Goal: Transaction & Acquisition: Purchase product/service

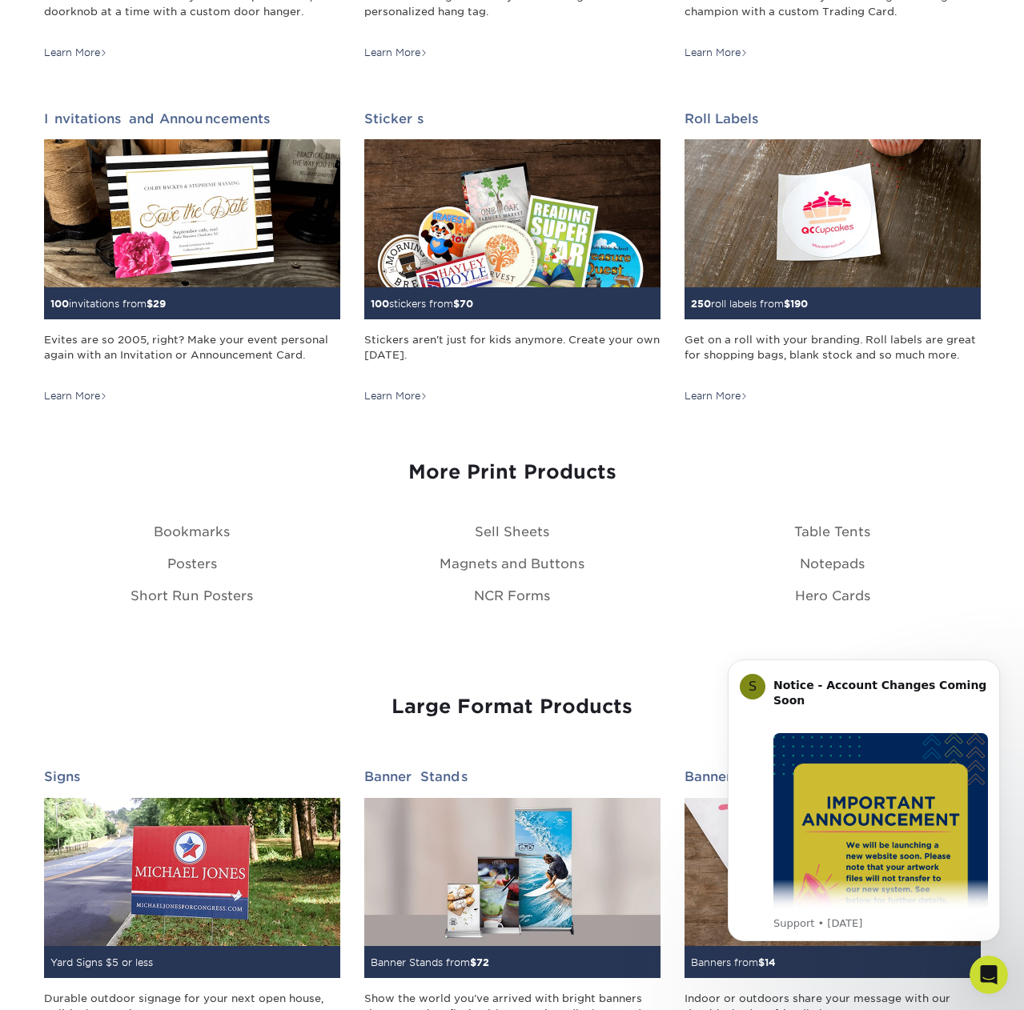
scroll to position [1909, 0]
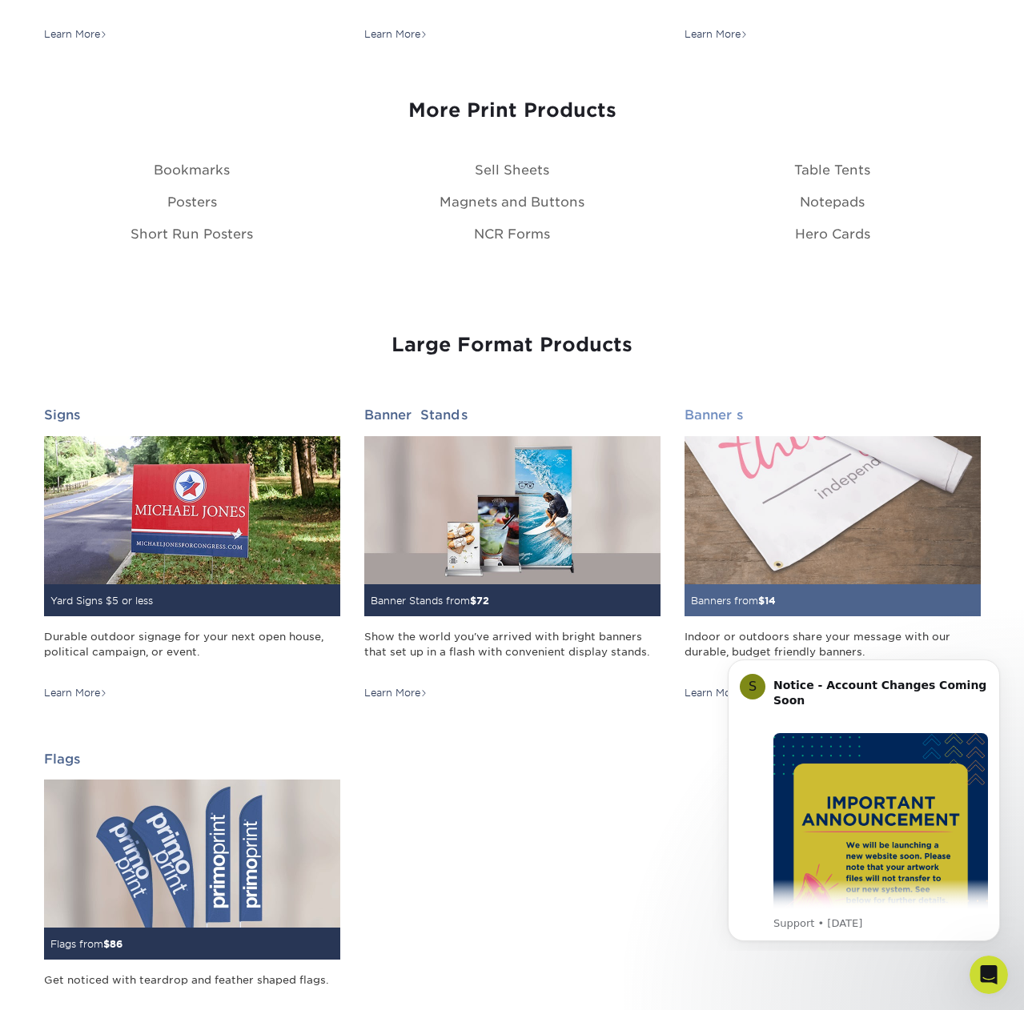
click at [764, 514] on img at bounding box center [832, 510] width 296 height 148
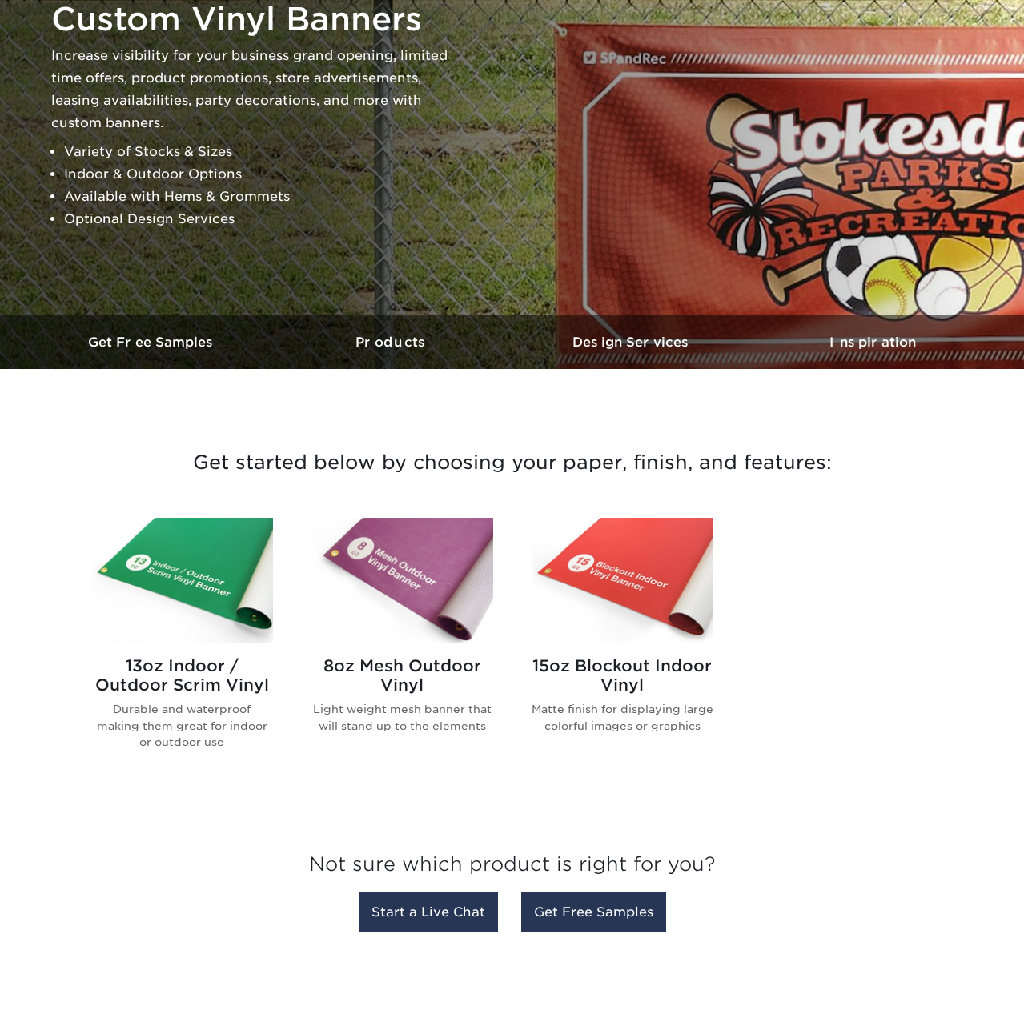
scroll to position [210, 0]
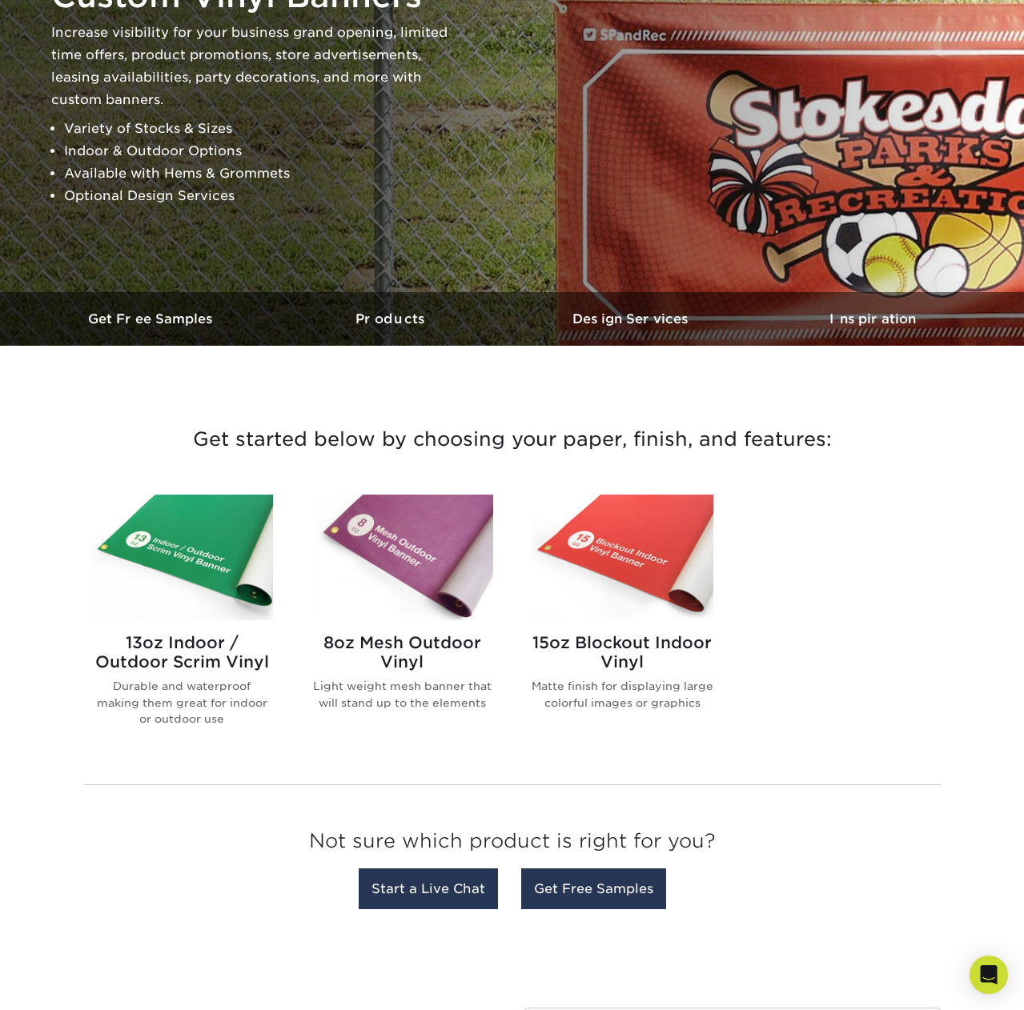
click at [183, 535] on img at bounding box center [182, 558] width 182 height 126
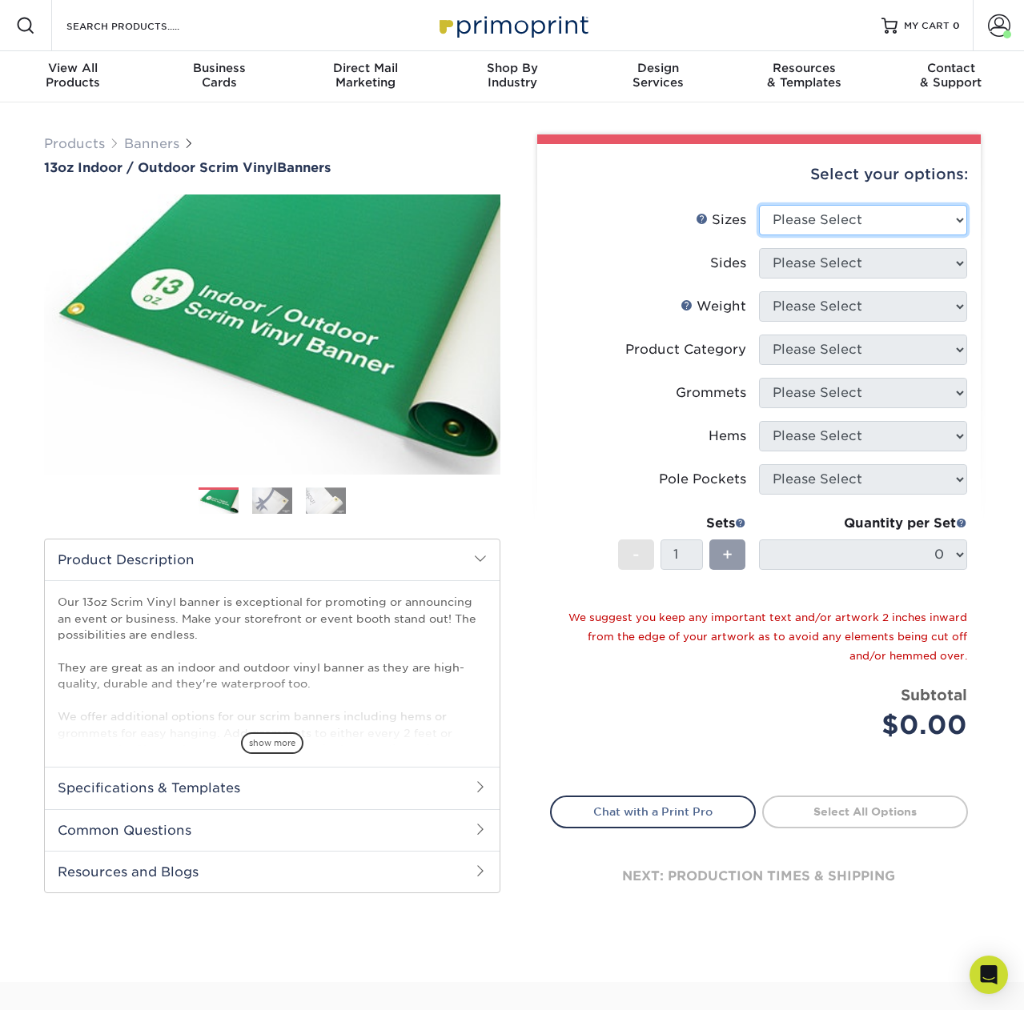
select select "24.00x36.00"
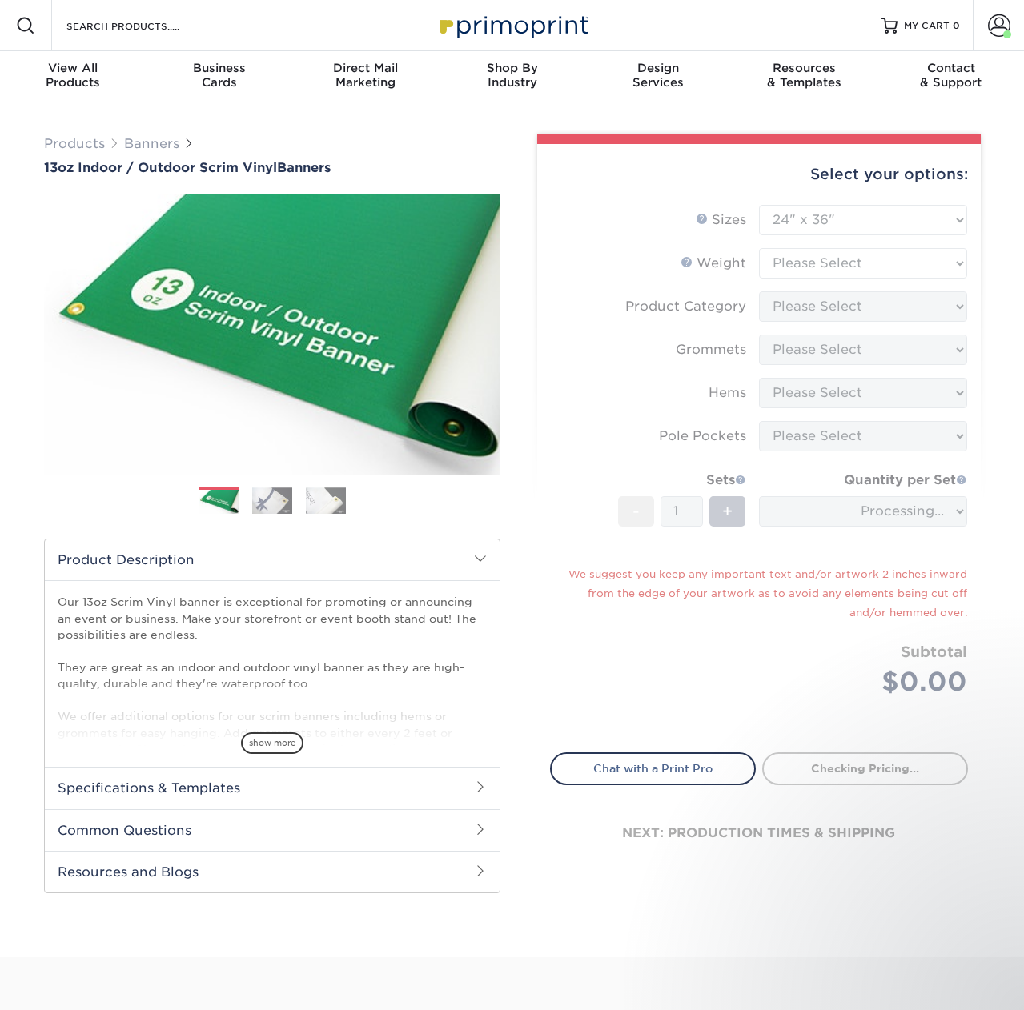
click at [804, 256] on form "Sizes Help Sizes Please Select 24" x 36" 24" x 48" 36" x 48" 36" x 60" 36" x 72…" at bounding box center [759, 469] width 418 height 529
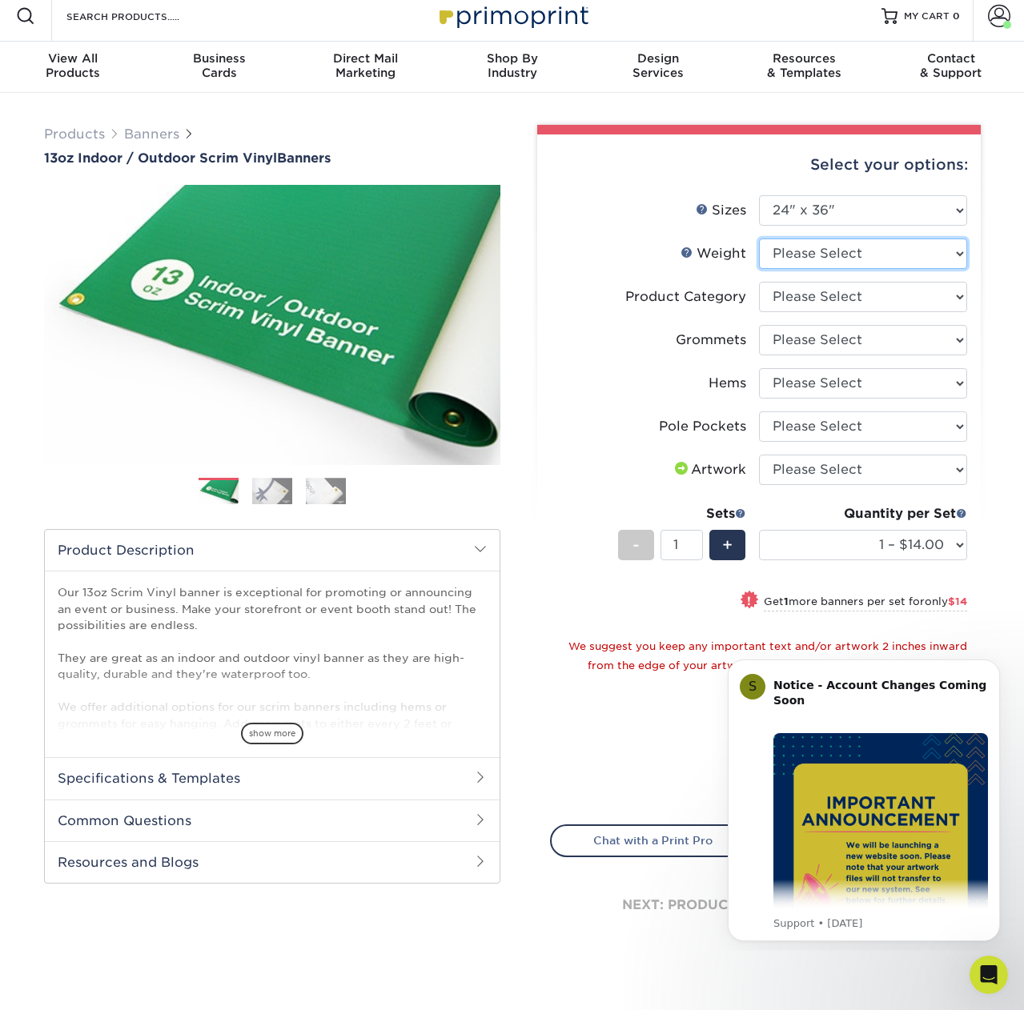
select select "13OZ"
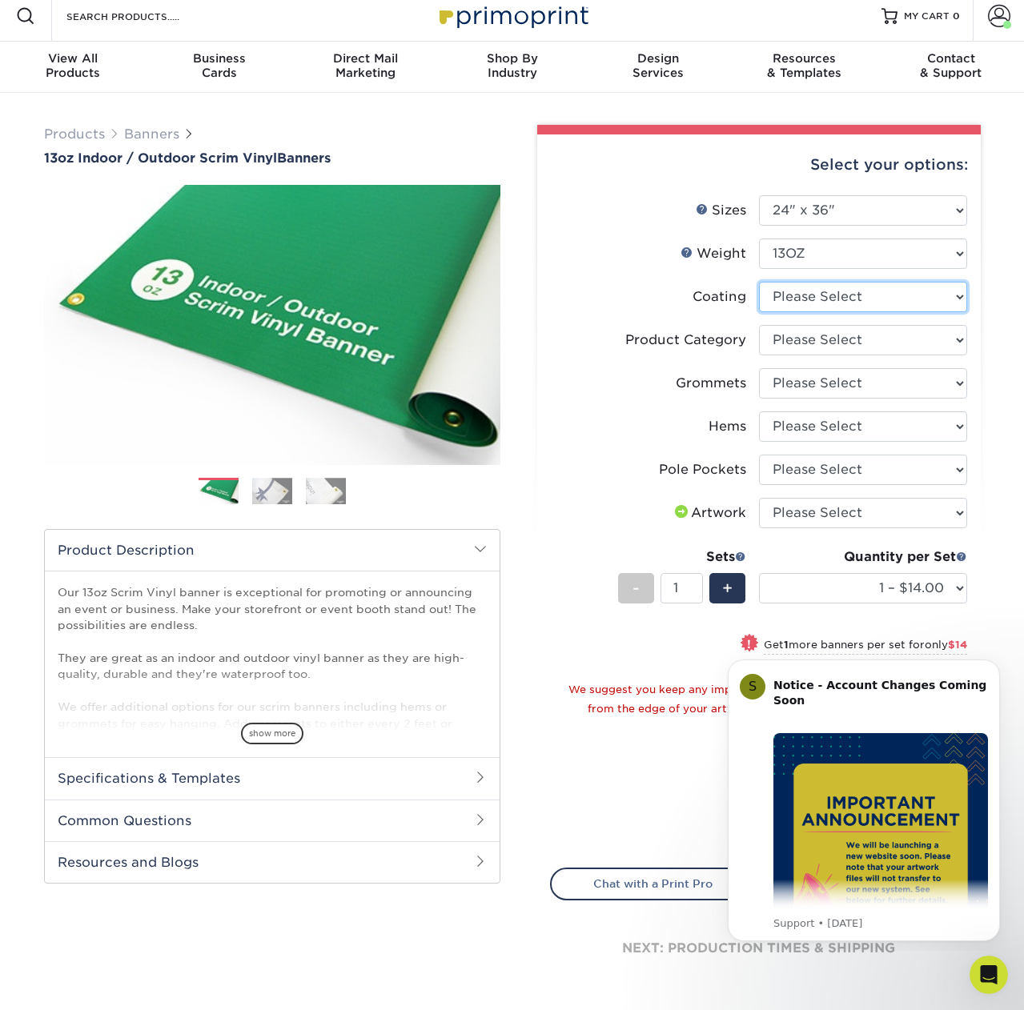
select select "3e7618de-abca-4bda-9f97-8b9129e913d8"
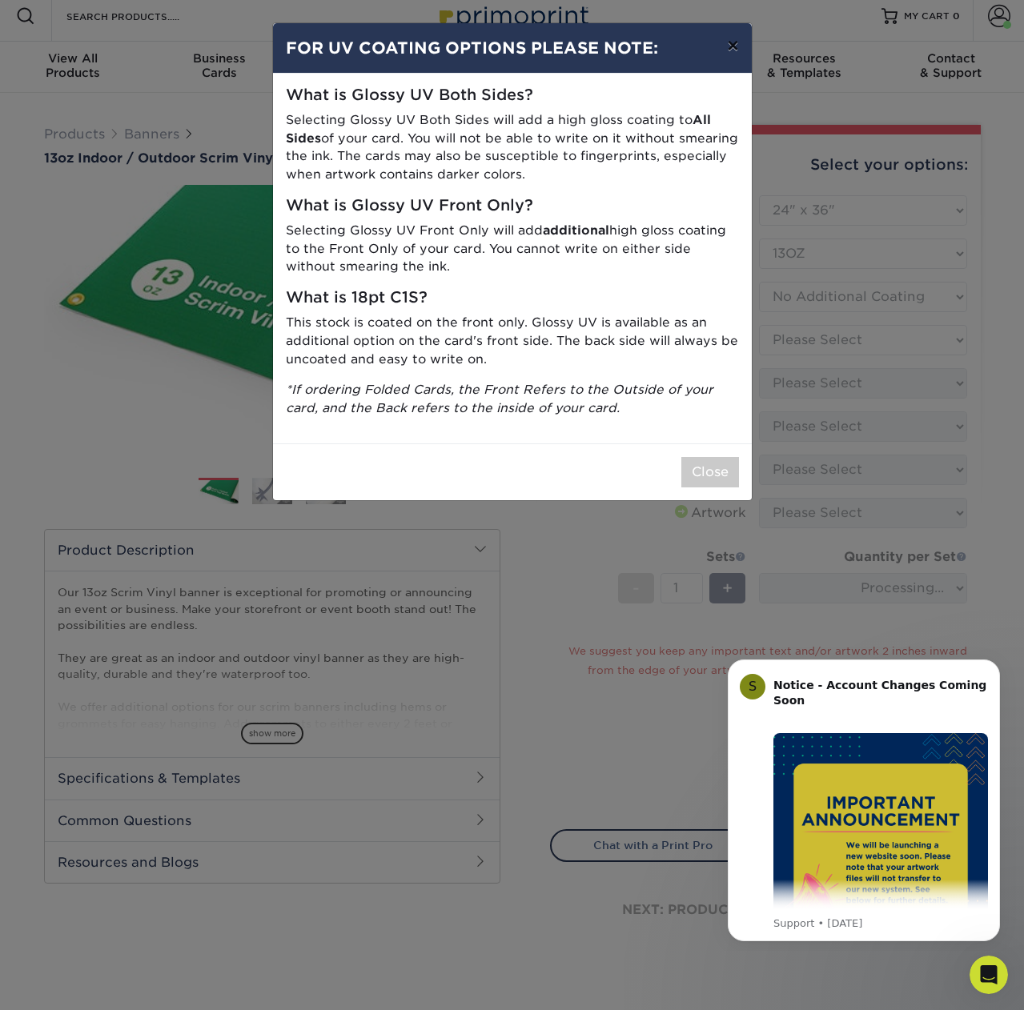
click at [732, 46] on button "×" at bounding box center [732, 45] width 37 height 45
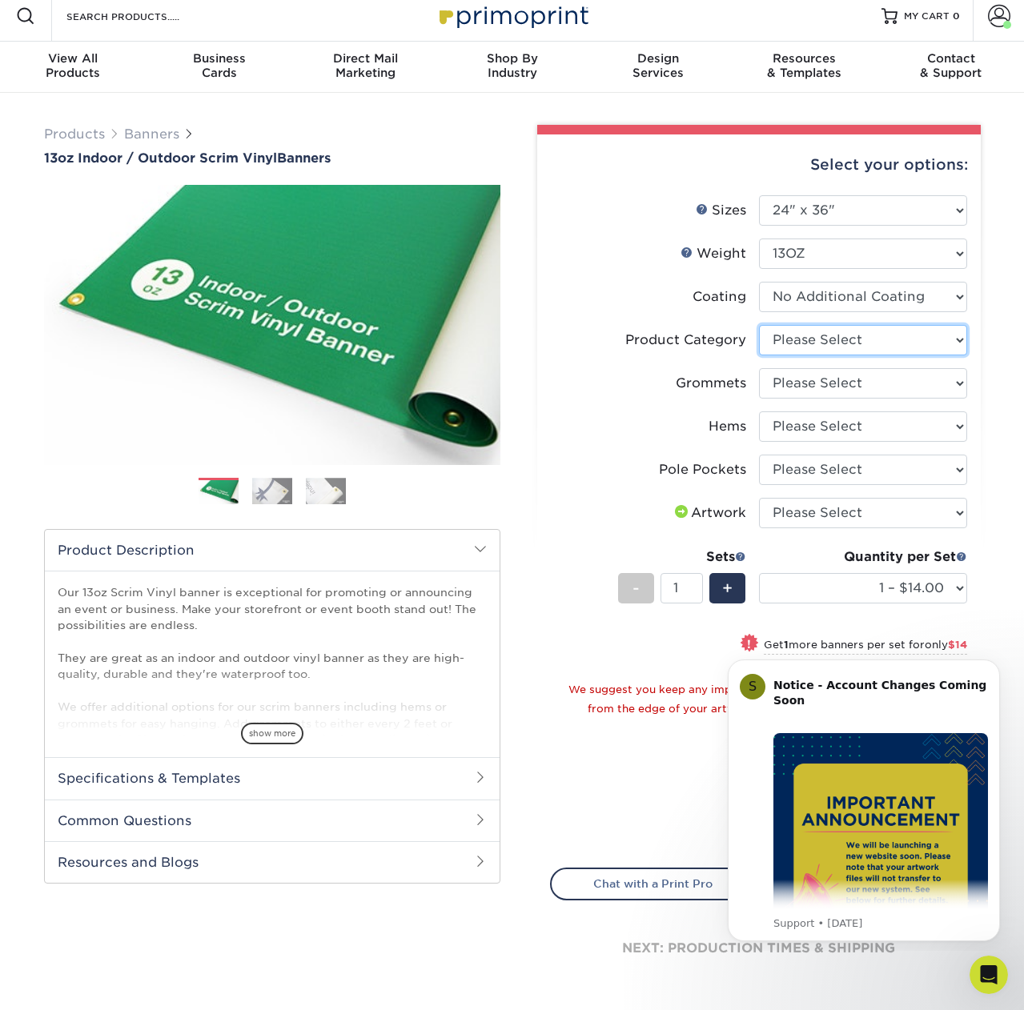
select select "bb192c35-bb20-422d-b6fe-0c7f48e5aa48"
select select "ce33bba6-a87b-4293-934d-6f372bdce3e6"
select select "4e4ebf09-664b-4b70-8385-b564872d2e90"
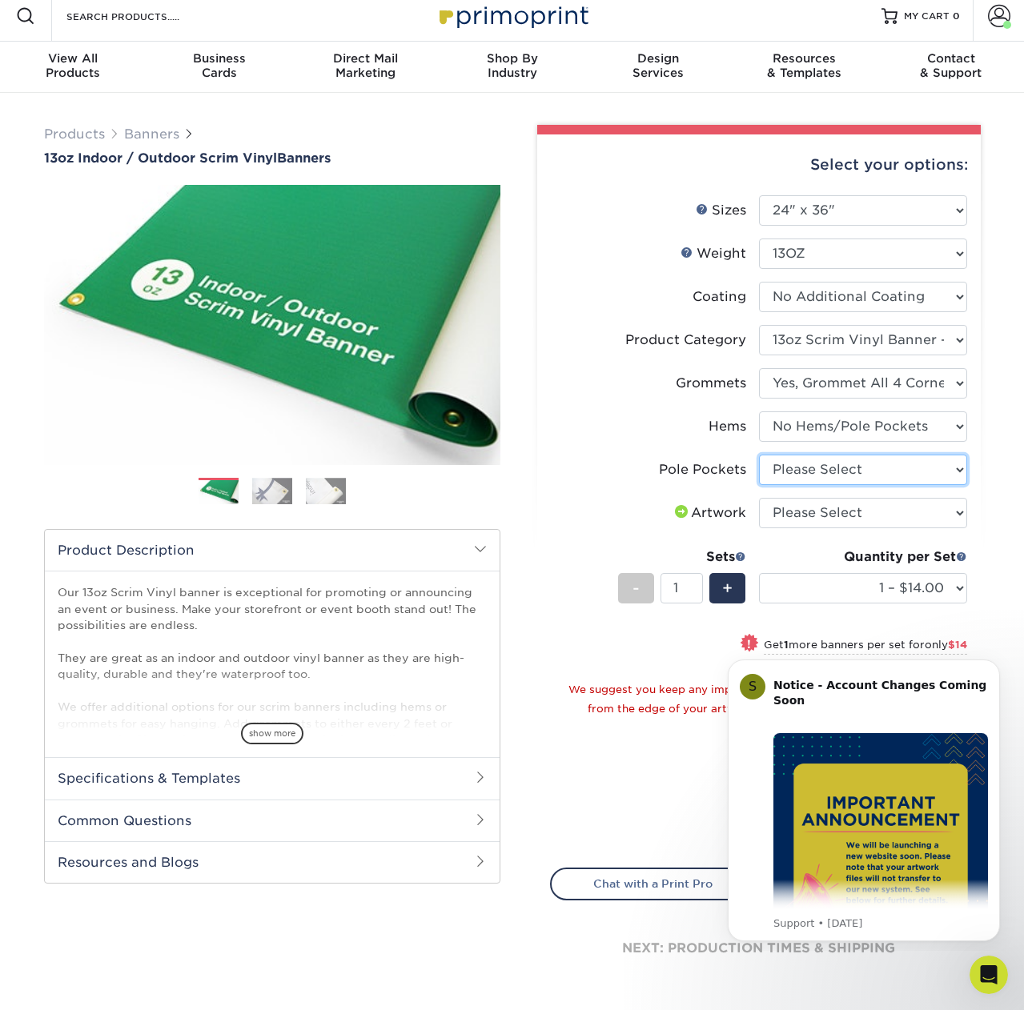
select select "462c5fe9-21e9-49a0-afb4-1c6e8664fe13"
select select "upload"
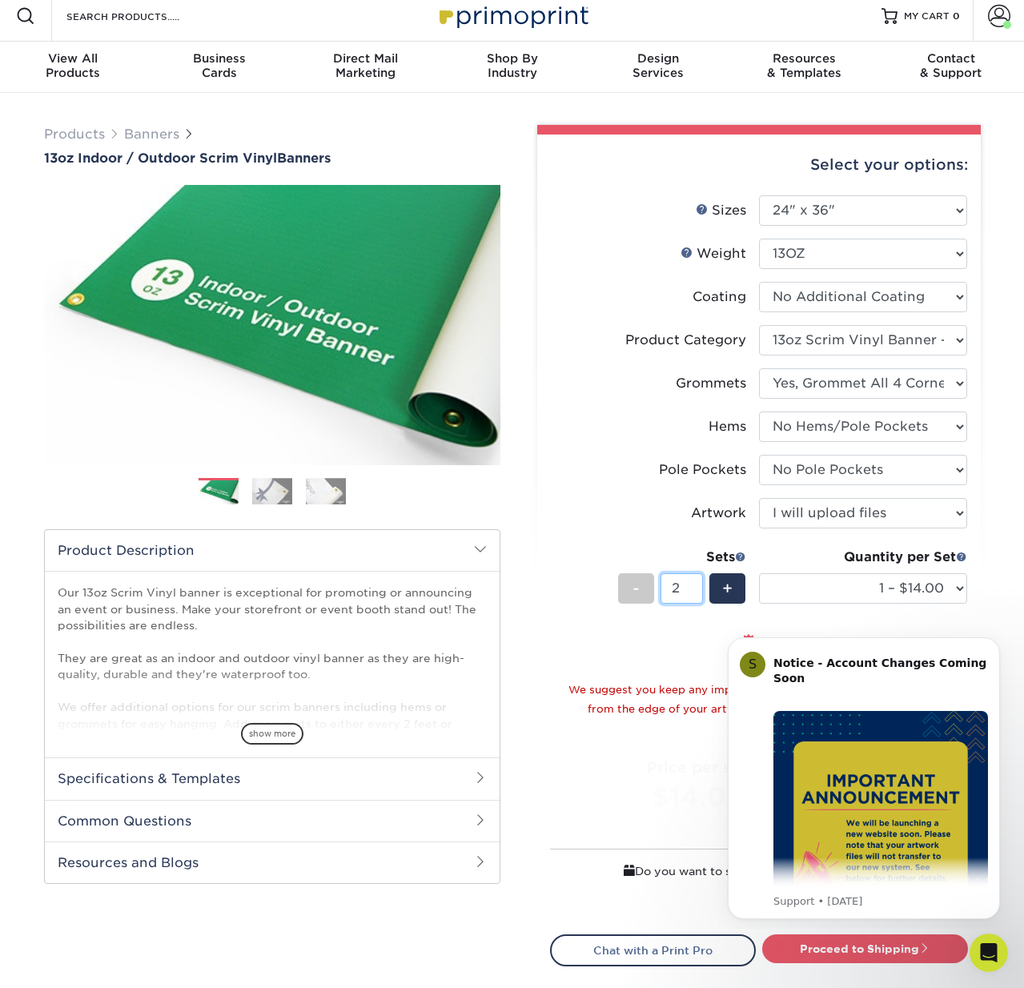
click at [694, 584] on input "2" at bounding box center [681, 588] width 42 height 30
click at [694, 584] on input "1" at bounding box center [681, 588] width 42 height 30
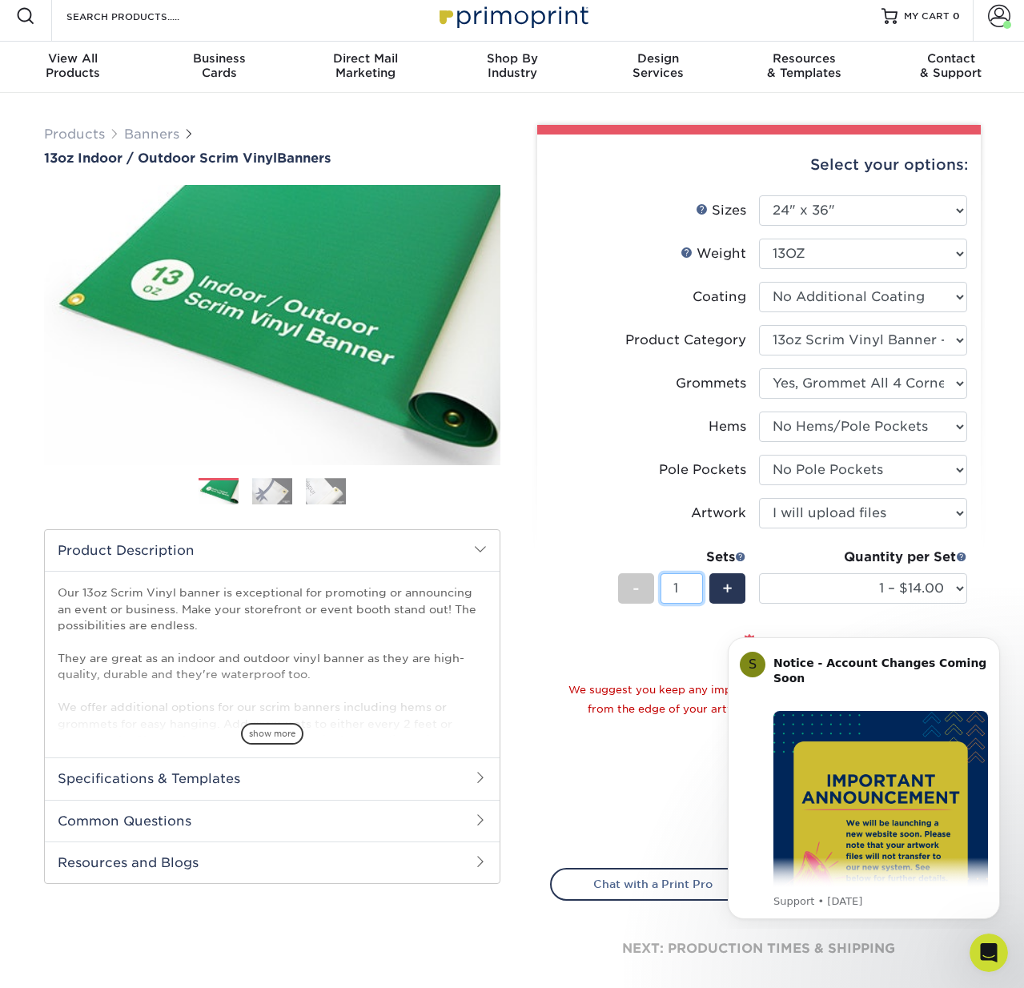
scroll to position [15, 0]
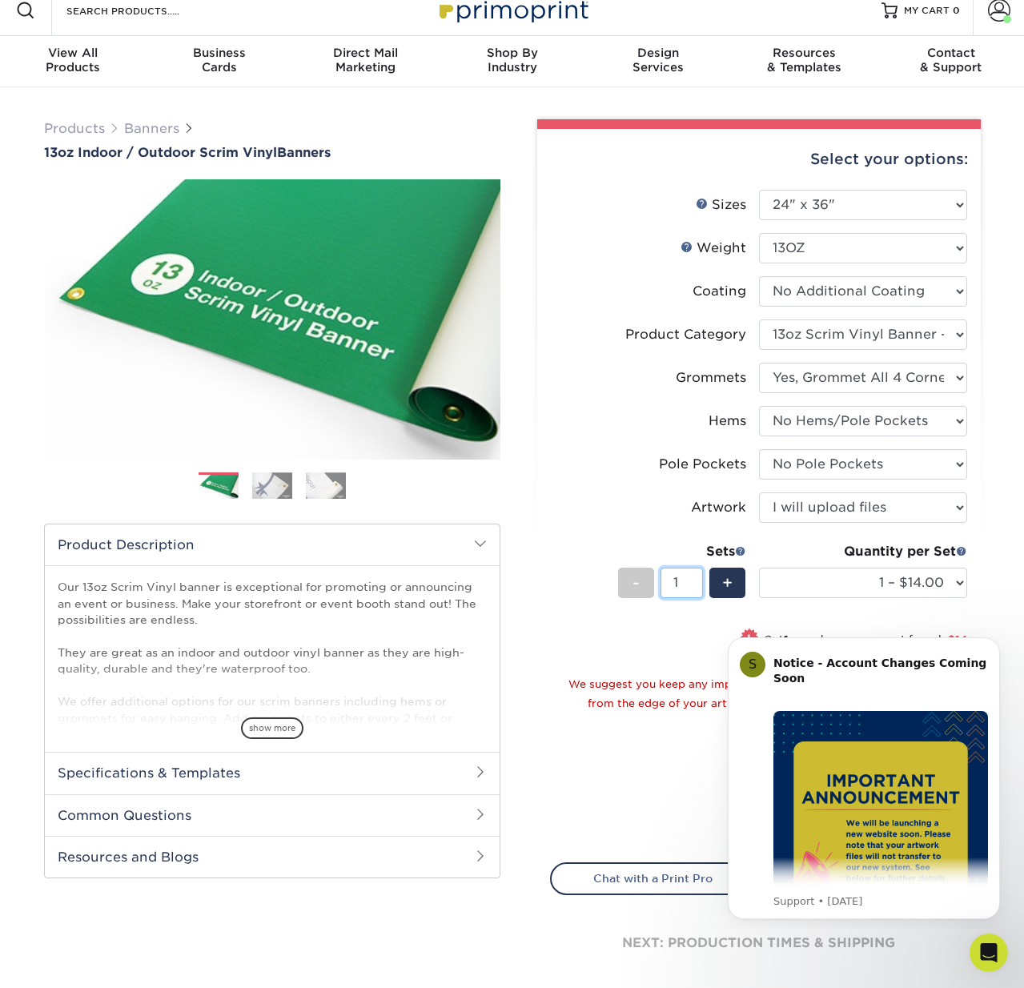
click at [695, 584] on input "1" at bounding box center [681, 582] width 42 height 30
click at [696, 584] on input "1" at bounding box center [681, 582] width 42 height 30
drag, startPoint x: 724, startPoint y: 588, endPoint x: 42, endPoint y: 22, distance: 886.0
click at [724, 588] on span "+" at bounding box center [727, 583] width 10 height 24
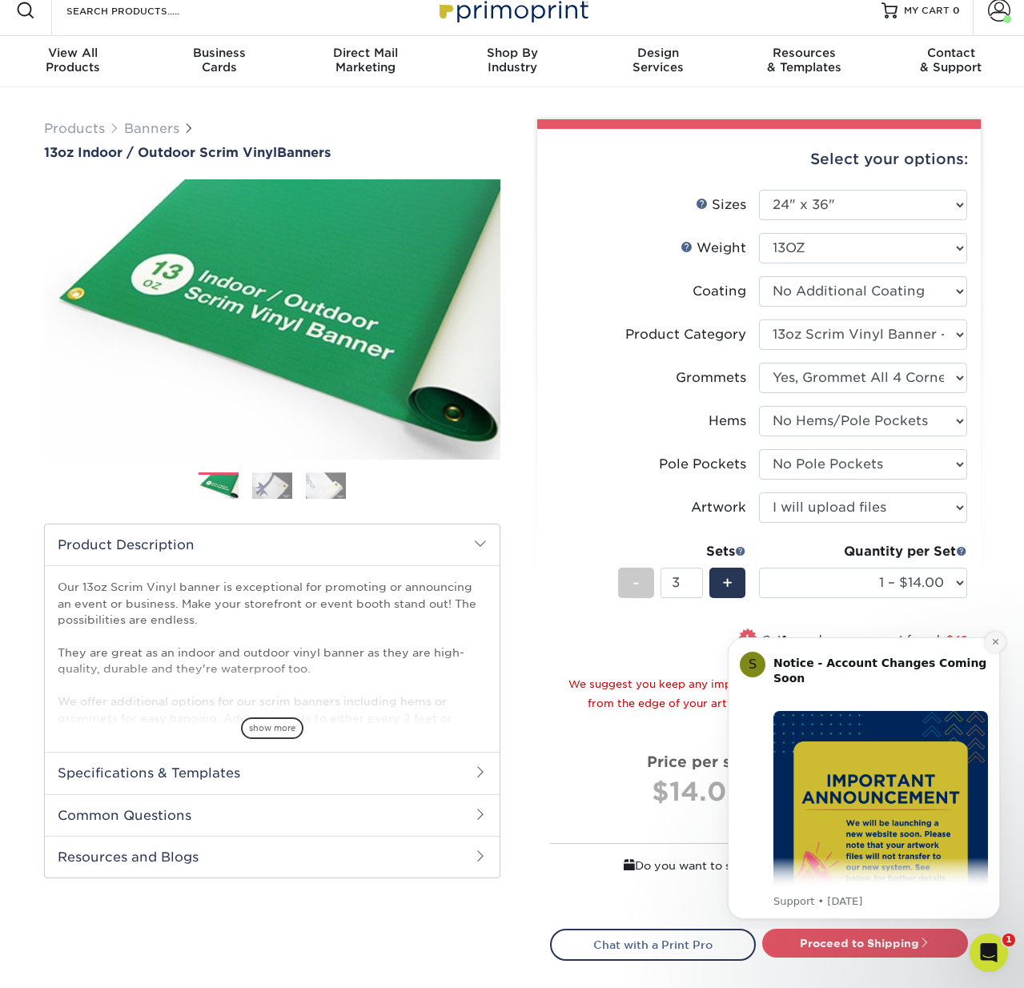
click at [992, 642] on icon "Dismiss notification" at bounding box center [995, 641] width 9 height 9
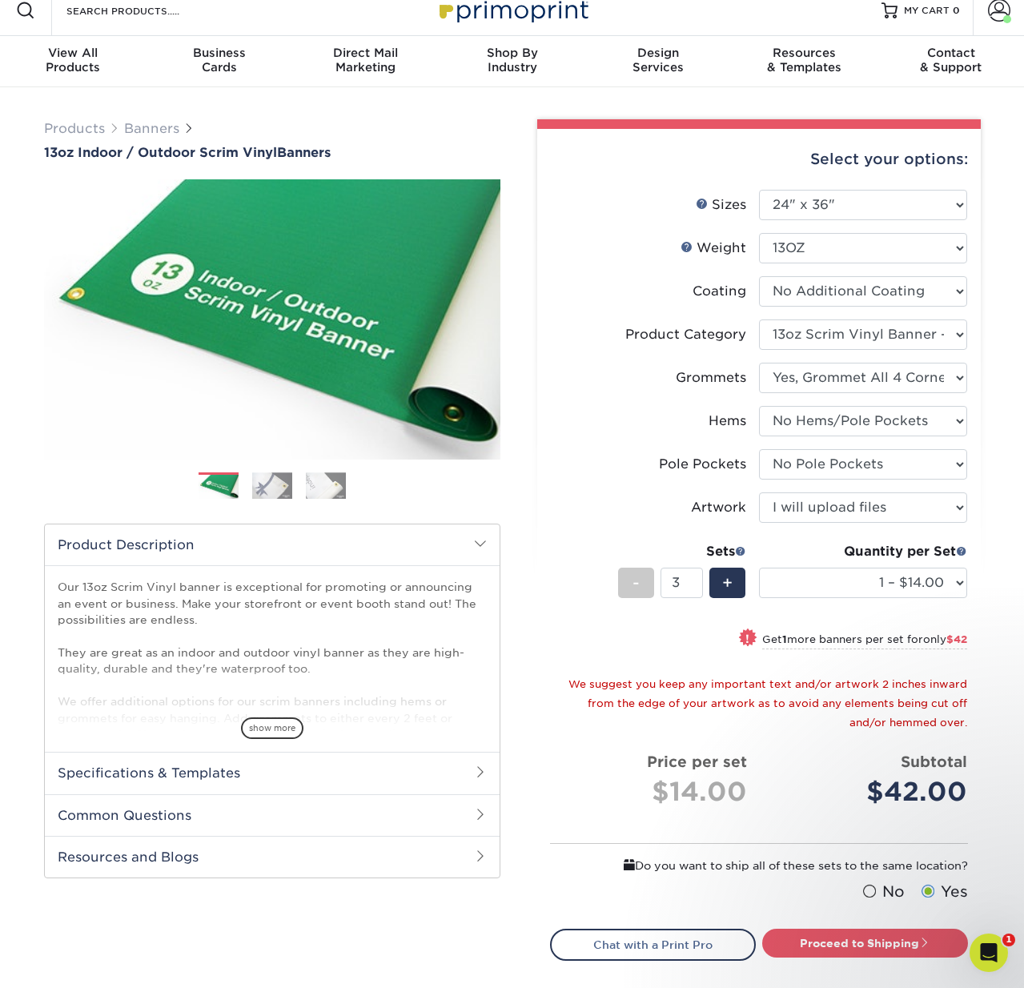
scroll to position [18, 0]
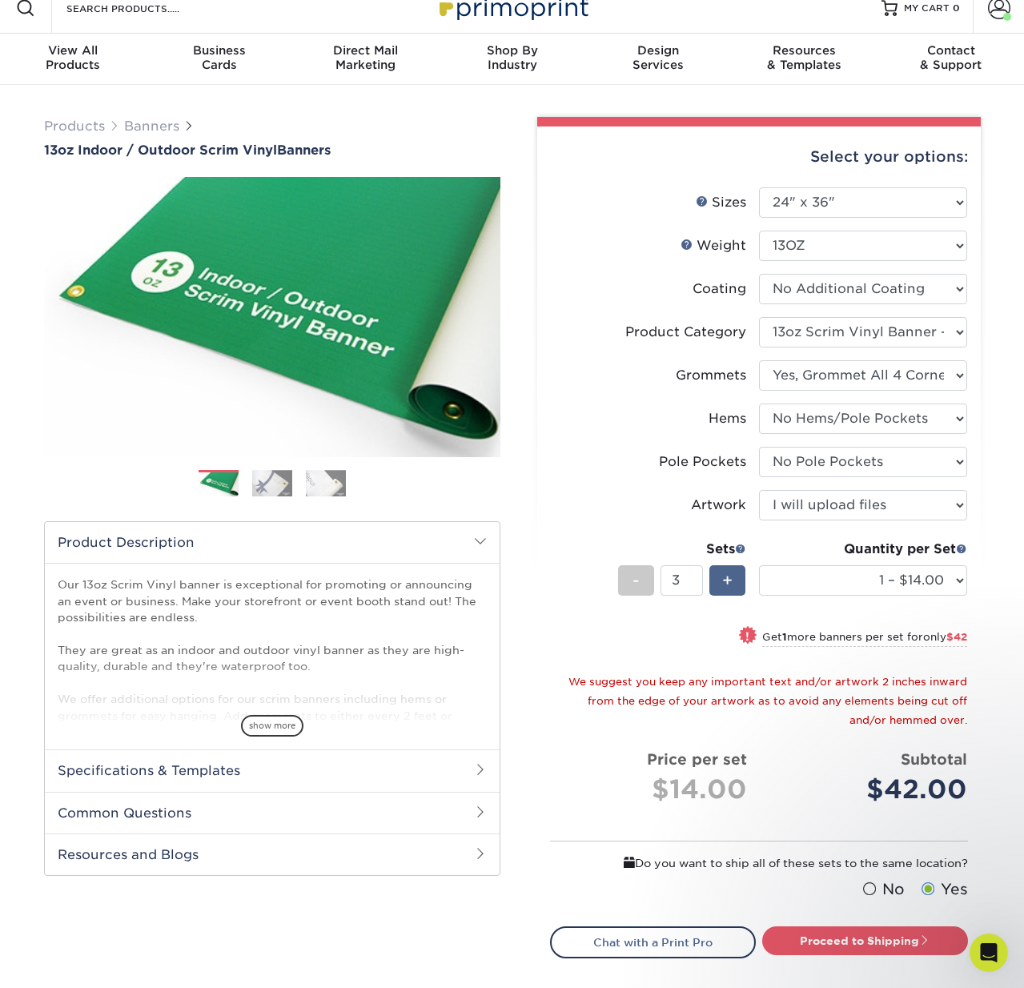
click at [732, 579] on span "+" at bounding box center [727, 580] width 10 height 24
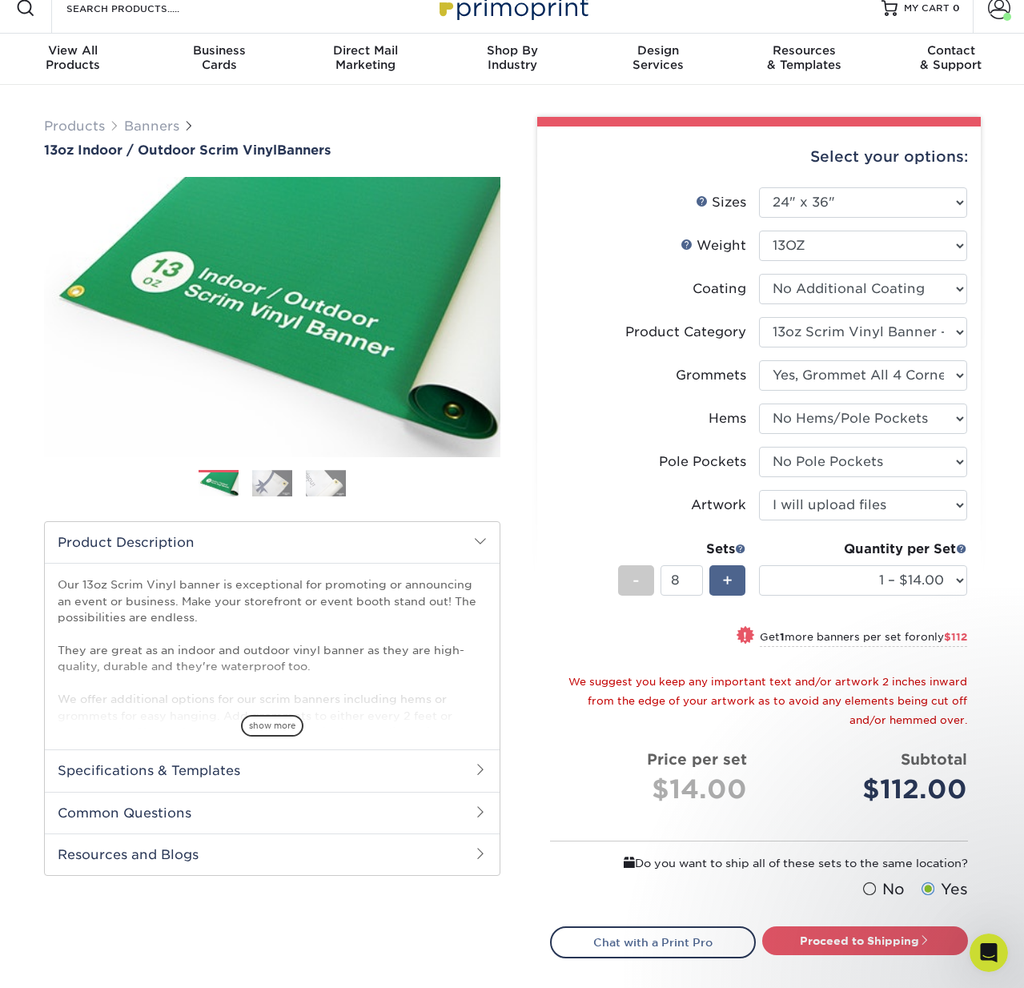
click at [732, 579] on span "+" at bounding box center [727, 580] width 10 height 24
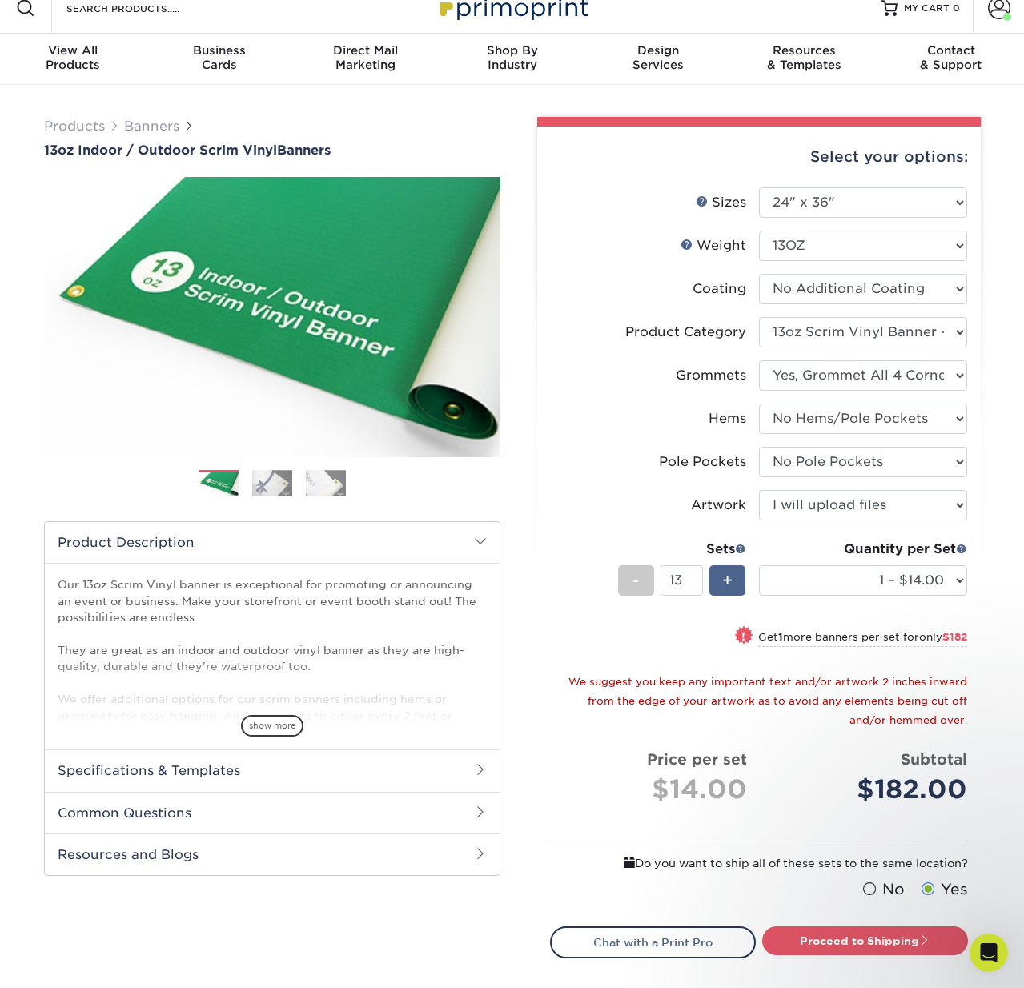
click at [732, 579] on span "+" at bounding box center [727, 580] width 10 height 24
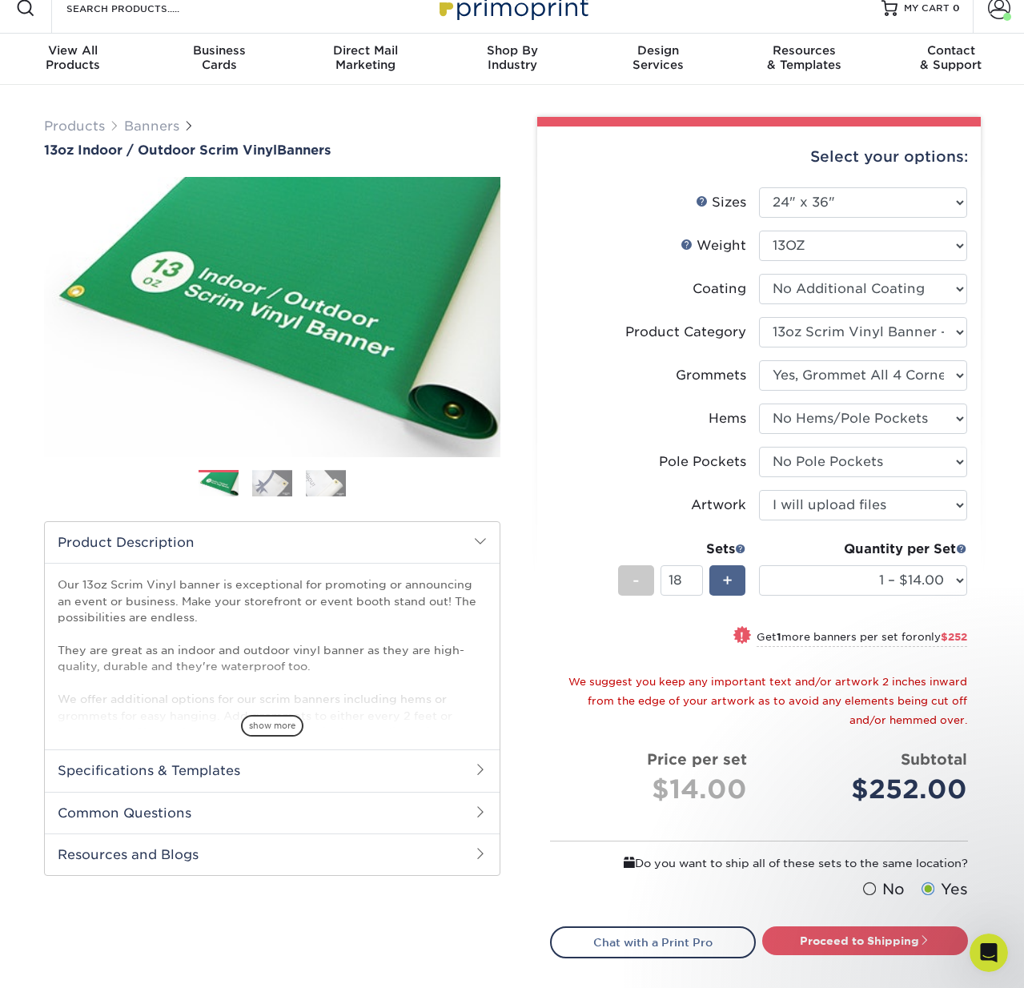
click at [732, 579] on span "+" at bounding box center [727, 580] width 10 height 24
type input "21"
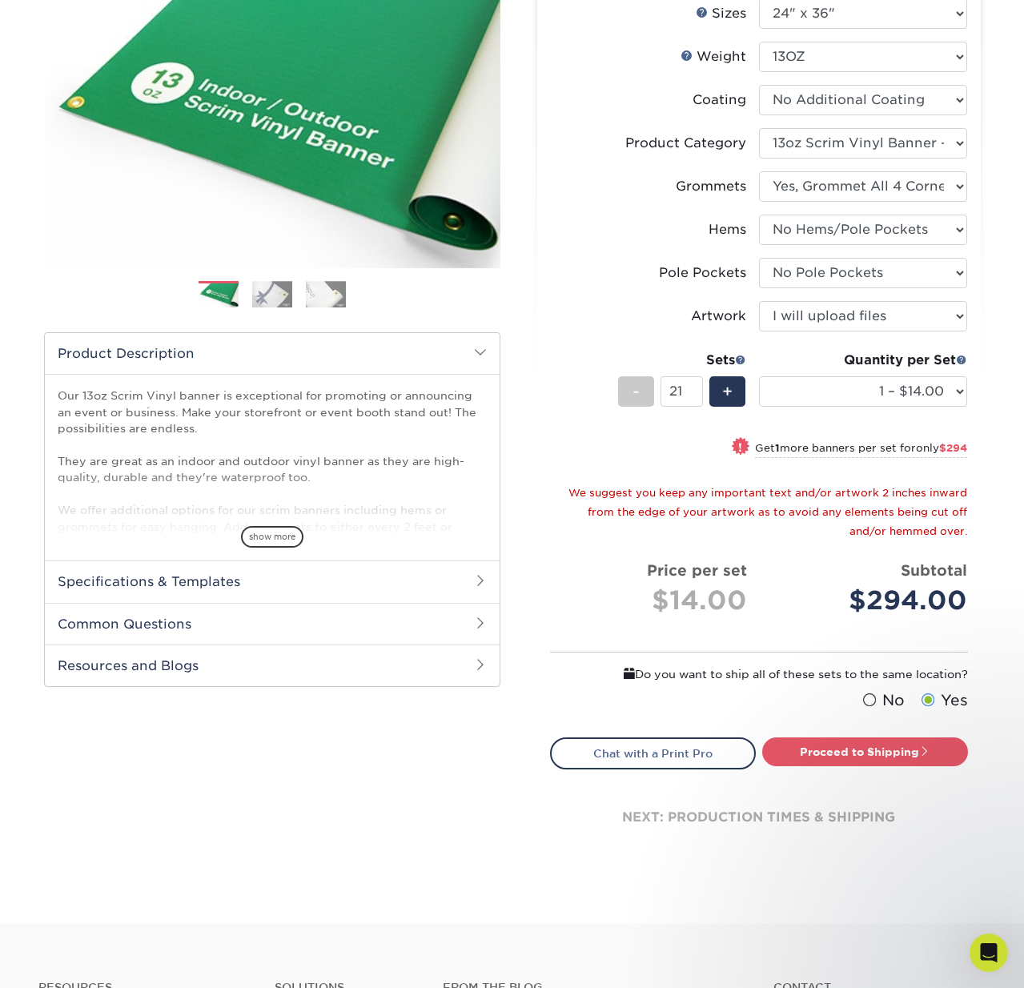
scroll to position [211, 0]
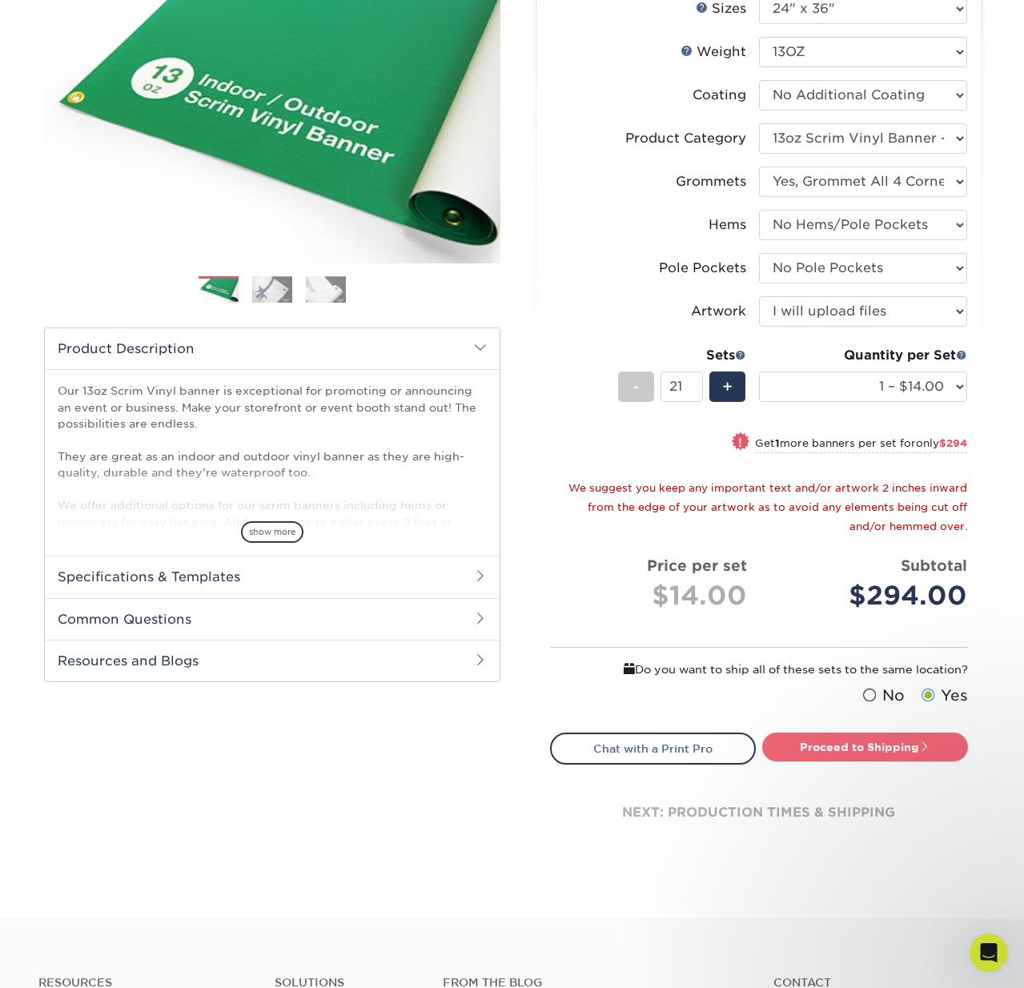
click at [859, 744] on link "Proceed to Shipping" at bounding box center [865, 746] width 206 height 29
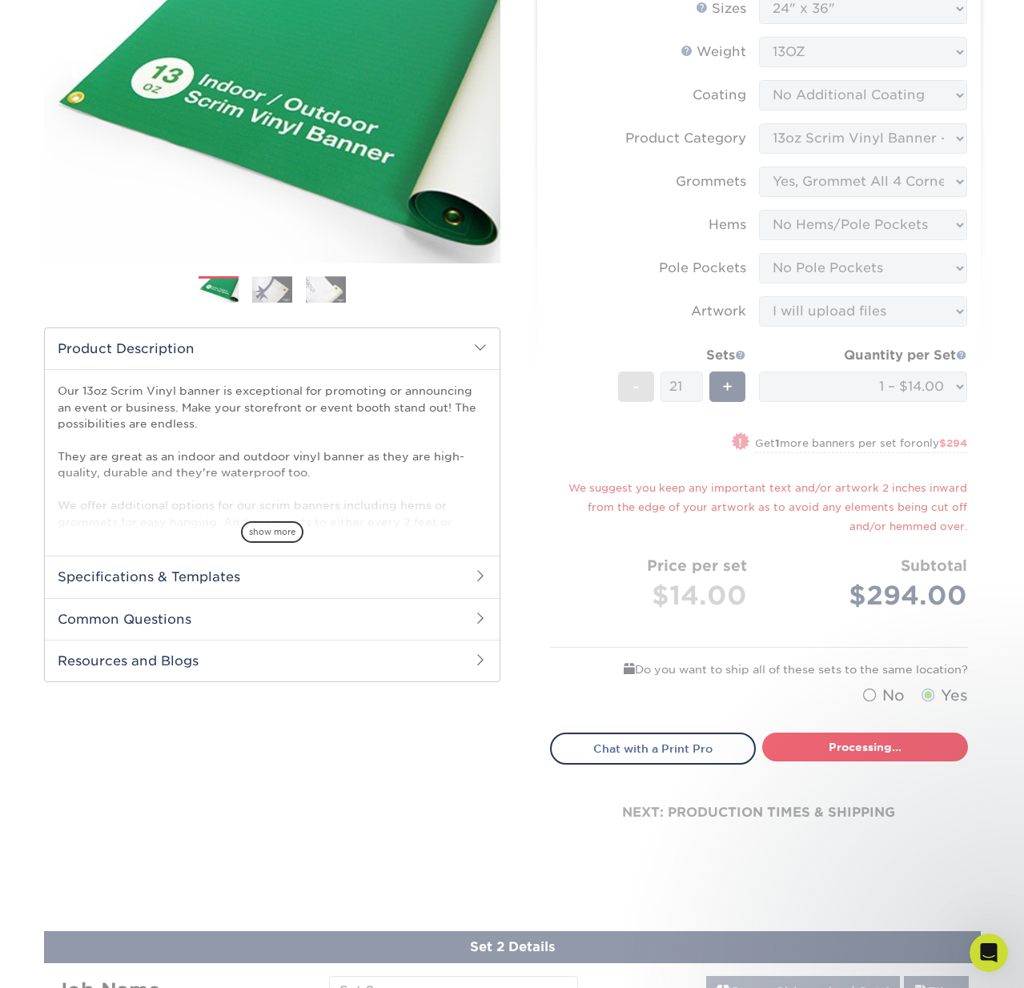
type input "Set 1"
select select "67df0ba1-e777-4ce6-8f4a-f767abc46cea"
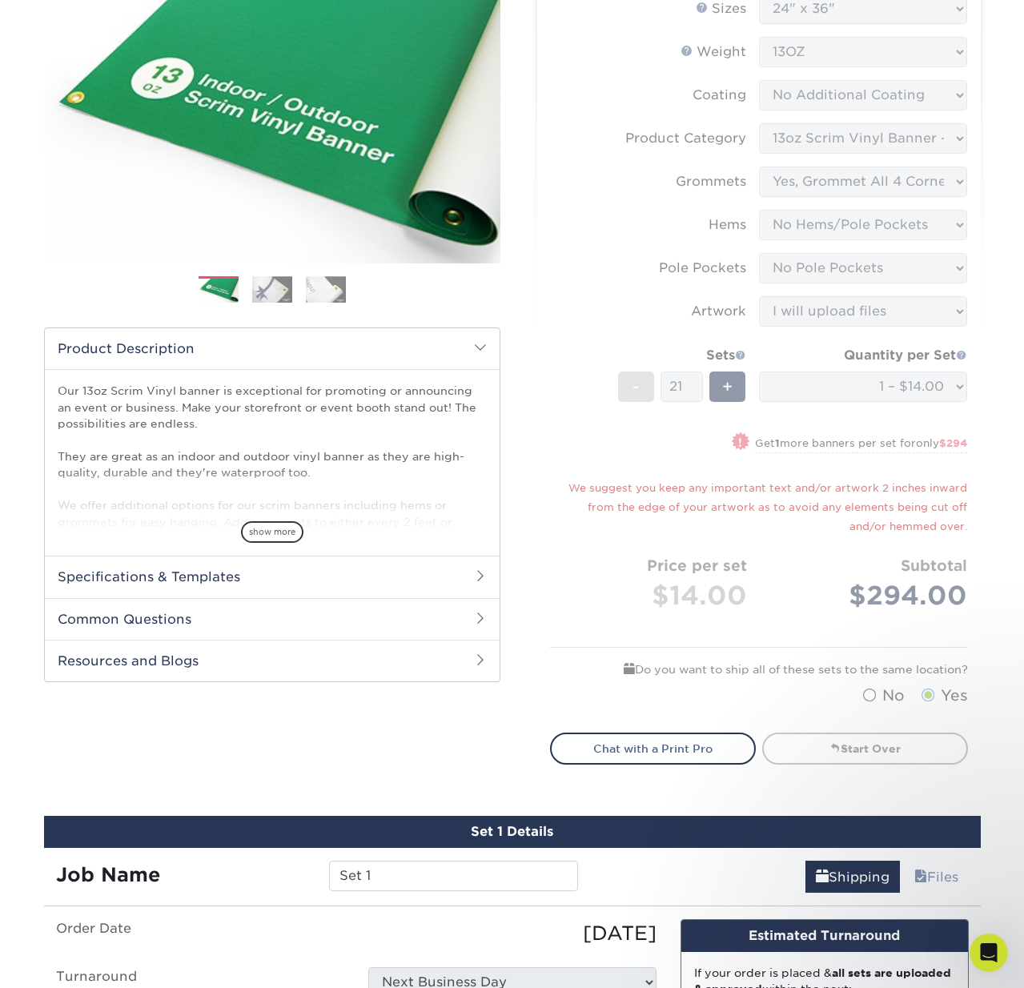
scroll to position [984, 0]
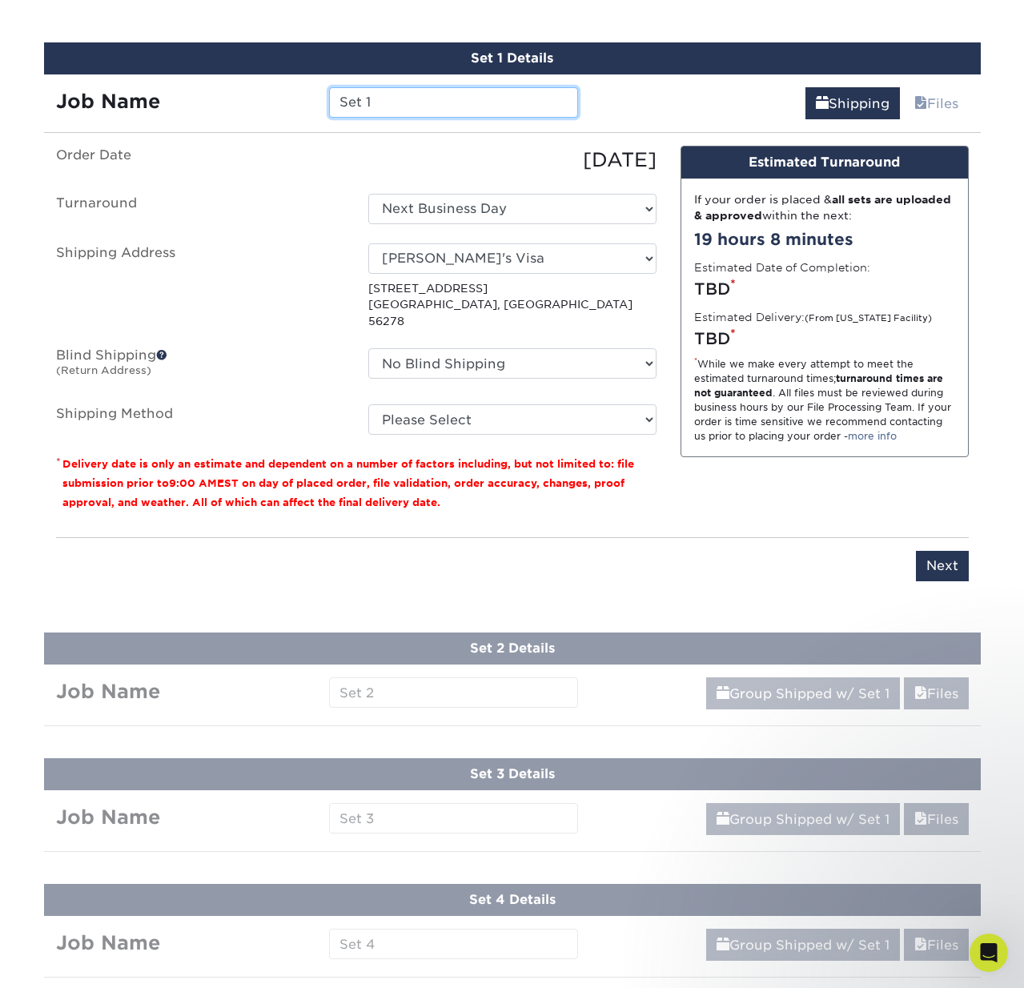
drag, startPoint x: 417, startPoint y: 103, endPoint x: 305, endPoint y: 106, distance: 112.1
click at [297, 103] on div "Job Name Set 1" at bounding box center [317, 102] width 547 height 30
type input "Bailey"
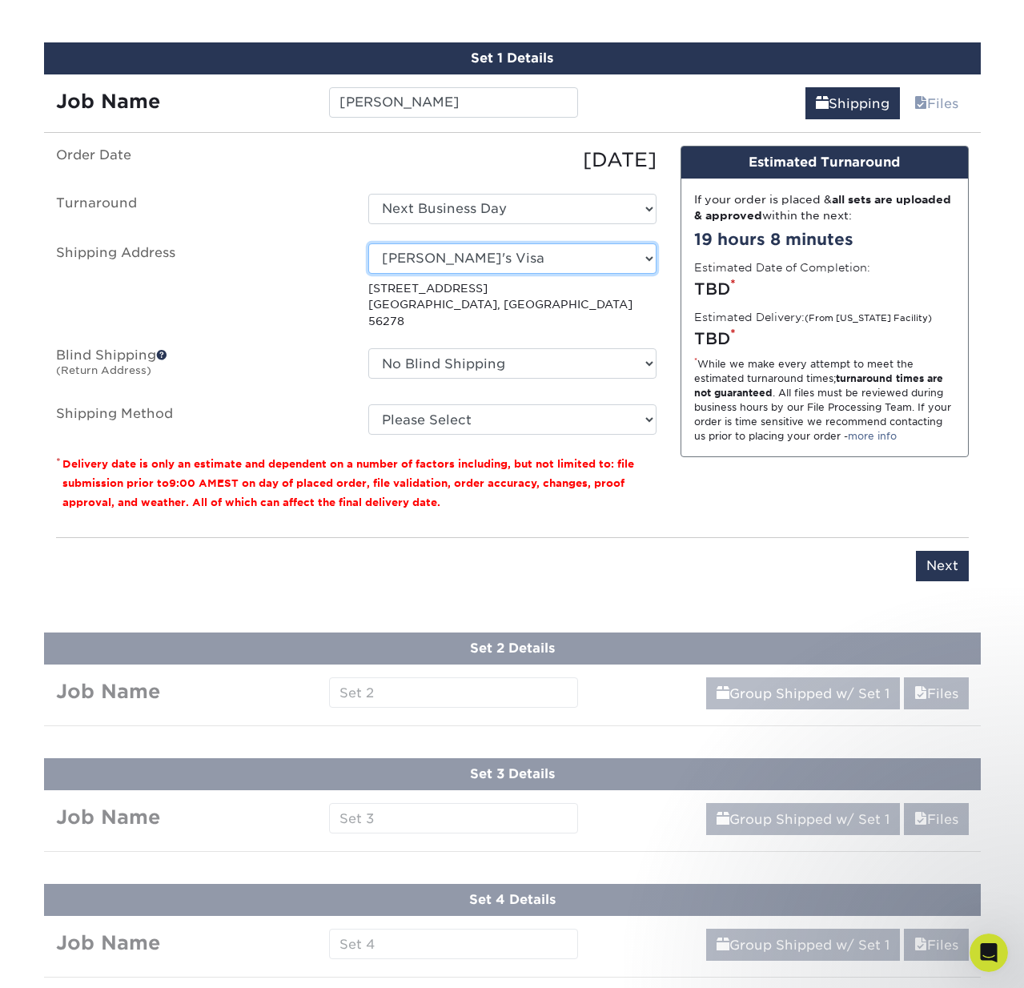
select select "217801"
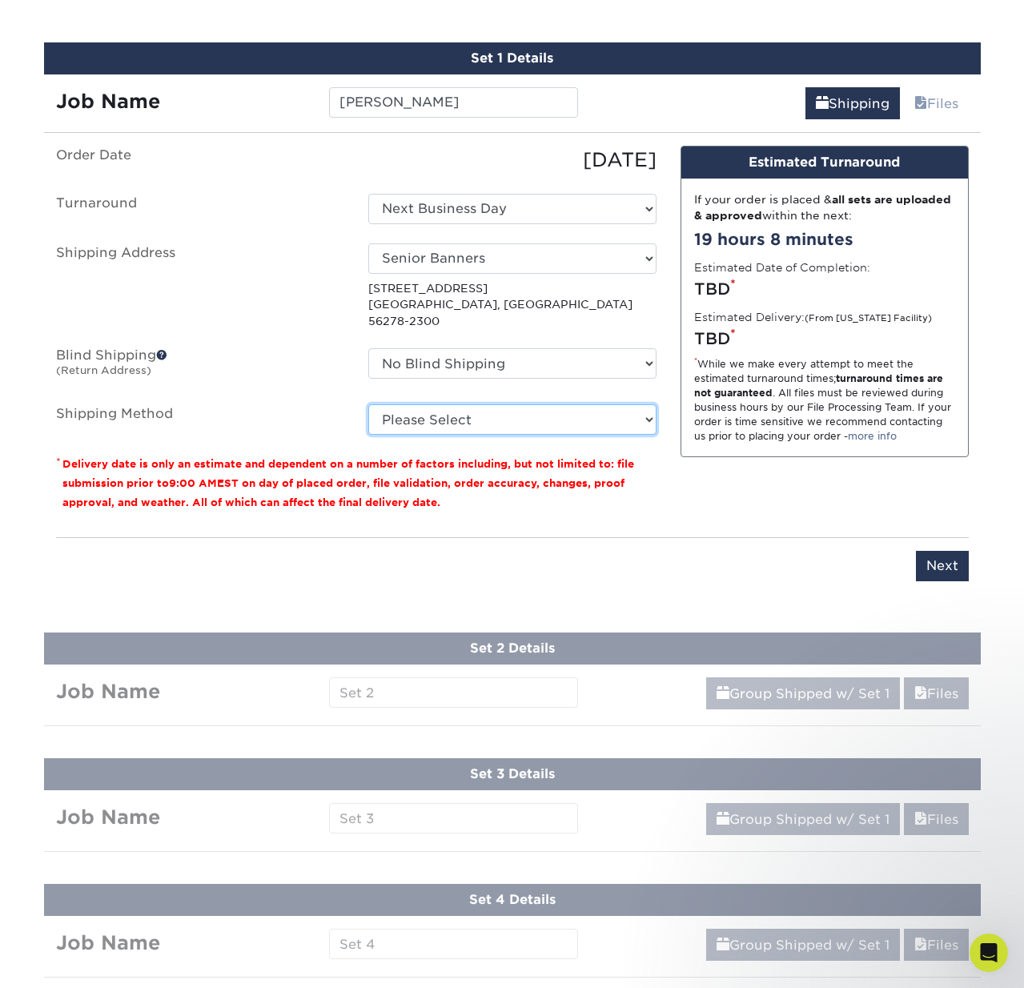
select select "03"
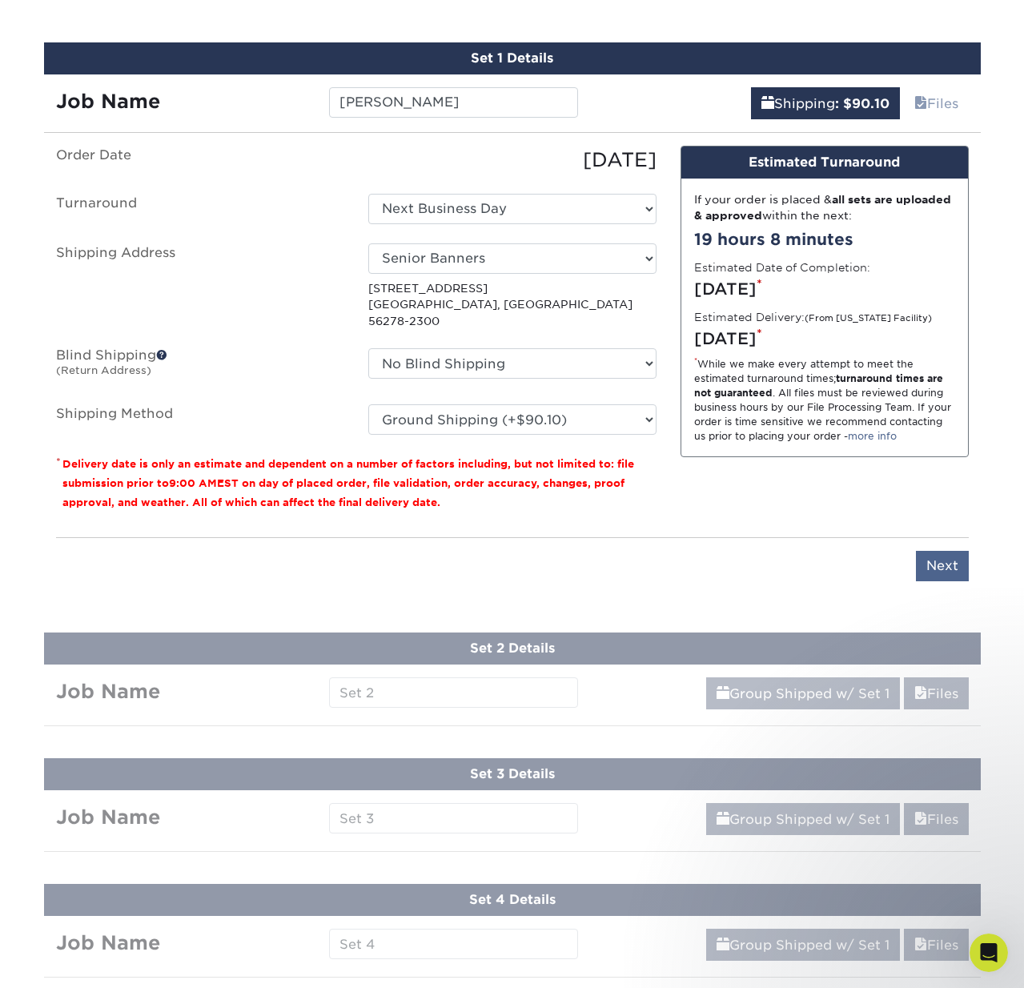
click at [941, 551] on input "Next" at bounding box center [942, 566] width 53 height 30
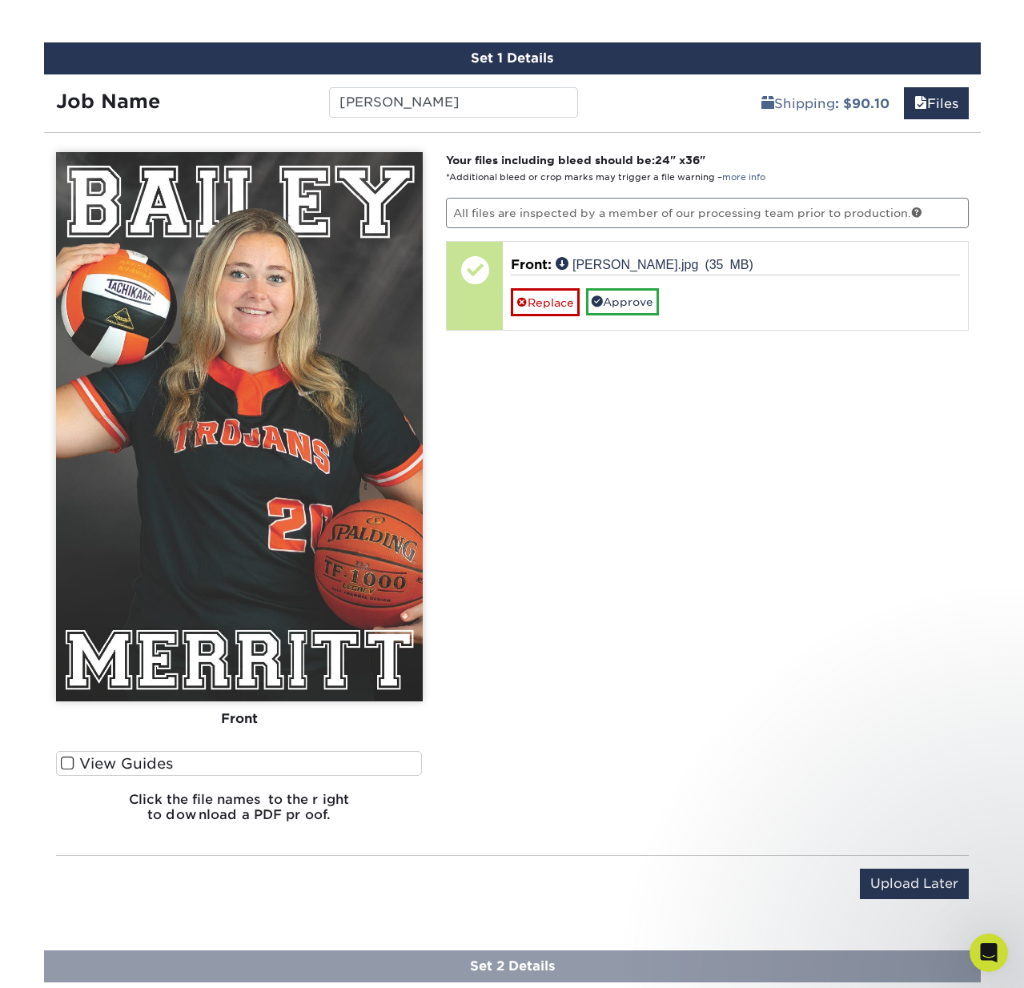
click at [68, 756] on span at bounding box center [68, 763] width 14 height 15
click at [0, 0] on input "View Guides" at bounding box center [0, 0] width 0 height 0
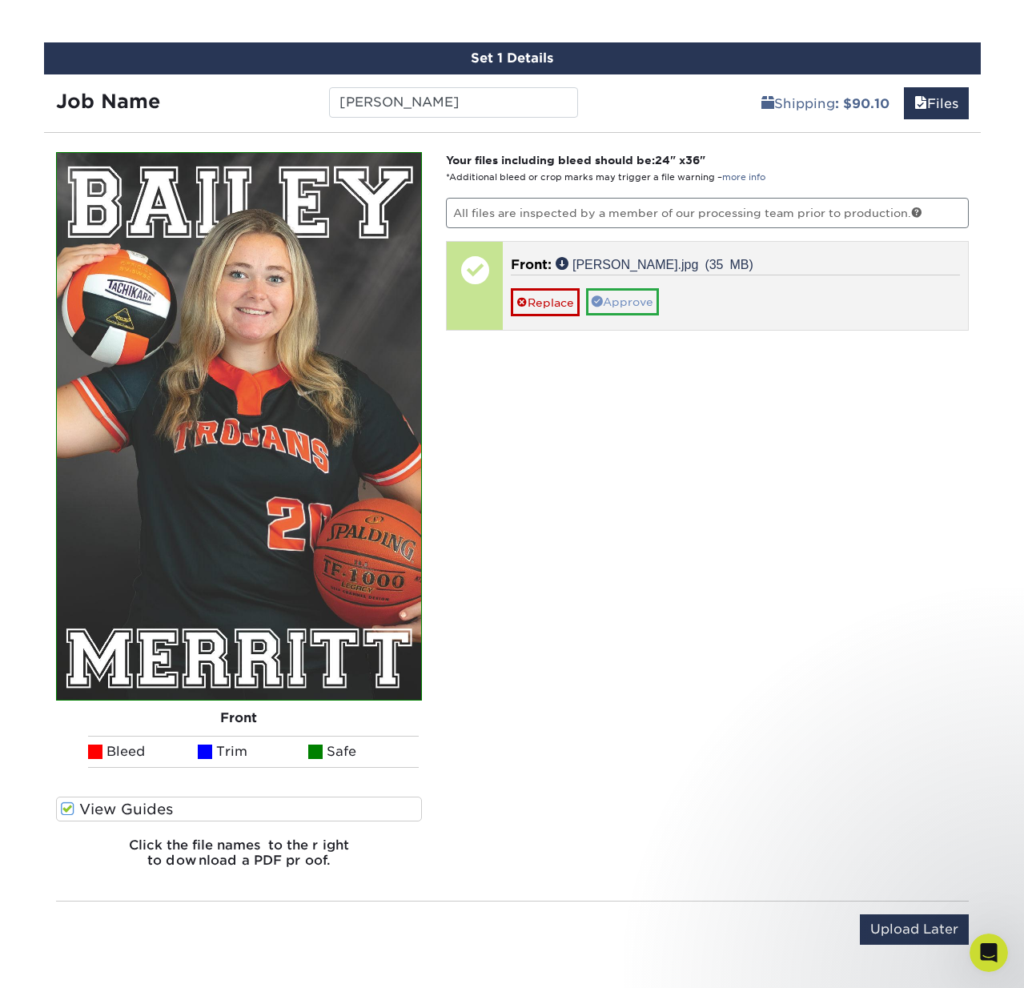
click at [622, 298] on link "Approve" at bounding box center [622, 301] width 73 height 27
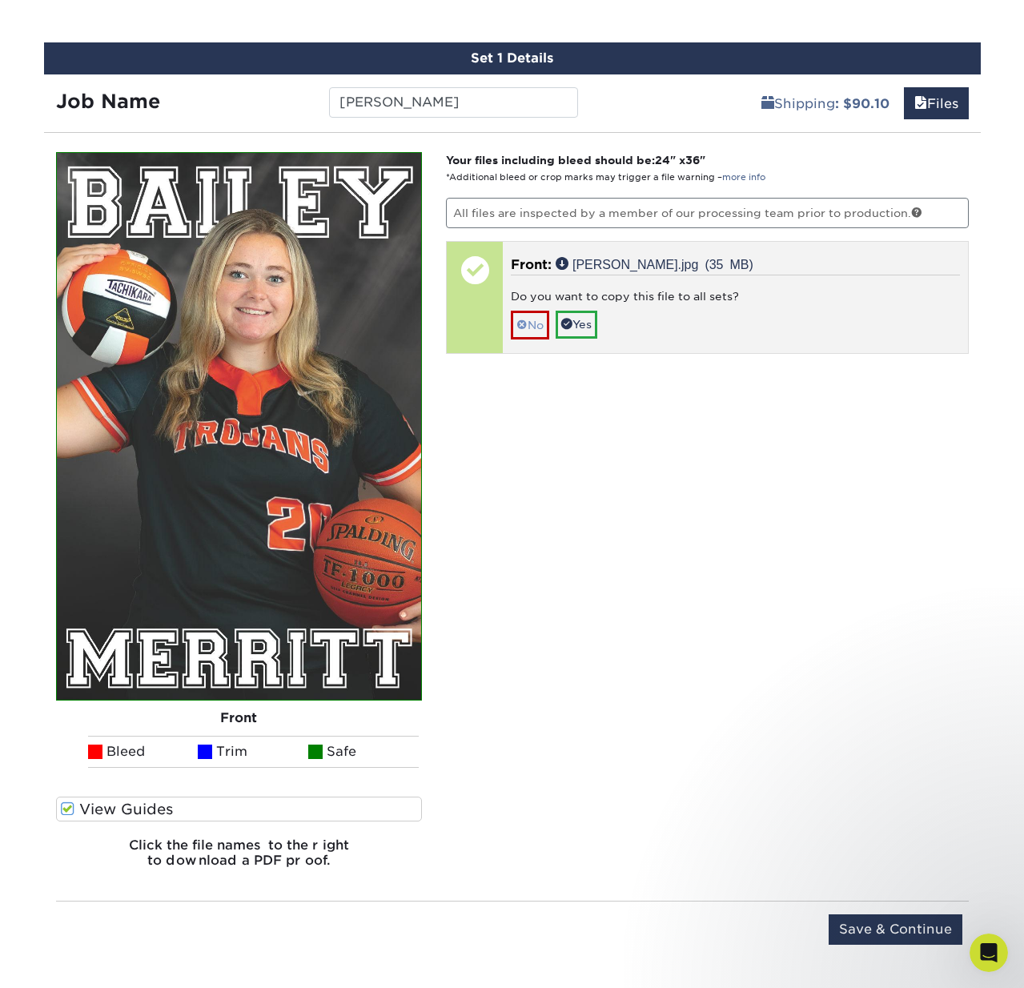
click at [527, 319] on link "No" at bounding box center [530, 325] width 38 height 28
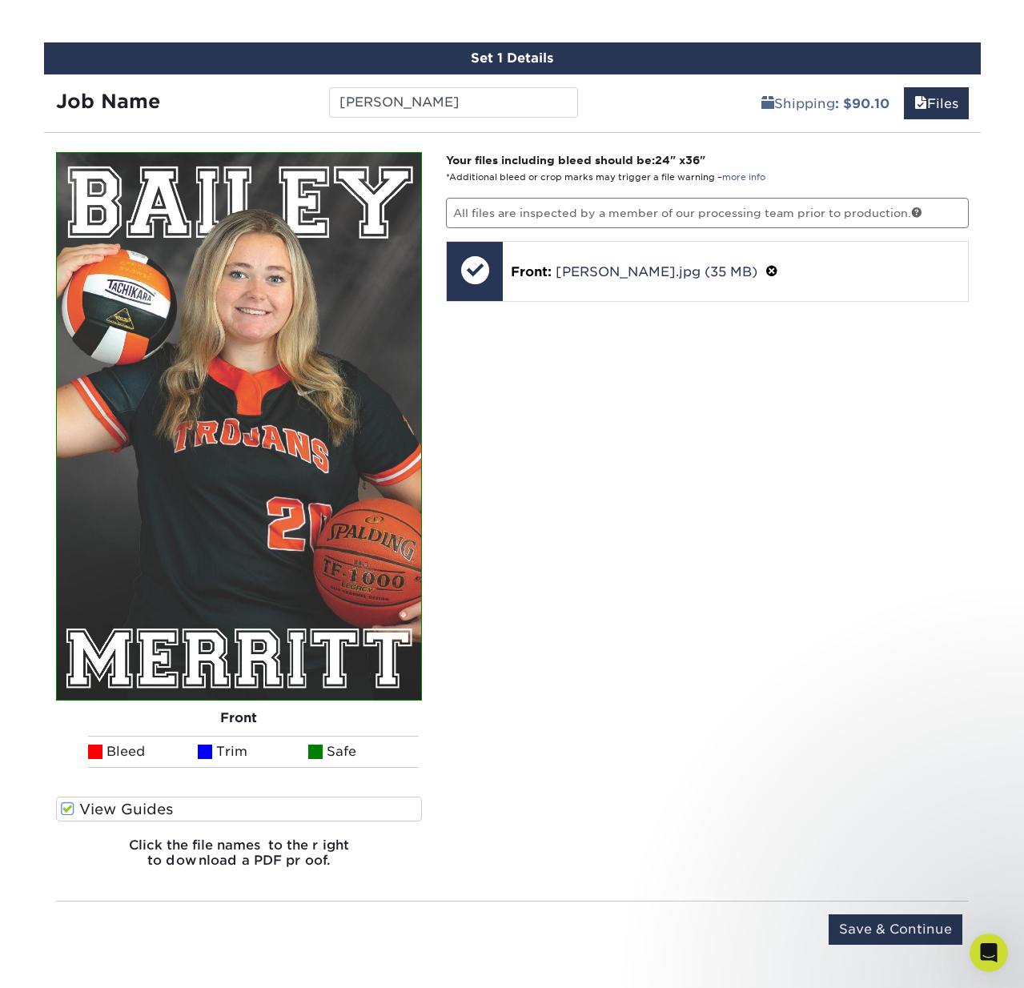
click at [892, 916] on input "Save & Continue" at bounding box center [895, 929] width 134 height 30
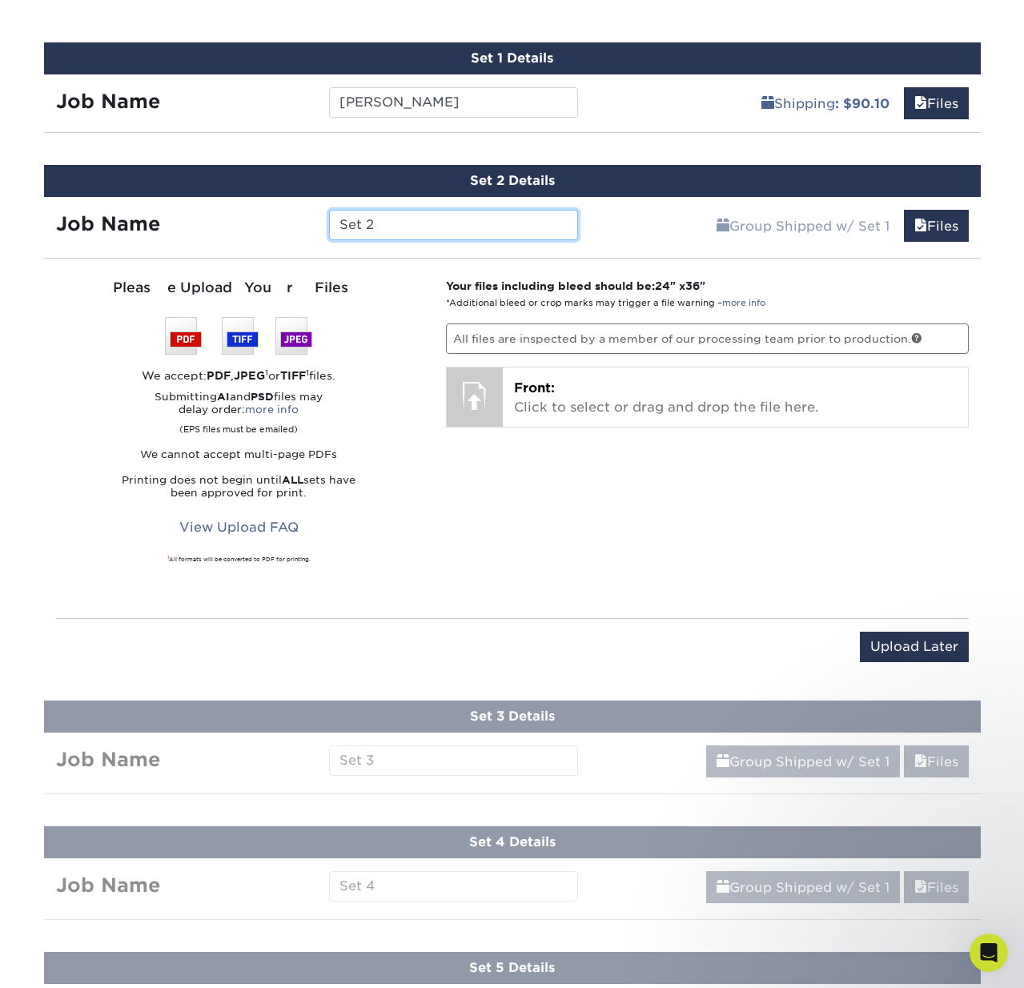
drag, startPoint x: 398, startPoint y: 218, endPoint x: 311, endPoint y: 222, distance: 87.3
click at [311, 222] on div "Job Name Set 2" at bounding box center [317, 225] width 547 height 30
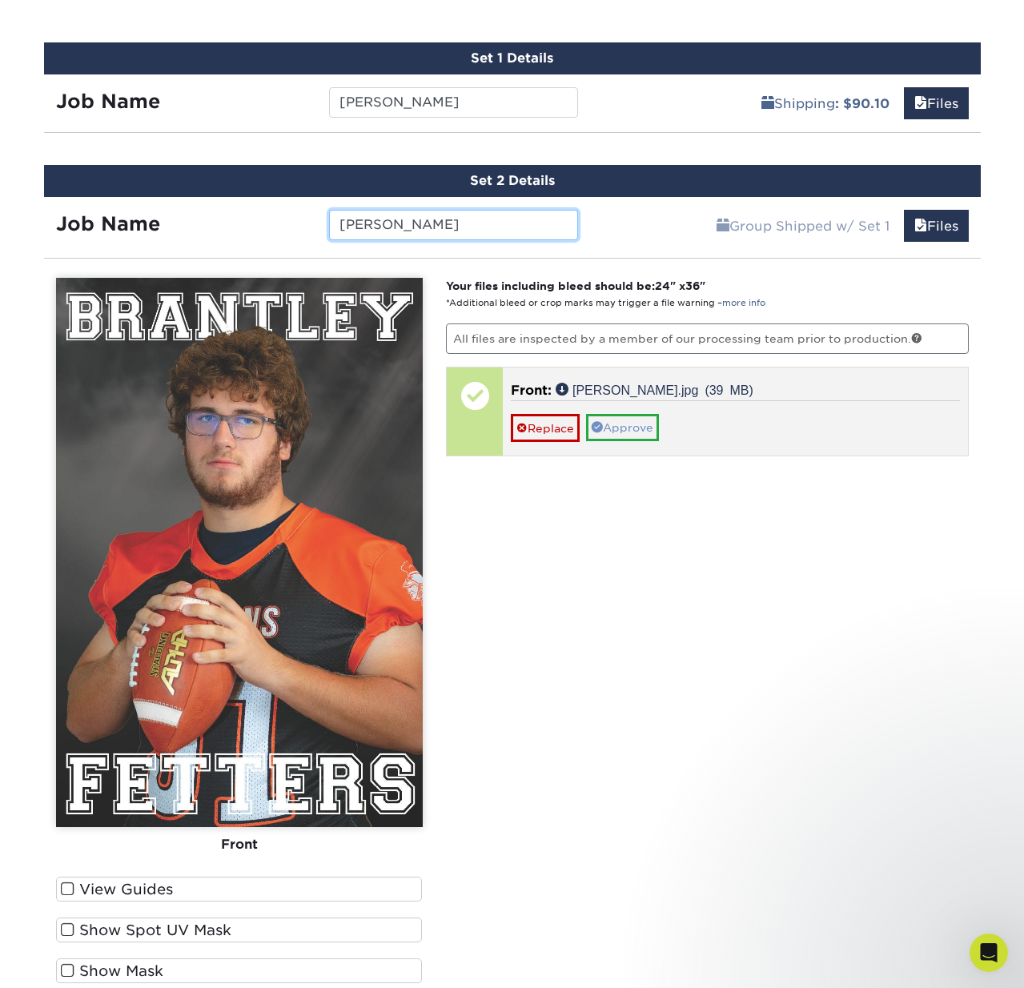
type input "Brantley"
click at [633, 423] on link "Approve" at bounding box center [622, 427] width 73 height 27
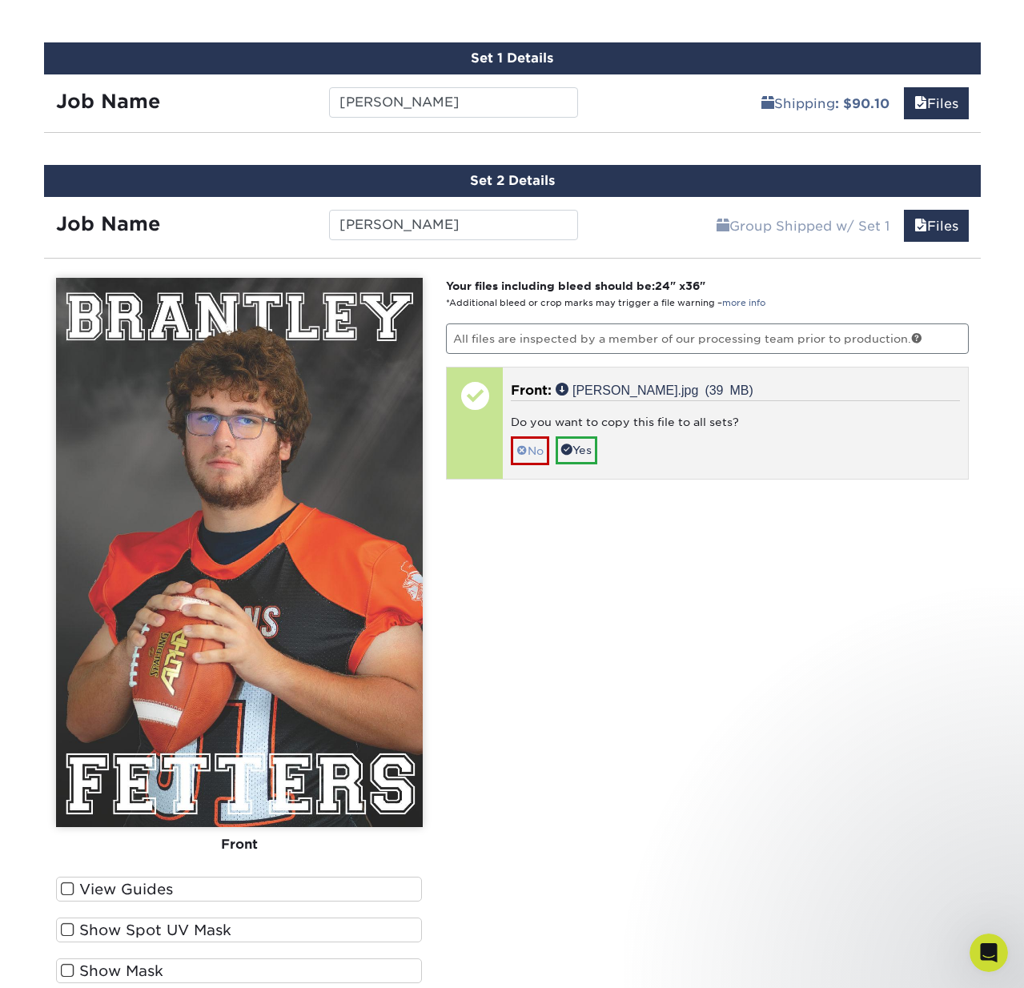
click at [522, 444] on span at bounding box center [521, 450] width 11 height 13
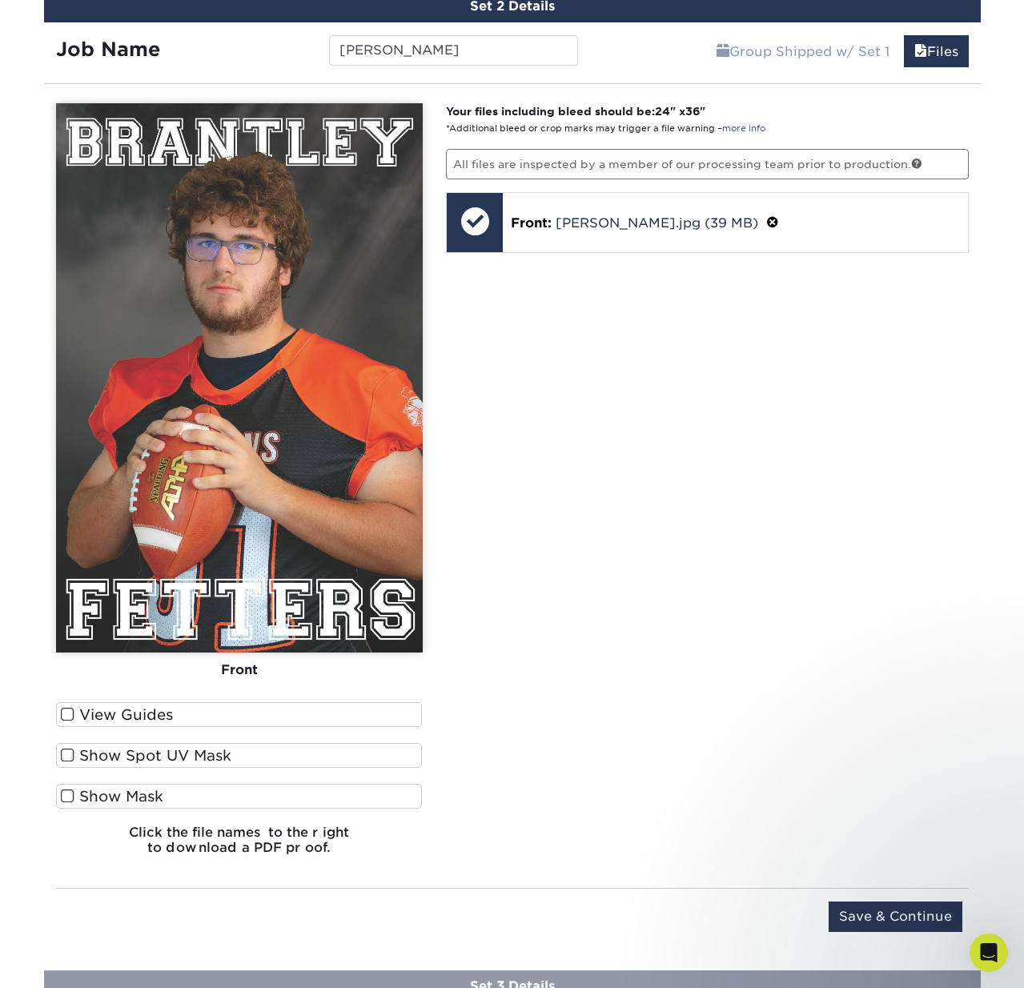
scroll to position [1472, 0]
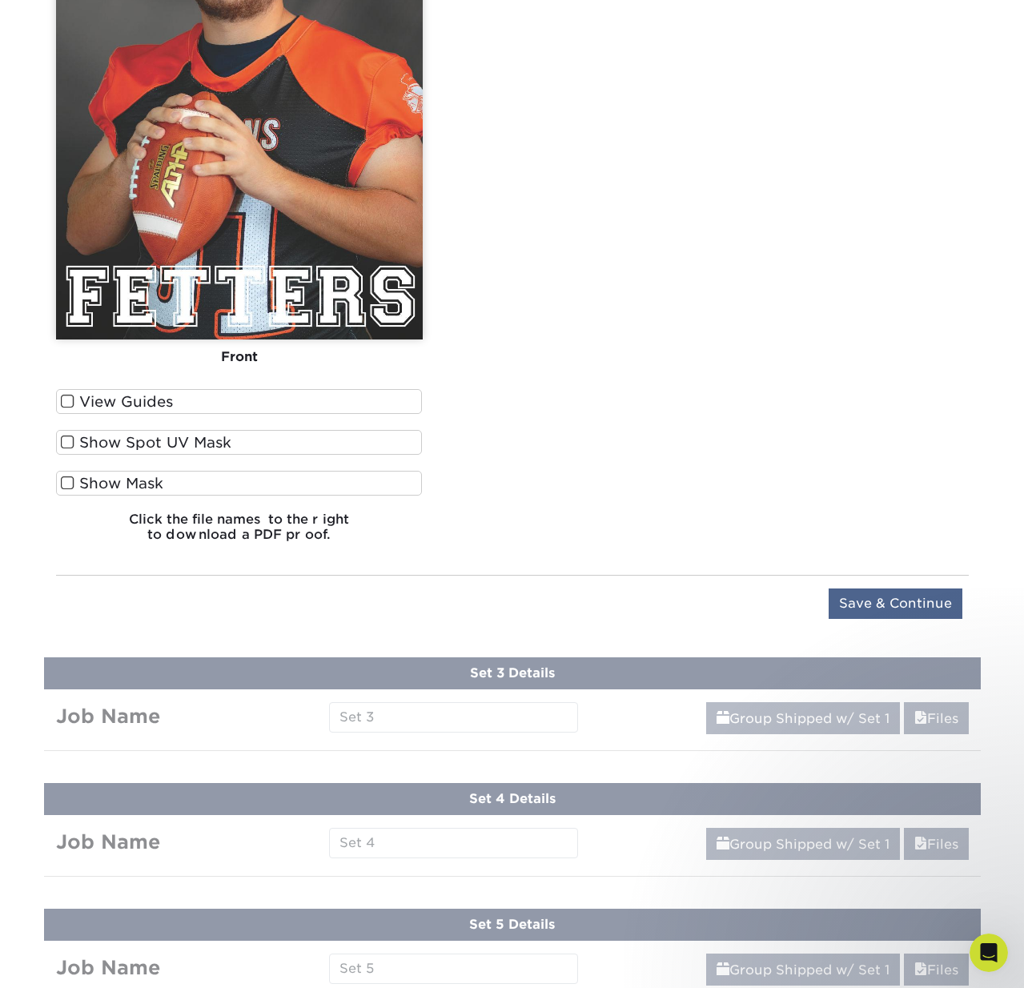
click at [911, 595] on input "Save & Continue" at bounding box center [895, 603] width 134 height 30
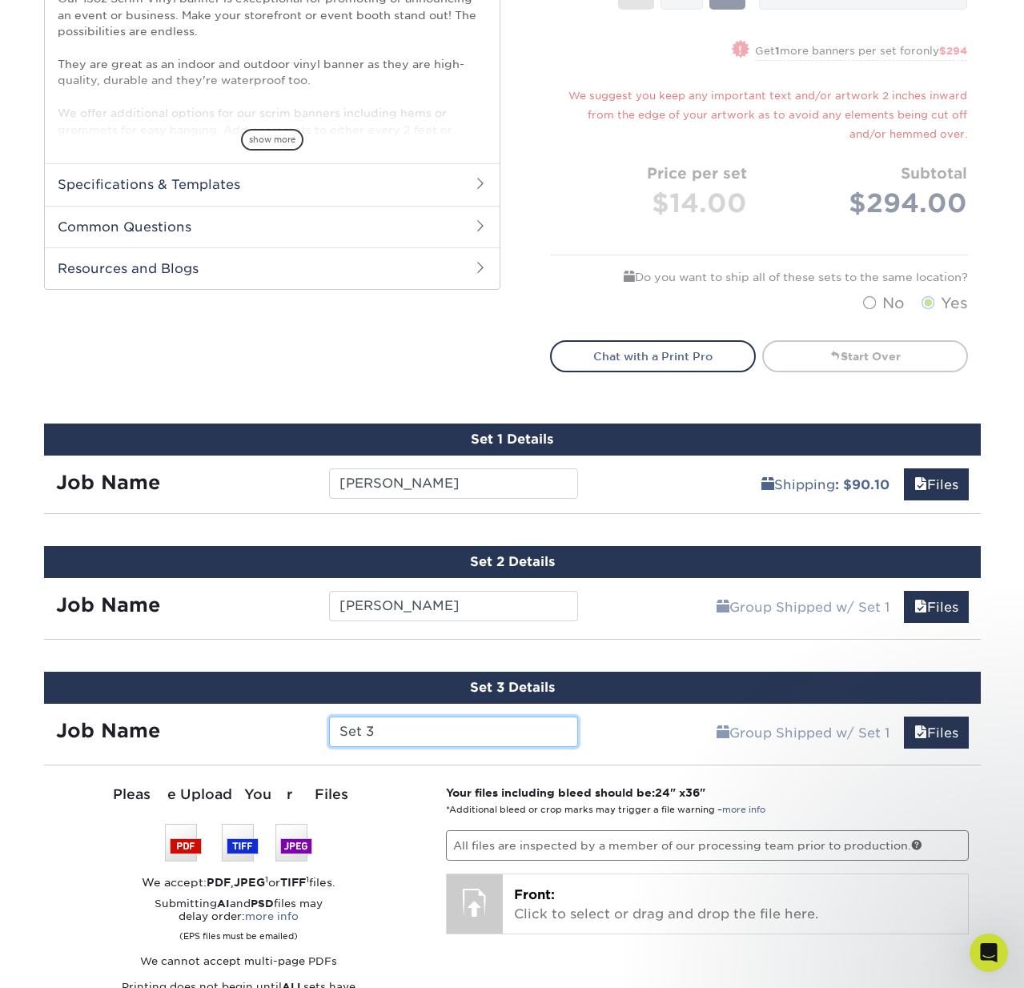
scroll to position [609, 0]
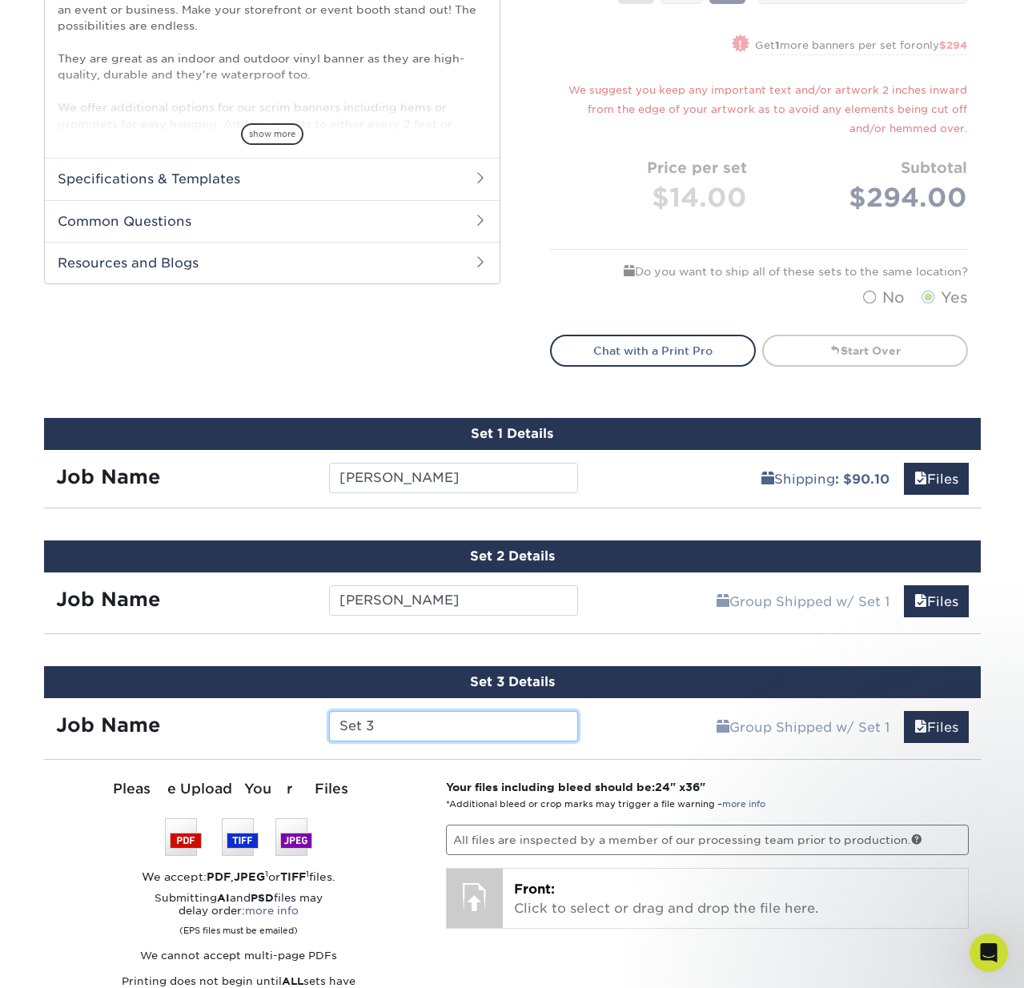
drag, startPoint x: 384, startPoint y: 720, endPoint x: 318, endPoint y: 728, distance: 66.8
click at [317, 727] on div "Set 3" at bounding box center [453, 726] width 273 height 30
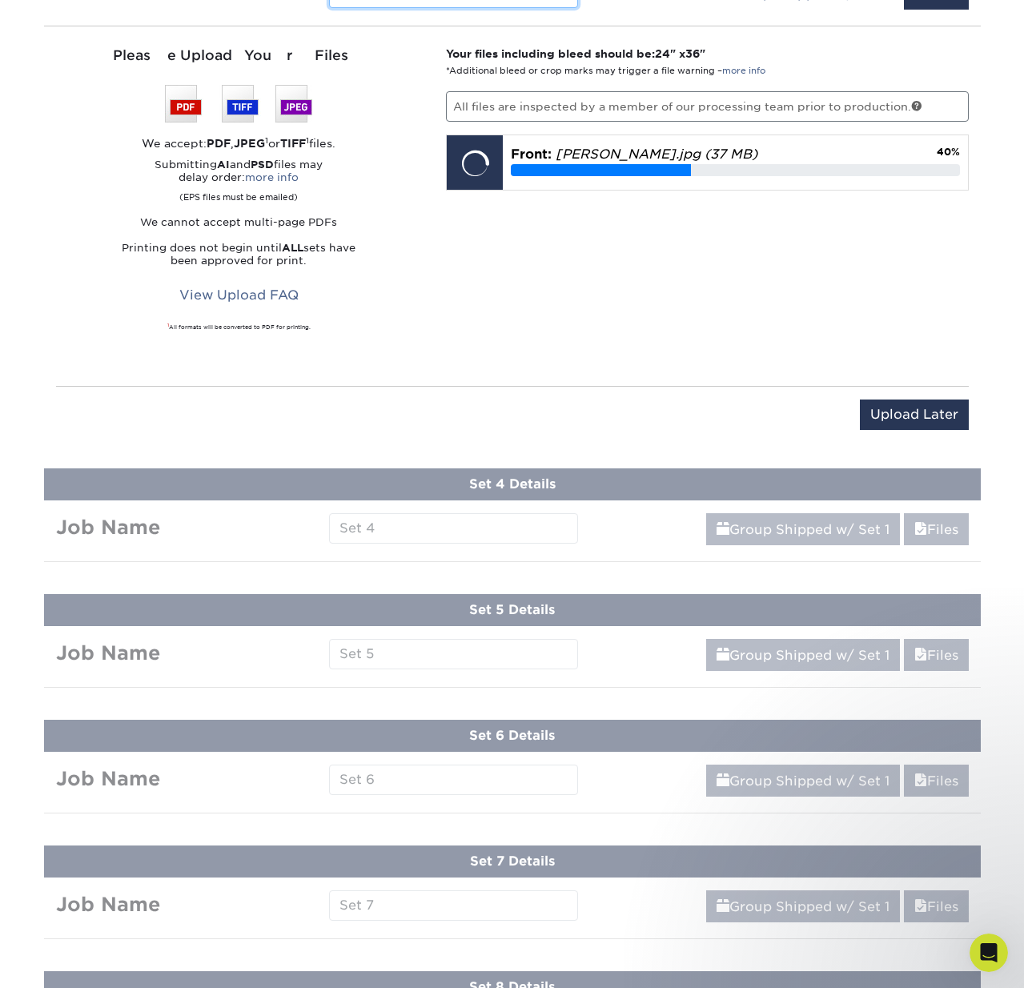
scroll to position [1340, 0]
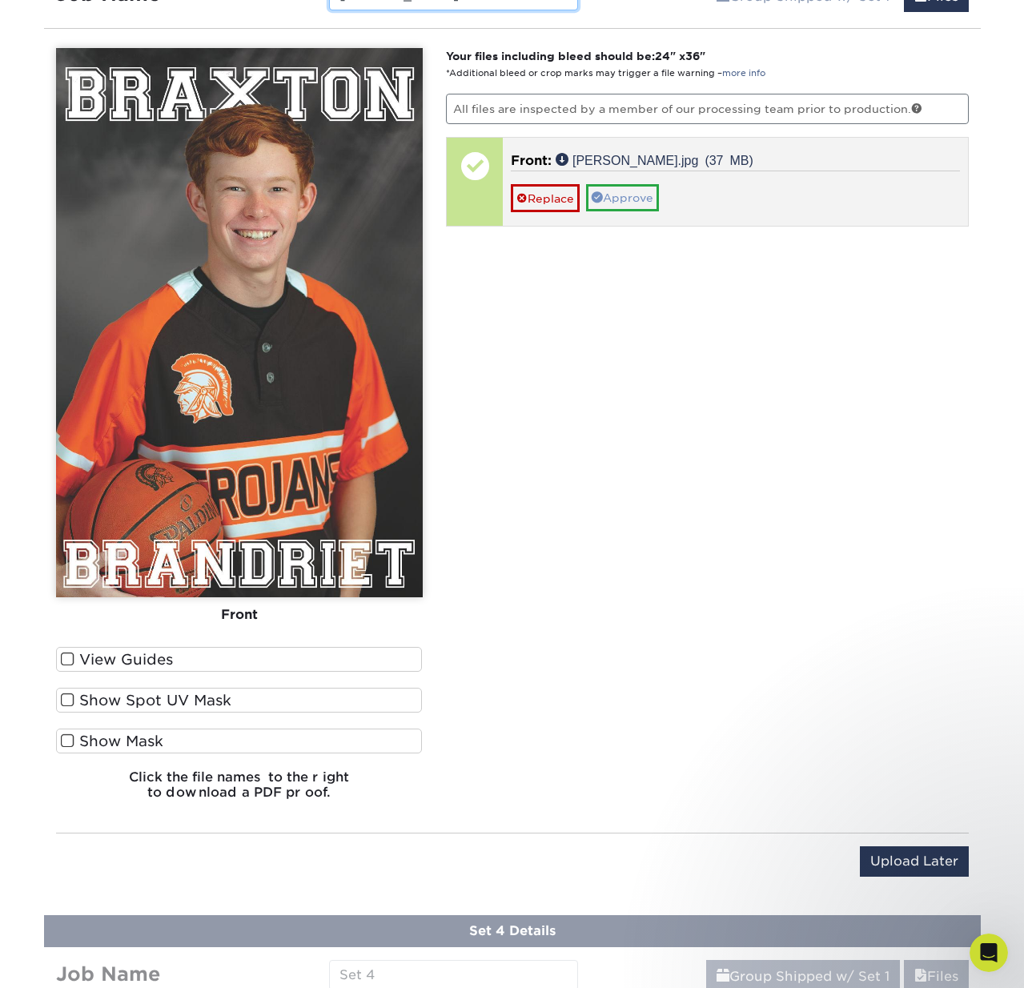
type input "Braxton"
click at [634, 194] on link "Approve" at bounding box center [622, 197] width 73 height 27
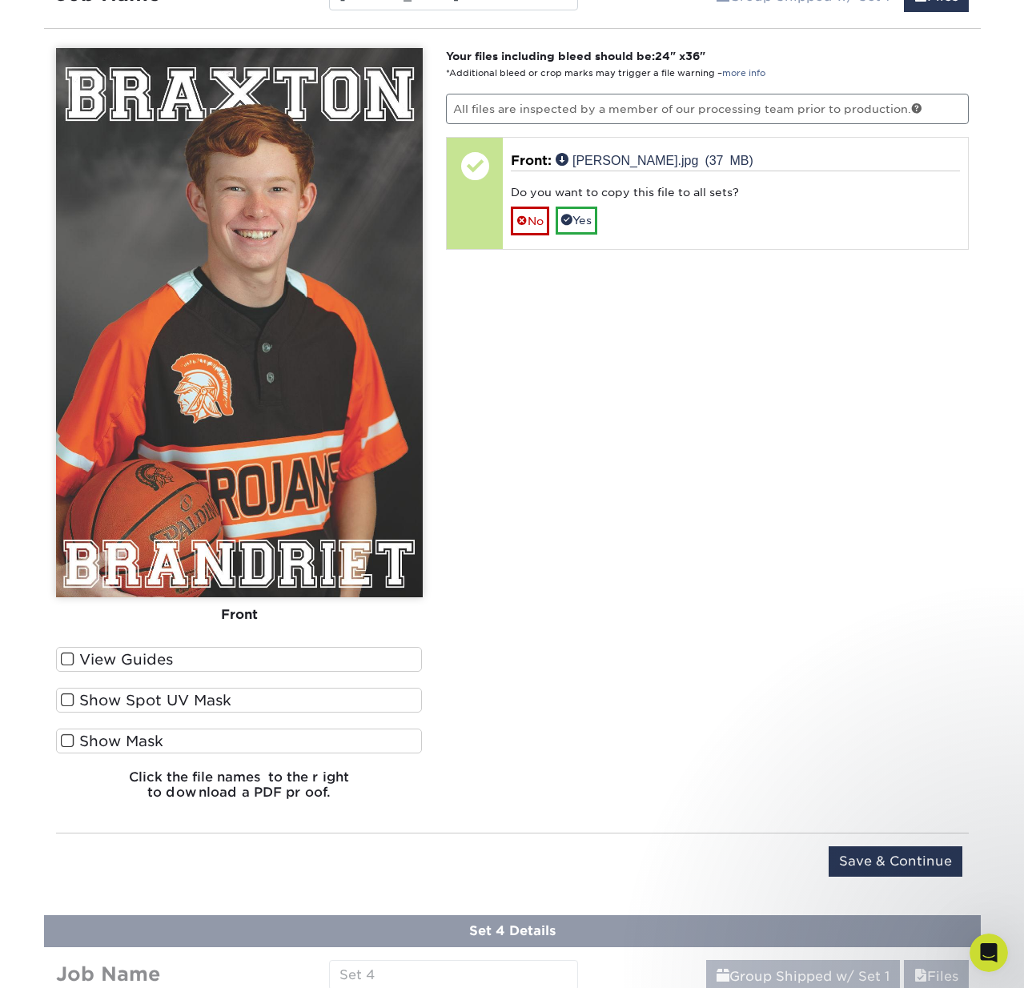
click at [529, 212] on link "No" at bounding box center [530, 220] width 38 height 28
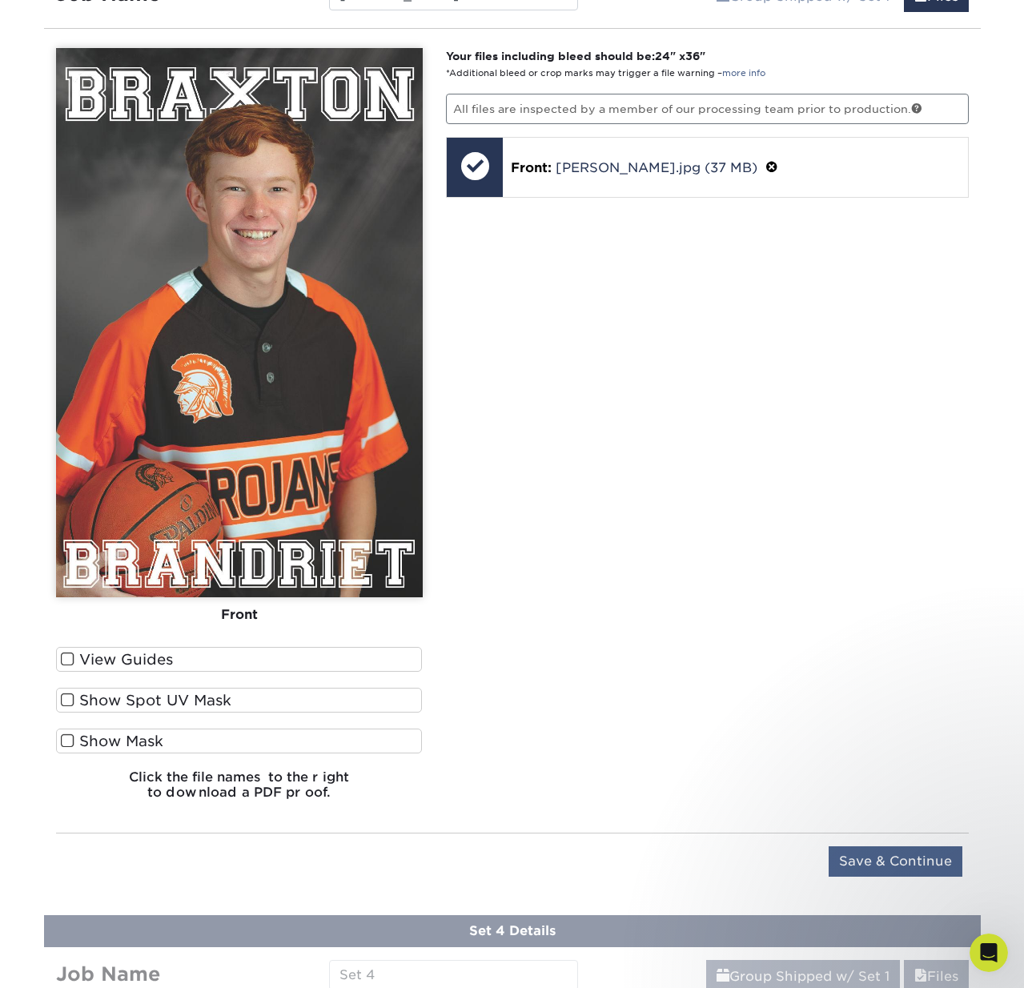
click at [906, 856] on input "Save & Continue" at bounding box center [895, 861] width 134 height 30
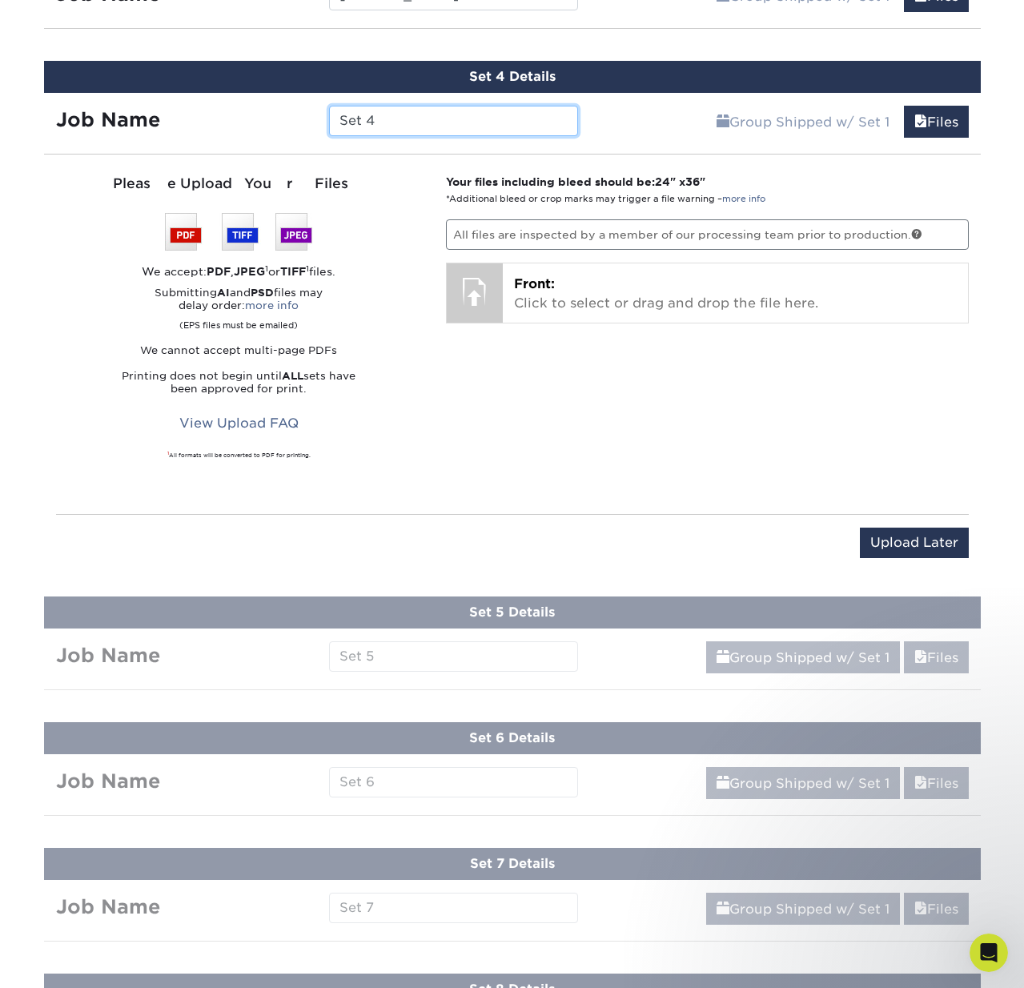
drag, startPoint x: 430, startPoint y: 118, endPoint x: 280, endPoint y: 114, distance: 149.7
click at [280, 114] on div "Job Name Set 4" at bounding box center [317, 121] width 547 height 30
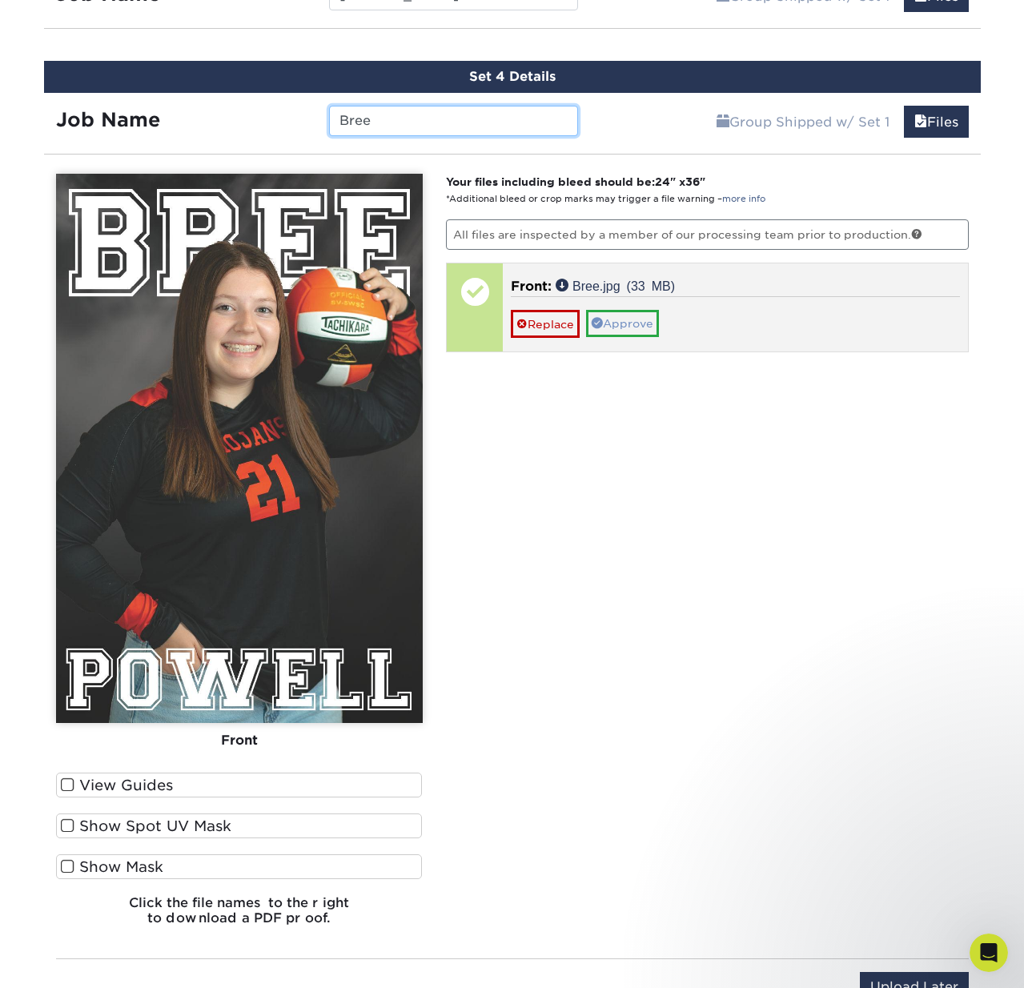
type input "Bree"
click at [635, 323] on link "Approve" at bounding box center [622, 323] width 73 height 27
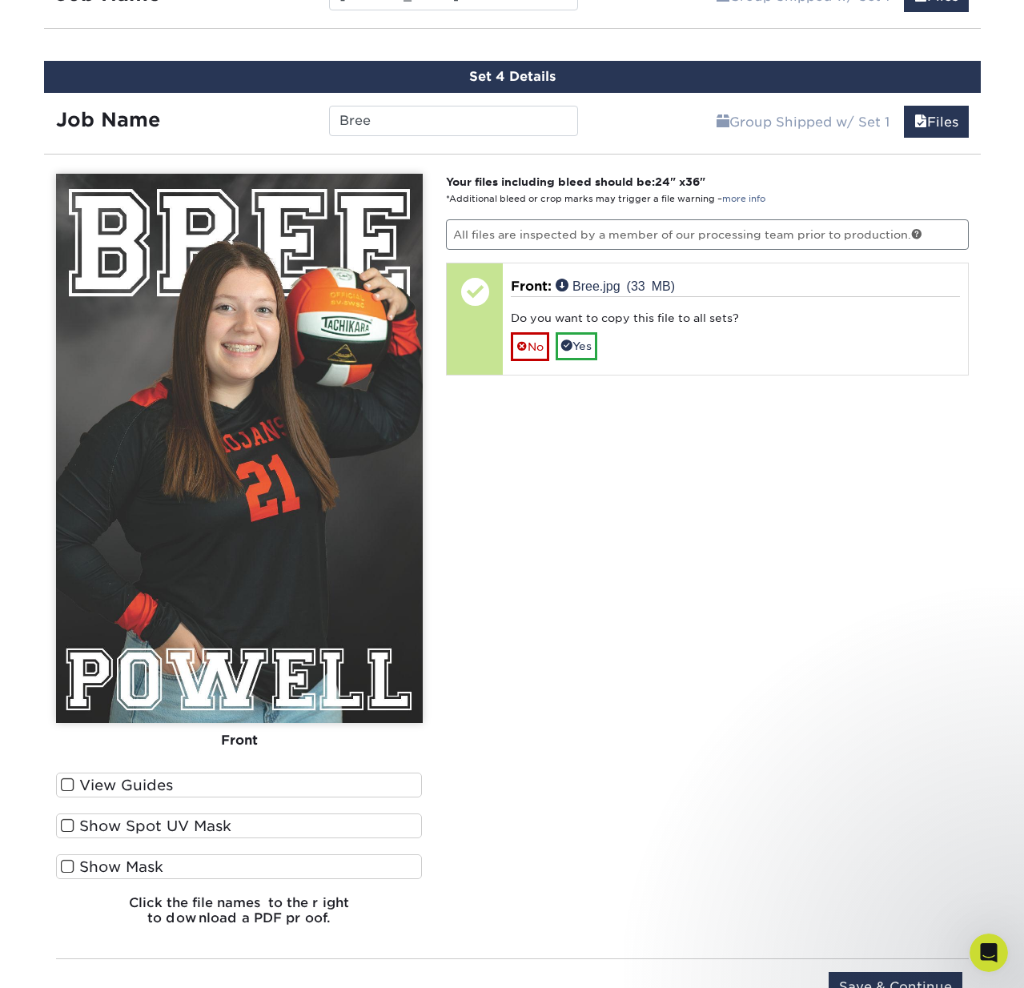
click at [533, 343] on link "No" at bounding box center [530, 346] width 38 height 28
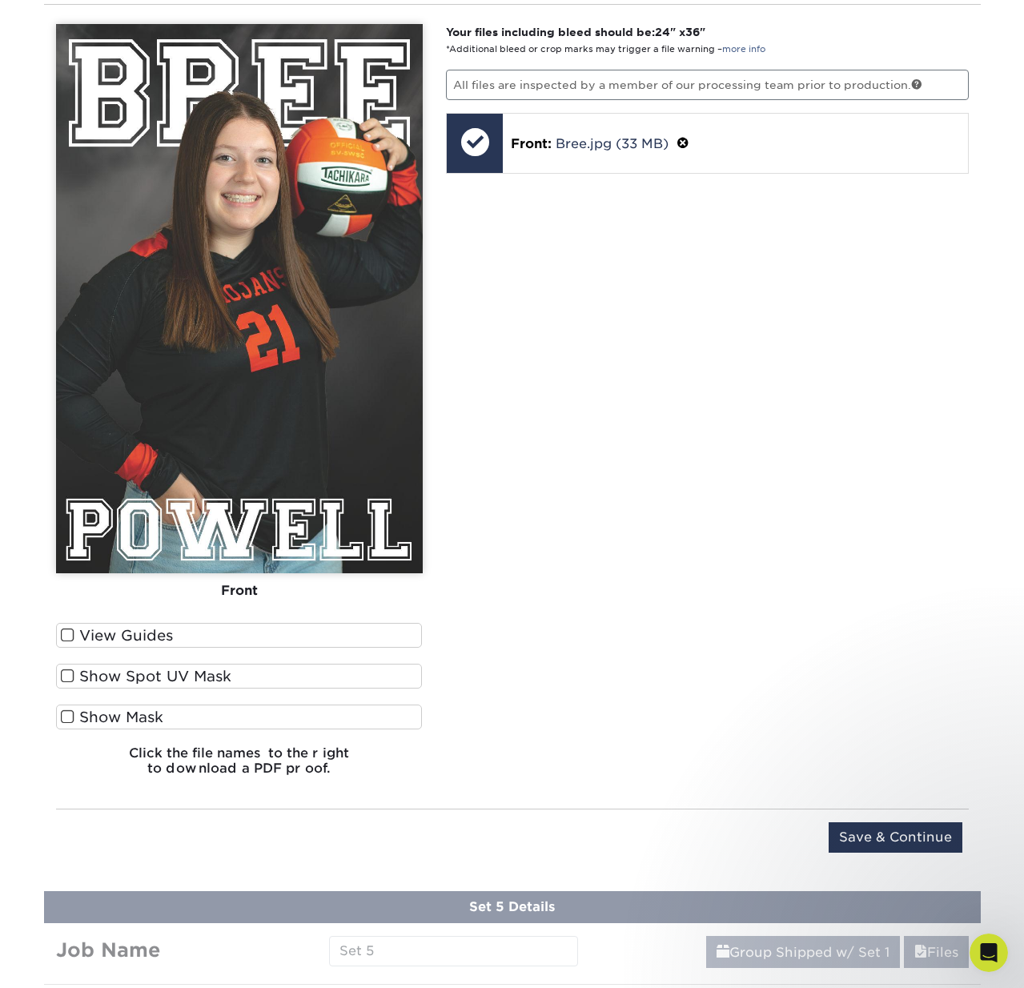
scroll to position [1531, 0]
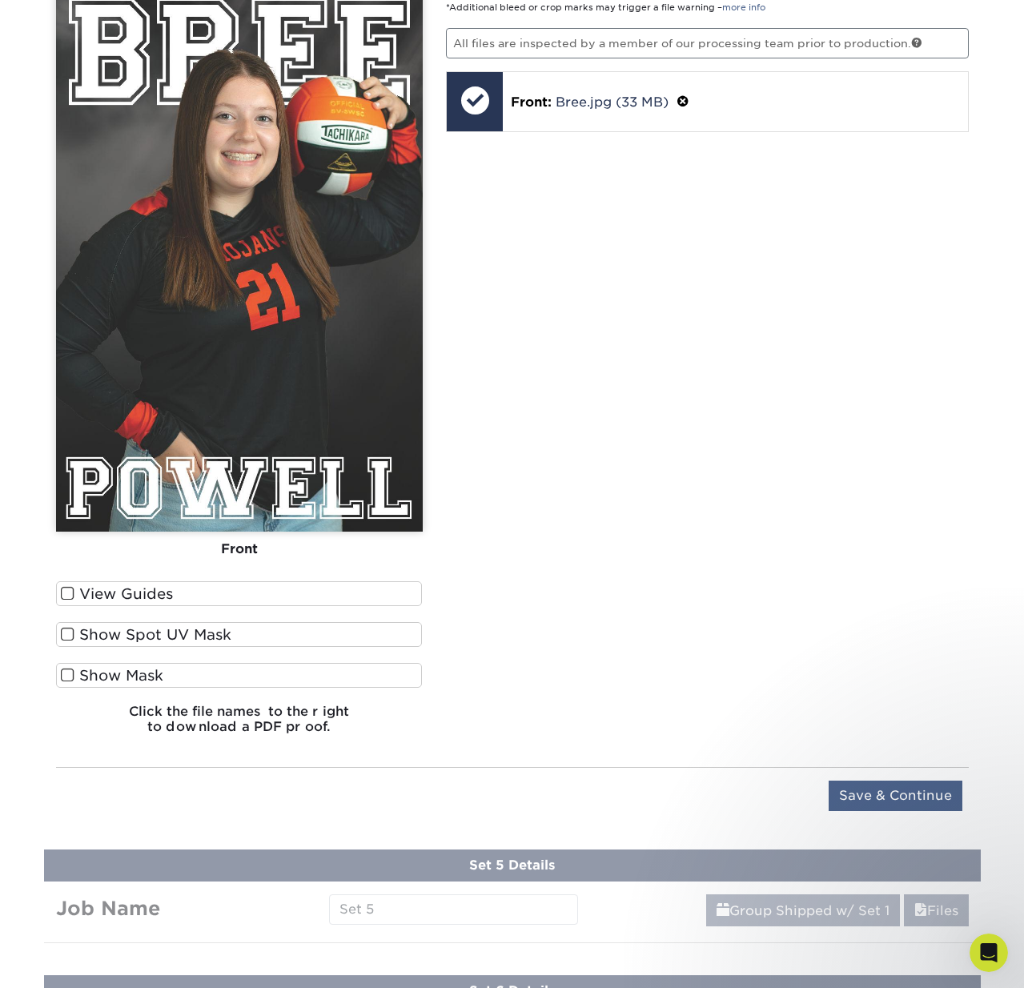
click at [900, 788] on input "Save & Continue" at bounding box center [895, 795] width 134 height 30
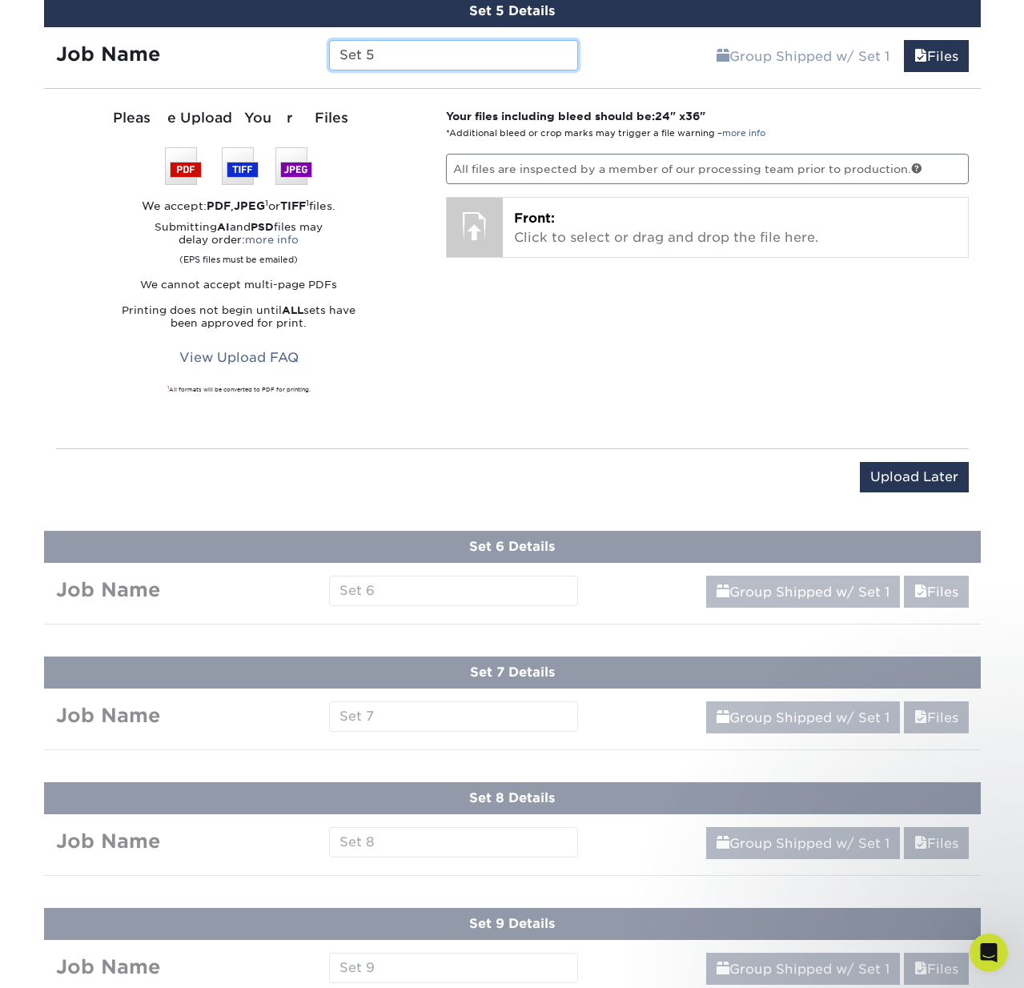
drag, startPoint x: 415, startPoint y: 56, endPoint x: 330, endPoint y: 54, distance: 84.9
click at [331, 54] on input "Set 5" at bounding box center [453, 55] width 249 height 30
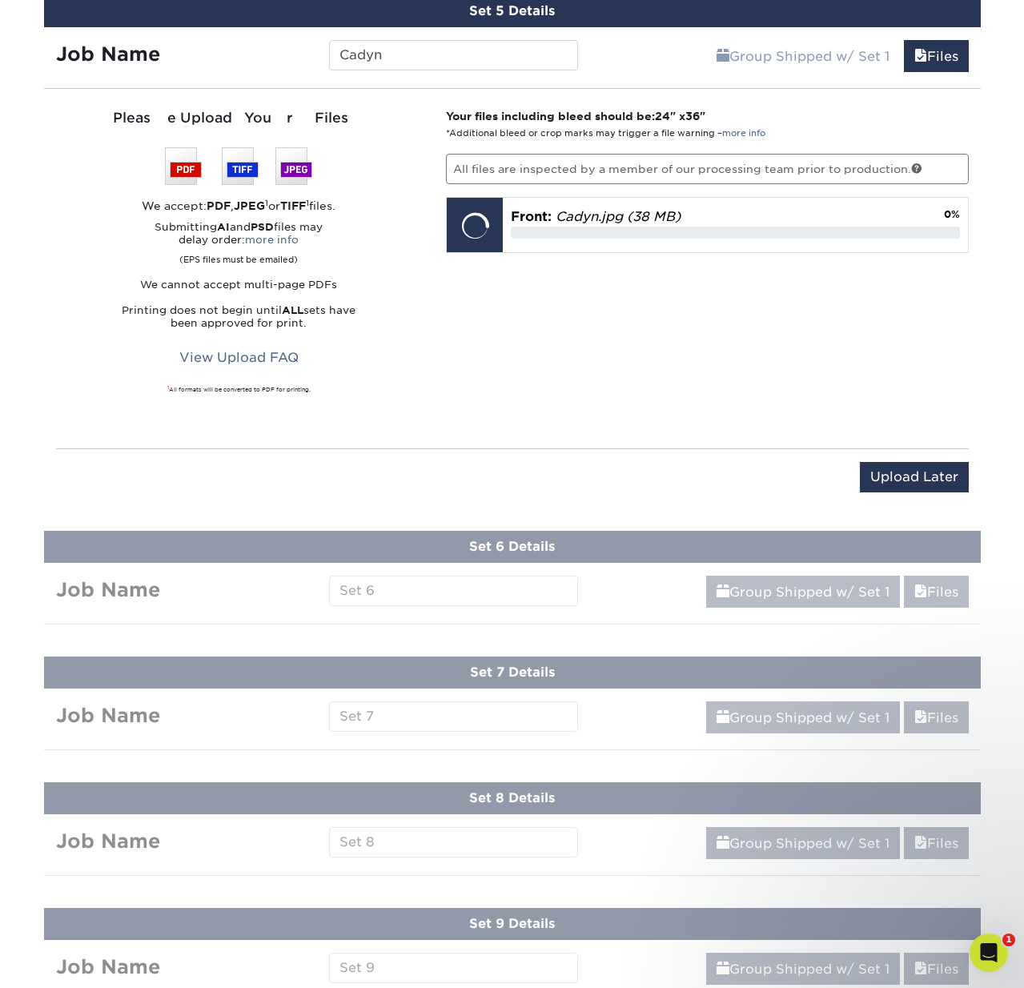
scroll to position [1538, 0]
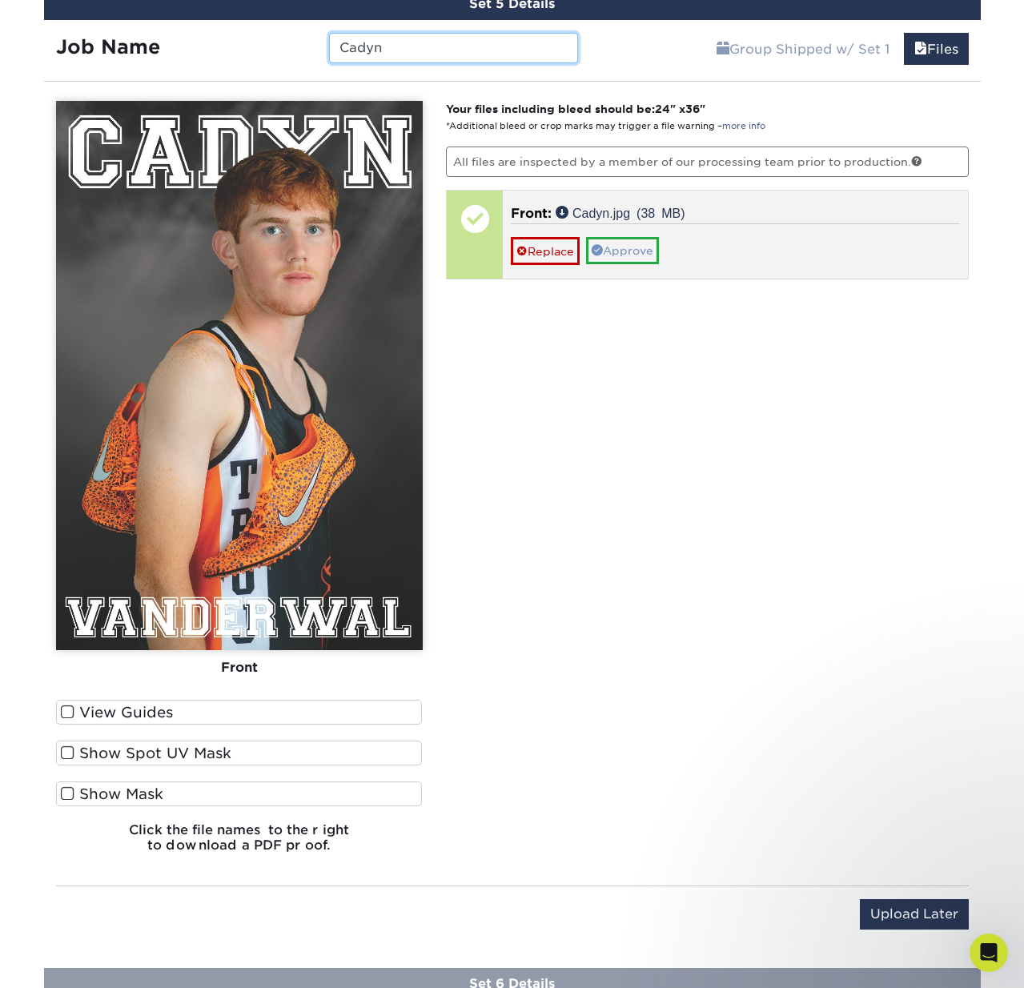
type input "Cadyn"
click at [642, 245] on link "Approve" at bounding box center [622, 250] width 73 height 27
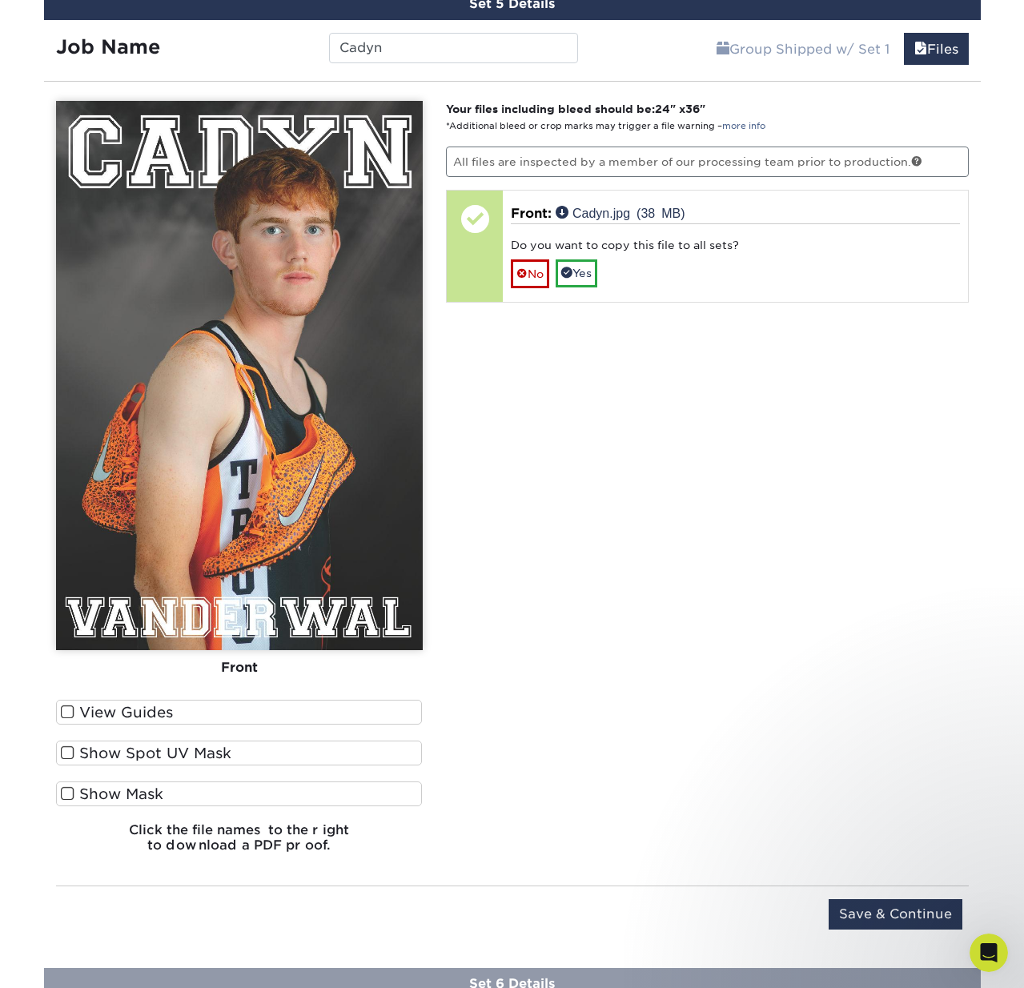
click at [542, 277] on link "No" at bounding box center [530, 273] width 38 height 28
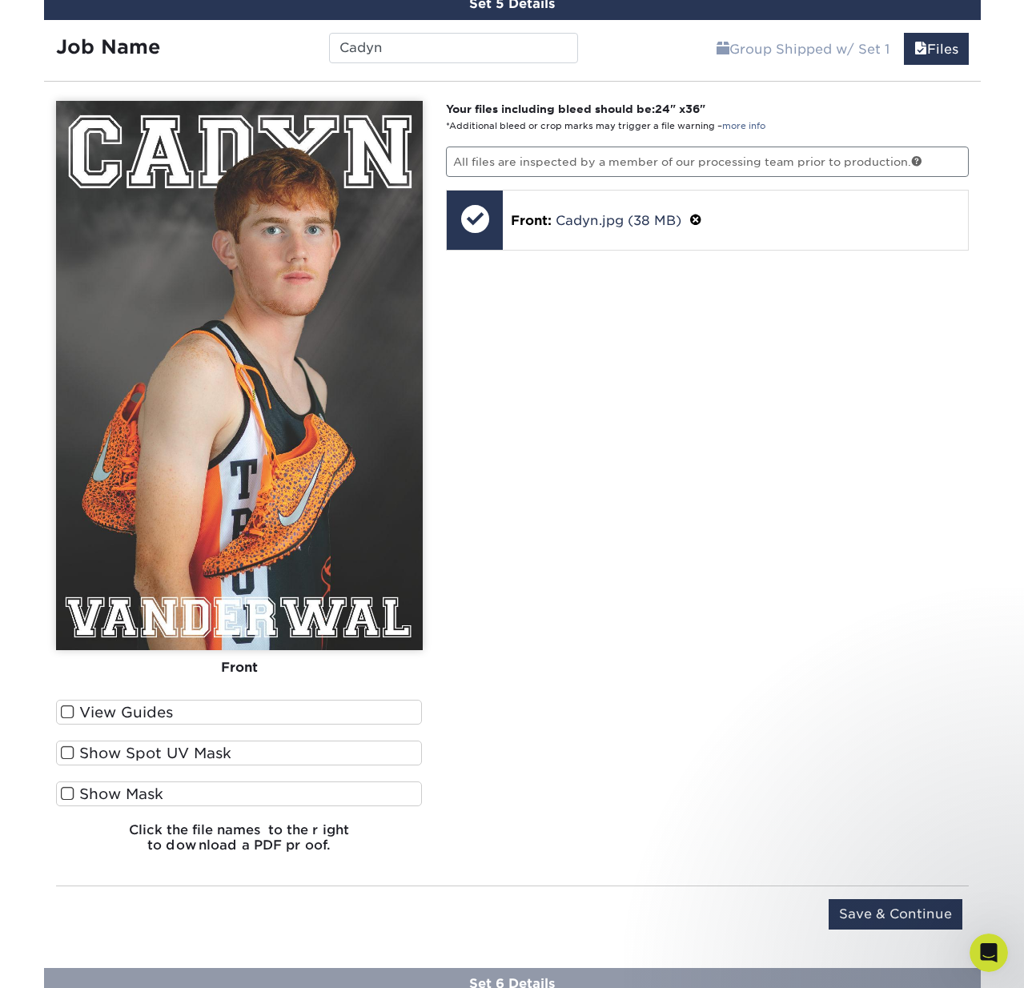
click at [891, 910] on input "Save & Continue" at bounding box center [895, 914] width 134 height 30
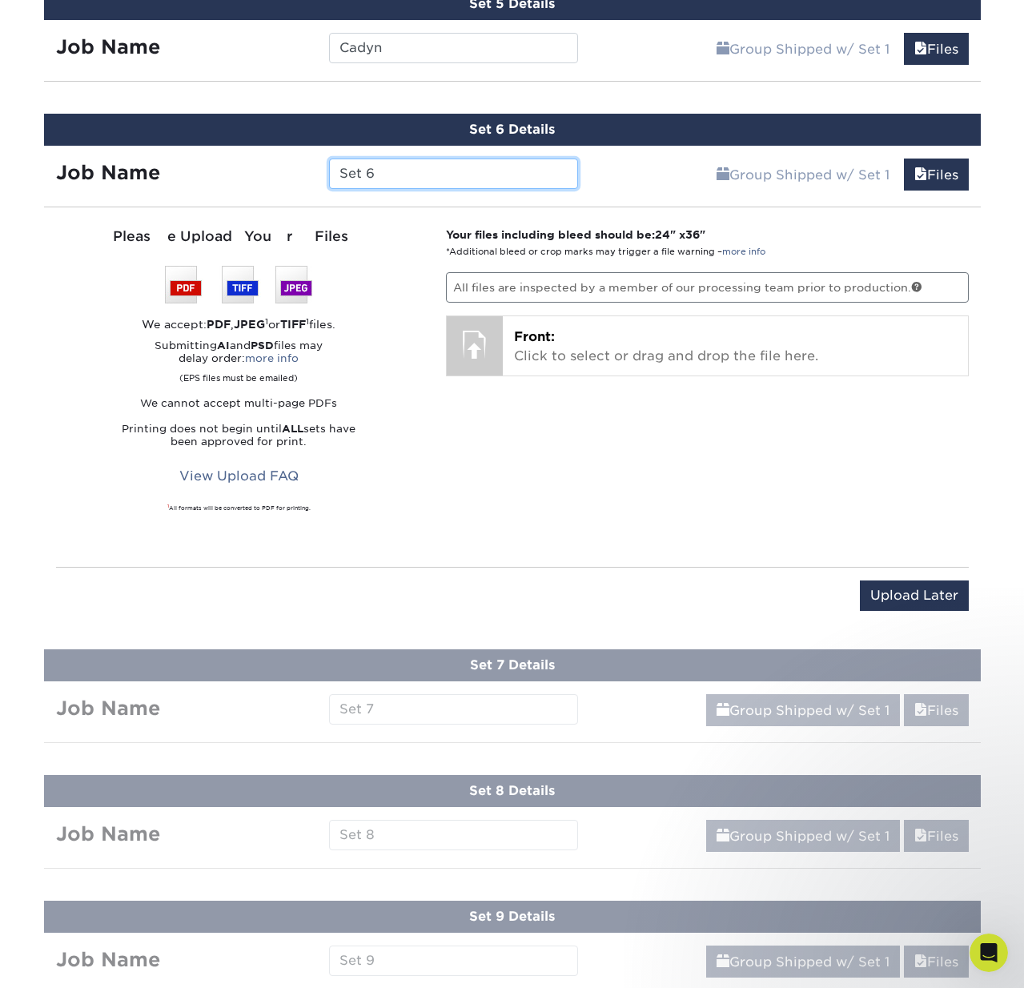
drag, startPoint x: 402, startPoint y: 171, endPoint x: 313, endPoint y: 166, distance: 89.0
click at [313, 166] on div "Job Name Set 6" at bounding box center [317, 173] width 547 height 30
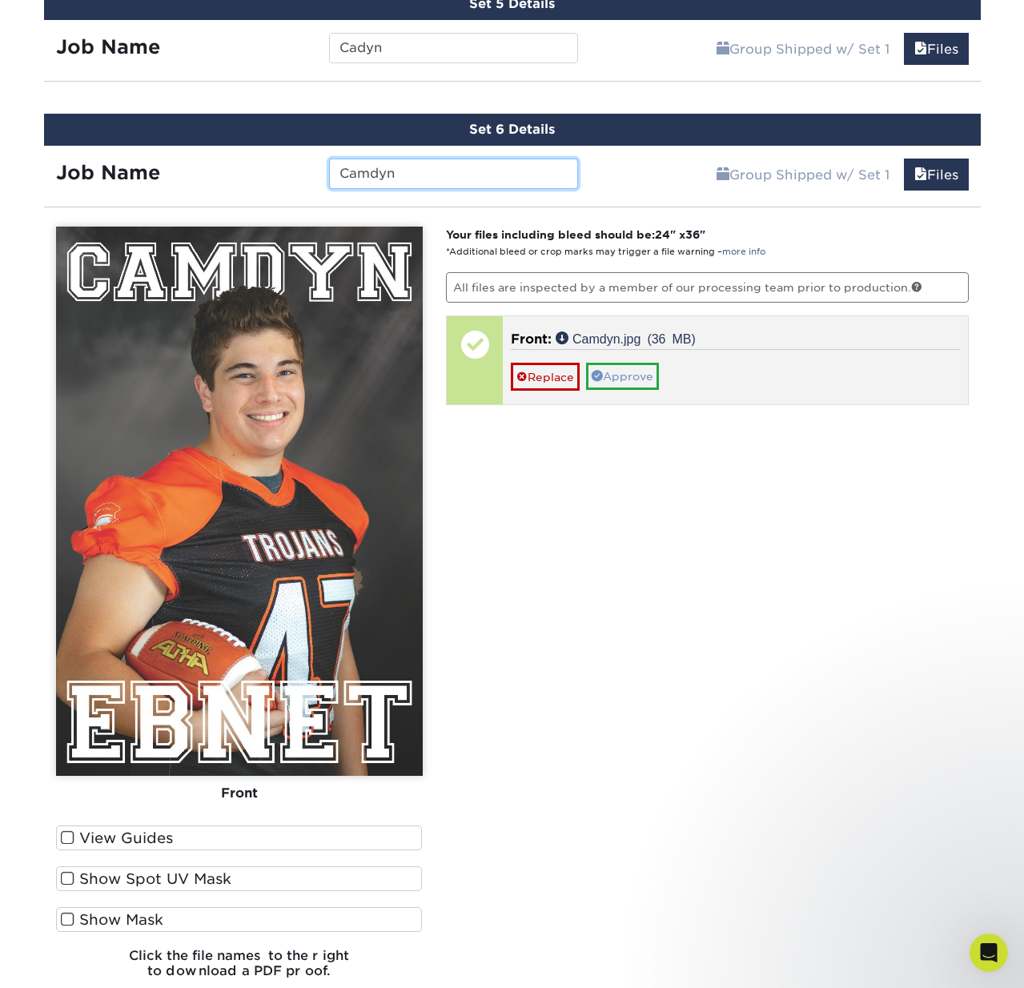
type input "Camdyn"
click at [626, 373] on link "Approve" at bounding box center [622, 376] width 73 height 27
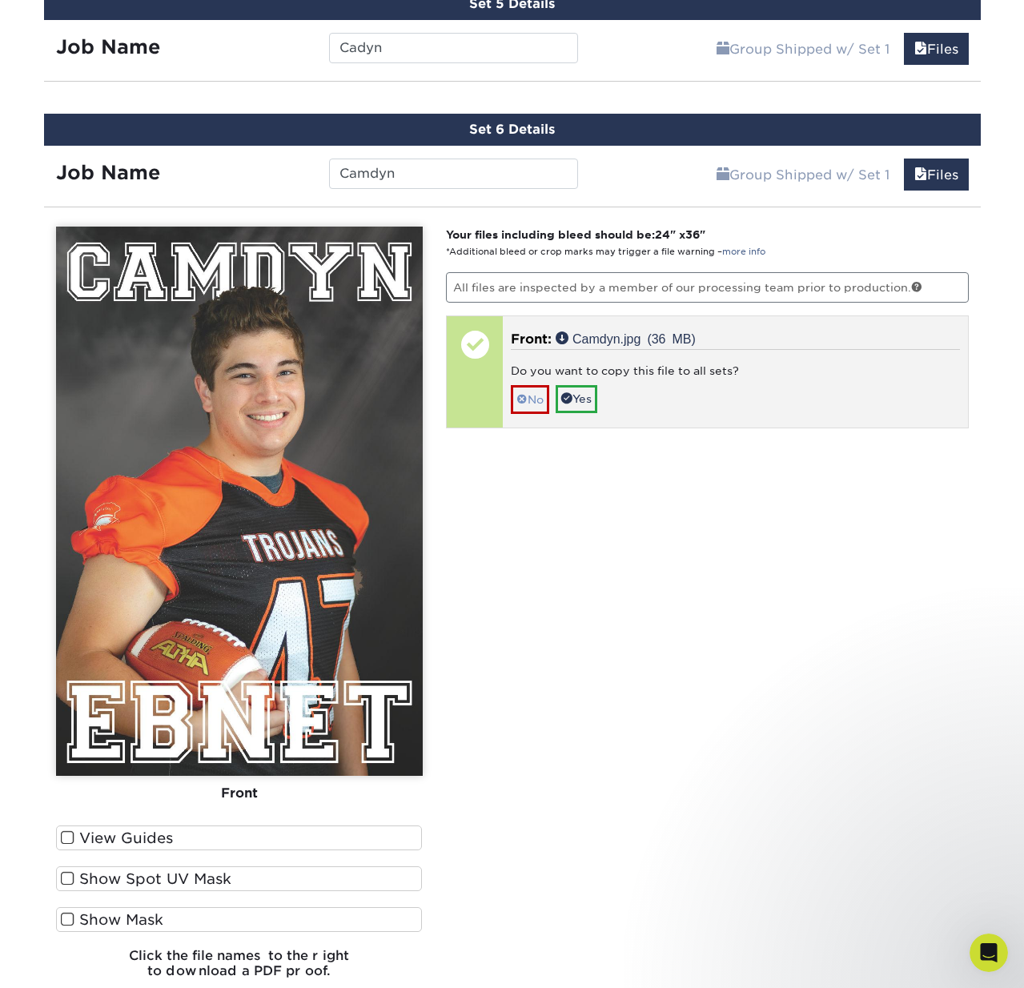
click at [536, 398] on link "No" at bounding box center [530, 399] width 38 height 28
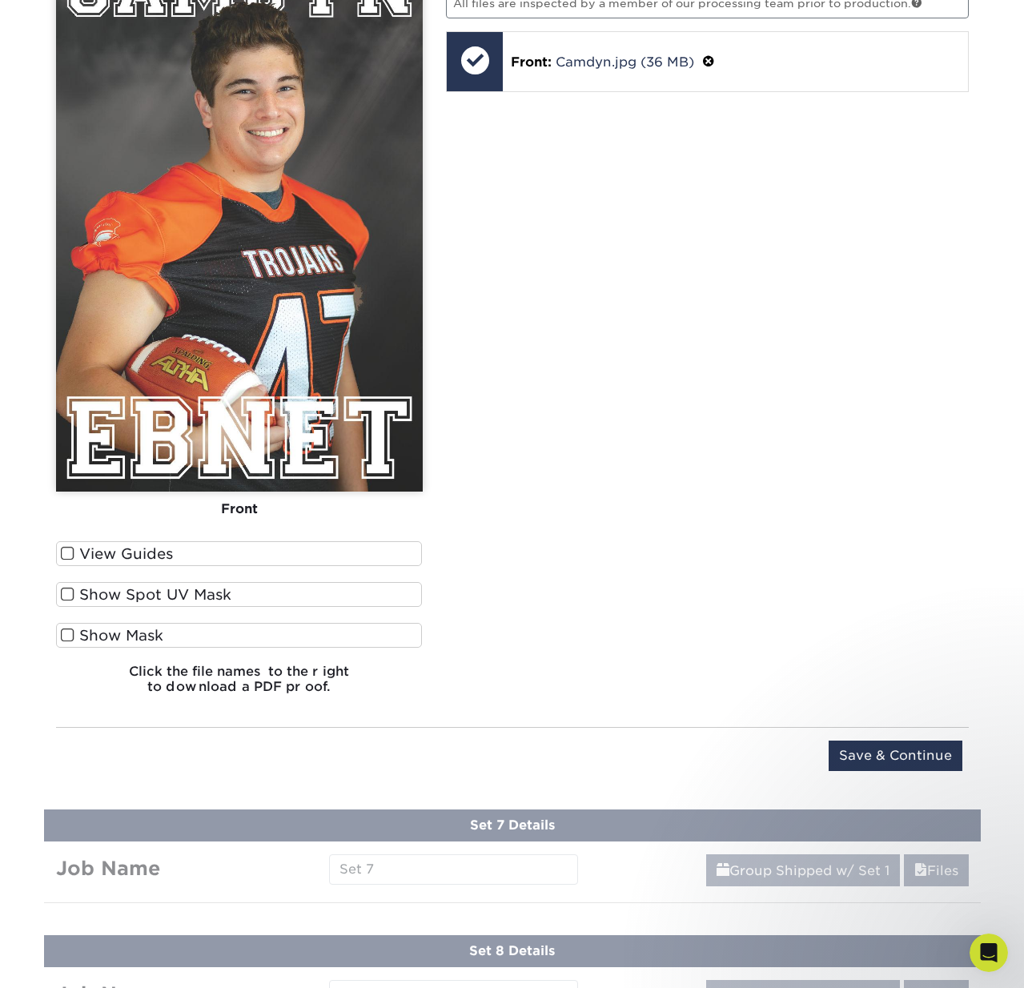
scroll to position [1823, 0]
click at [874, 750] on input "Save & Continue" at bounding box center [895, 755] width 134 height 30
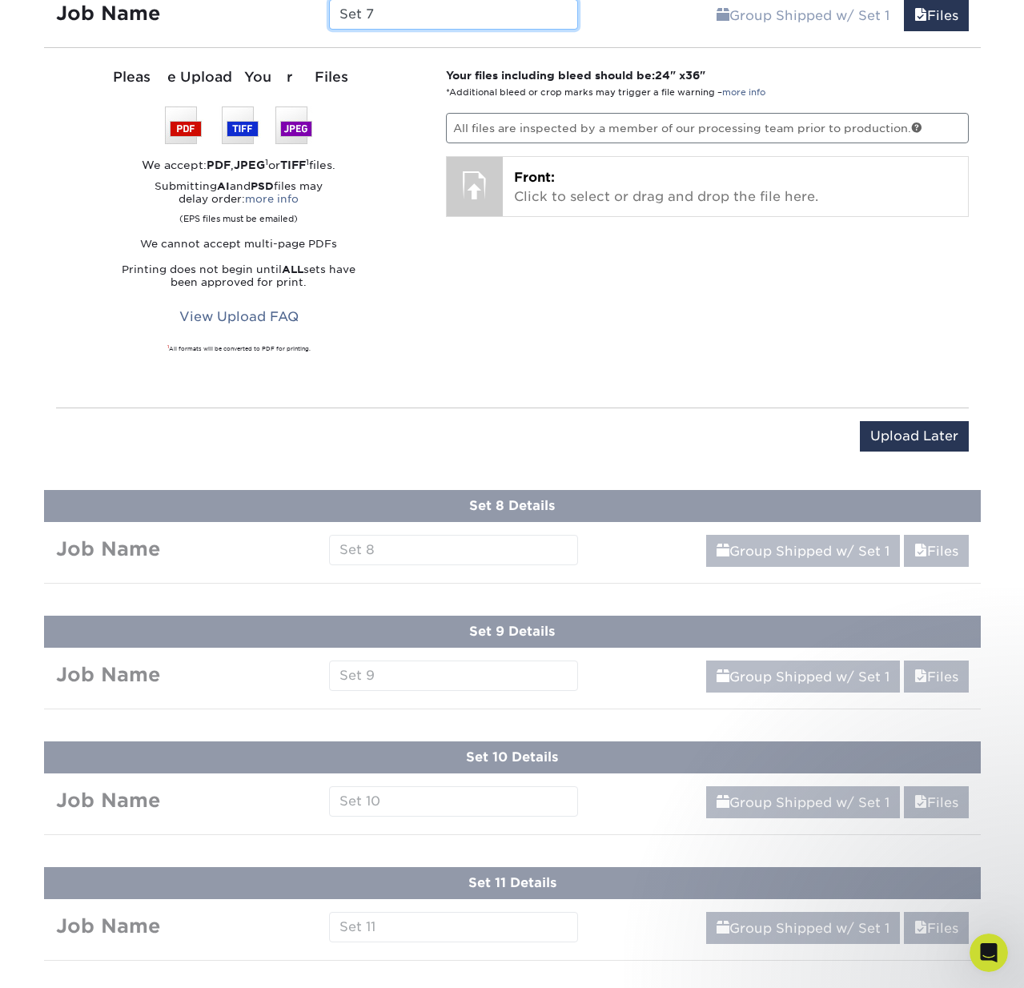
scroll to position [1803, 0]
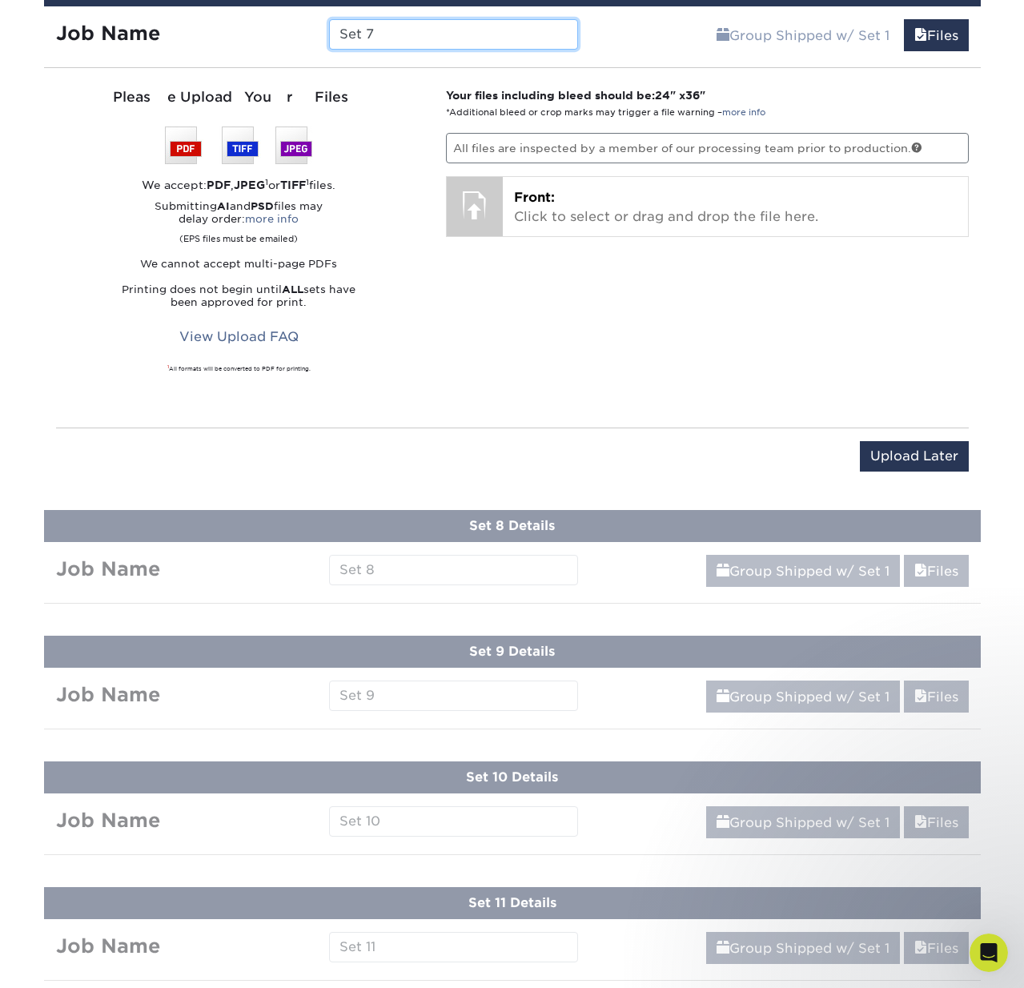
drag, startPoint x: 356, startPoint y: 31, endPoint x: 327, endPoint y: 30, distance: 29.7
click at [327, 30] on div "Set 7" at bounding box center [453, 34] width 273 height 30
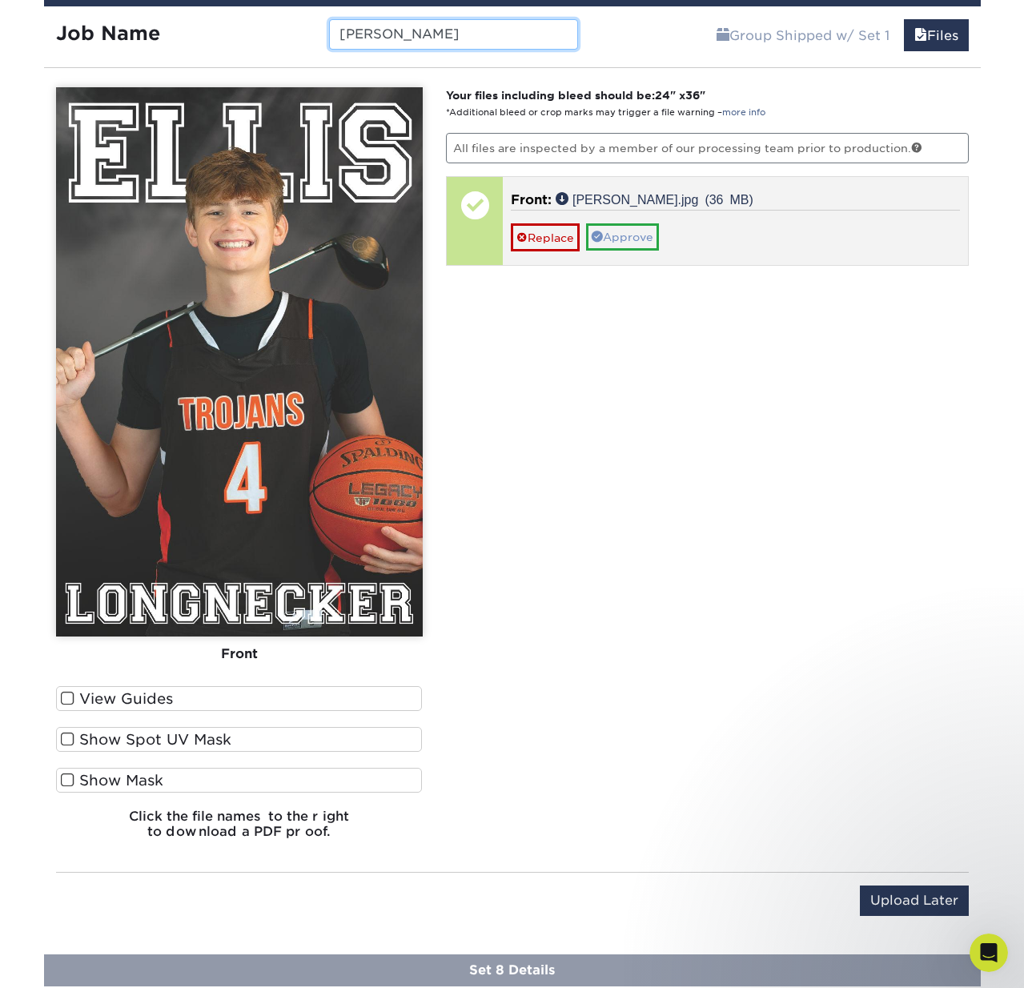
type input "Ellis"
click at [639, 232] on link "Approve" at bounding box center [622, 236] width 73 height 27
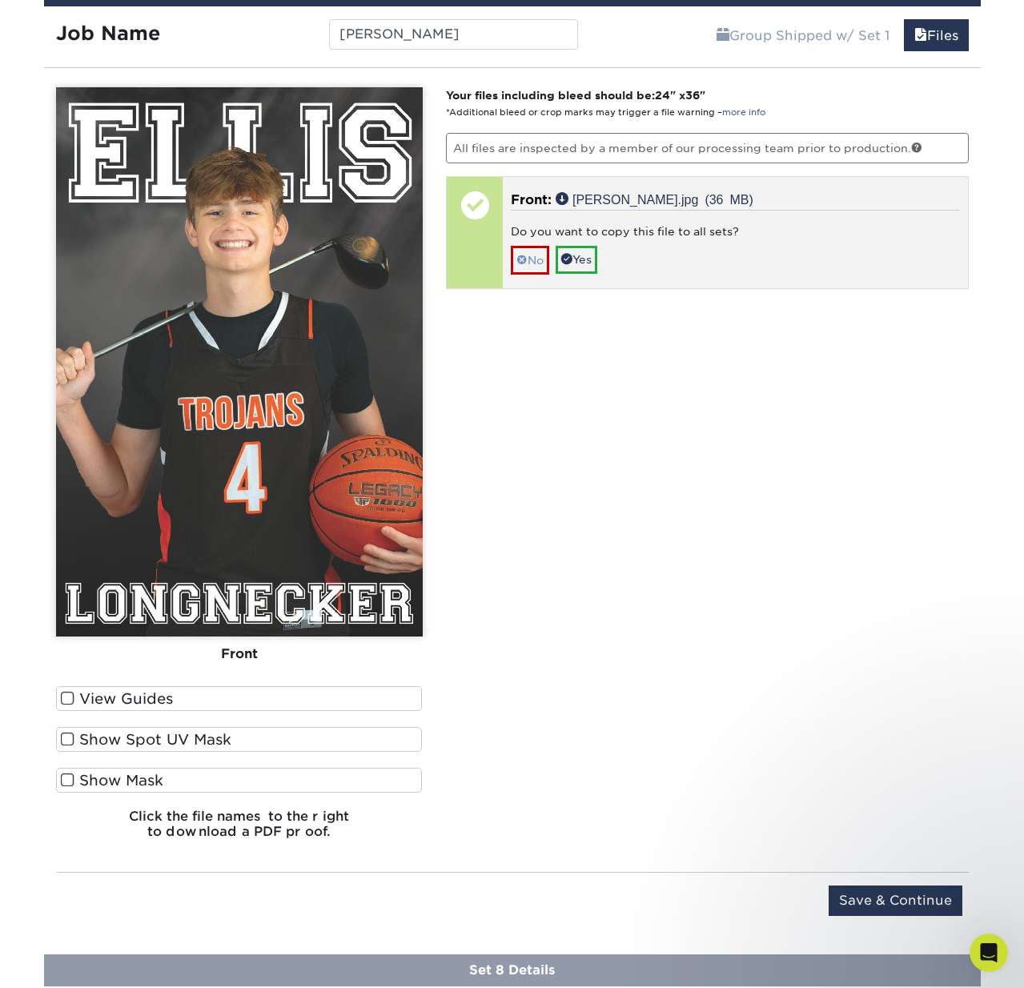
click at [535, 258] on link "No" at bounding box center [530, 260] width 38 height 28
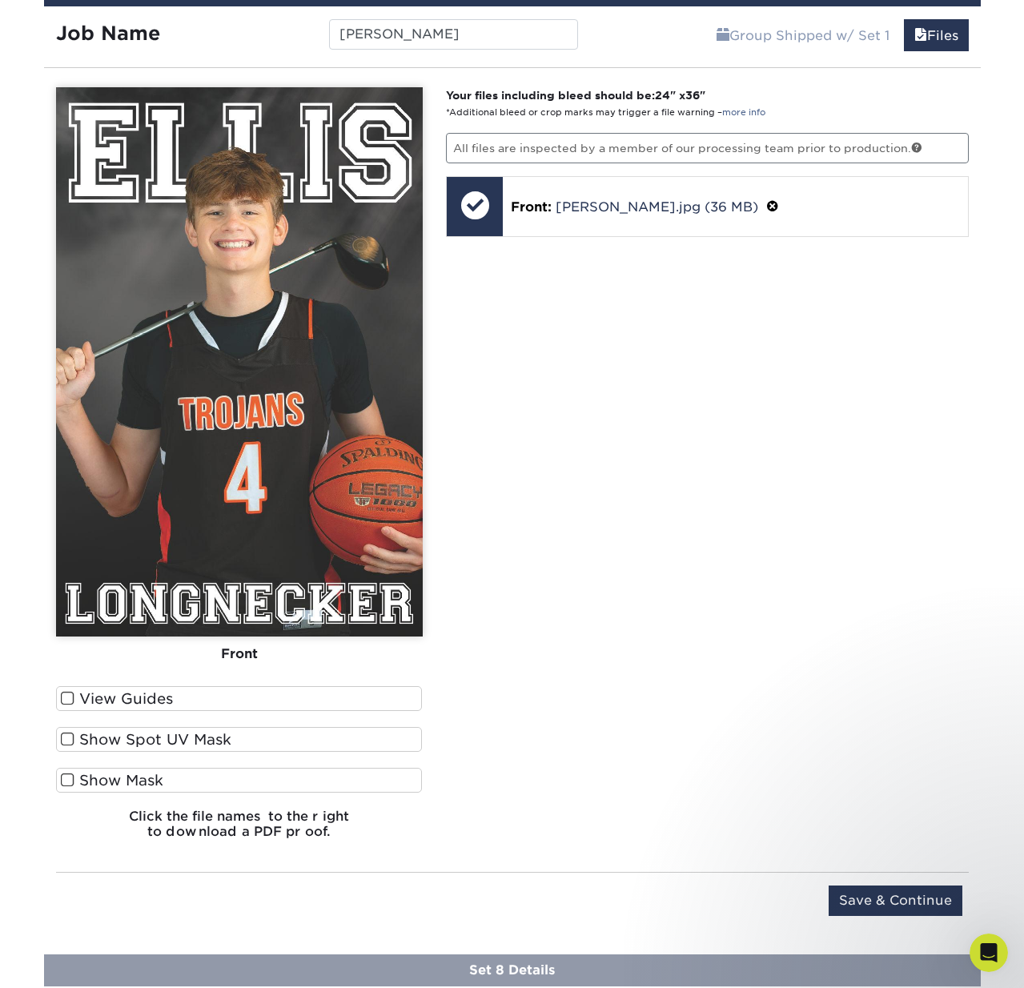
click at [867, 892] on input "Save & Continue" at bounding box center [895, 900] width 134 height 30
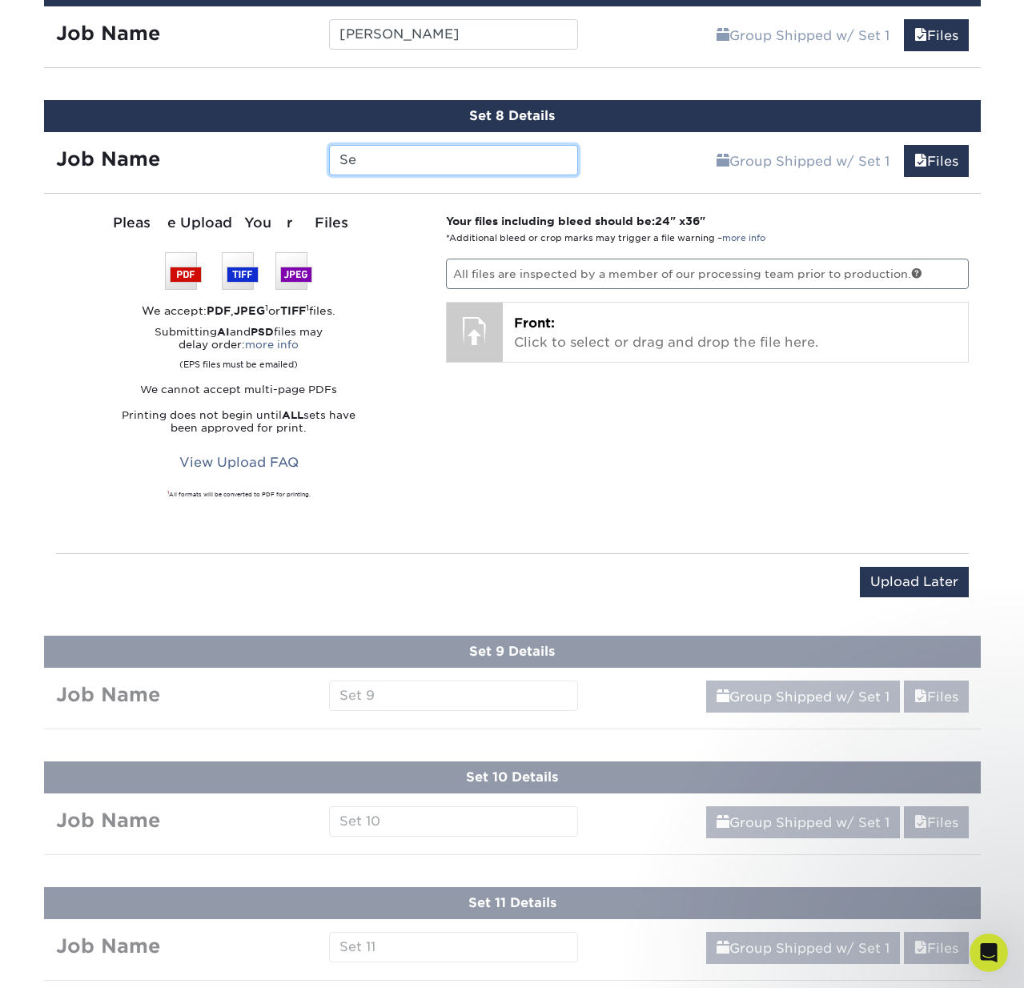
type input "S"
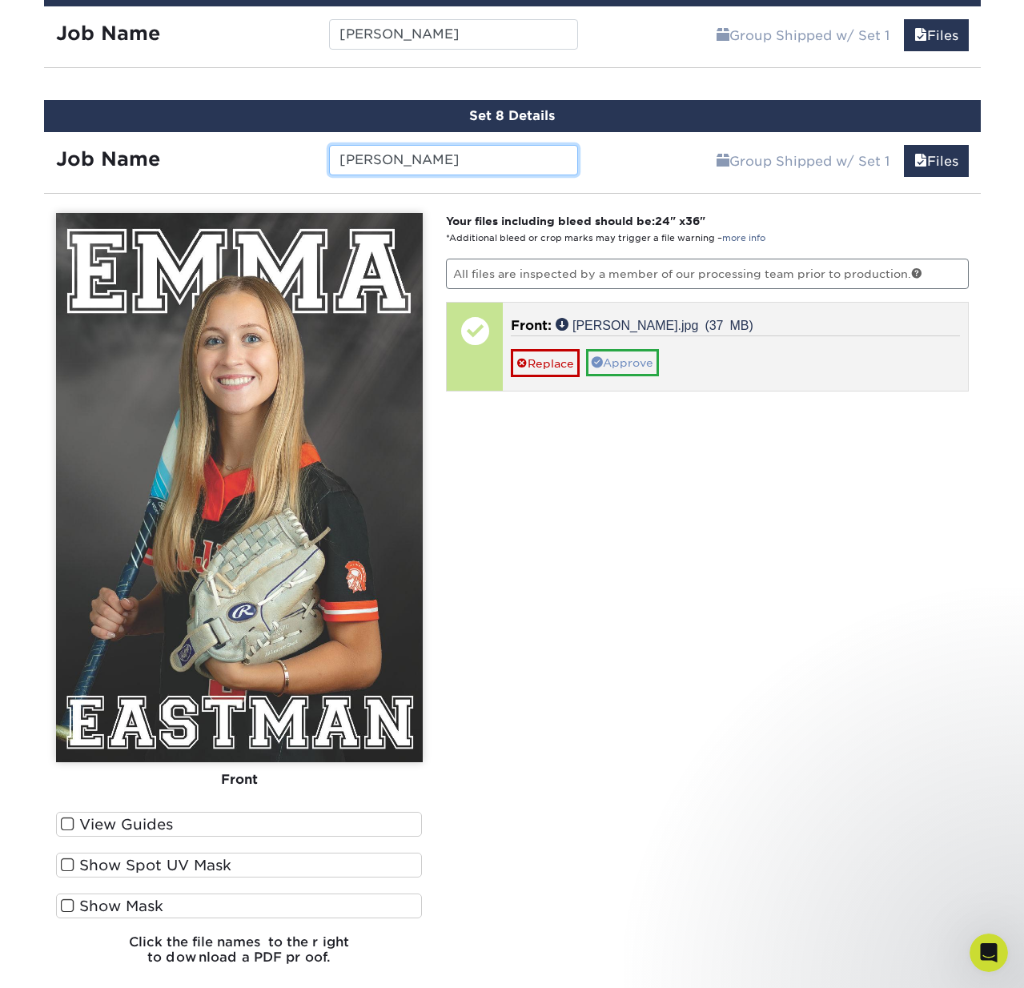
type input "Emma"
click at [644, 356] on link "Approve" at bounding box center [622, 362] width 73 height 27
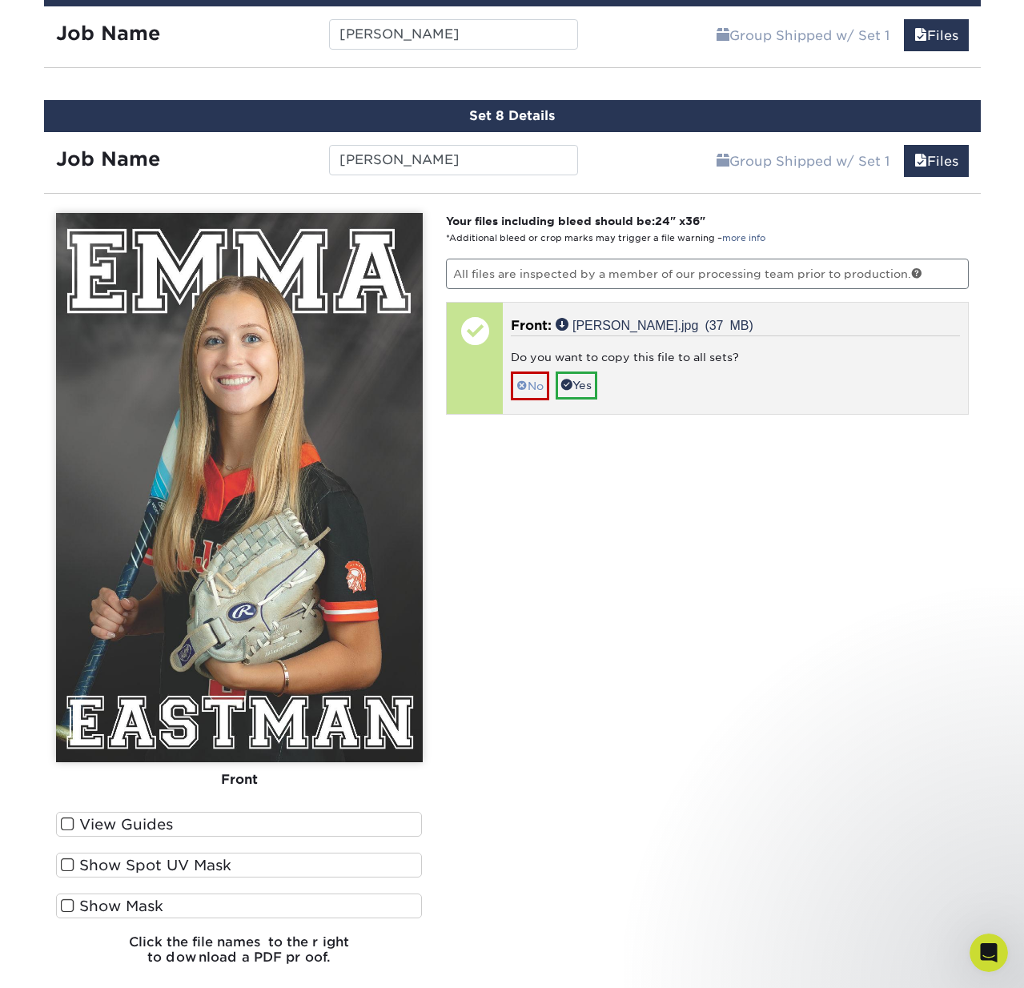
click at [548, 379] on link "No" at bounding box center [530, 385] width 38 height 28
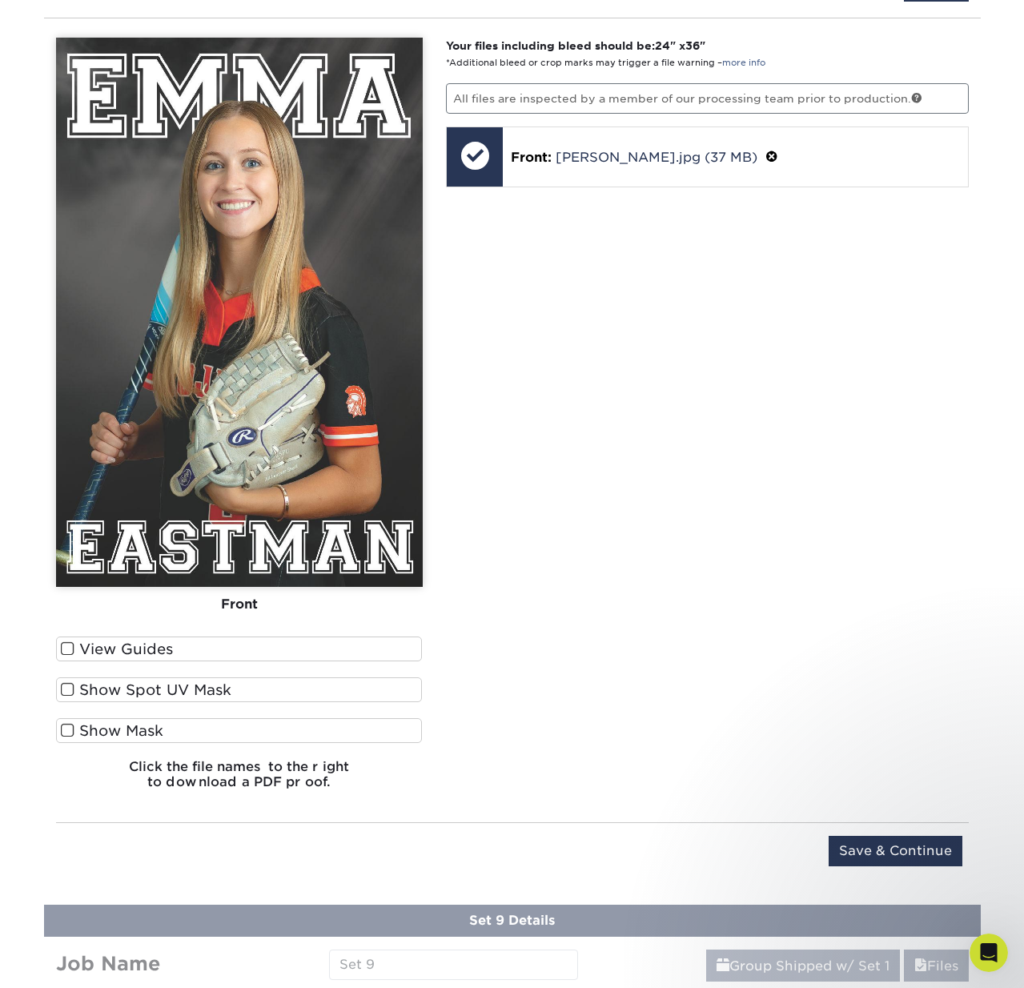
scroll to position [1980, 0]
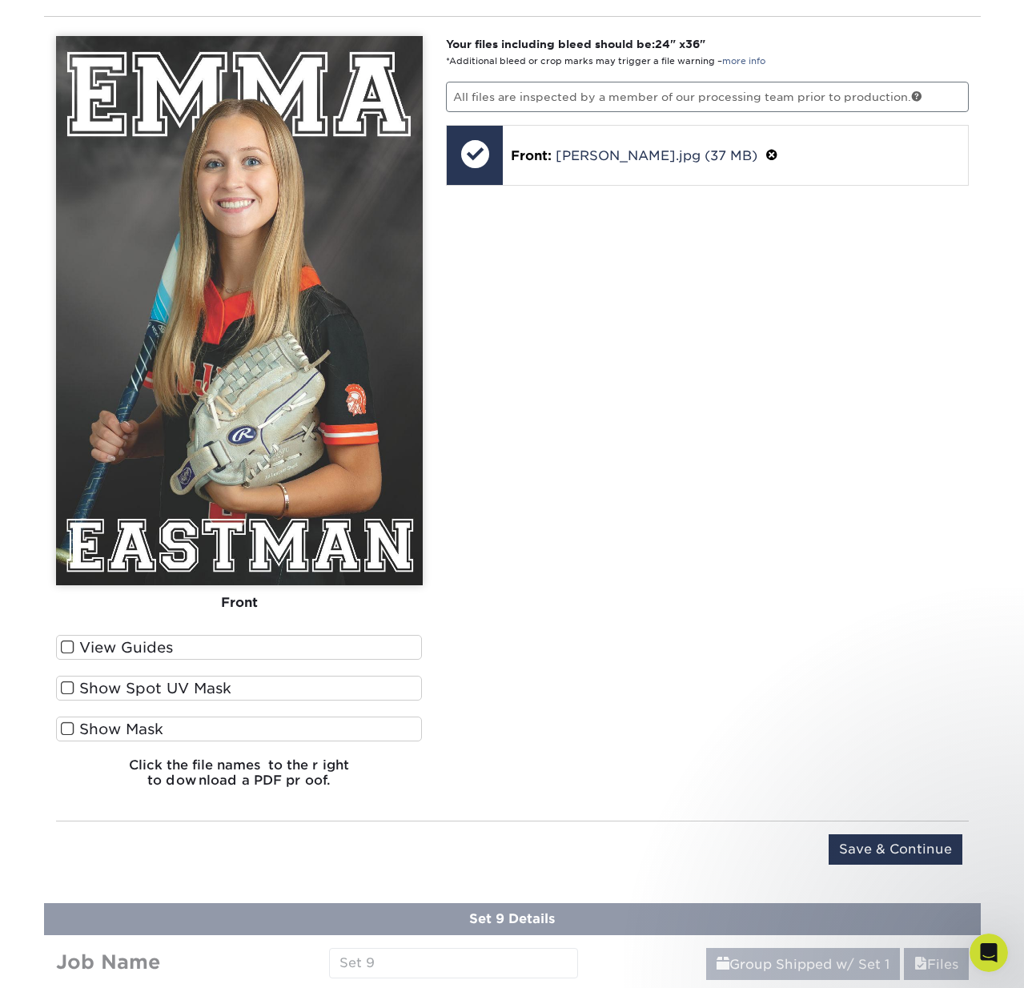
click at [896, 843] on input "Save & Continue" at bounding box center [895, 849] width 134 height 30
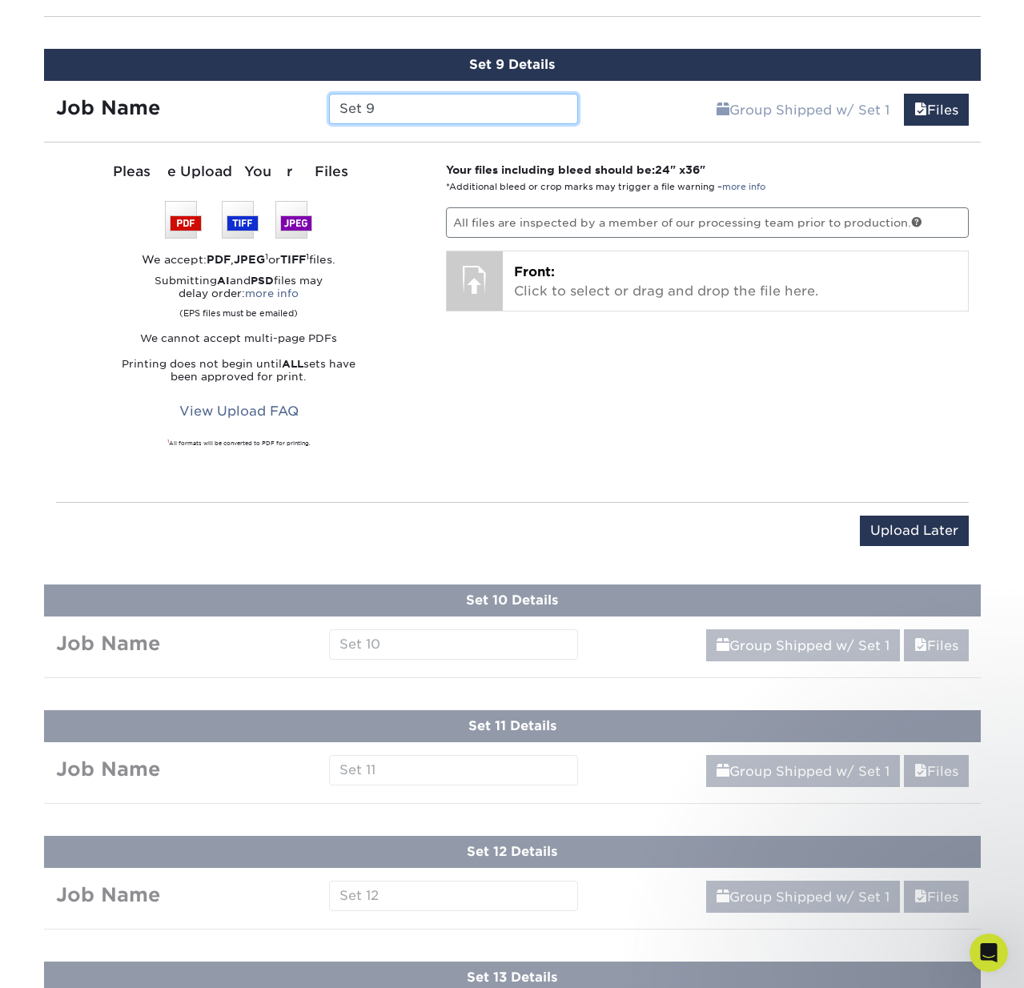
drag, startPoint x: 387, startPoint y: 108, endPoint x: 334, endPoint y: 104, distance: 53.0
click at [334, 104] on input "Set 9" at bounding box center [453, 109] width 249 height 30
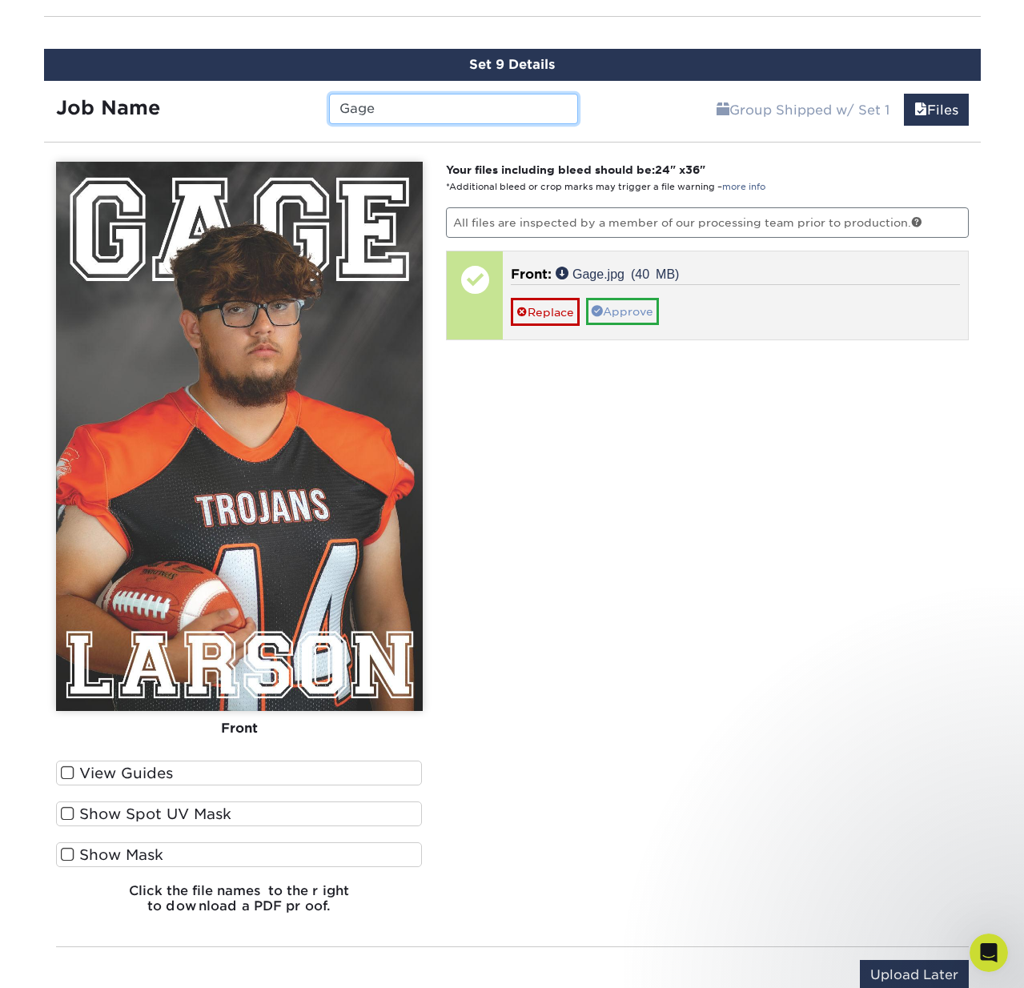
type input "Gage"
click at [639, 314] on link "Approve" at bounding box center [622, 311] width 73 height 27
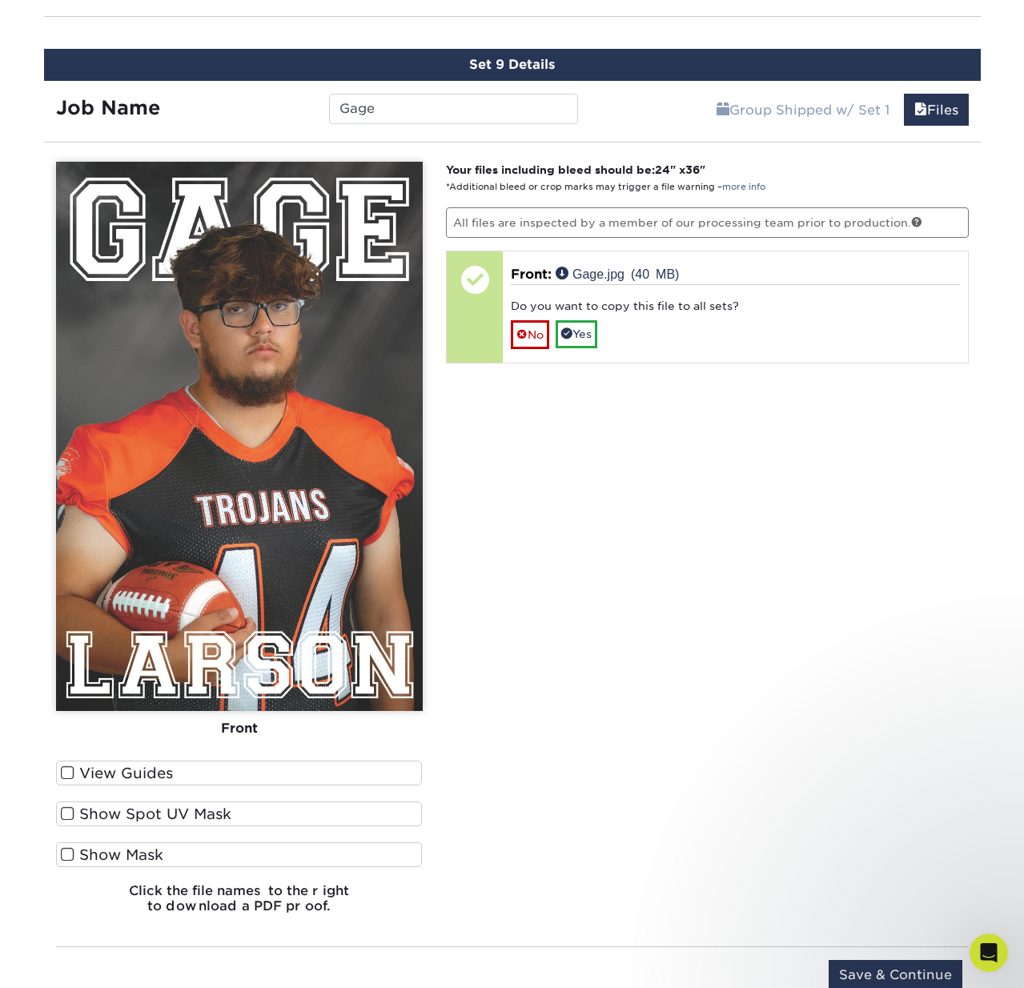
drag, startPoint x: 527, startPoint y: 331, endPoint x: 543, endPoint y: 353, distance: 28.0
click at [527, 331] on link "No" at bounding box center [530, 334] width 38 height 28
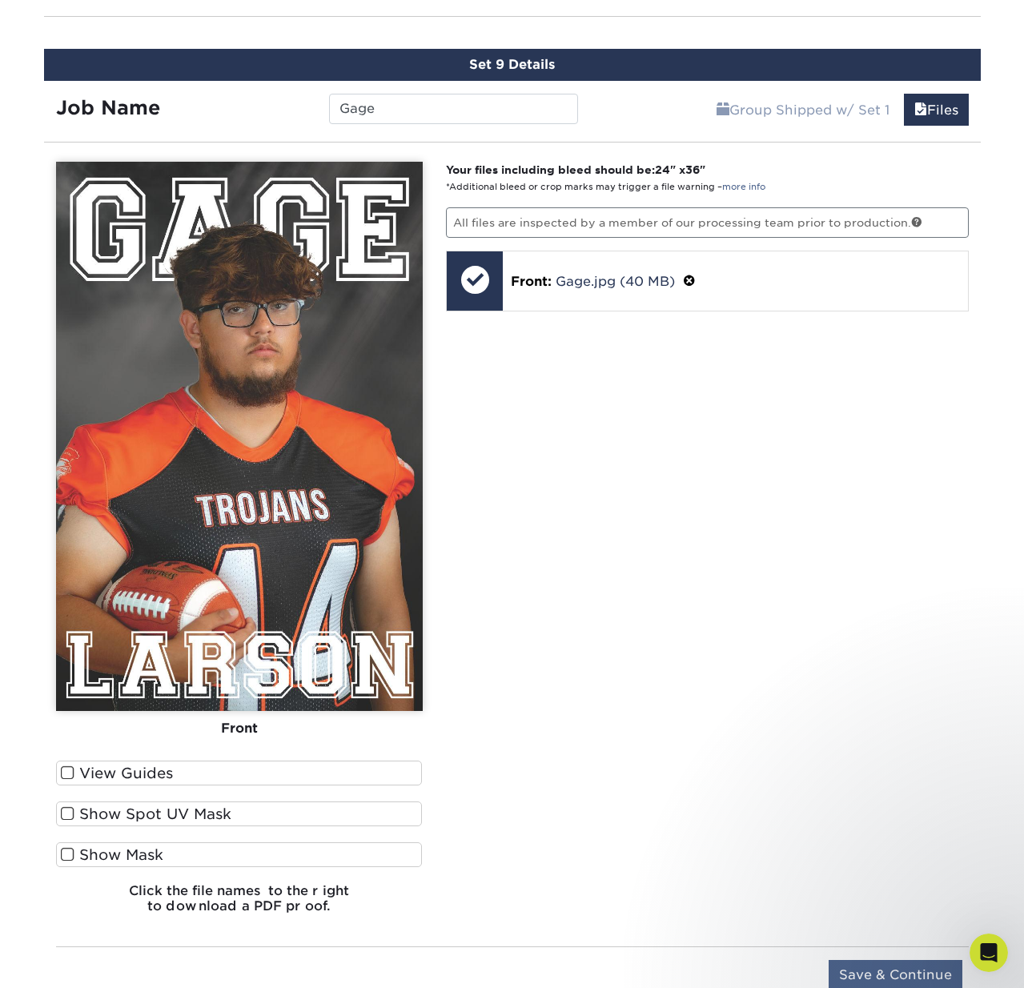
click at [874, 968] on input "Save & Continue" at bounding box center [895, 975] width 134 height 30
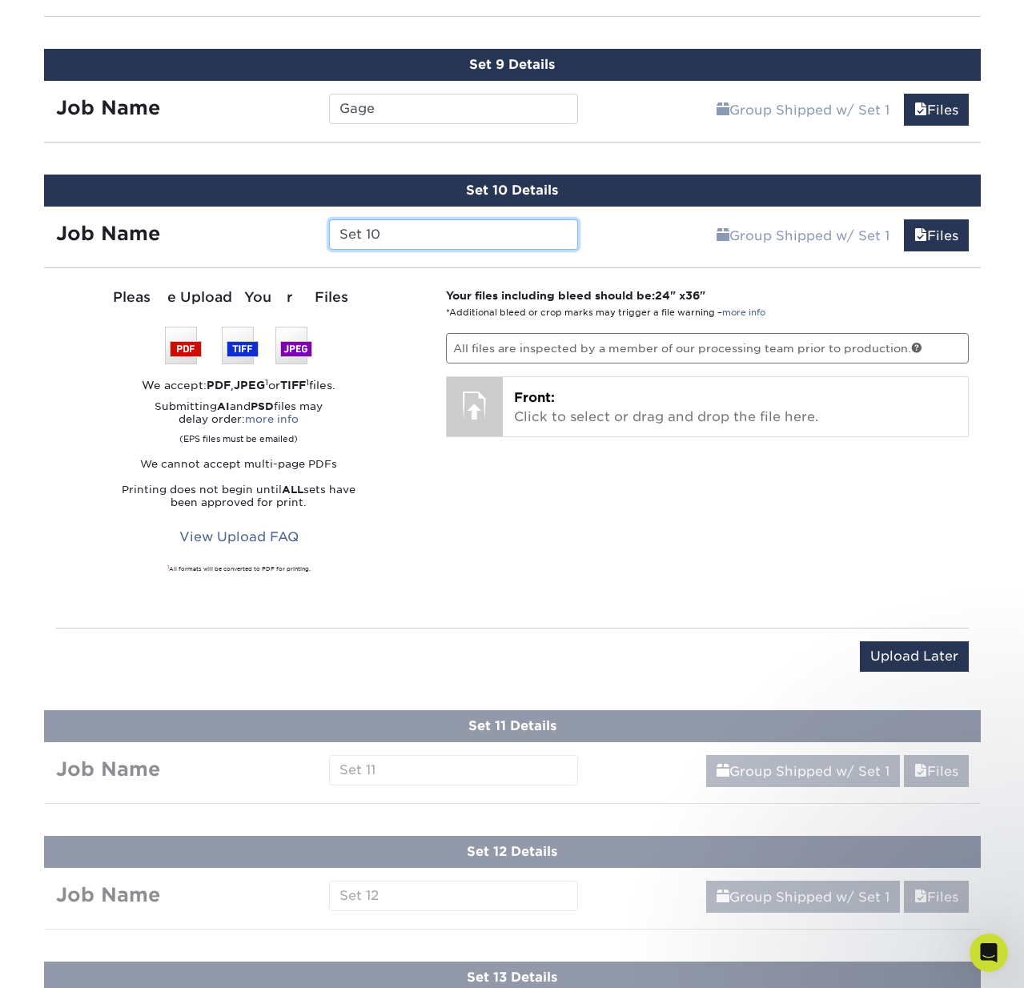
drag, startPoint x: 406, startPoint y: 228, endPoint x: 313, endPoint y: 217, distance: 93.5
click at [313, 219] on div "Job Name Set 10" at bounding box center [317, 234] width 547 height 30
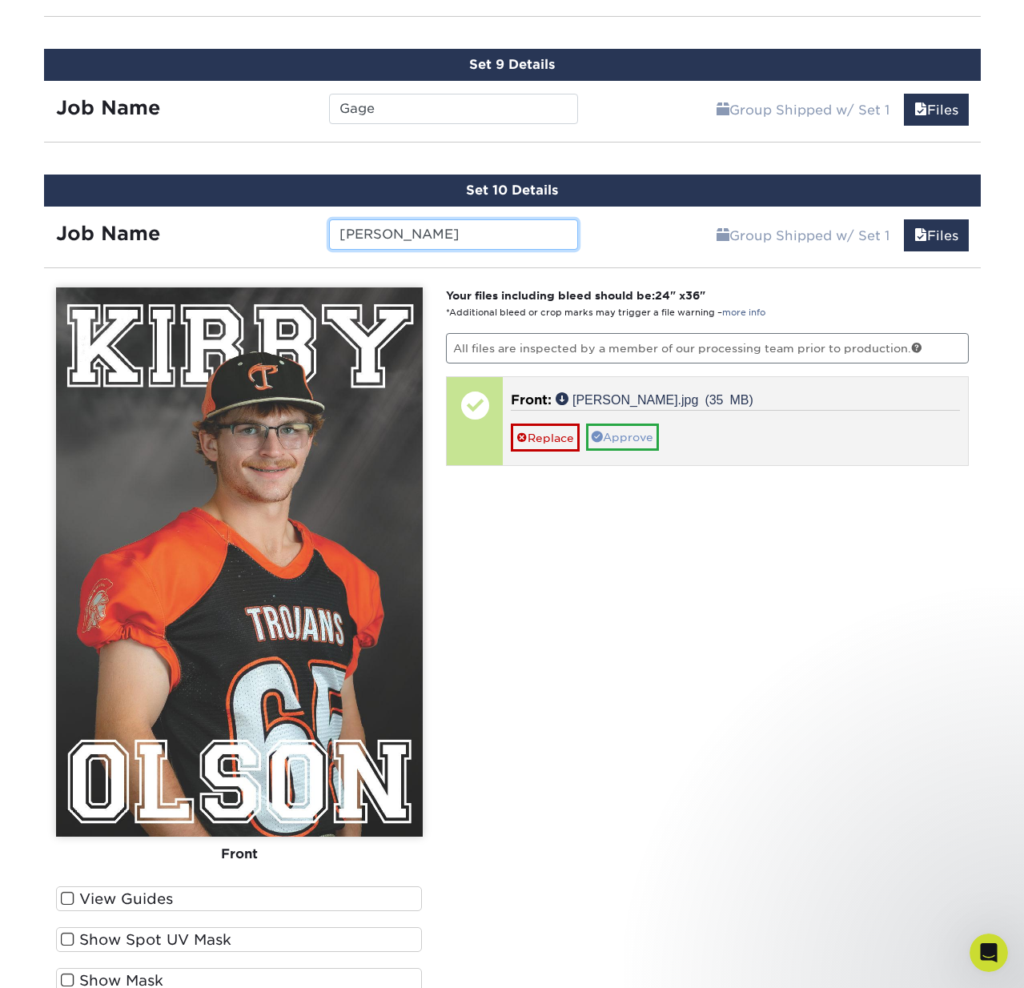
type input "Kirby"
click at [633, 433] on link "Approve" at bounding box center [622, 436] width 73 height 27
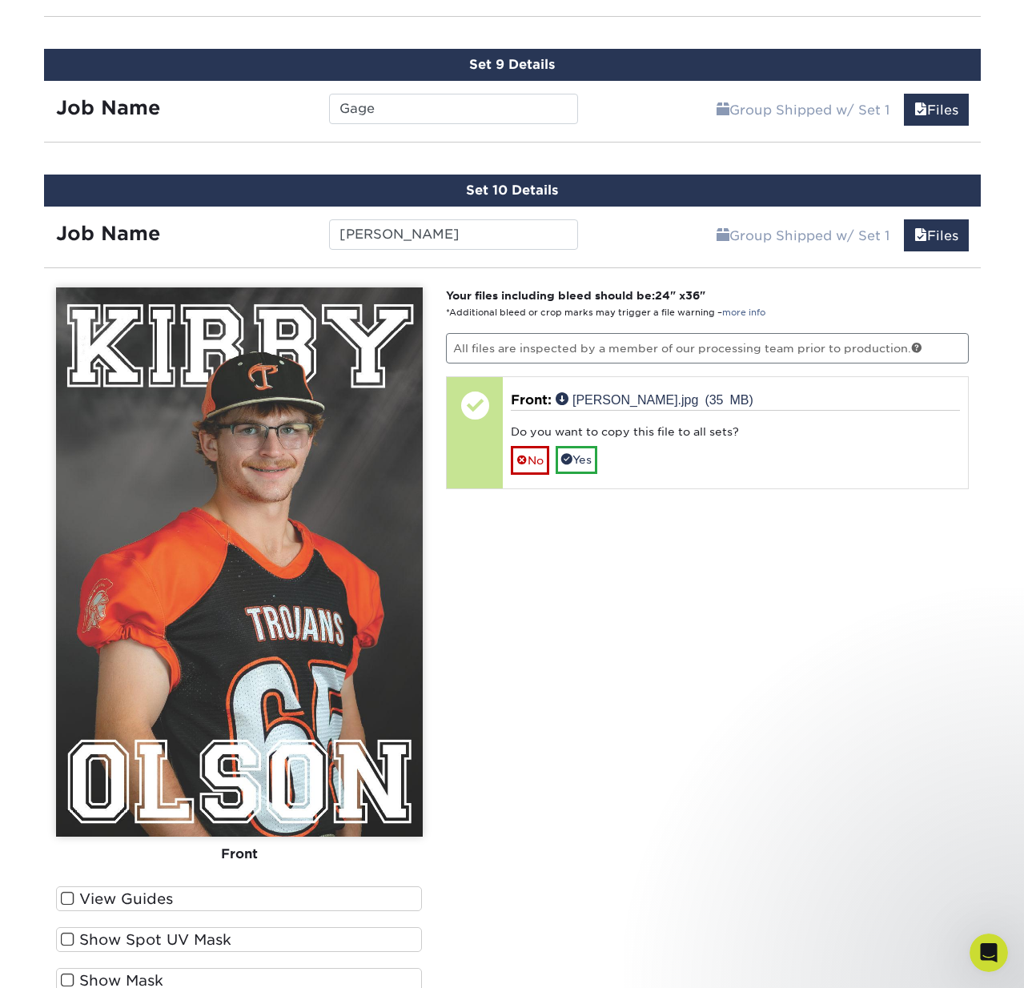
click at [523, 463] on link "No" at bounding box center [530, 460] width 38 height 28
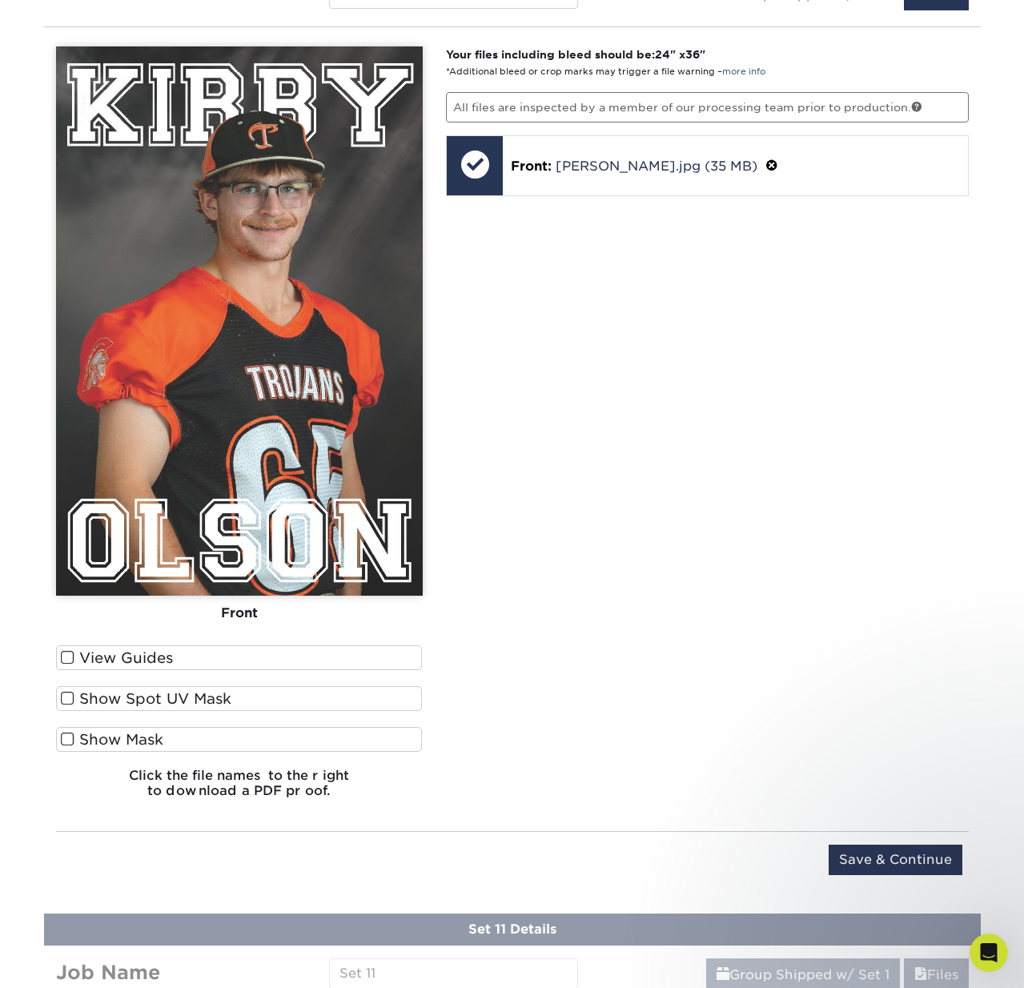
scroll to position [2227, 0]
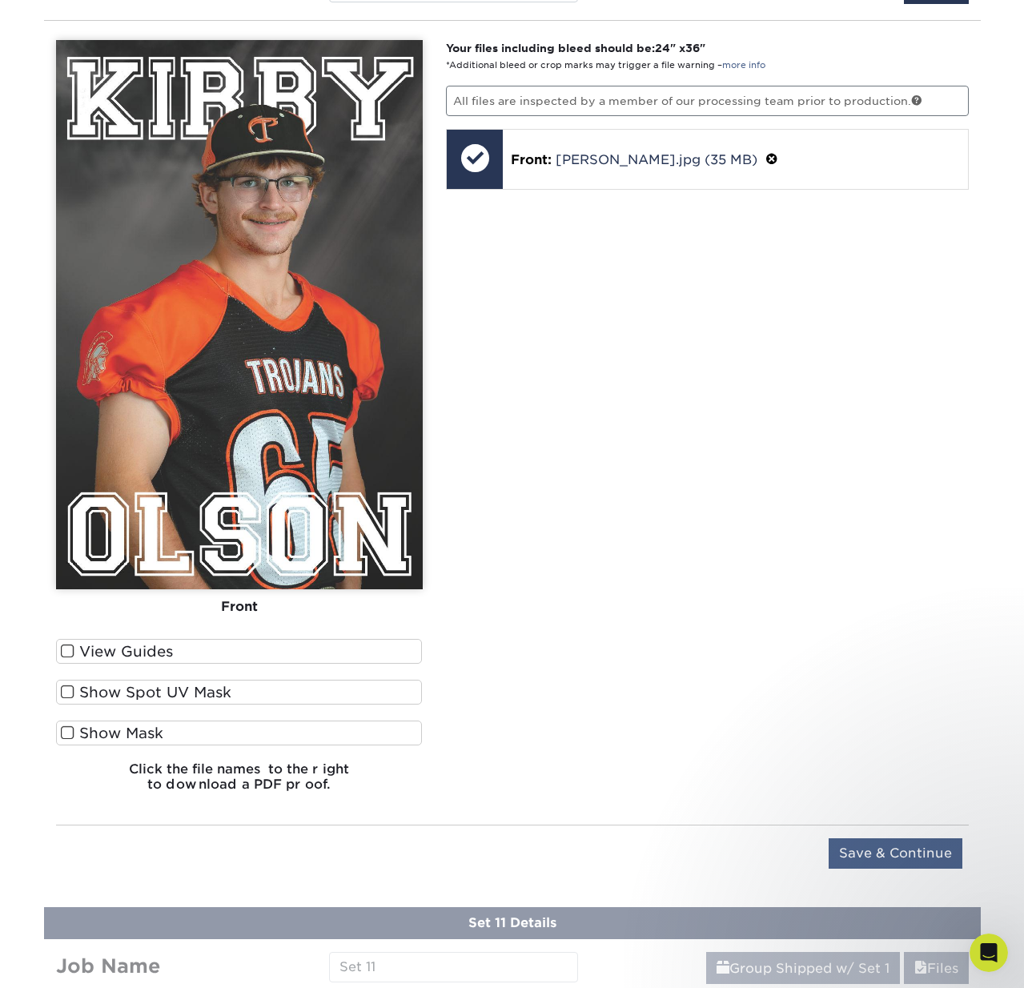
click at [873, 848] on input "Save & Continue" at bounding box center [895, 853] width 134 height 30
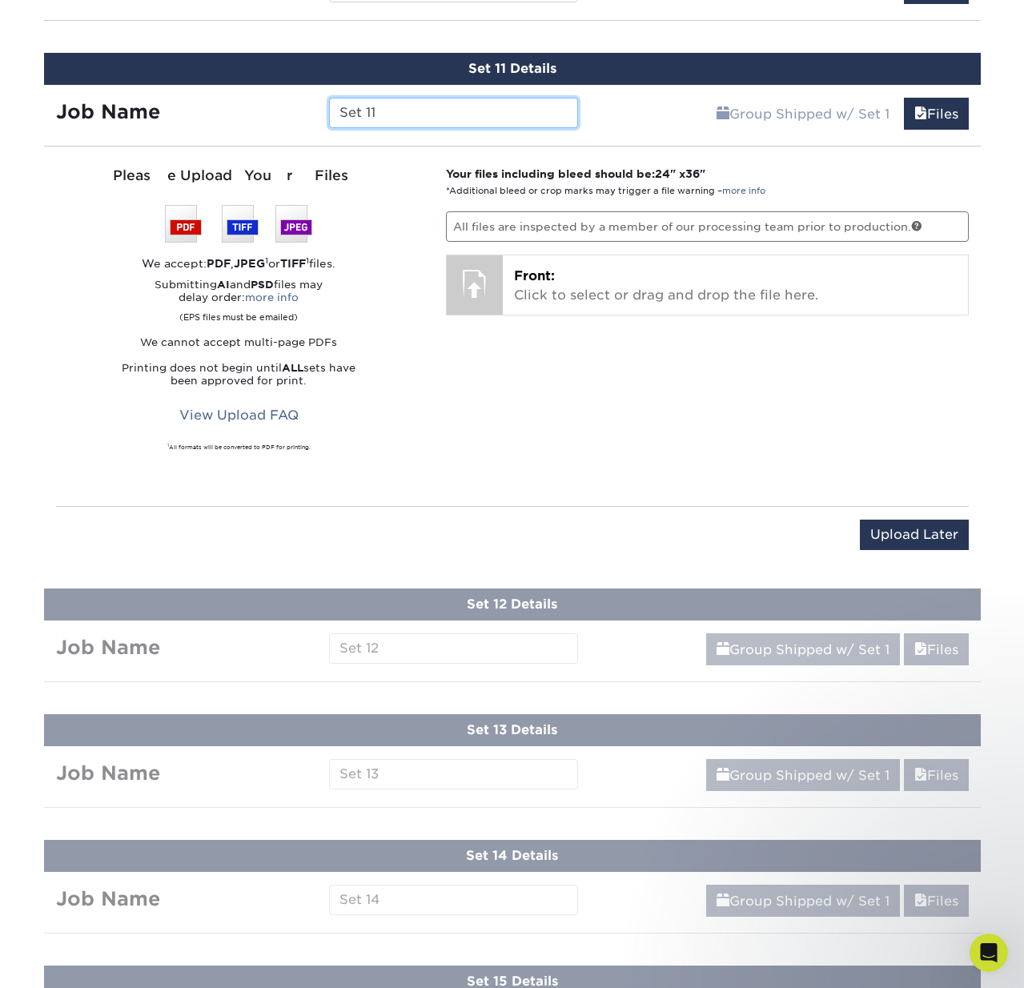
drag, startPoint x: 385, startPoint y: 113, endPoint x: 331, endPoint y: 110, distance: 54.5
click at [330, 110] on input "Set 11" at bounding box center [453, 113] width 249 height 30
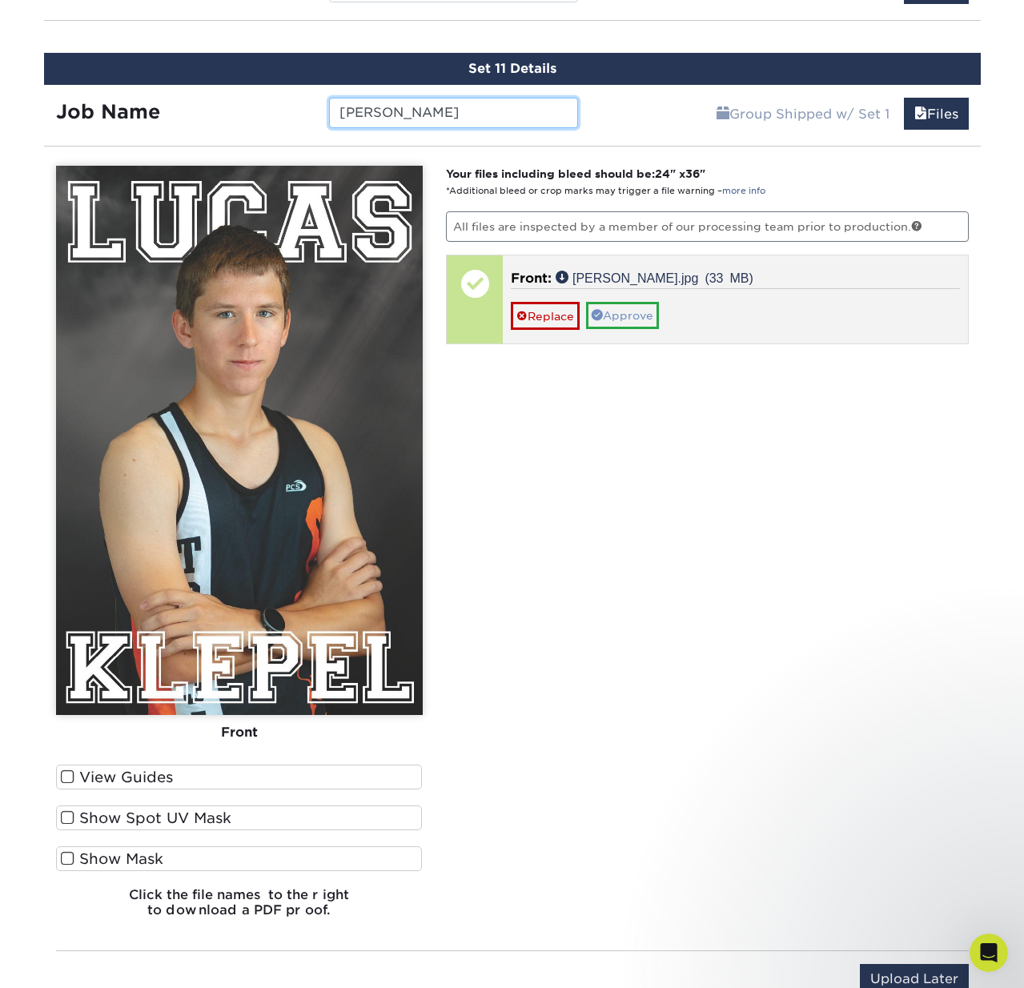
type input "Lucas"
click at [645, 311] on link "Approve" at bounding box center [622, 315] width 73 height 27
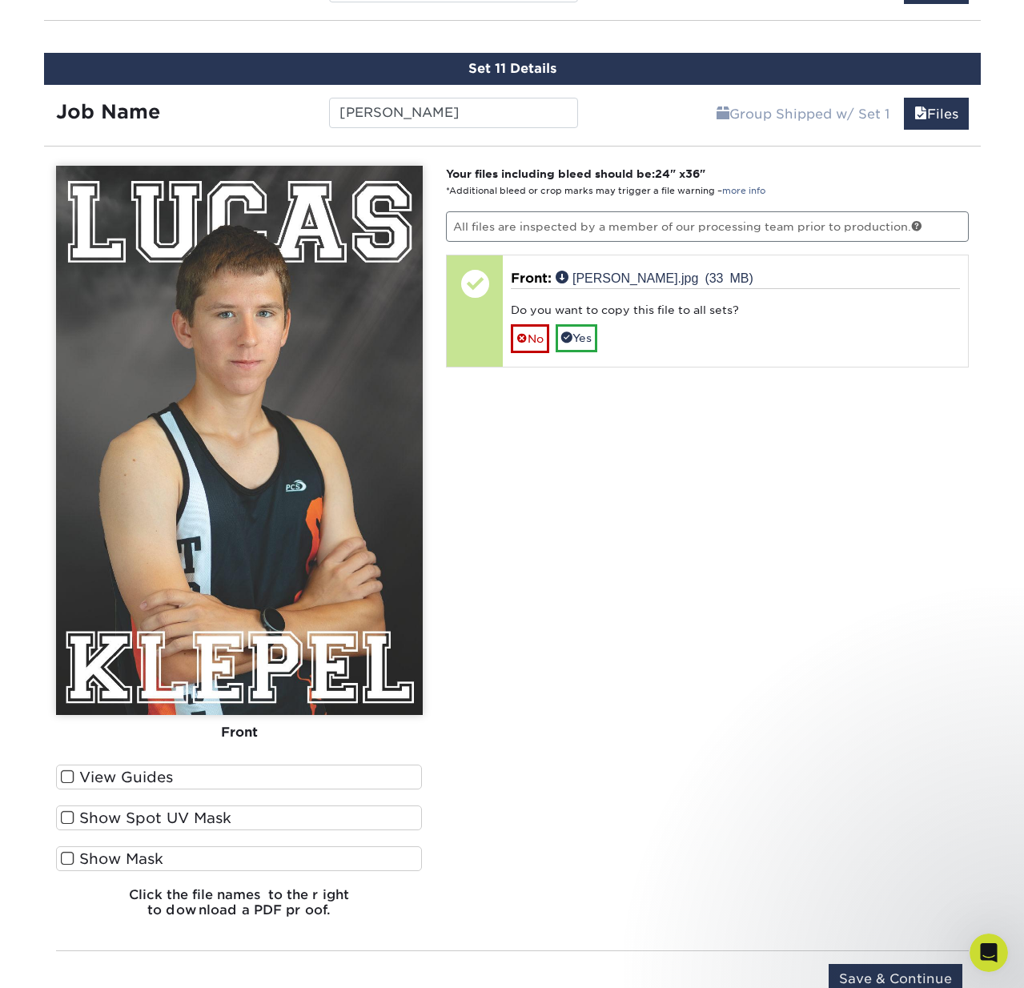
click at [530, 339] on link "No" at bounding box center [530, 338] width 38 height 28
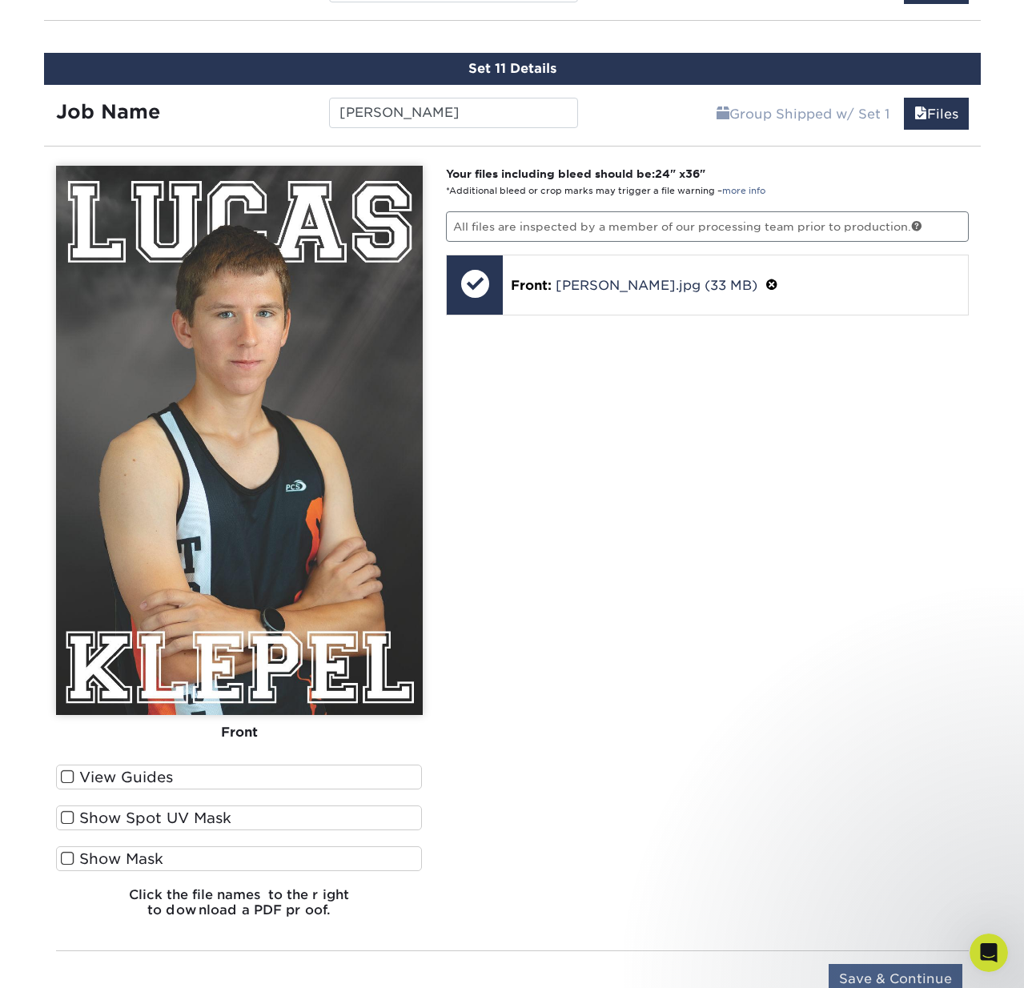
click at [884, 973] on input "Save & Continue" at bounding box center [895, 979] width 134 height 30
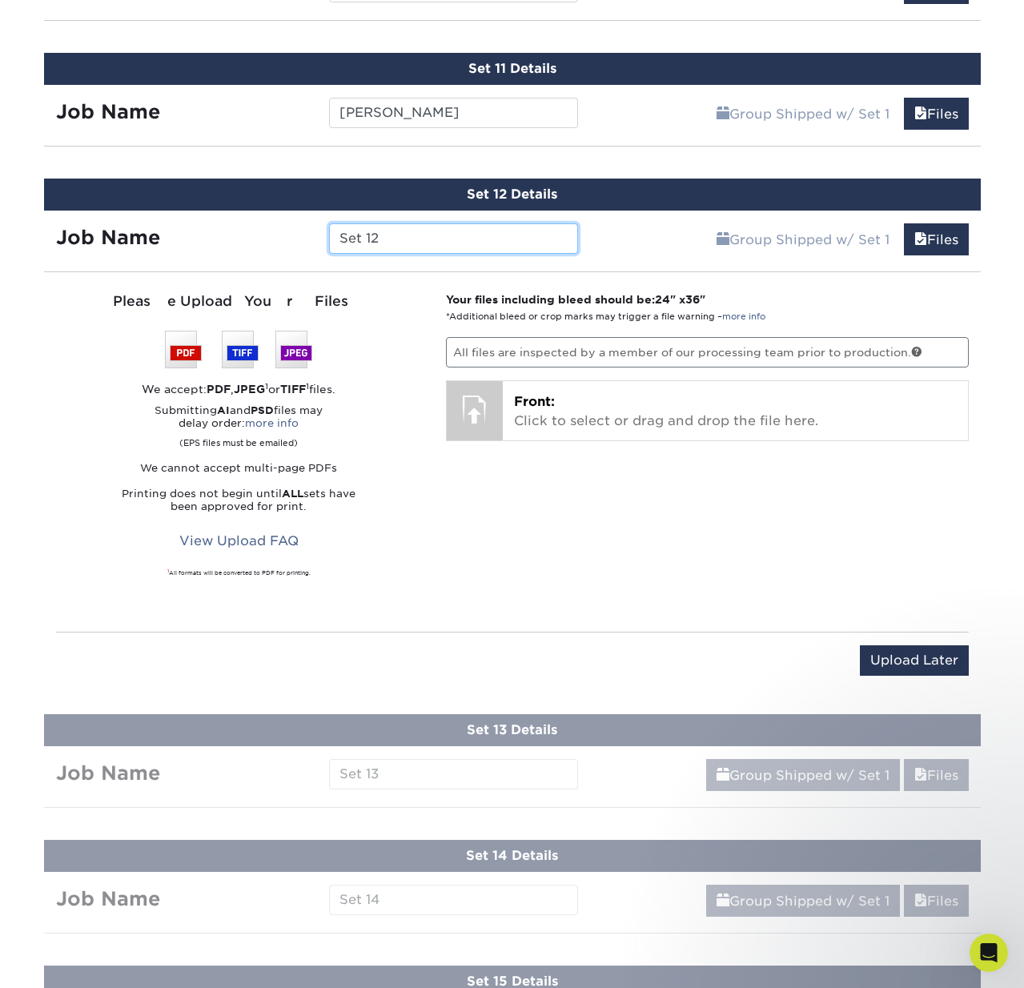
drag, startPoint x: 390, startPoint y: 236, endPoint x: 311, endPoint y: 237, distance: 79.2
click at [311, 237] on div "Job Name Set 12" at bounding box center [317, 238] width 547 height 30
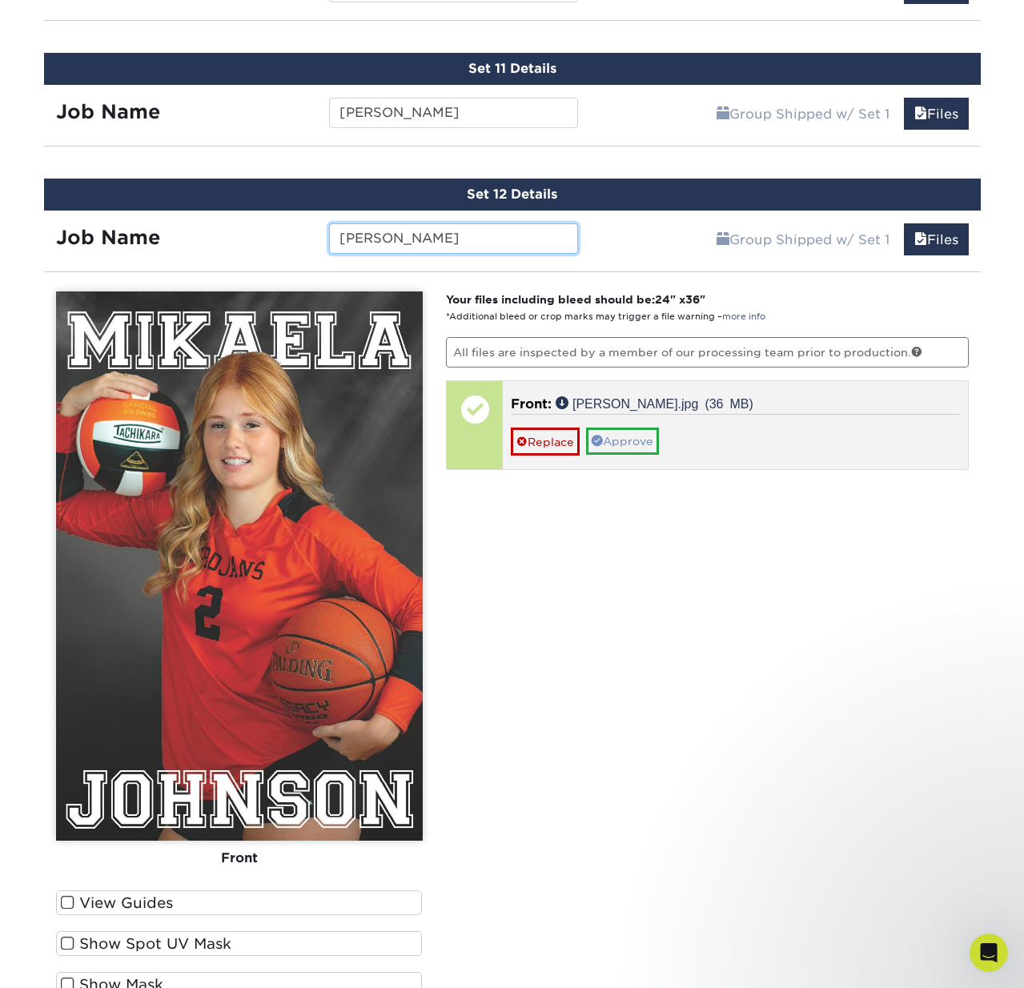
type input "Mikaela"
click at [634, 443] on link "Approve" at bounding box center [622, 440] width 73 height 27
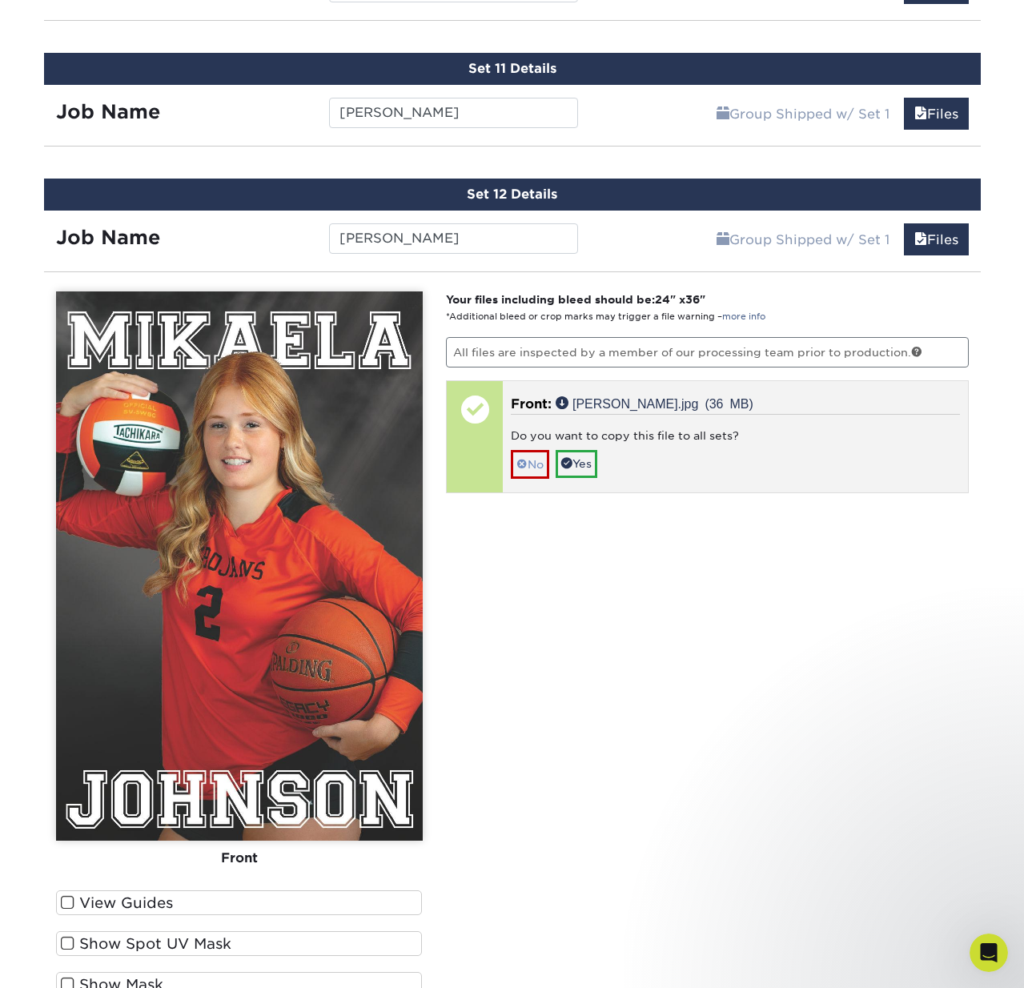
click at [543, 461] on link "No" at bounding box center [530, 464] width 38 height 28
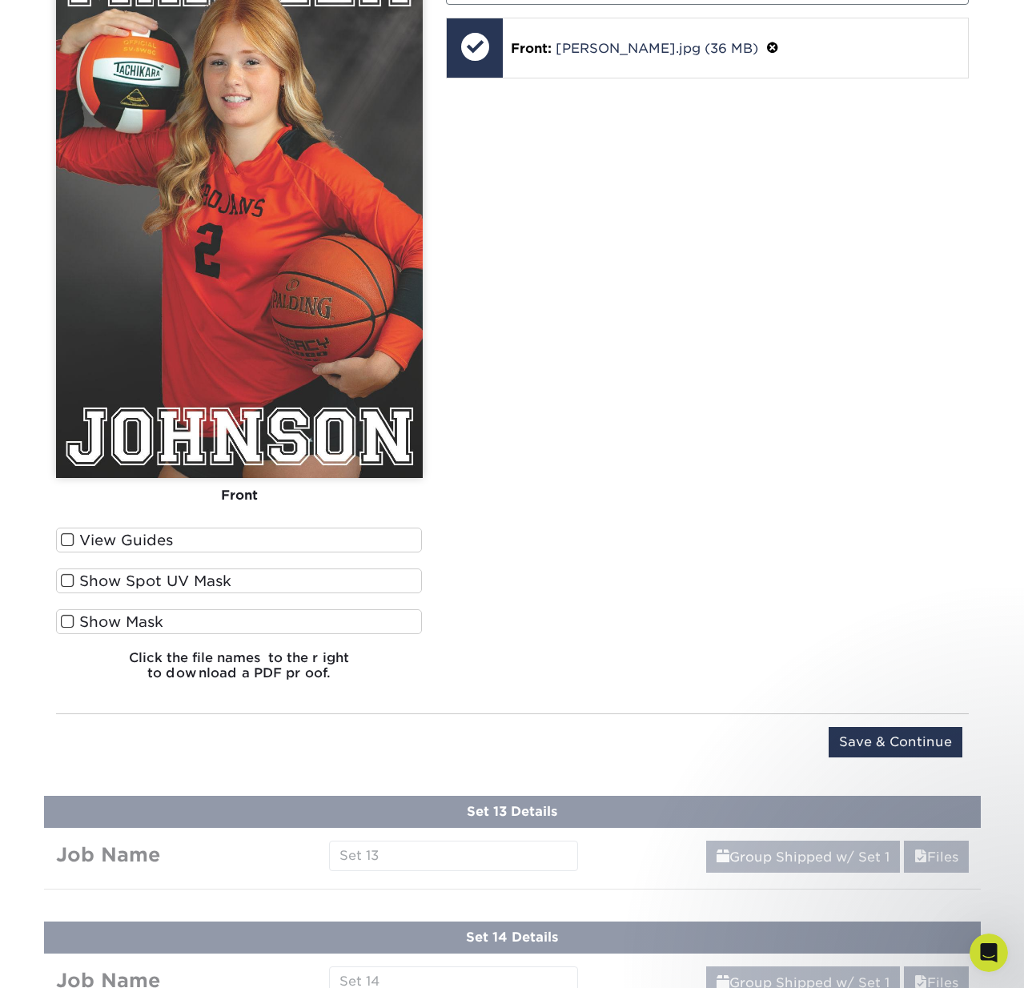
click at [876, 740] on input "Save & Continue" at bounding box center [895, 742] width 134 height 30
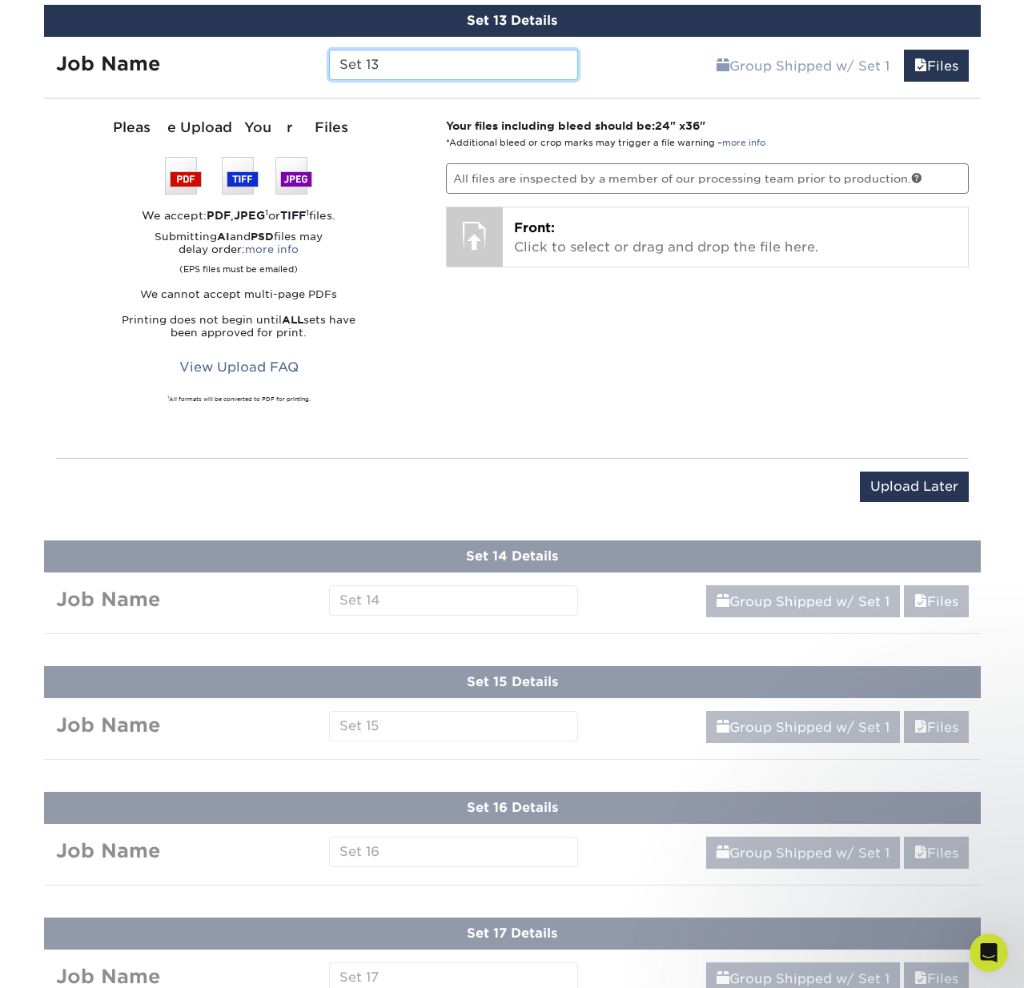
scroll to position [2519, 0]
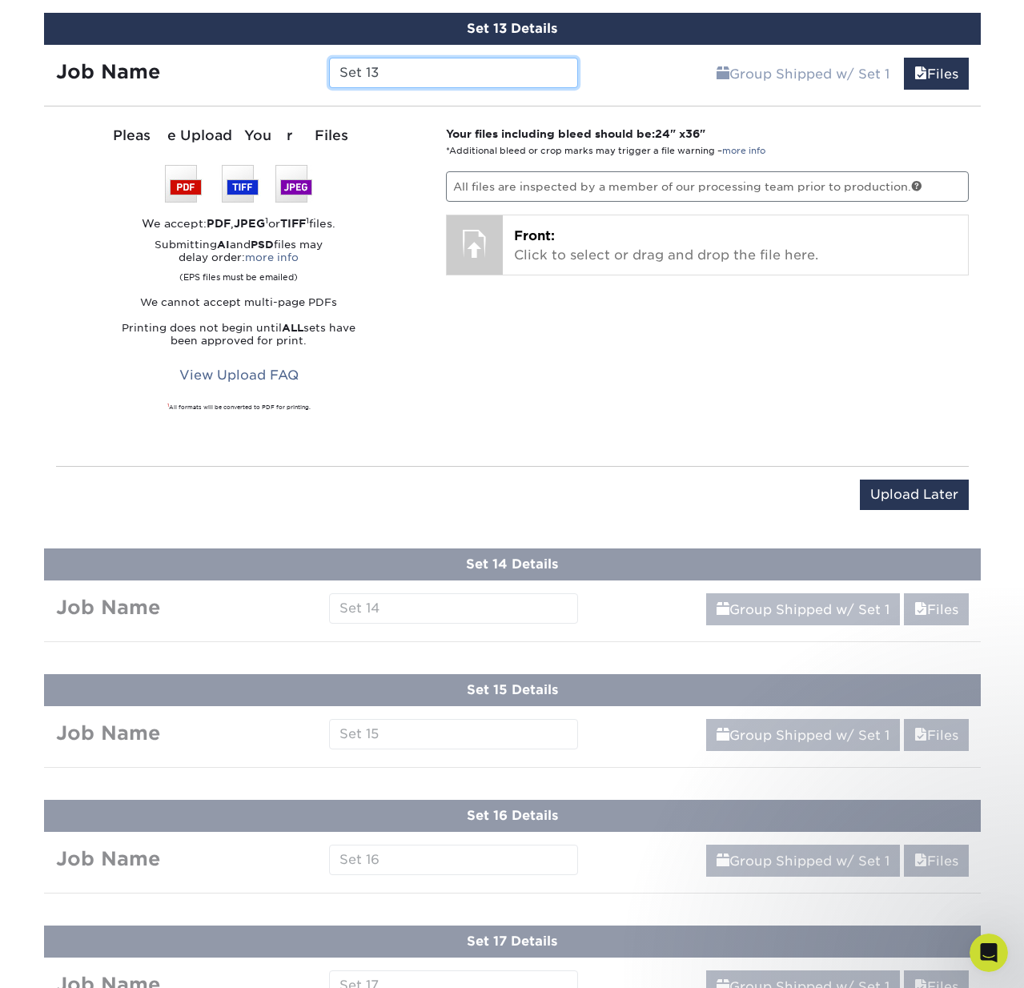
drag, startPoint x: 382, startPoint y: 75, endPoint x: 319, endPoint y: 71, distance: 62.6
click at [319, 71] on div "Set 13" at bounding box center [453, 73] width 273 height 30
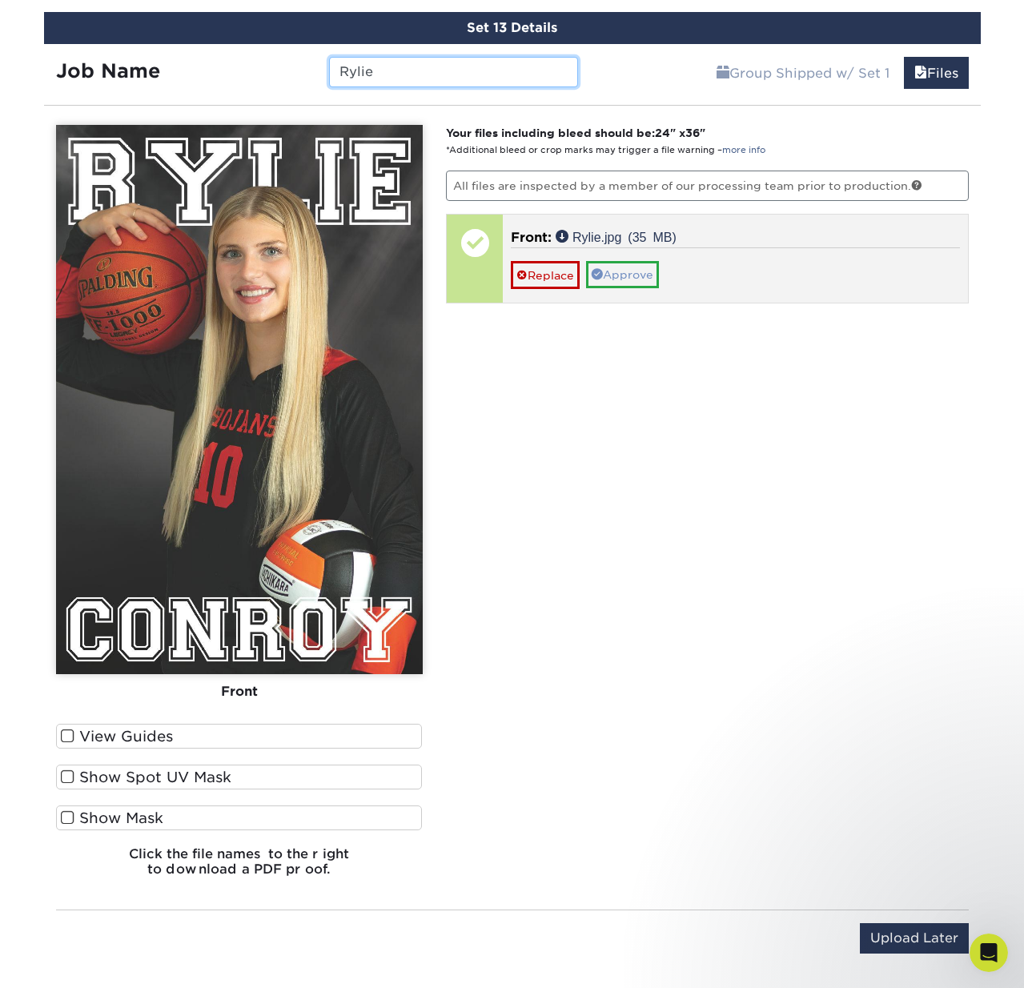
type input "Rylie"
click at [639, 273] on link "Approve" at bounding box center [622, 274] width 73 height 27
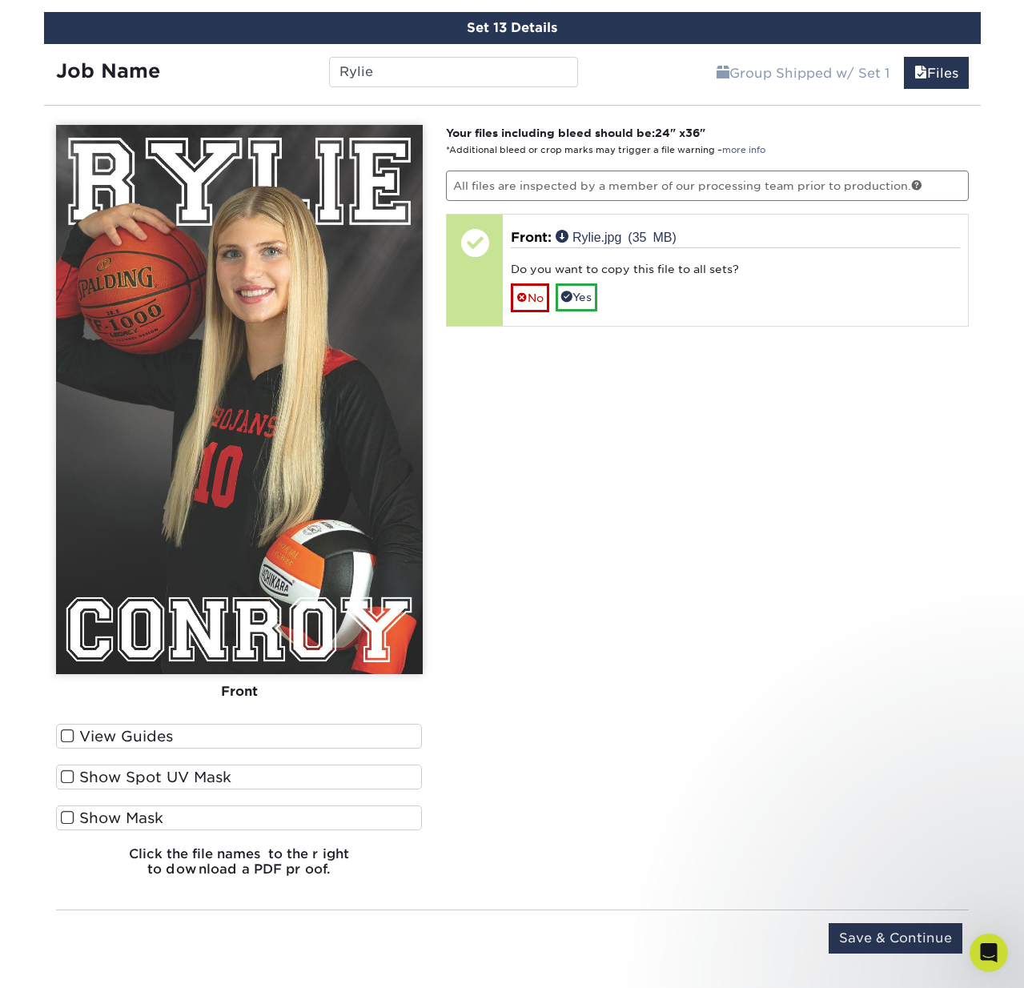
click at [539, 294] on link "No" at bounding box center [530, 297] width 38 height 28
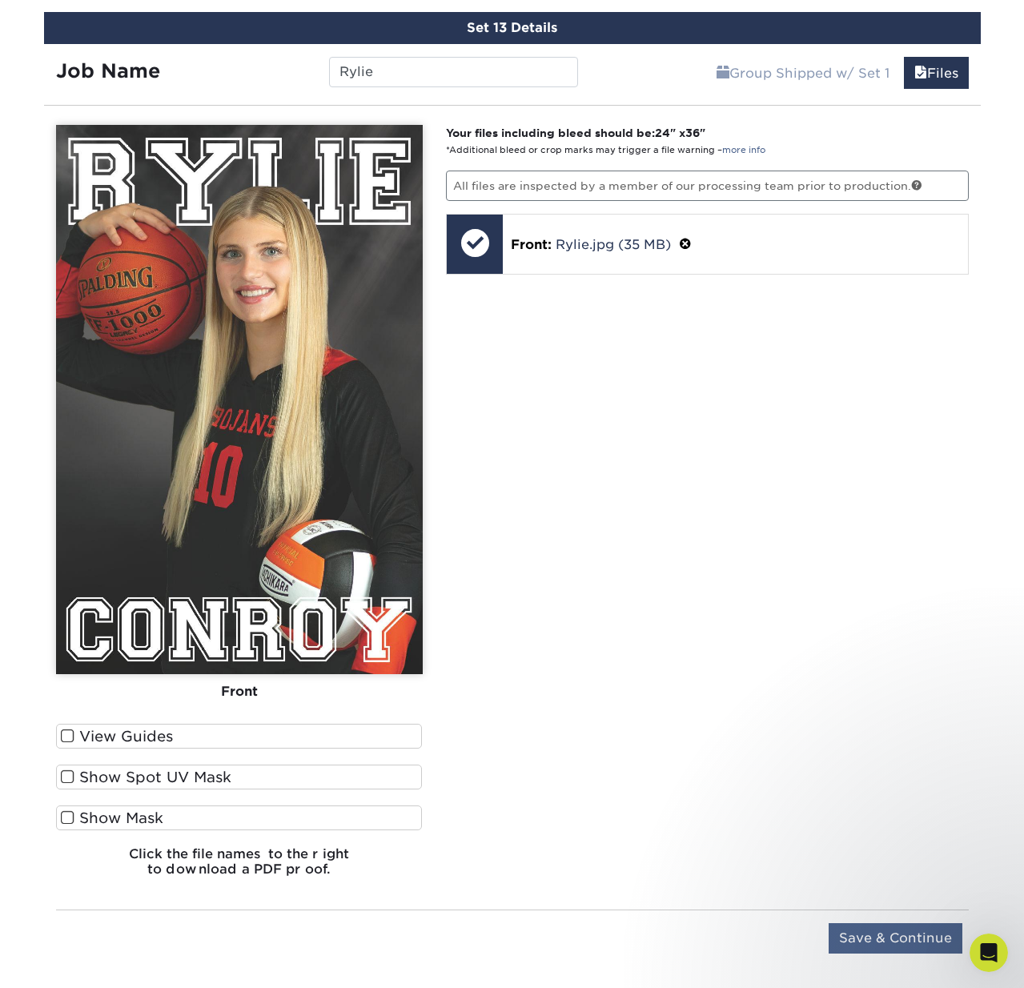
click at [903, 936] on input "Save & Continue" at bounding box center [895, 938] width 134 height 30
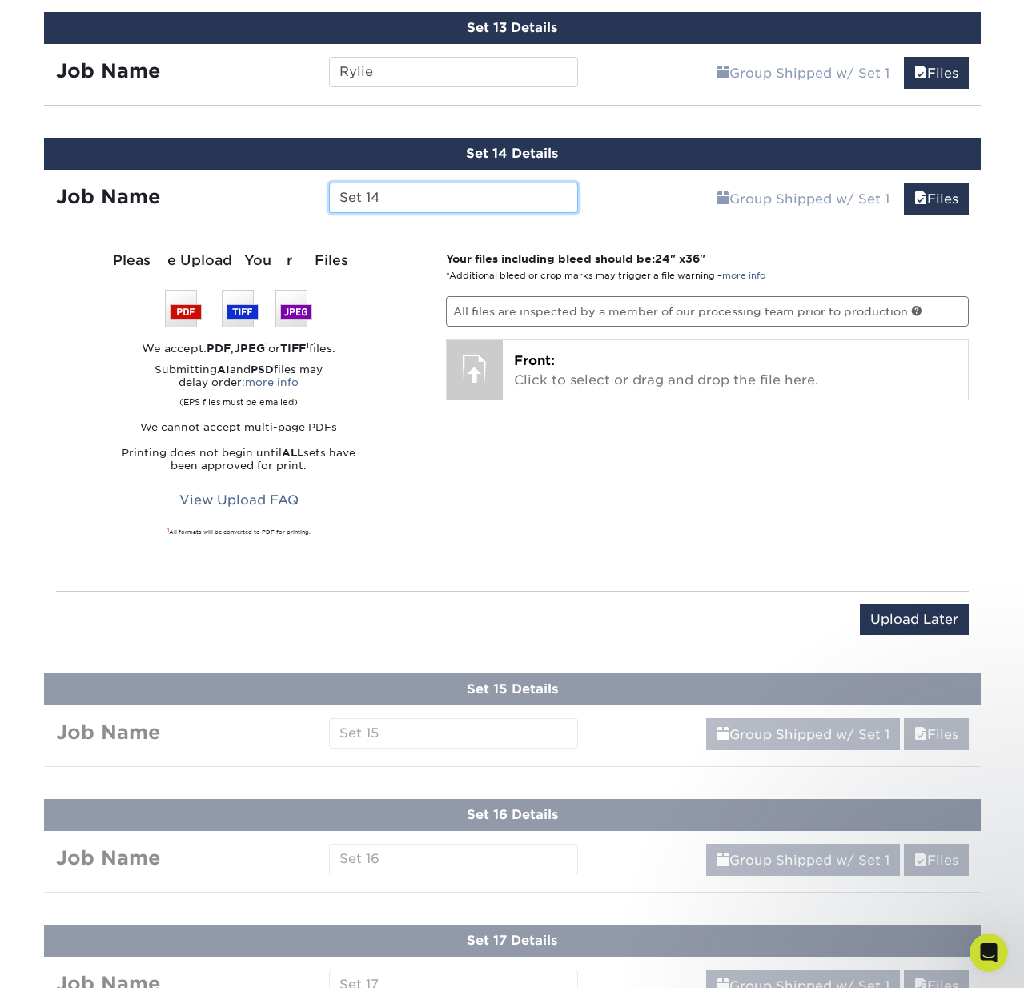
drag, startPoint x: 392, startPoint y: 193, endPoint x: 337, endPoint y: 194, distance: 55.2
click at [337, 194] on input "Set 14" at bounding box center [453, 197] width 249 height 30
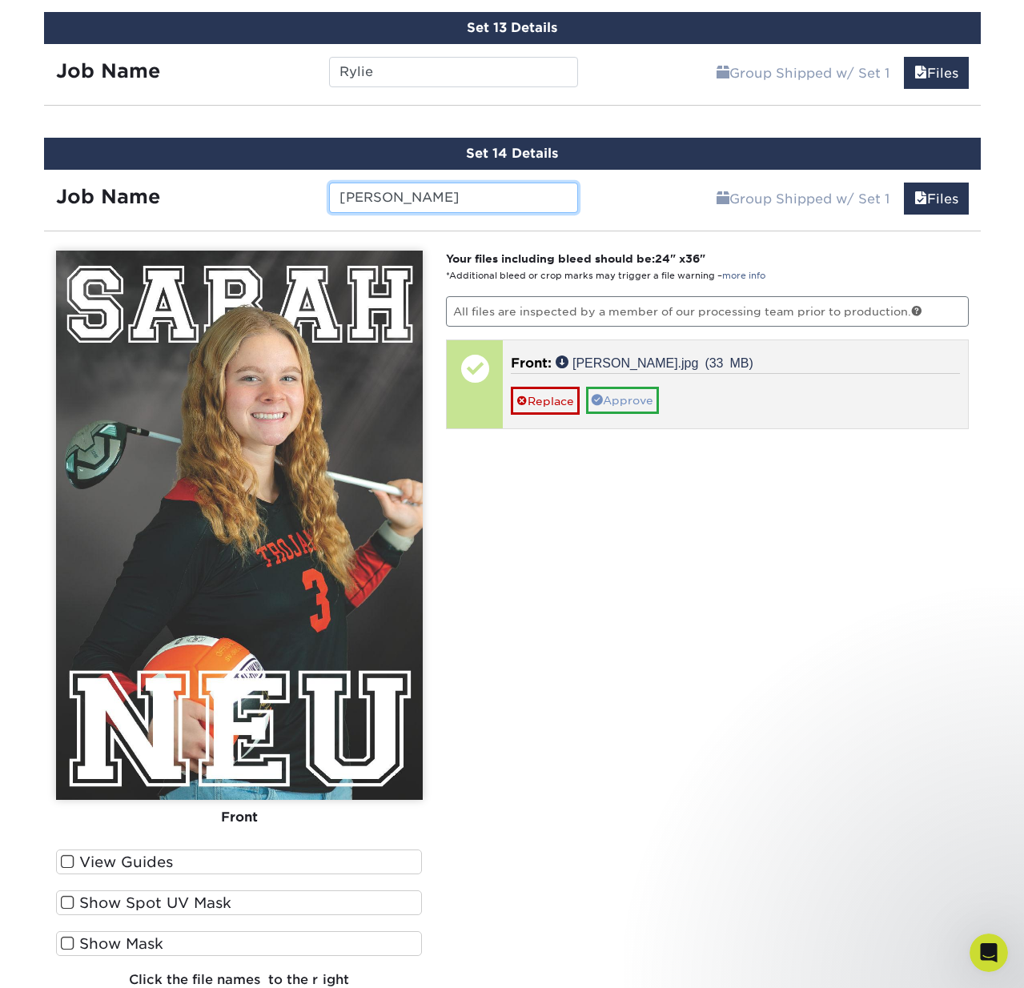
type input "Sarah"
click at [635, 401] on link "Approve" at bounding box center [622, 400] width 73 height 27
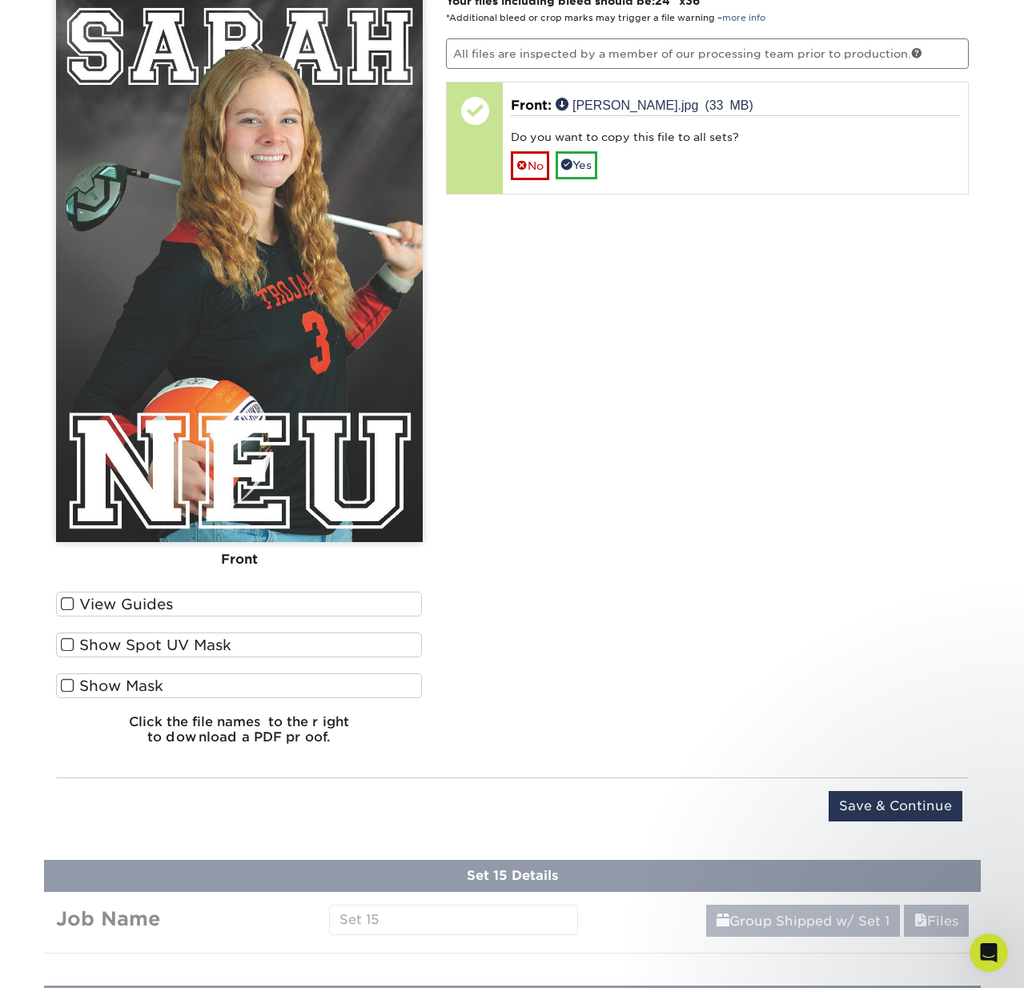
scroll to position [2780, 0]
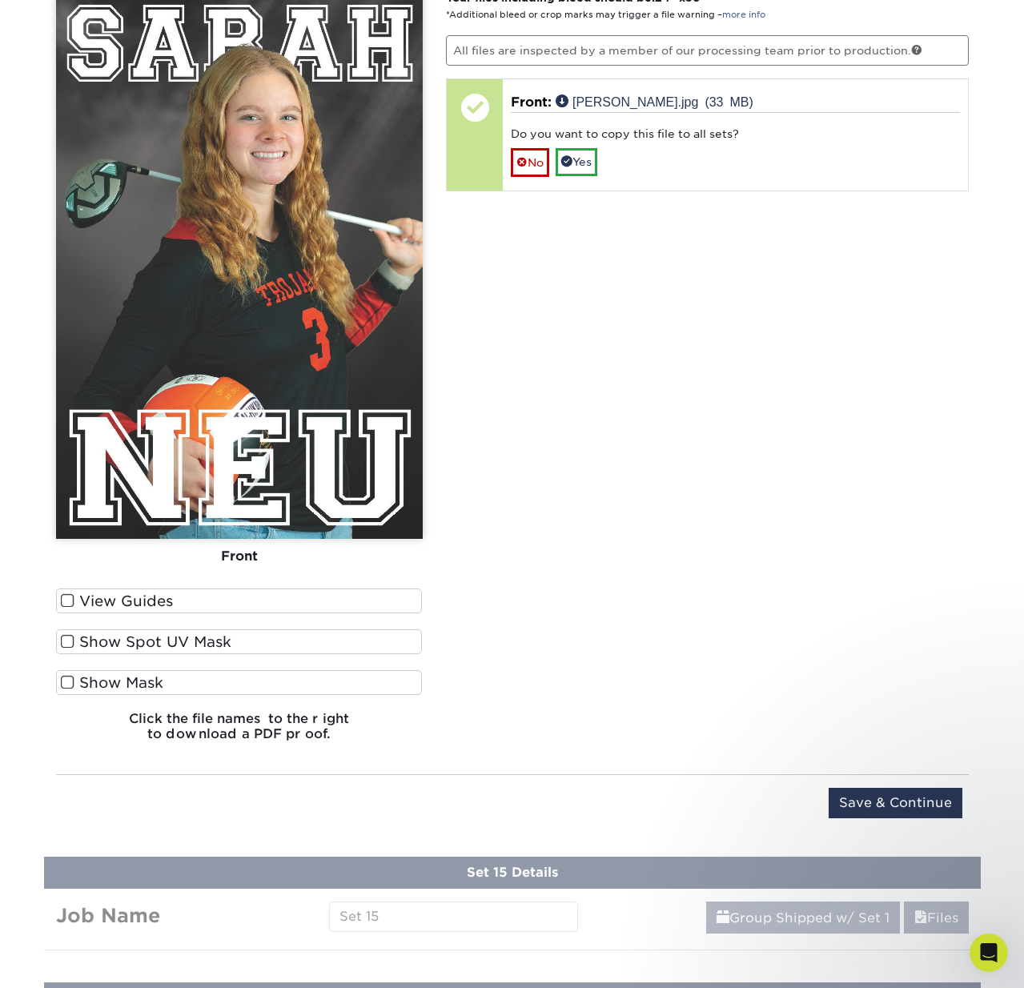
click at [902, 808] on input "Save & Continue" at bounding box center [895, 803] width 134 height 30
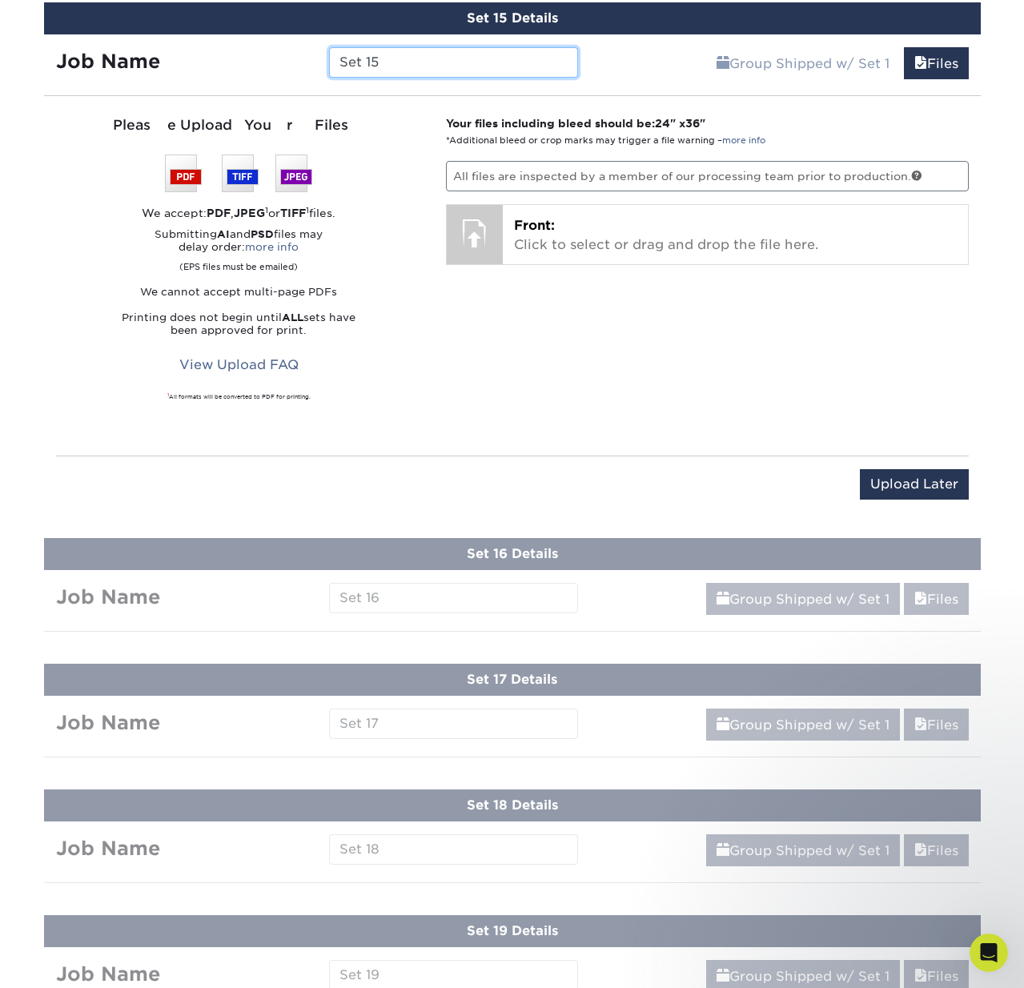
drag, startPoint x: 411, startPoint y: 65, endPoint x: 313, endPoint y: 60, distance: 98.6
click at [313, 60] on div "Job Name Set 15" at bounding box center [317, 62] width 547 height 30
type input "s"
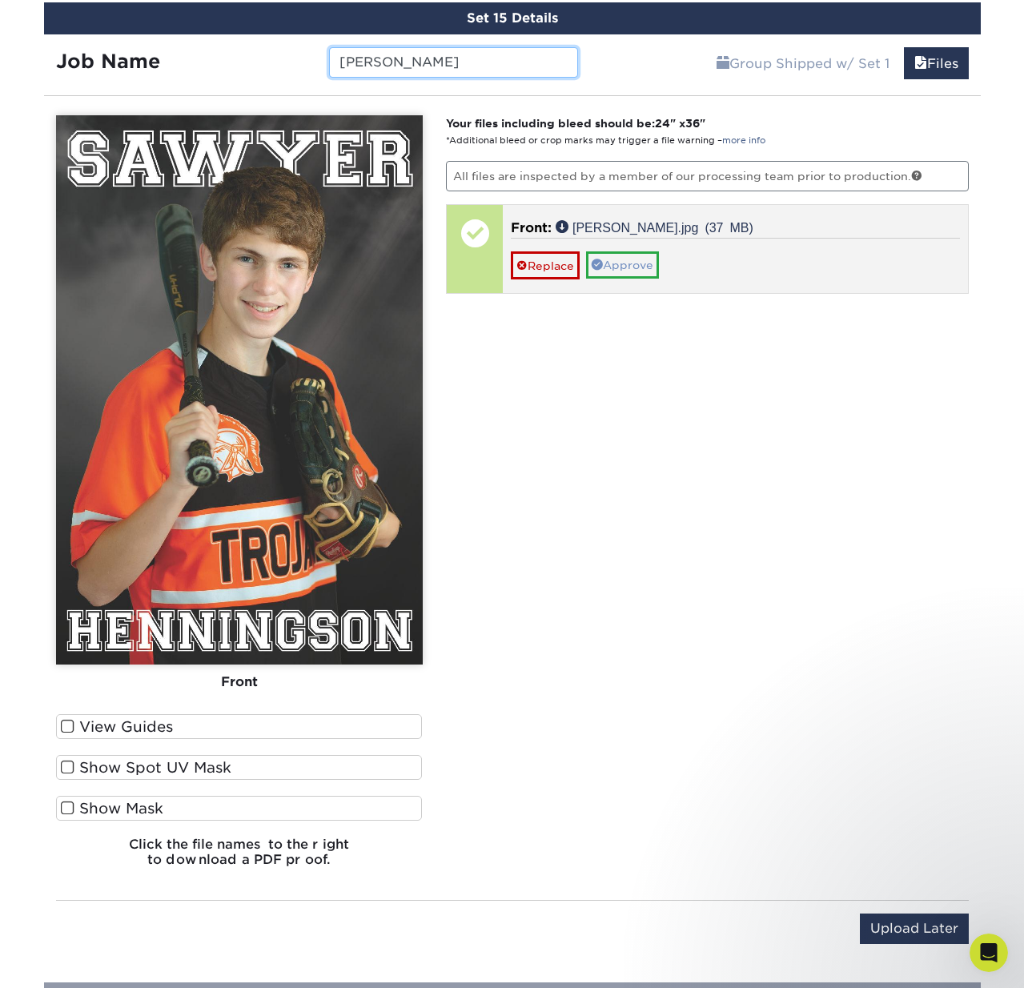
type input "Sawyer"
click at [640, 262] on link "Approve" at bounding box center [622, 264] width 73 height 27
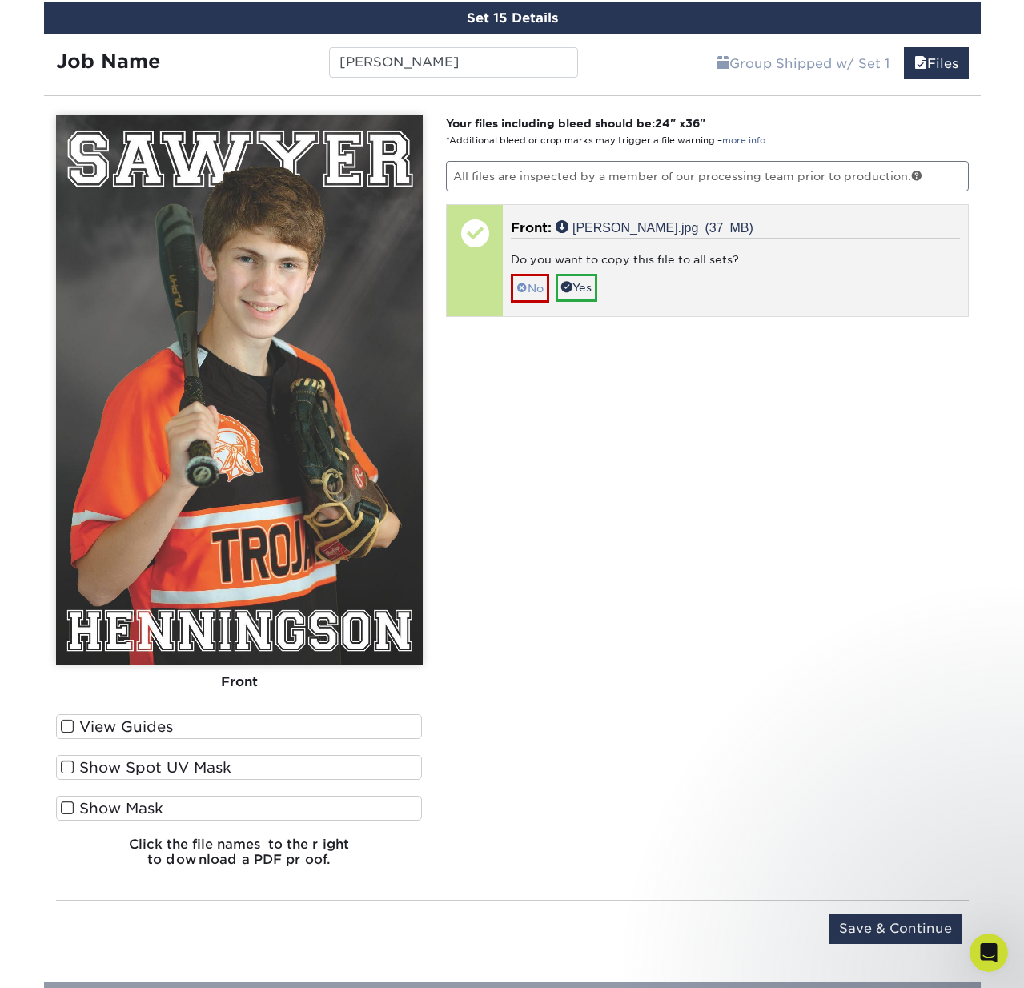
click at [531, 283] on link "No" at bounding box center [530, 288] width 38 height 28
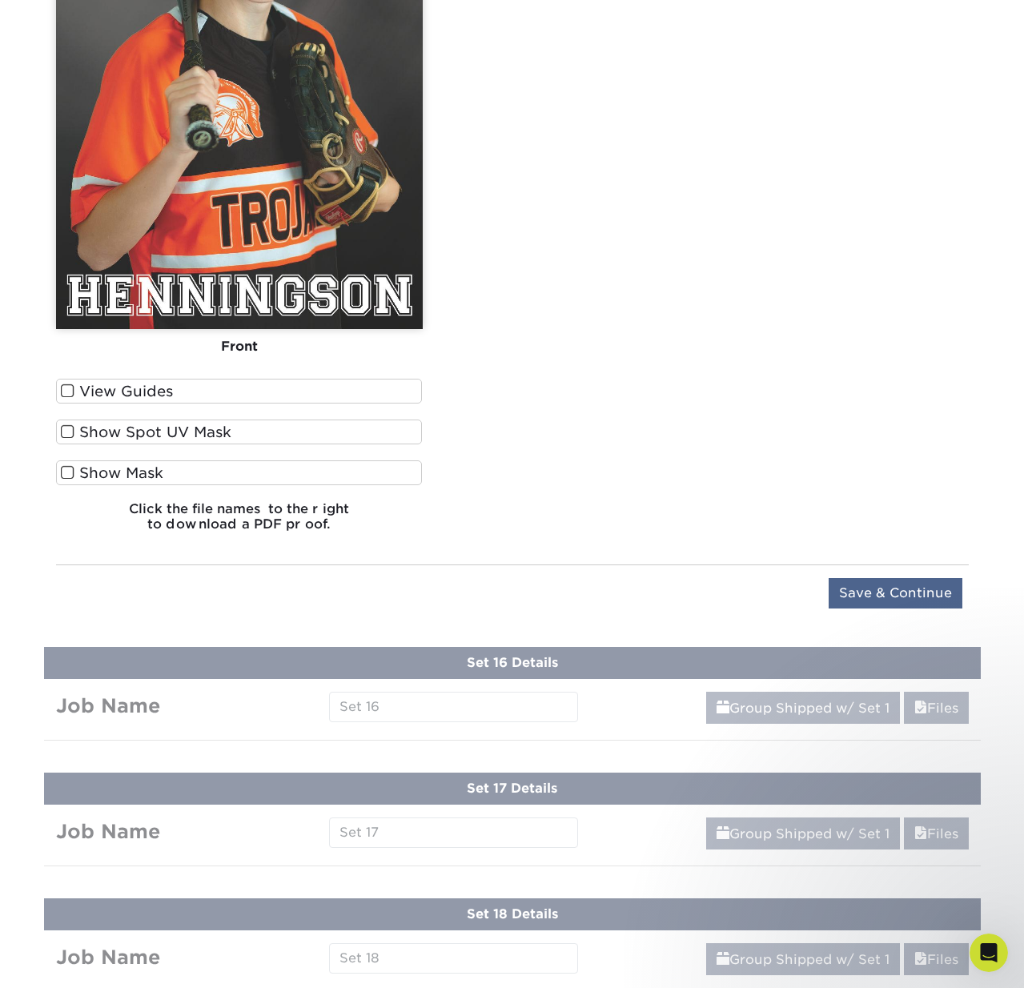
click at [876, 595] on input "Save & Continue" at bounding box center [895, 593] width 134 height 30
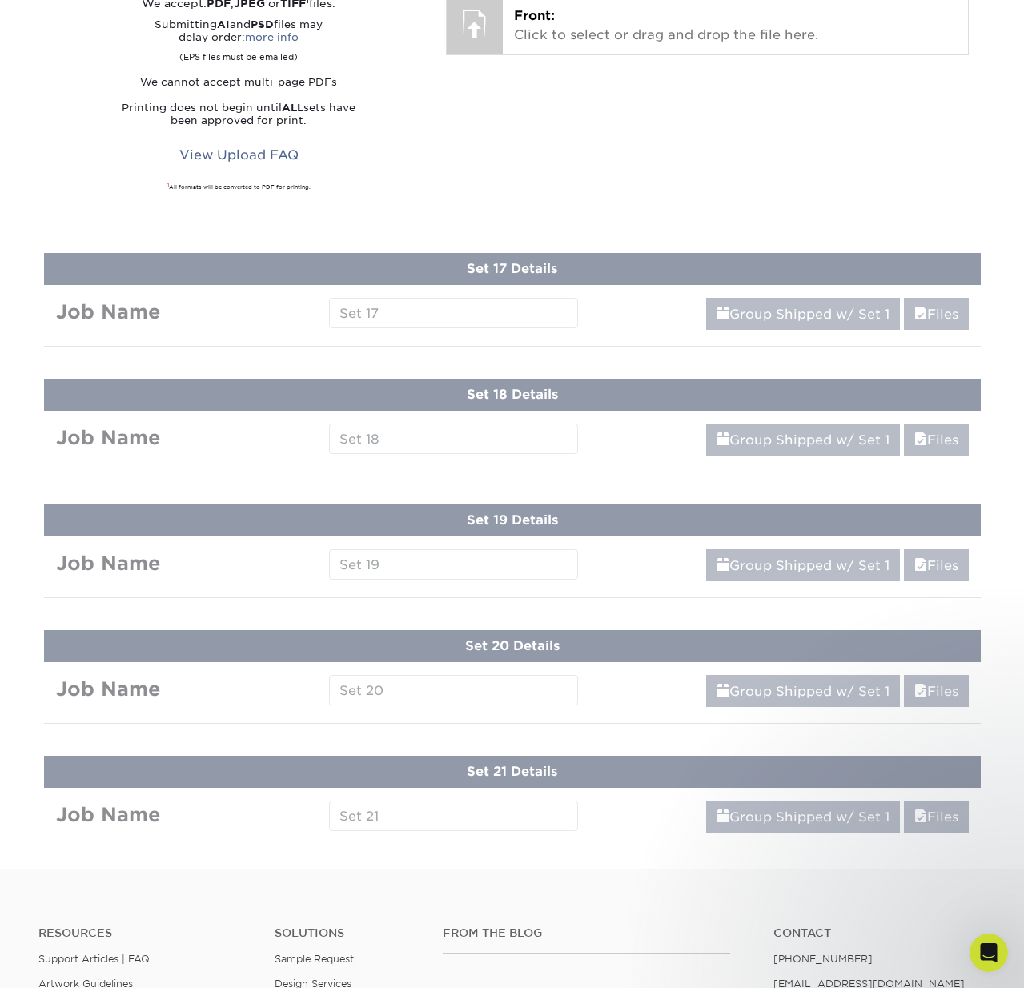
scroll to position [2472, 0]
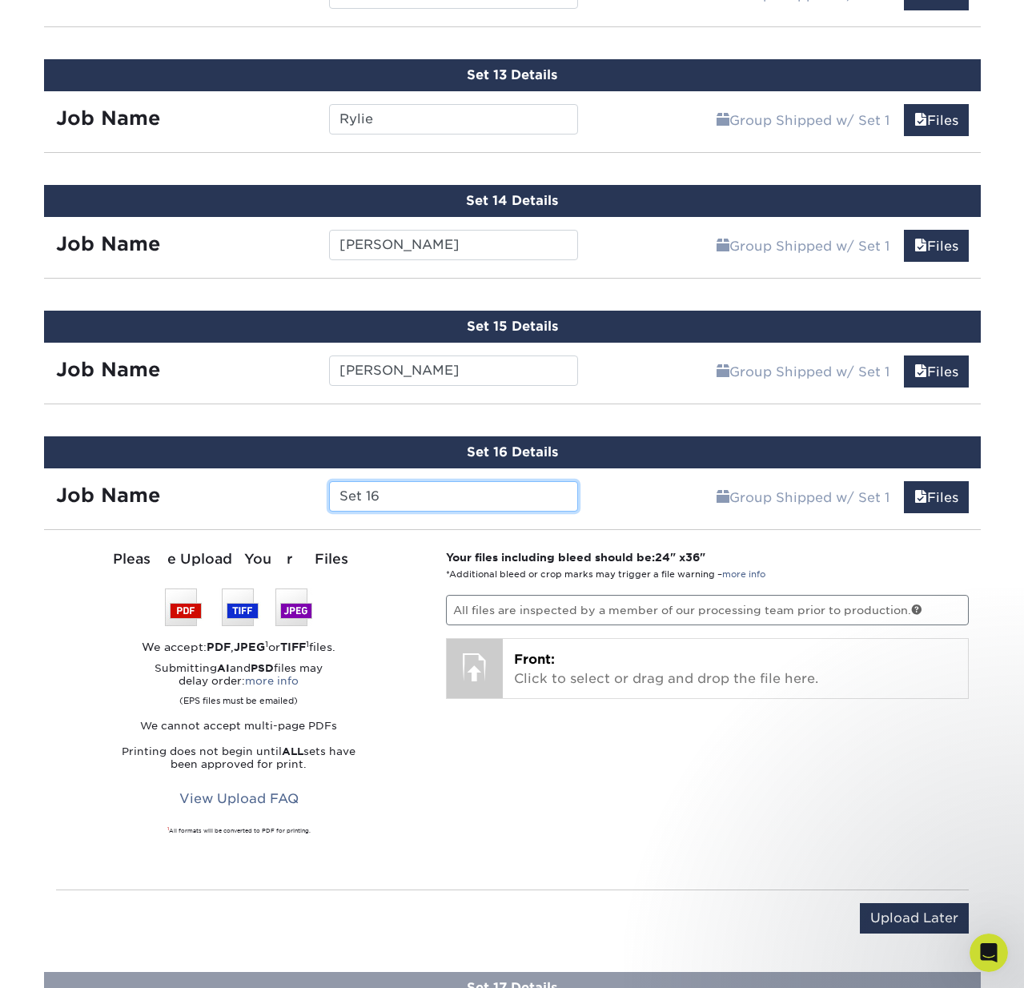
drag, startPoint x: 403, startPoint y: 496, endPoint x: 291, endPoint y: 490, distance: 111.4
click at [293, 491] on div "Job Name Set 16" at bounding box center [317, 496] width 547 height 30
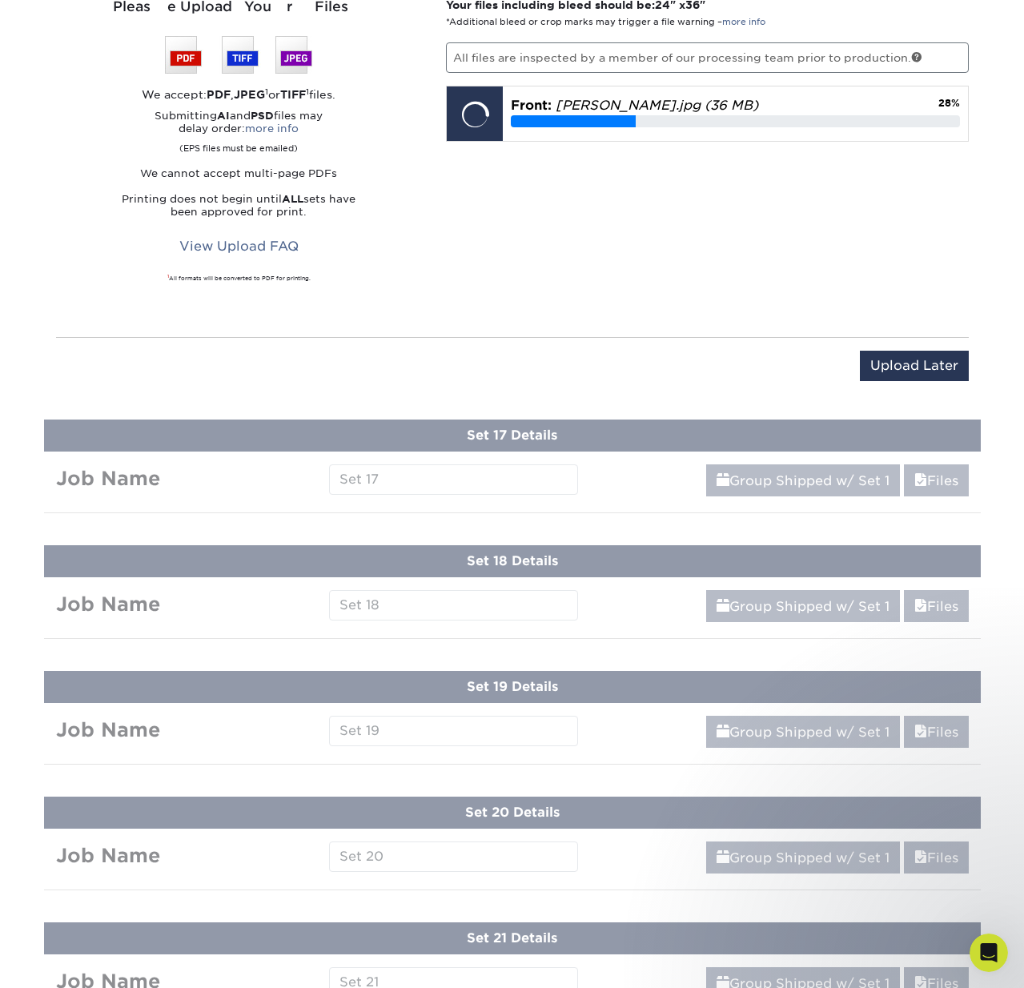
scroll to position [2941, 0]
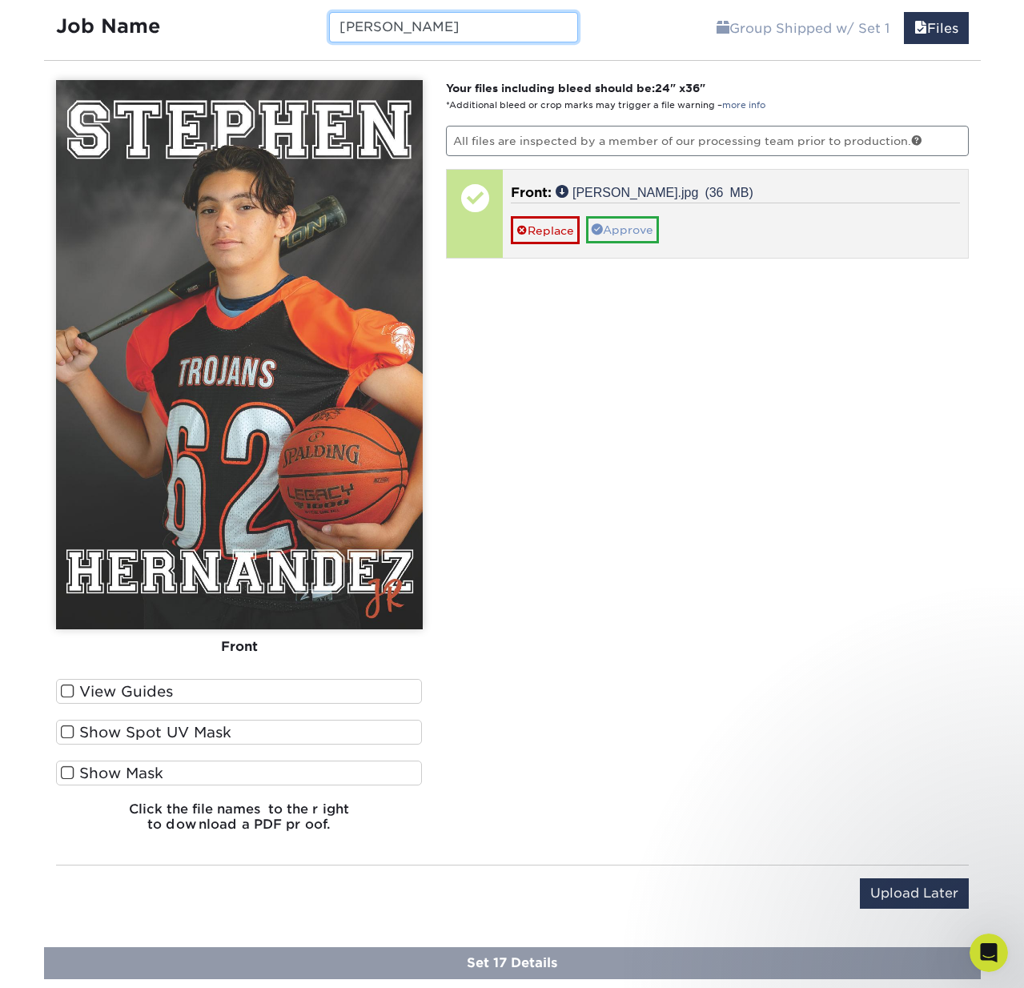
type input "Stephen"
click at [635, 225] on link "Approve" at bounding box center [622, 229] width 73 height 27
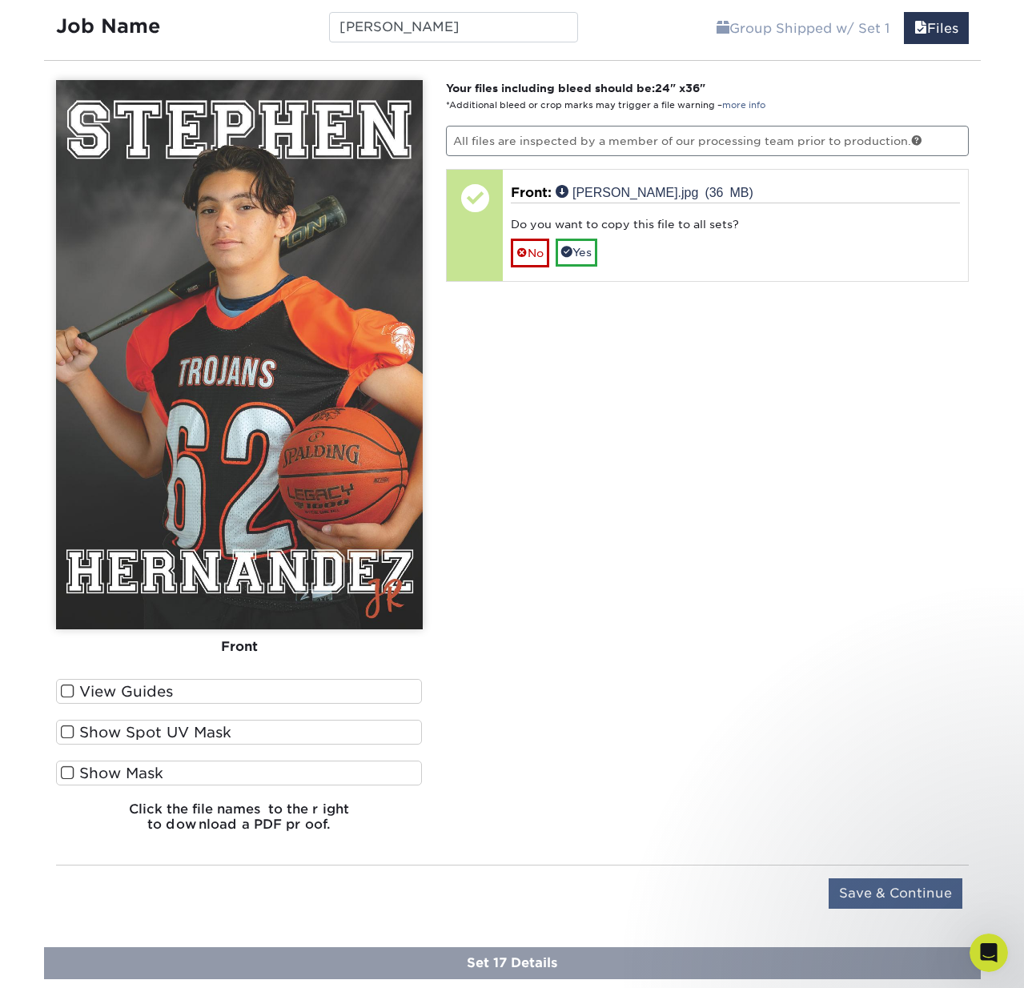
click at [912, 890] on input "Save & Continue" at bounding box center [895, 893] width 134 height 30
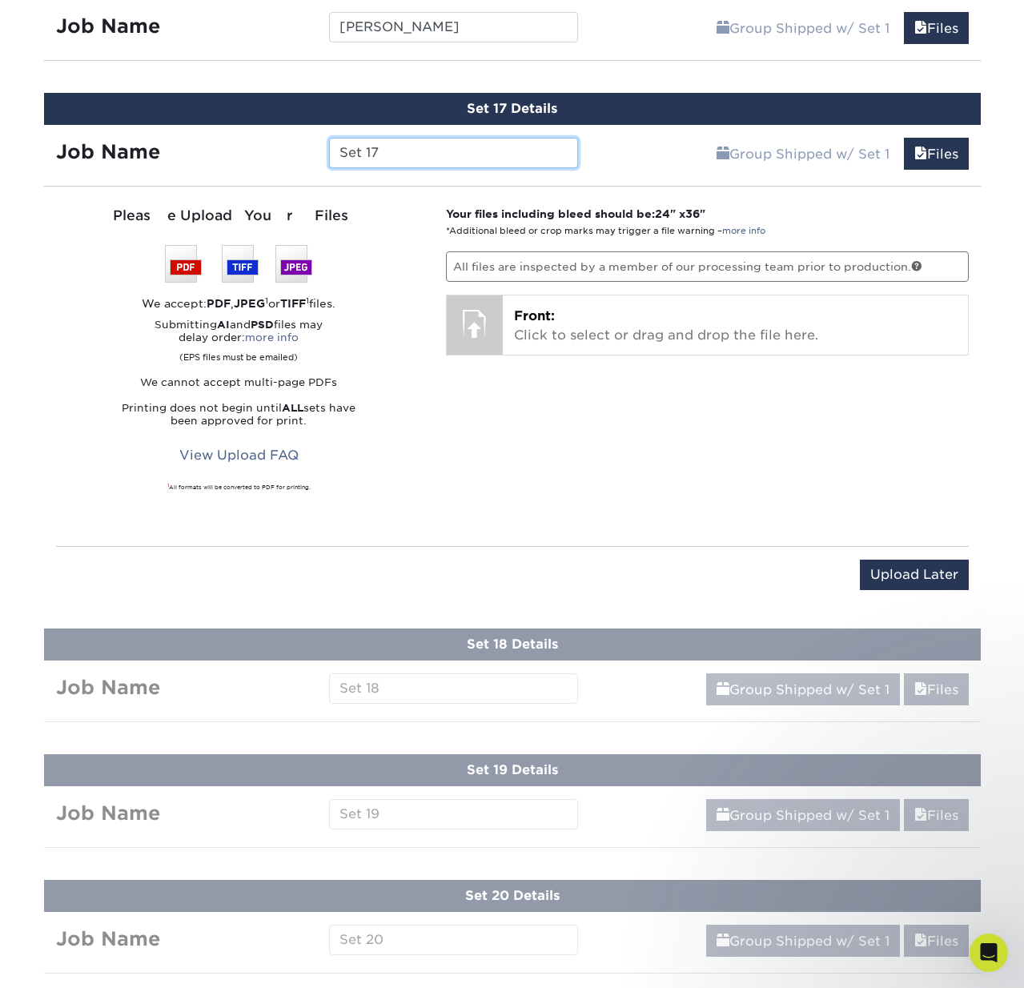
drag, startPoint x: 393, startPoint y: 150, endPoint x: 330, endPoint y: 150, distance: 63.2
click at [326, 150] on div "Set 17" at bounding box center [453, 153] width 273 height 30
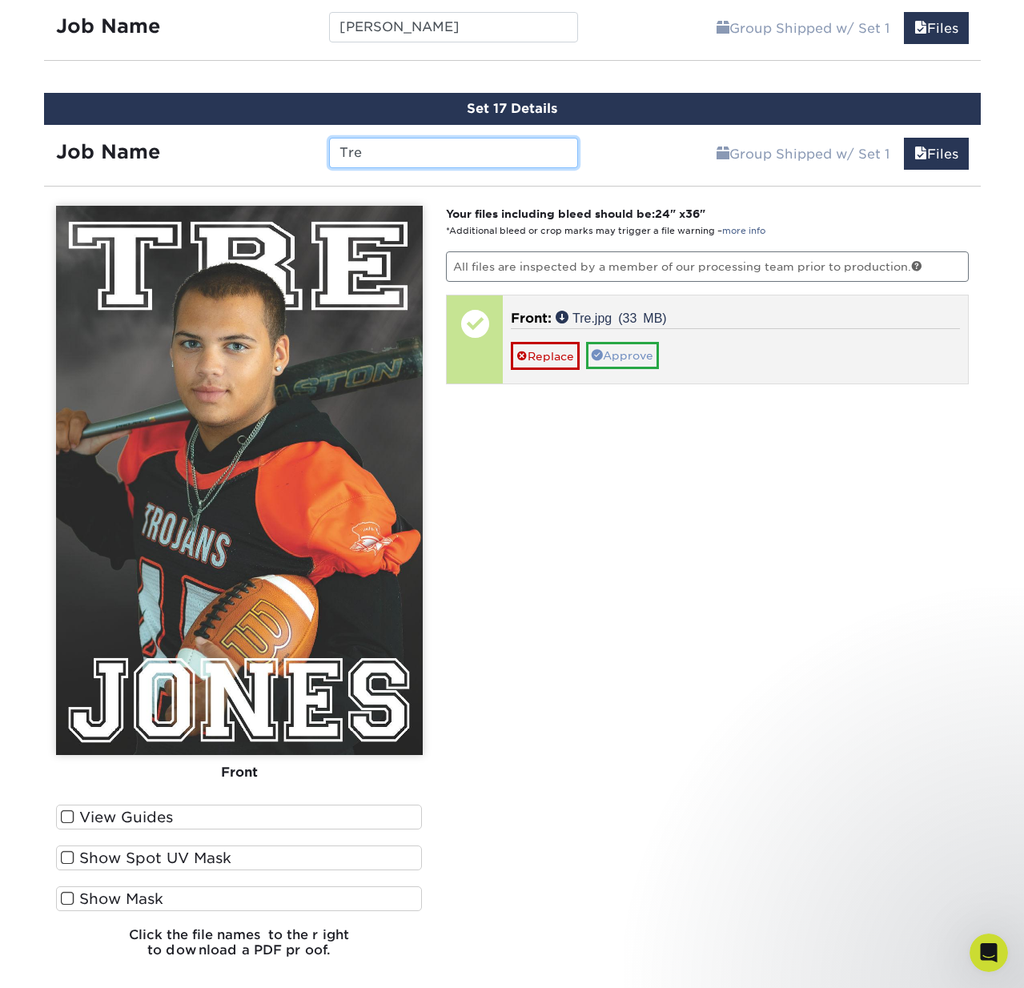
type input "Tre"
click at [637, 349] on link "Approve" at bounding box center [622, 355] width 73 height 27
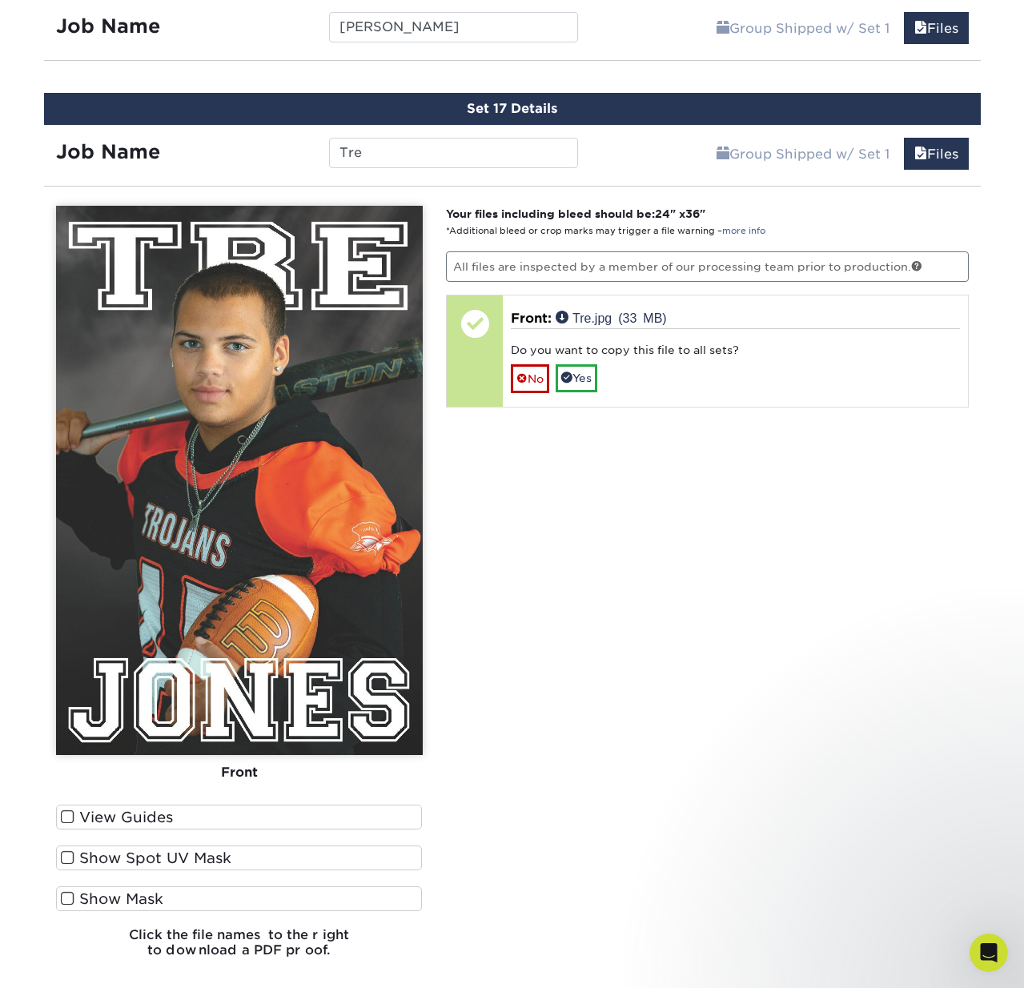
click at [527, 377] on link "No" at bounding box center [530, 378] width 38 height 28
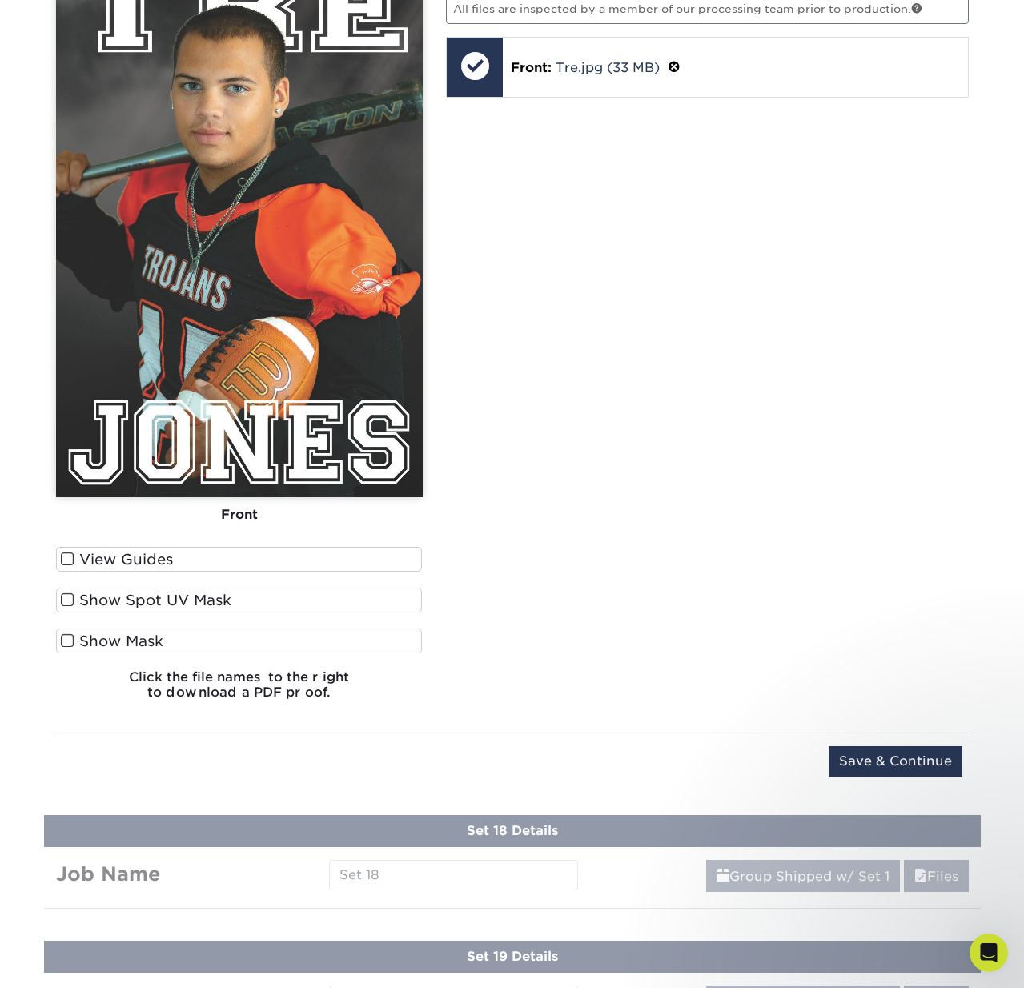
scroll to position [3202, 0]
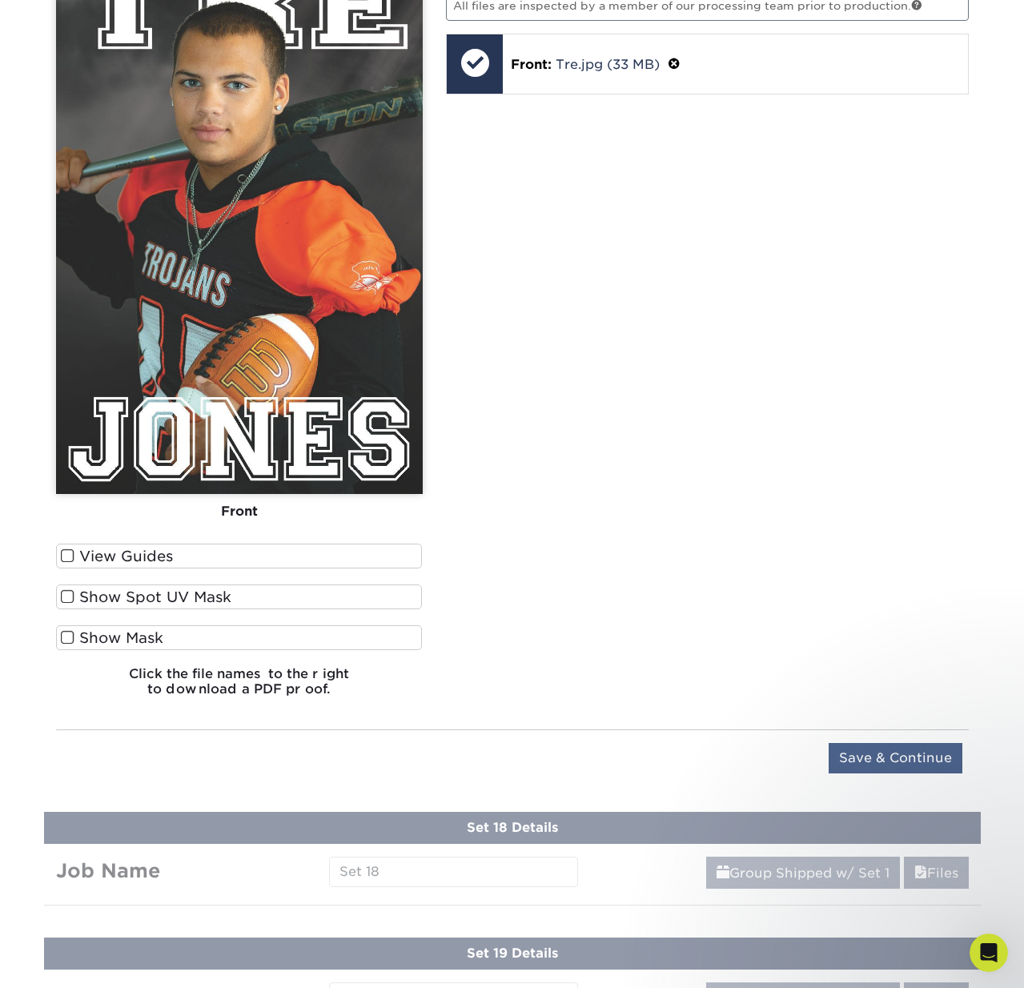
click at [897, 756] on input "Save & Continue" at bounding box center [895, 758] width 134 height 30
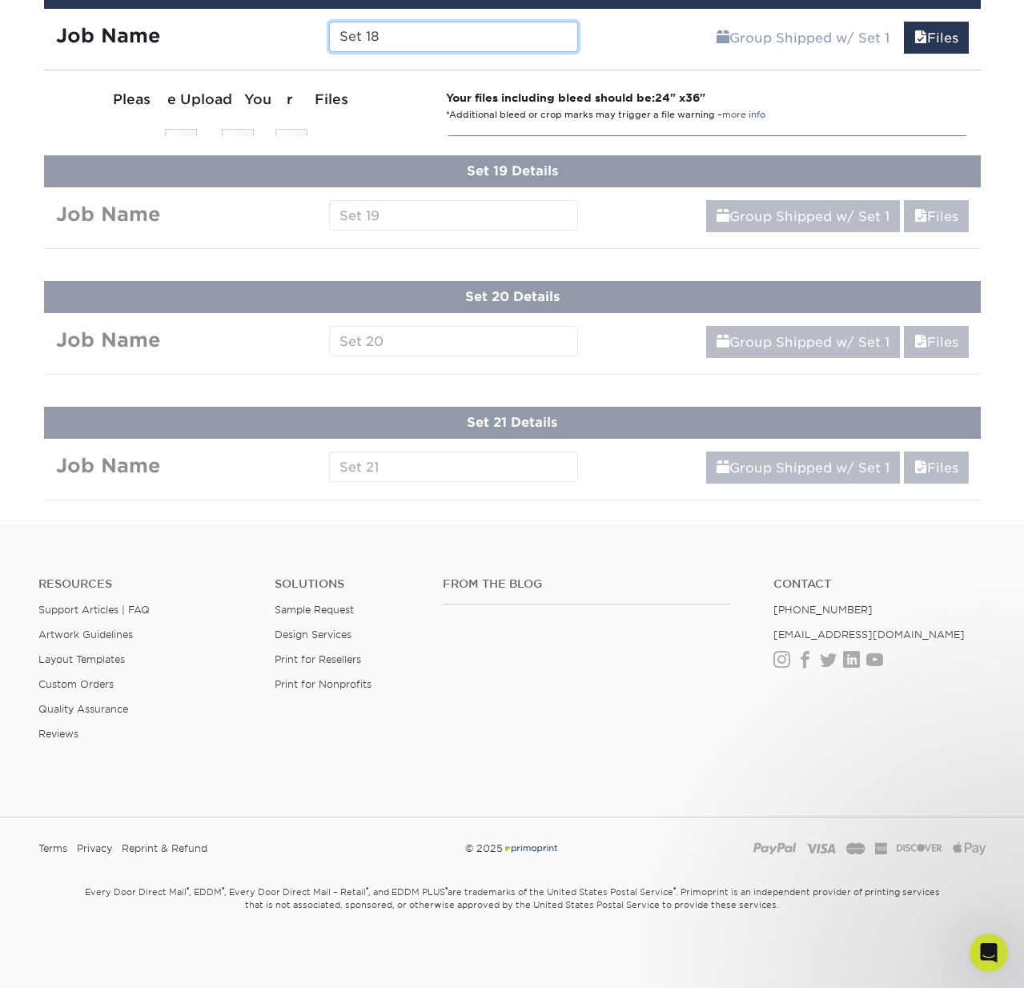
scroll to position [3126, 0]
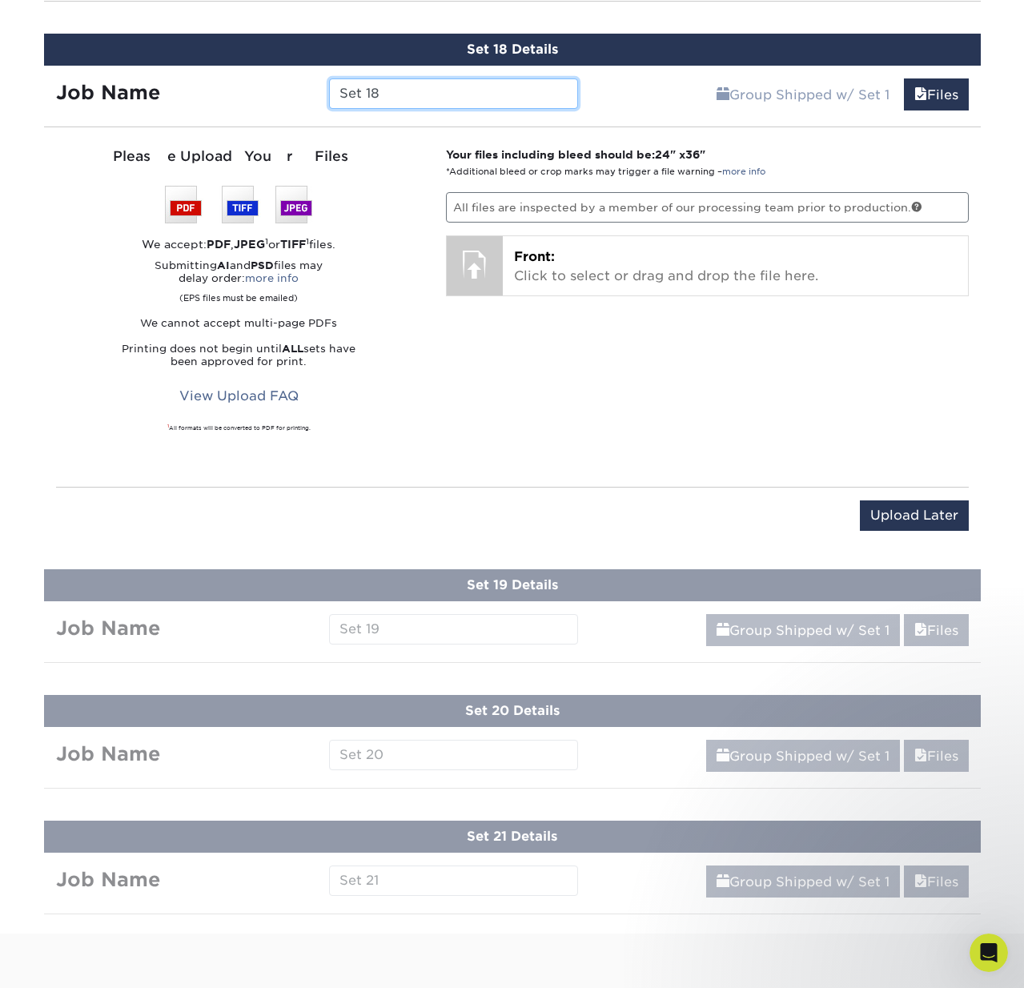
drag, startPoint x: 423, startPoint y: 88, endPoint x: 335, endPoint y: 89, distance: 87.2
click at [335, 89] on input "Set 18" at bounding box center [453, 93] width 249 height 30
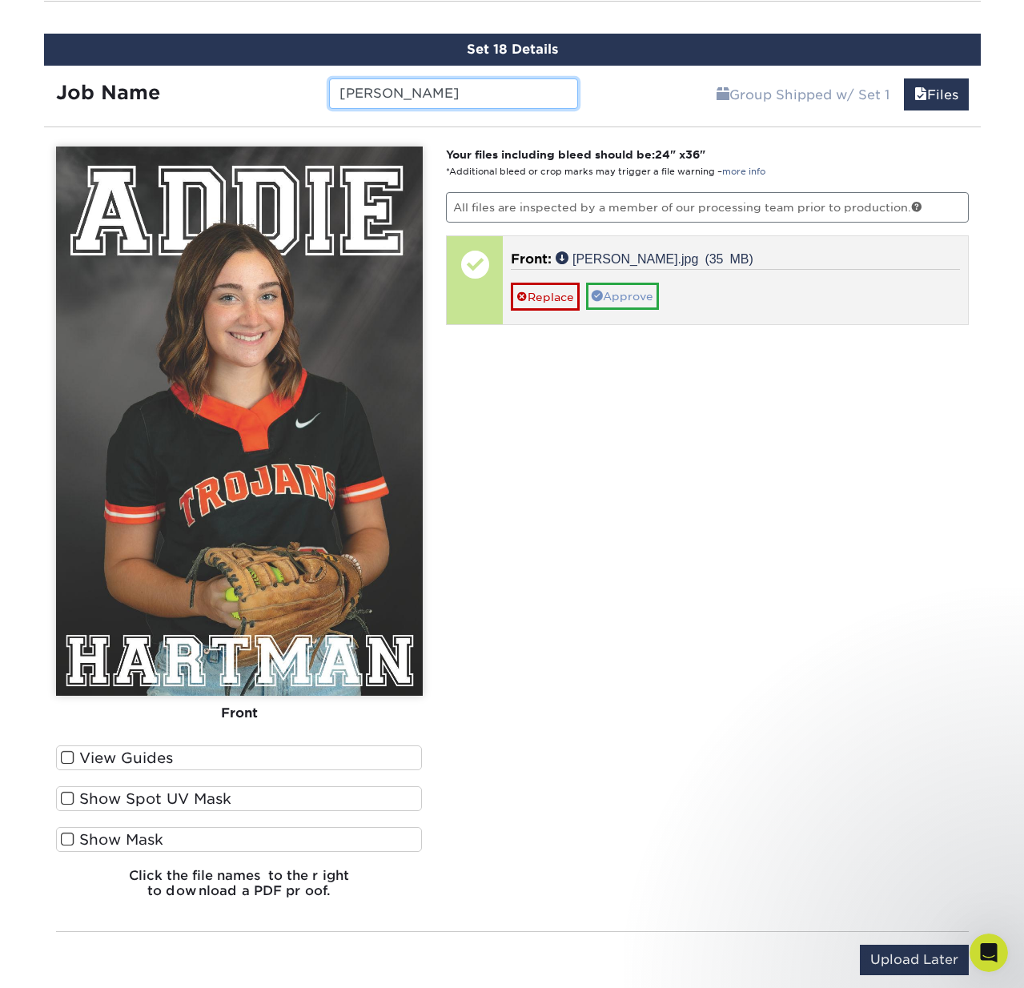
type input "Addie"
click at [618, 292] on link "Approve" at bounding box center [622, 296] width 73 height 27
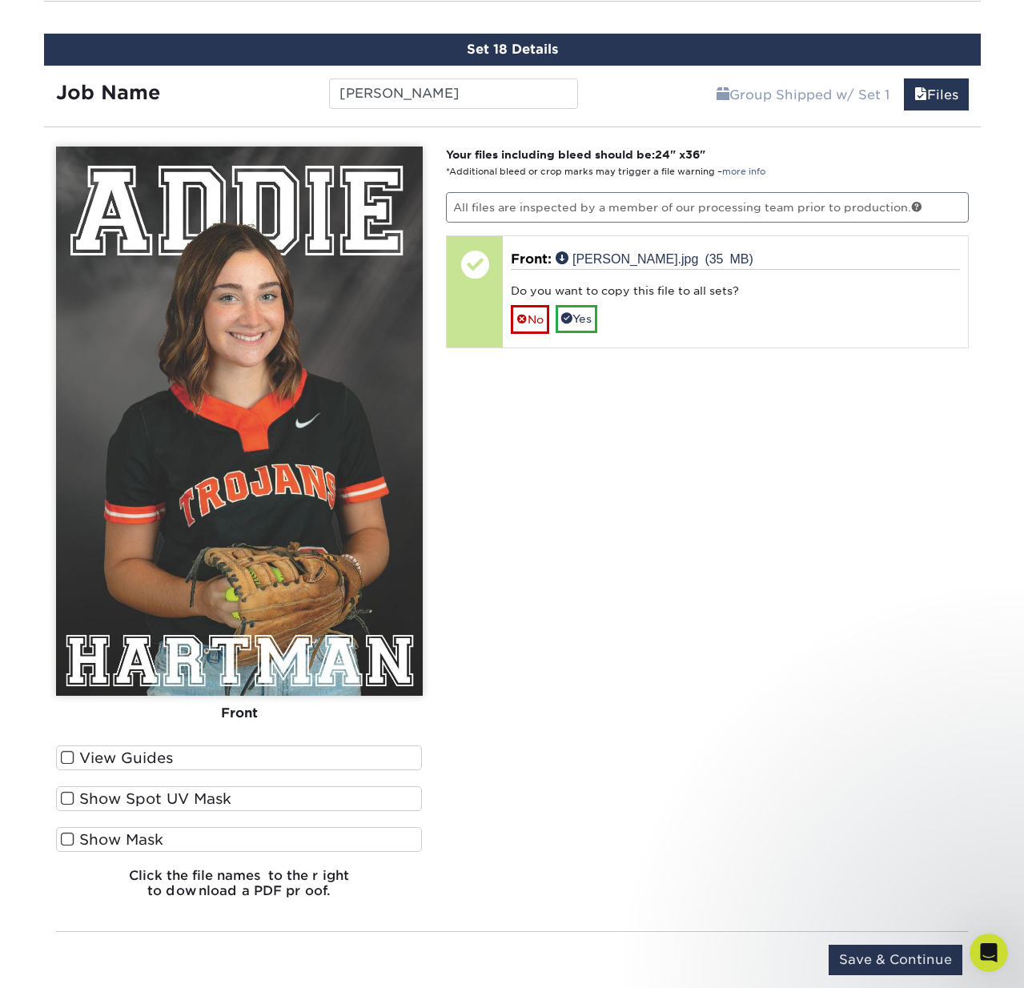
drag, startPoint x: 541, startPoint y: 318, endPoint x: 755, endPoint y: 684, distance: 423.6
click at [541, 318] on link "No" at bounding box center [530, 319] width 38 height 28
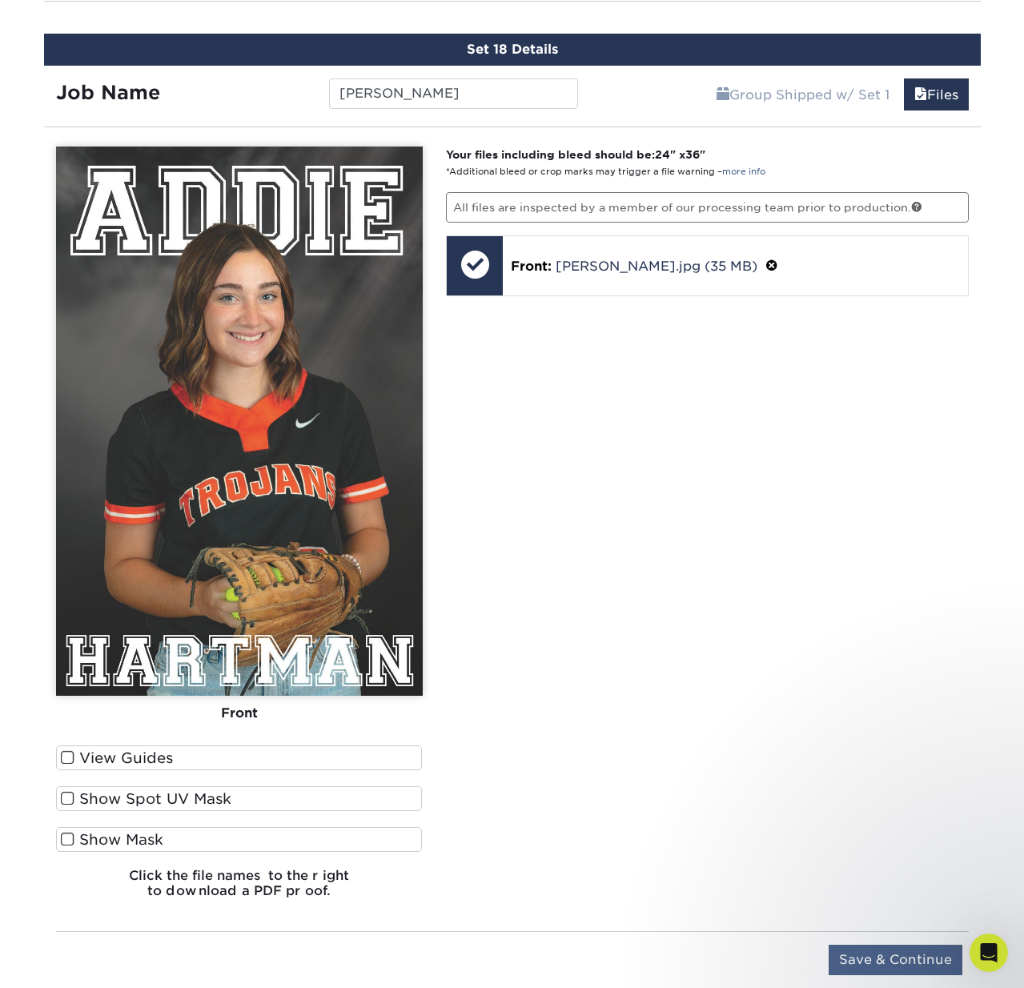
click at [876, 967] on input "Save & Continue" at bounding box center [895, 959] width 134 height 30
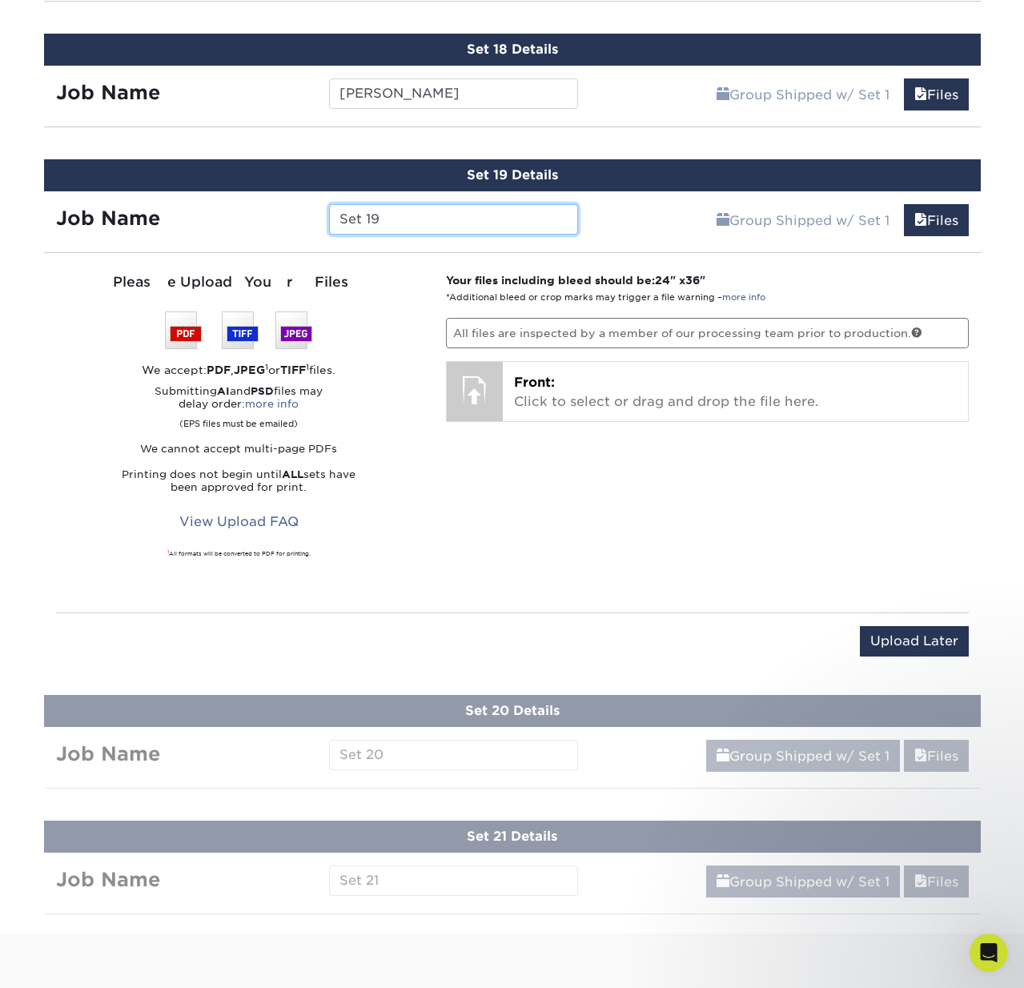
drag, startPoint x: 390, startPoint y: 223, endPoint x: 322, endPoint y: 221, distance: 68.1
click at [322, 221] on div "Set 19" at bounding box center [453, 219] width 273 height 30
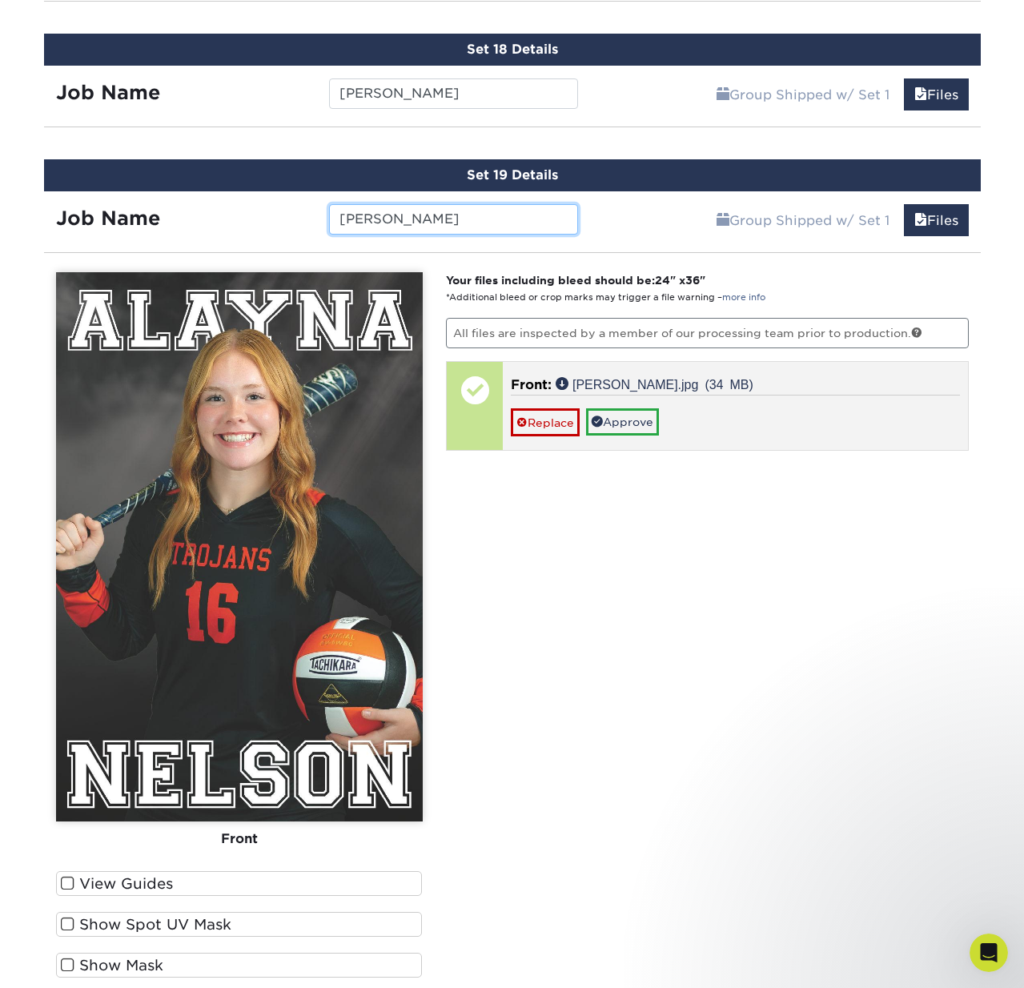
type input "Alayna"
click at [626, 419] on link "Approve" at bounding box center [622, 421] width 73 height 27
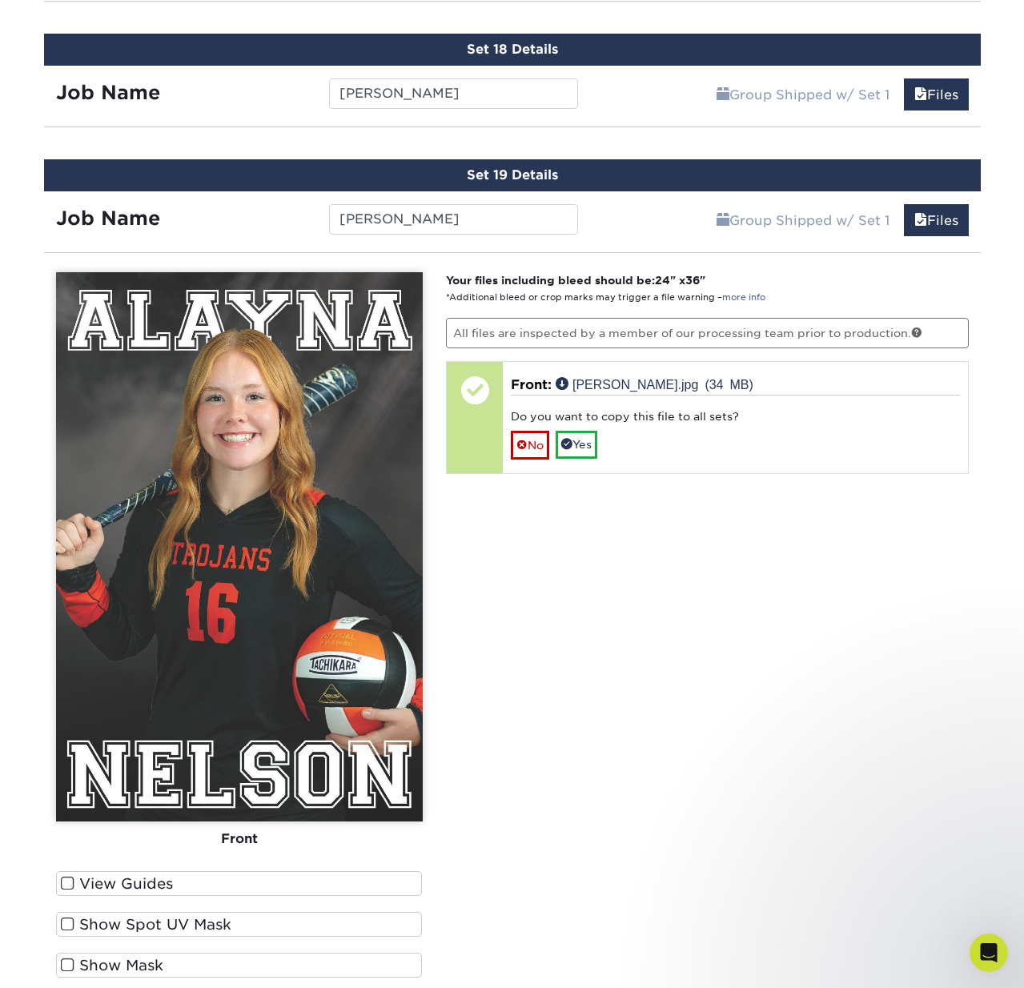
click at [535, 442] on link "No" at bounding box center [530, 445] width 38 height 28
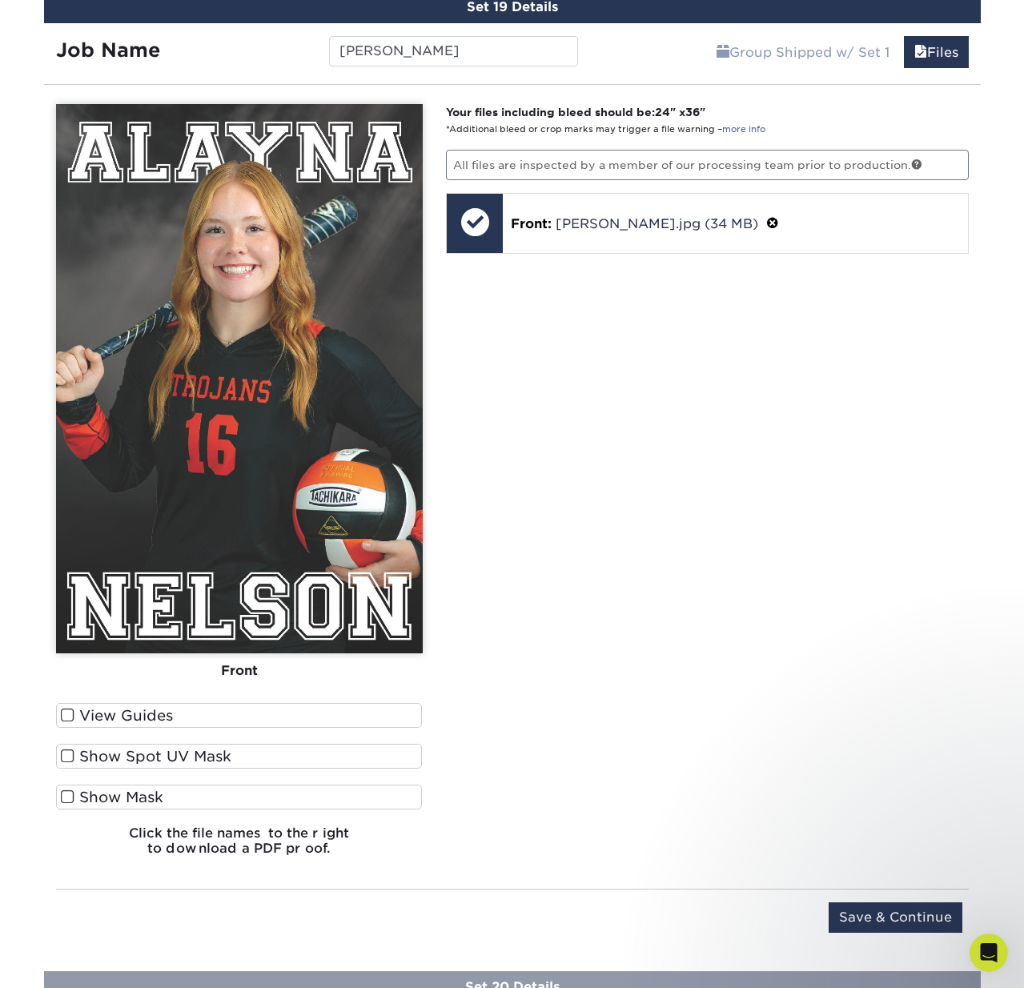
scroll to position [3388, 0]
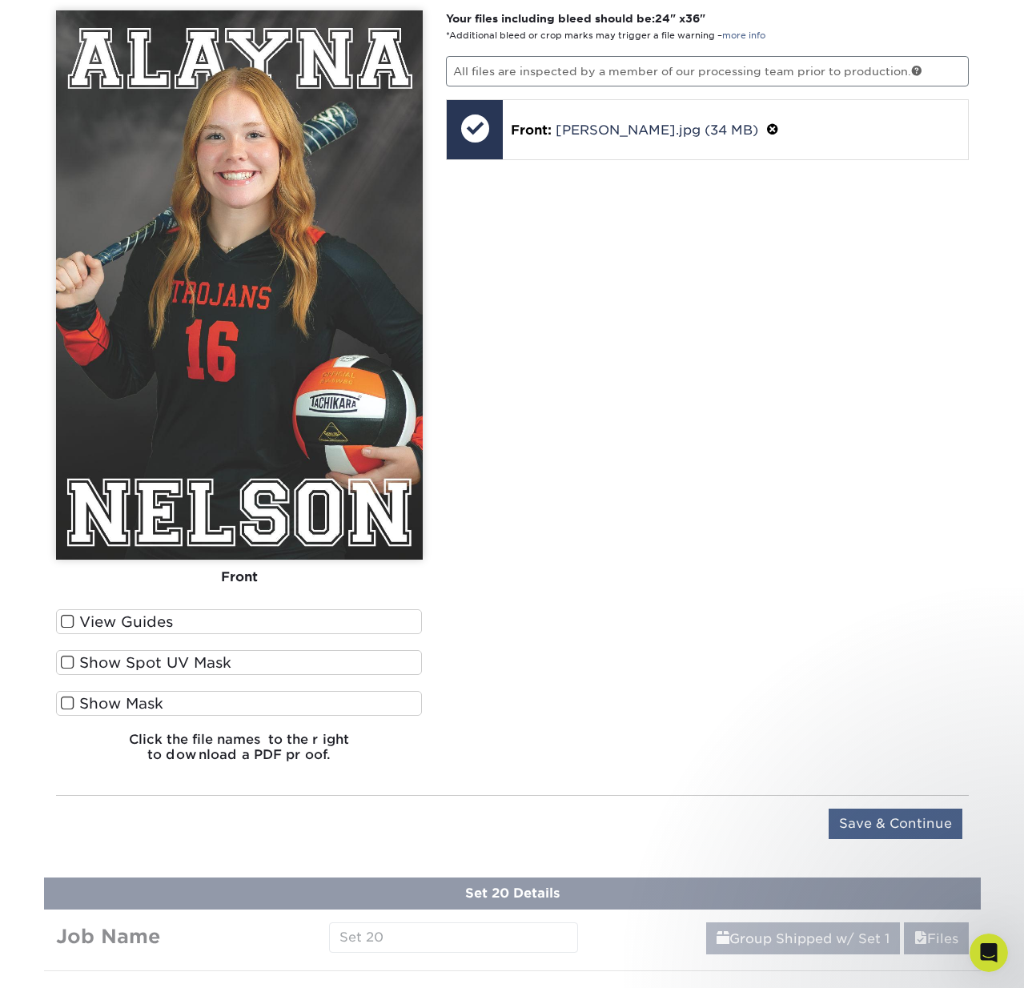
click at [876, 823] on input "Save & Continue" at bounding box center [895, 823] width 134 height 30
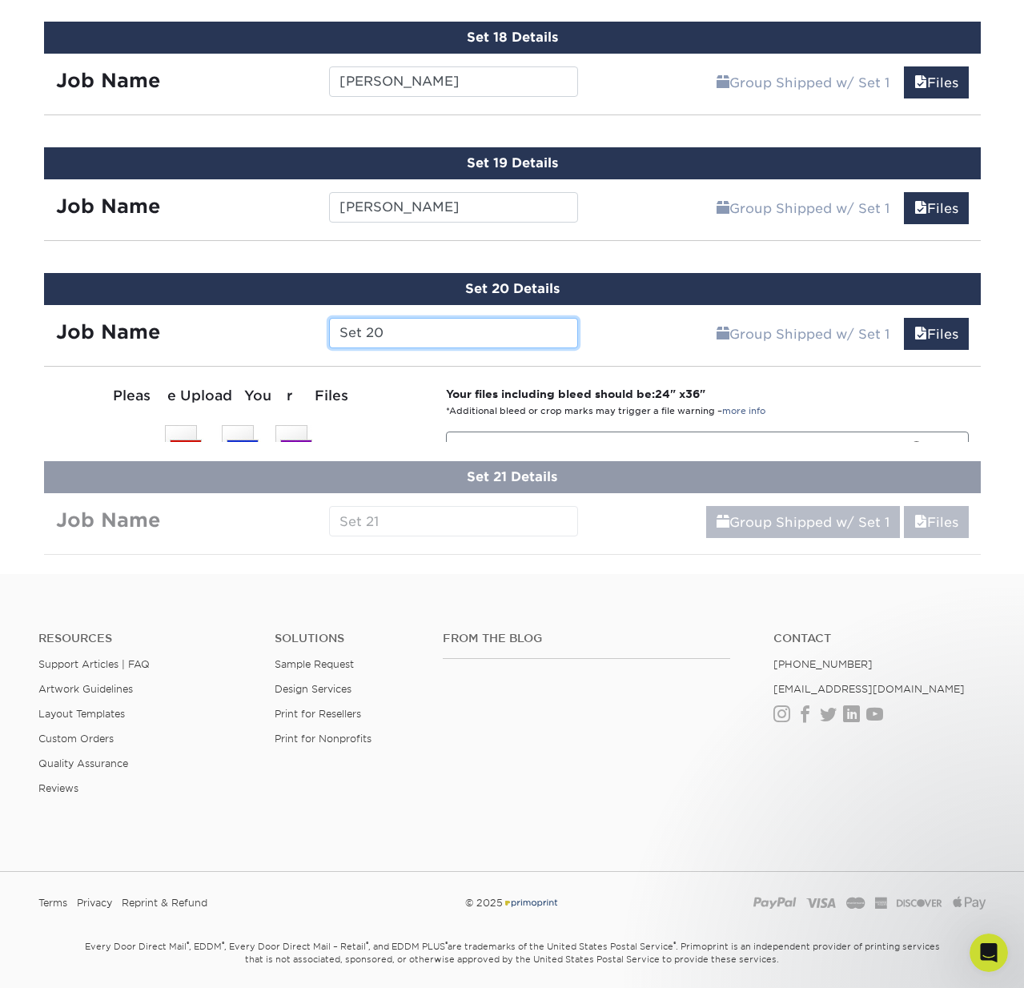
scroll to position [3126, 0]
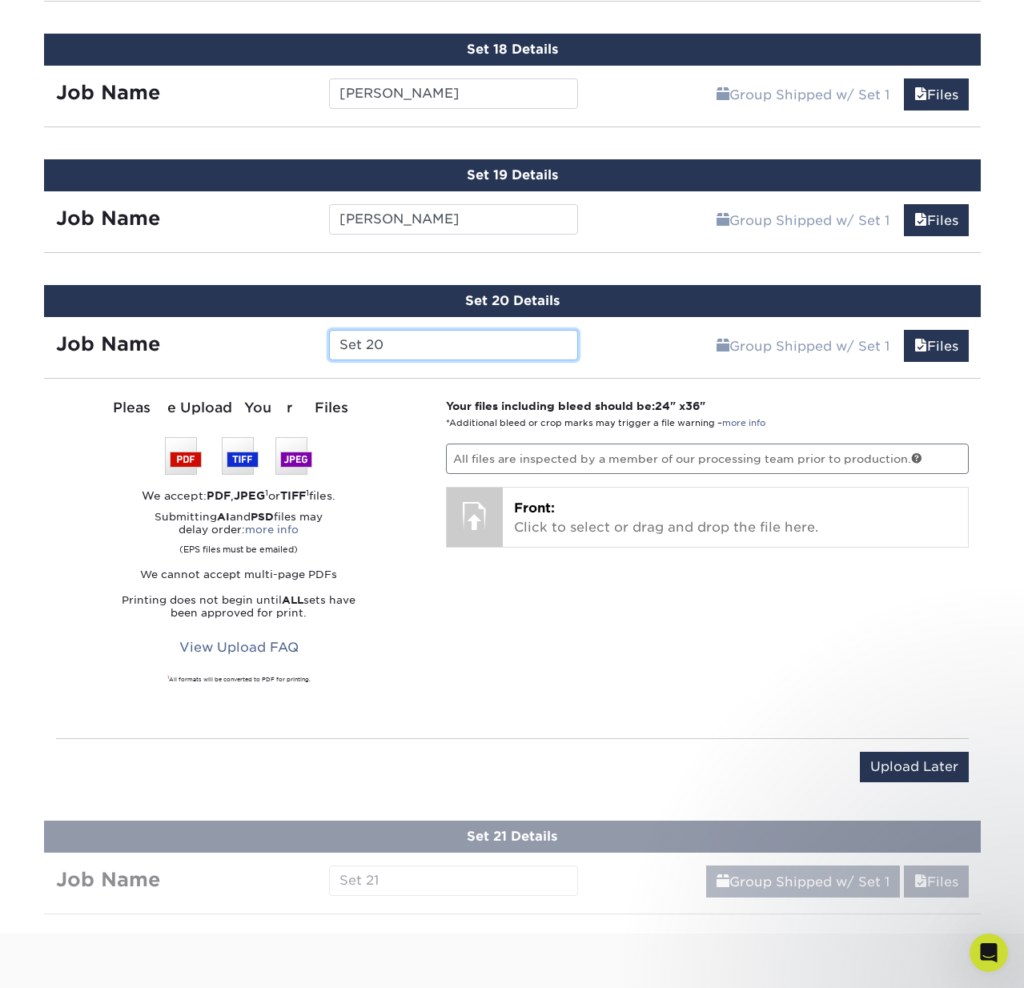
drag, startPoint x: 392, startPoint y: 347, endPoint x: 319, endPoint y: 347, distance: 73.6
click at [319, 347] on div "Set 20" at bounding box center [453, 345] width 273 height 30
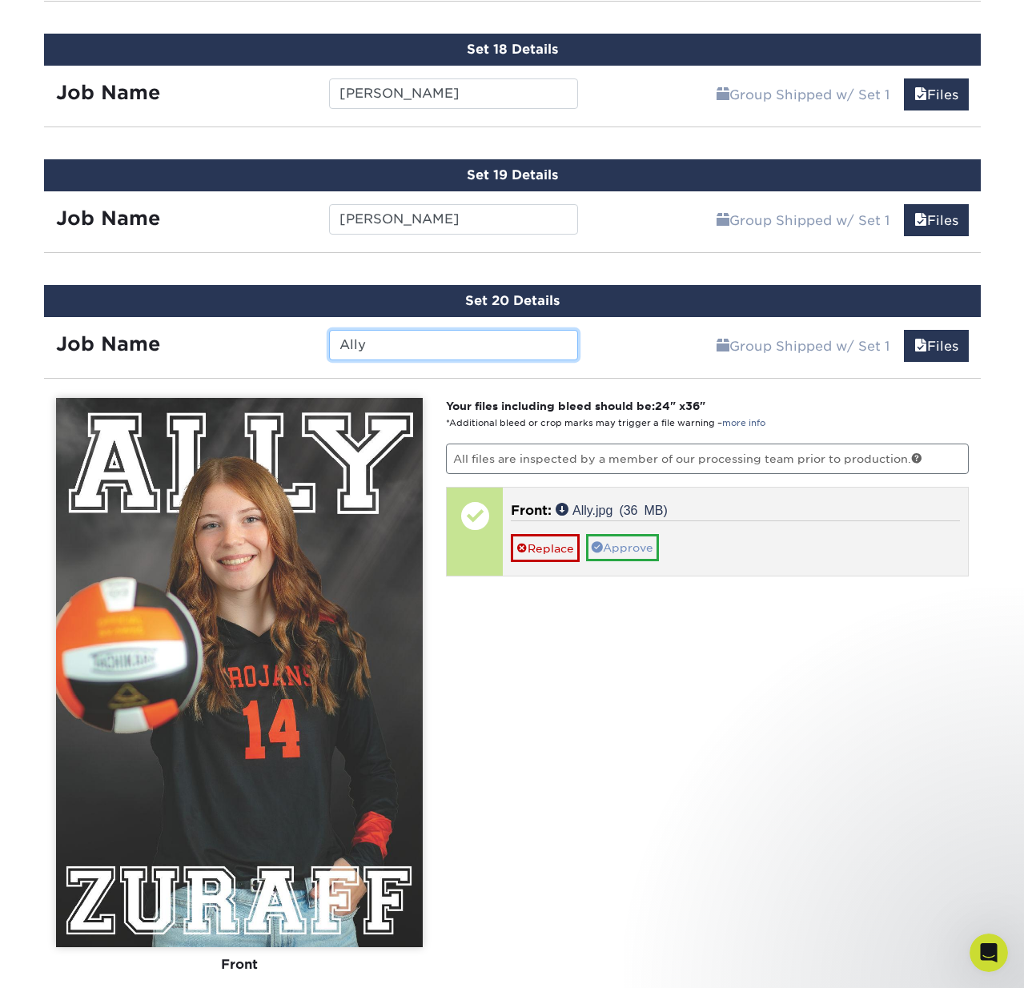
type input "Ally"
click at [644, 543] on link "Approve" at bounding box center [622, 547] width 73 height 27
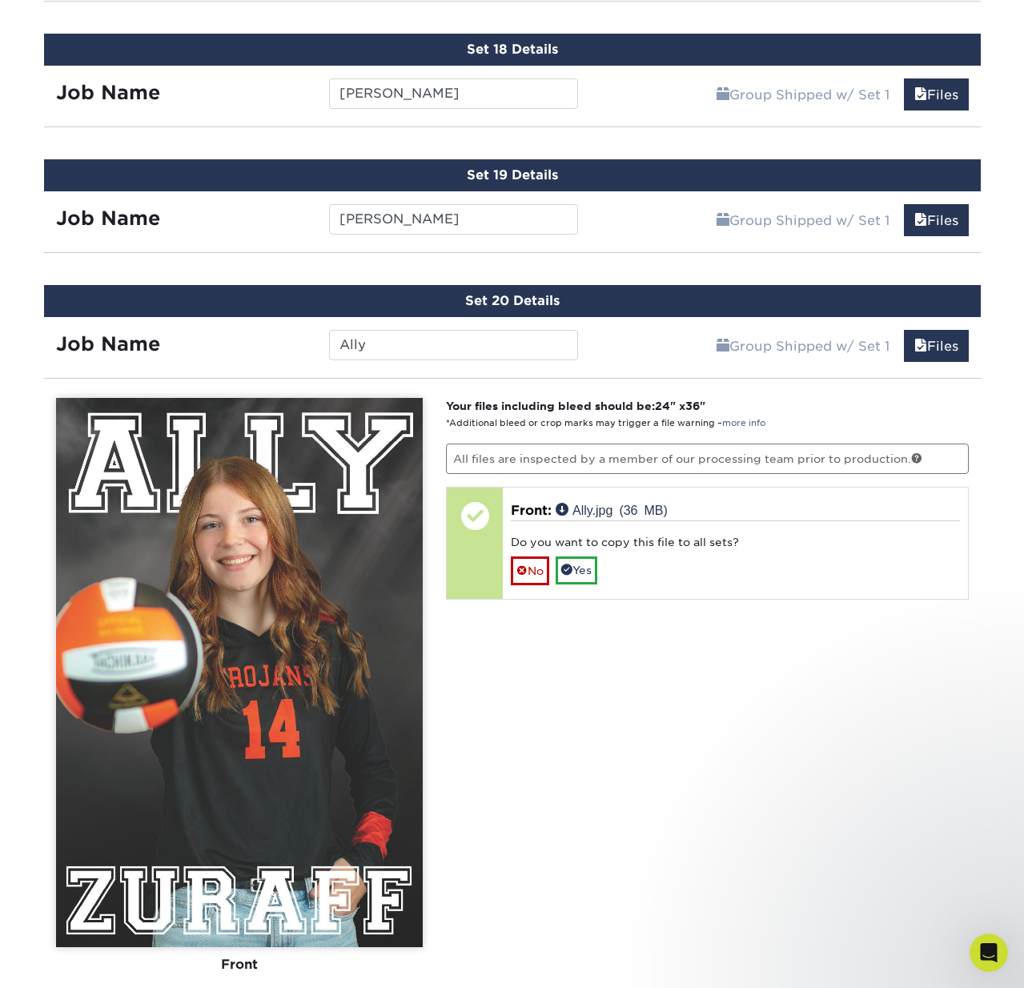
click at [535, 571] on link "No" at bounding box center [530, 570] width 38 height 28
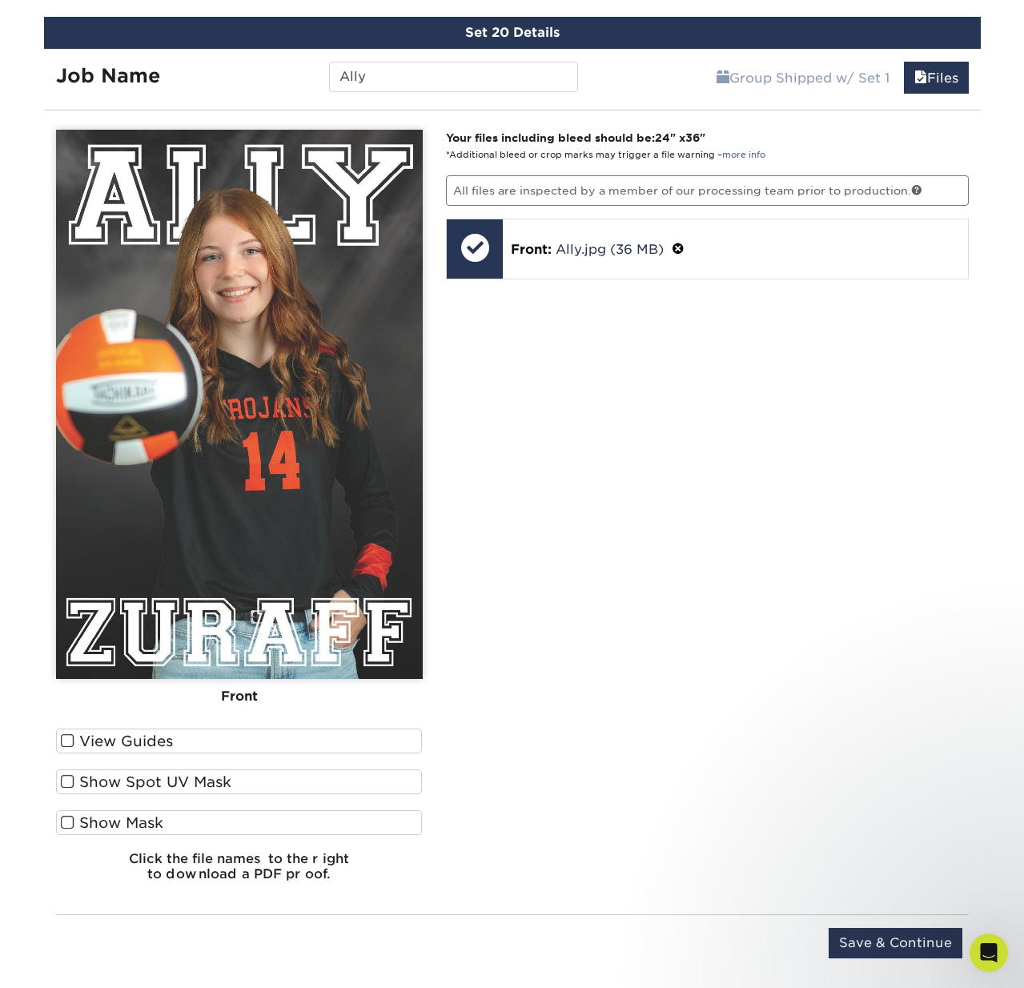
scroll to position [3443, 0]
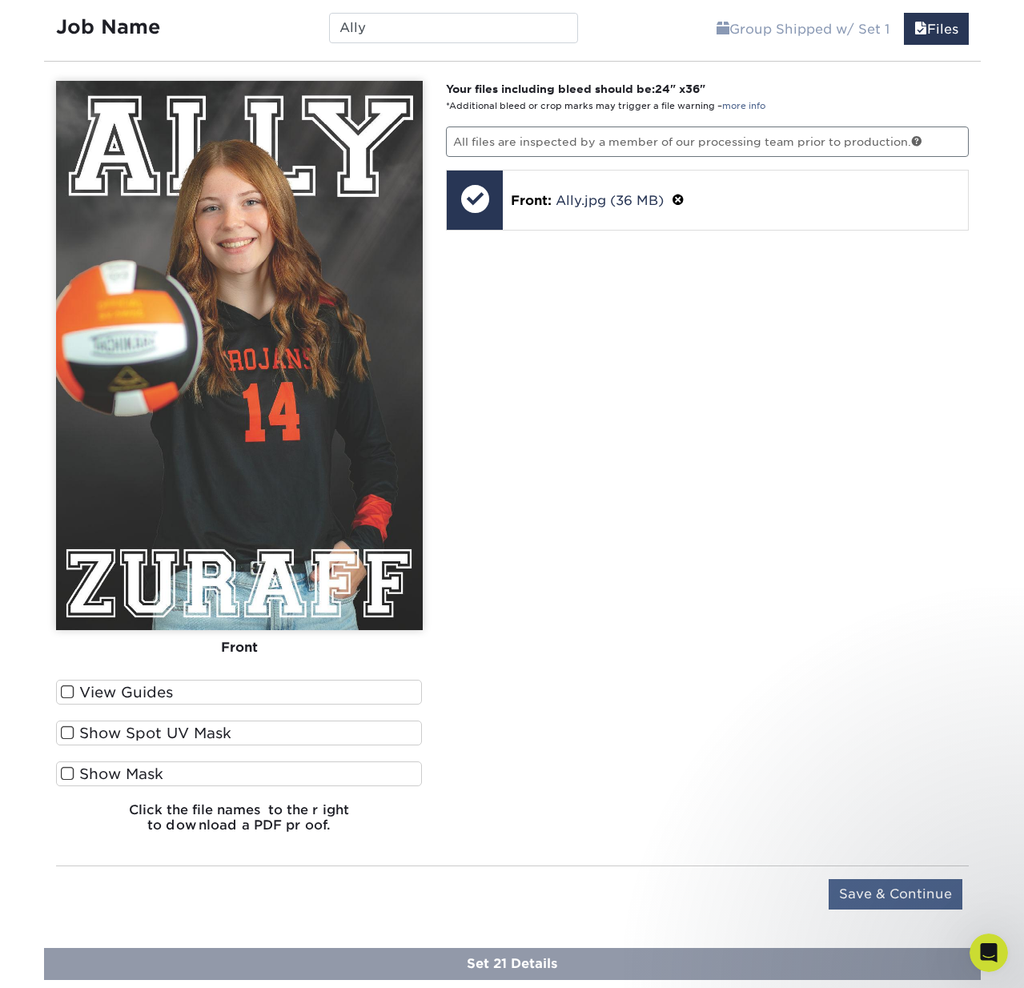
click at [897, 889] on input "Save & Continue" at bounding box center [895, 894] width 134 height 30
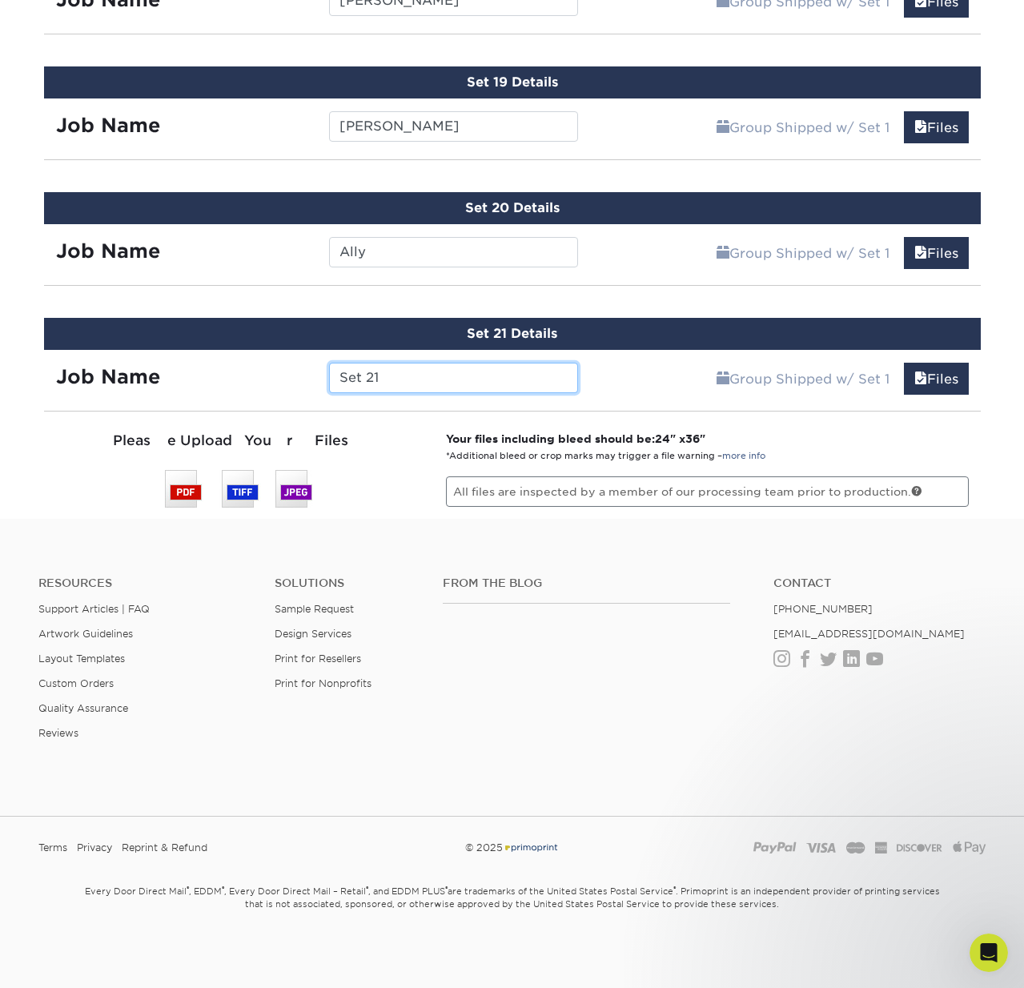
scroll to position [3129, 0]
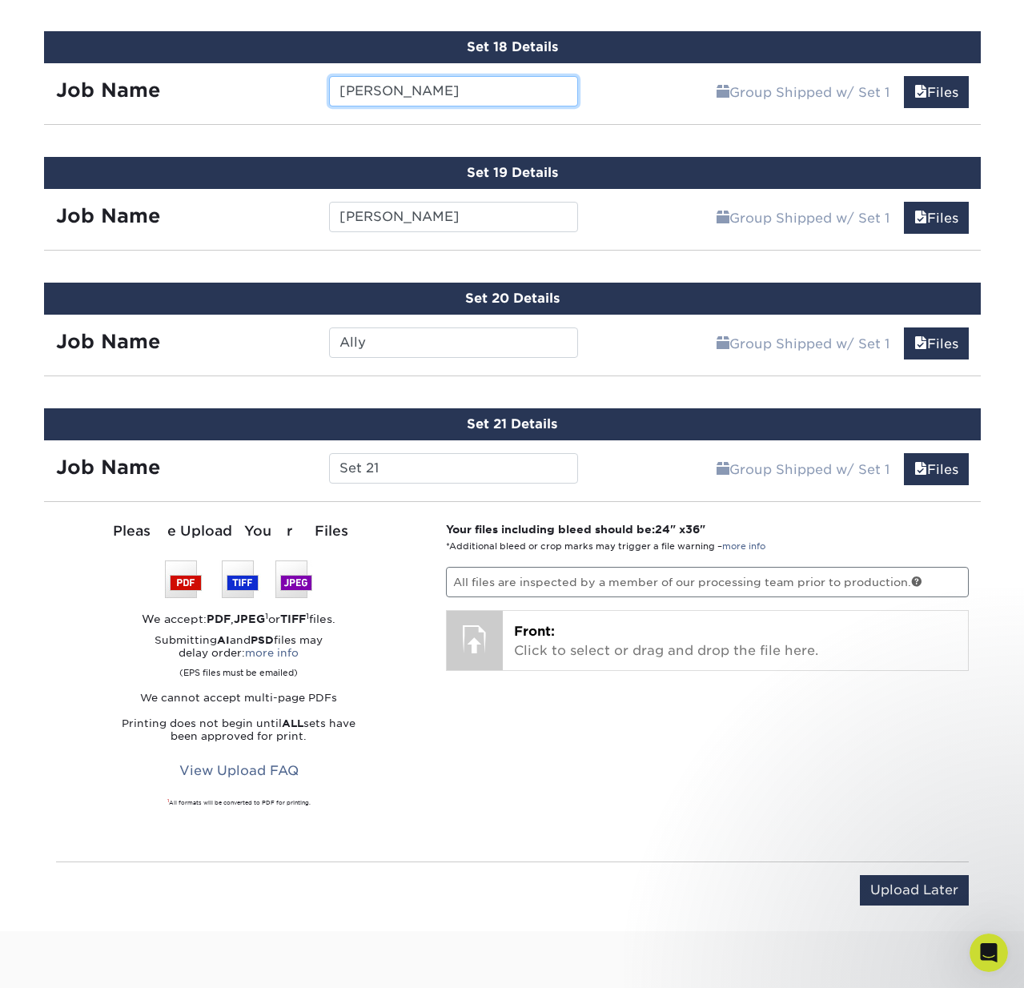
click at [388, 89] on input "Addie" at bounding box center [453, 91] width 249 height 30
drag, startPoint x: 407, startPoint y: 465, endPoint x: 315, endPoint y: 467, distance: 92.1
click at [315, 467] on div "Job Name Set 21" at bounding box center [317, 468] width 547 height 30
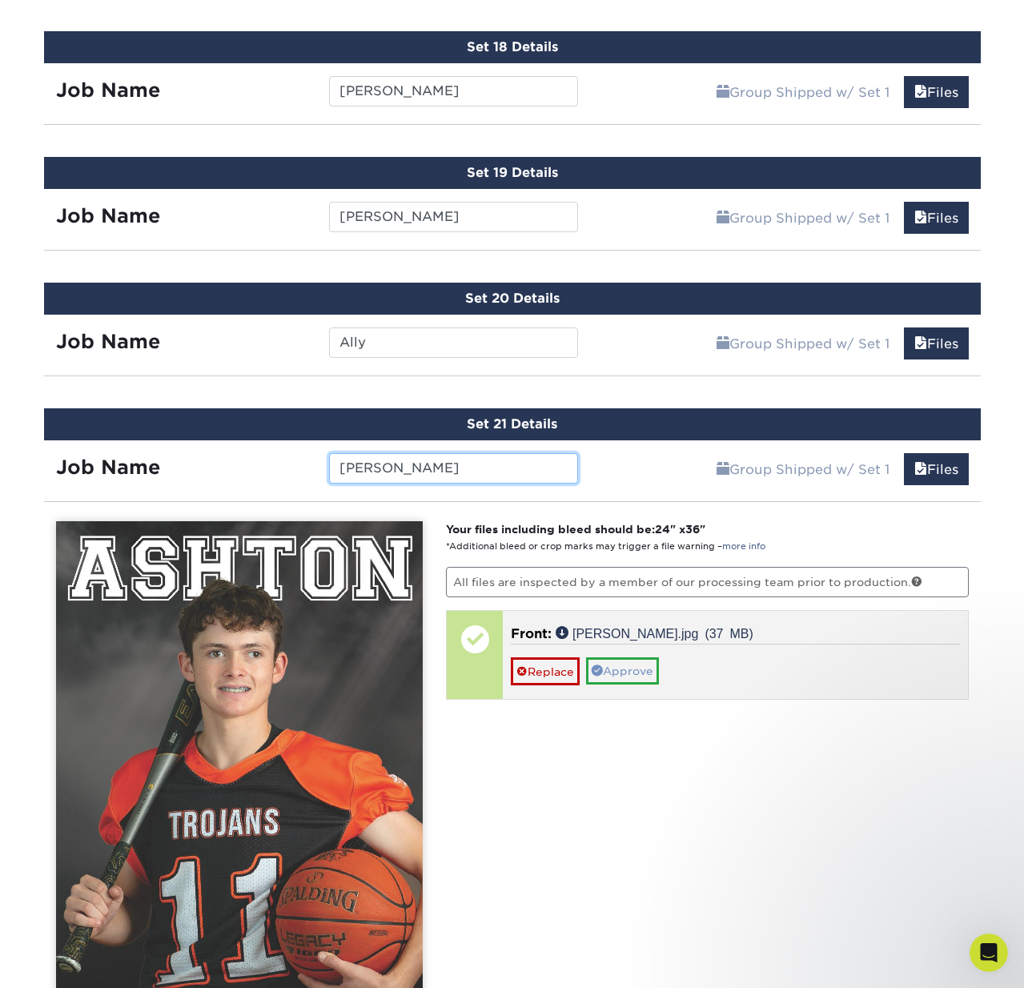
type input "Ashton"
click at [615, 664] on link "Approve" at bounding box center [622, 670] width 73 height 27
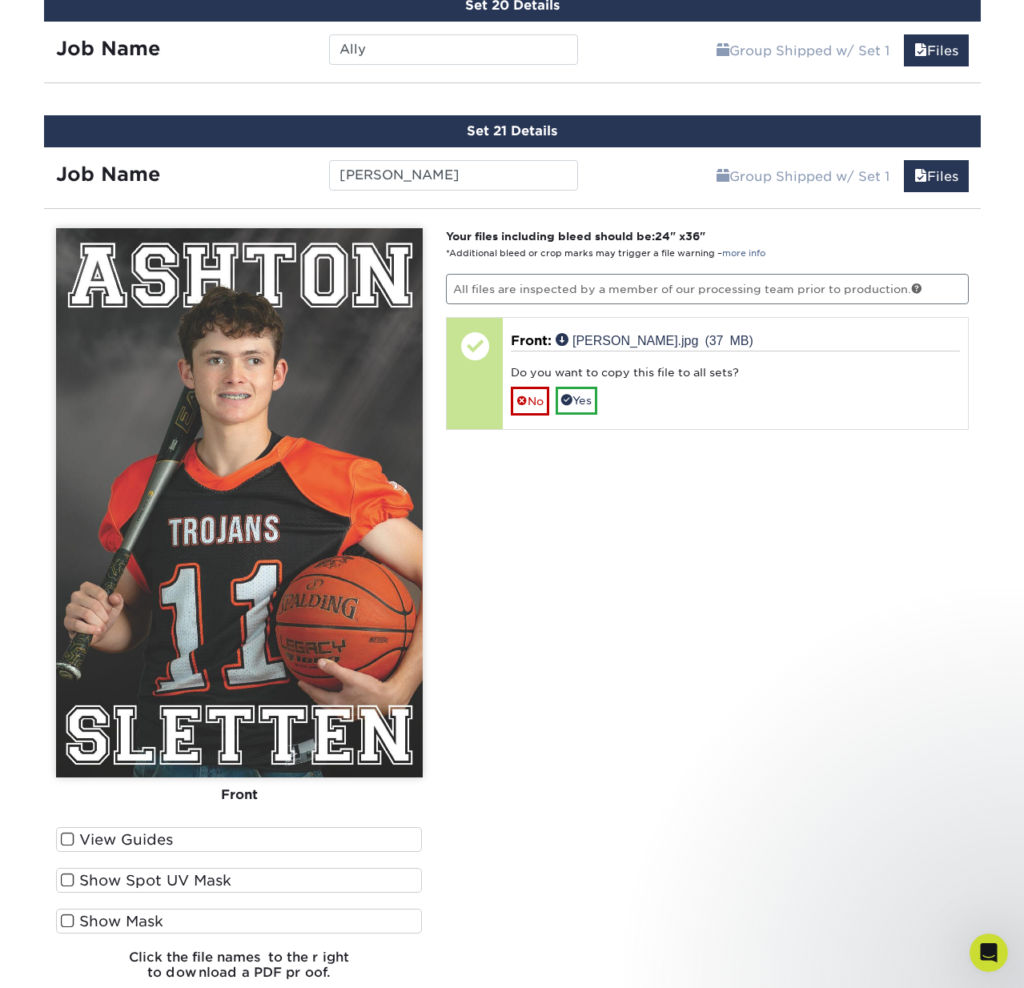
scroll to position [3433, 0]
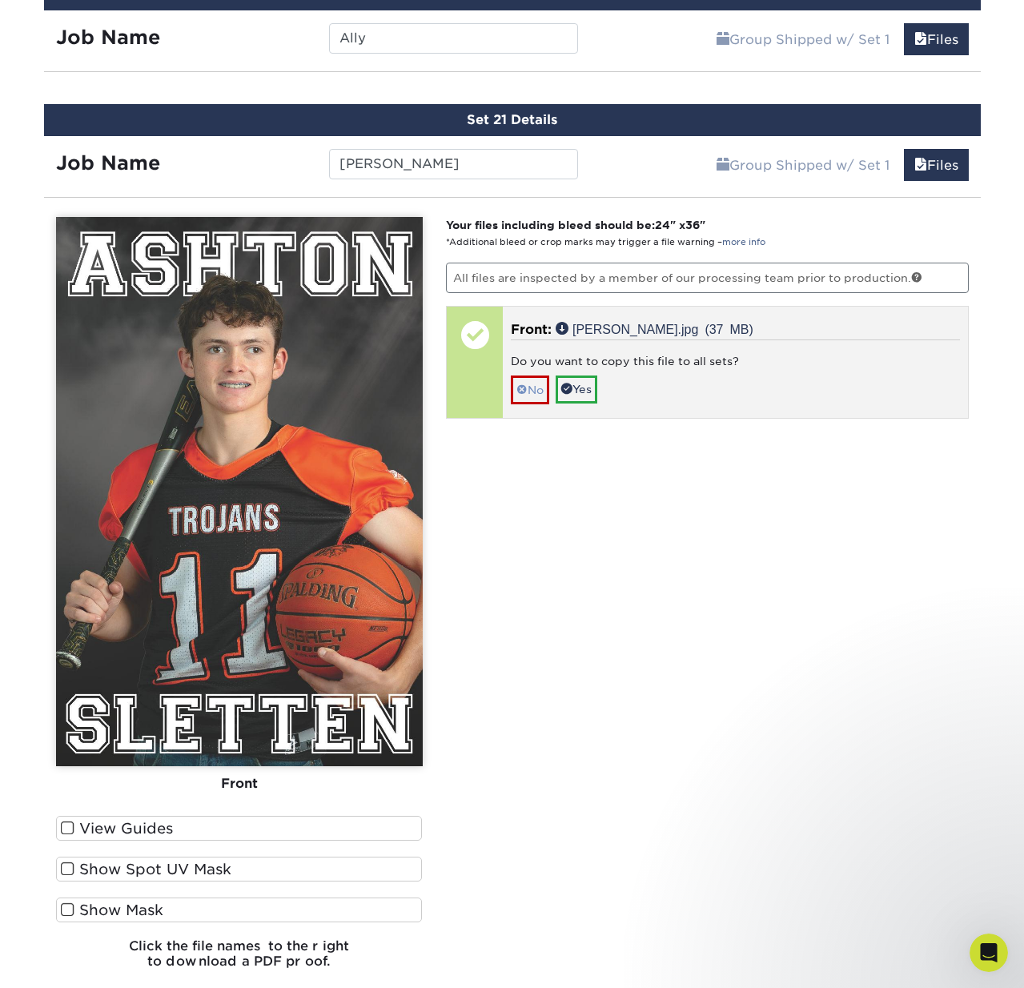
click at [520, 388] on span at bounding box center [521, 389] width 11 height 13
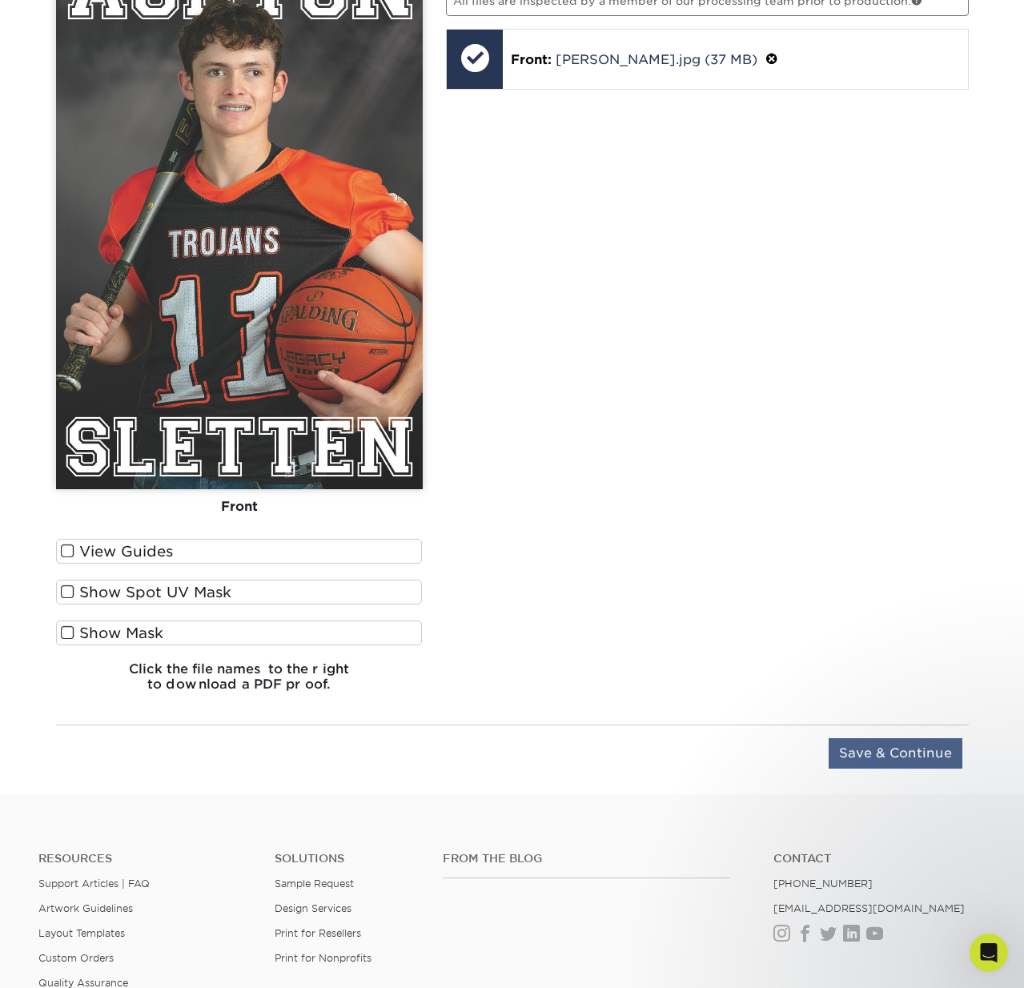
click at [915, 752] on input "Save & Continue" at bounding box center [895, 753] width 134 height 30
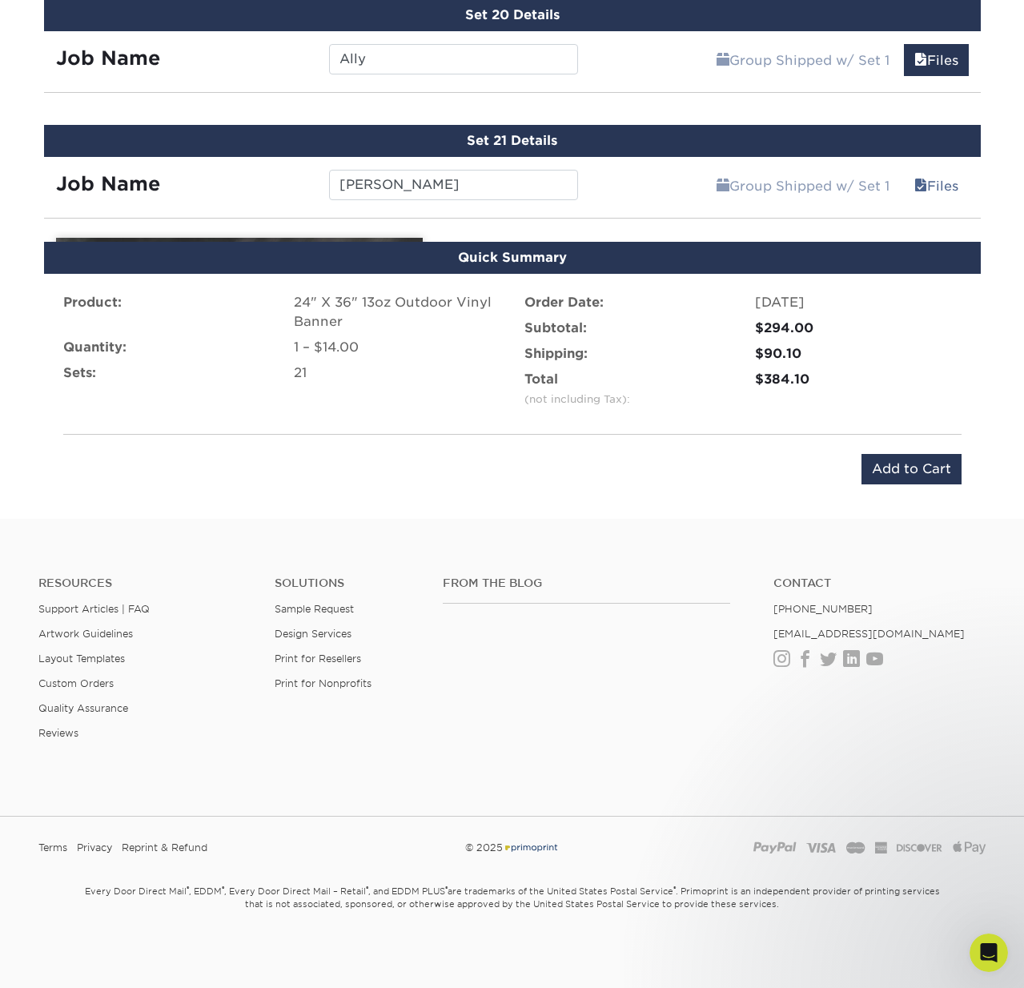
scroll to position [3401, 0]
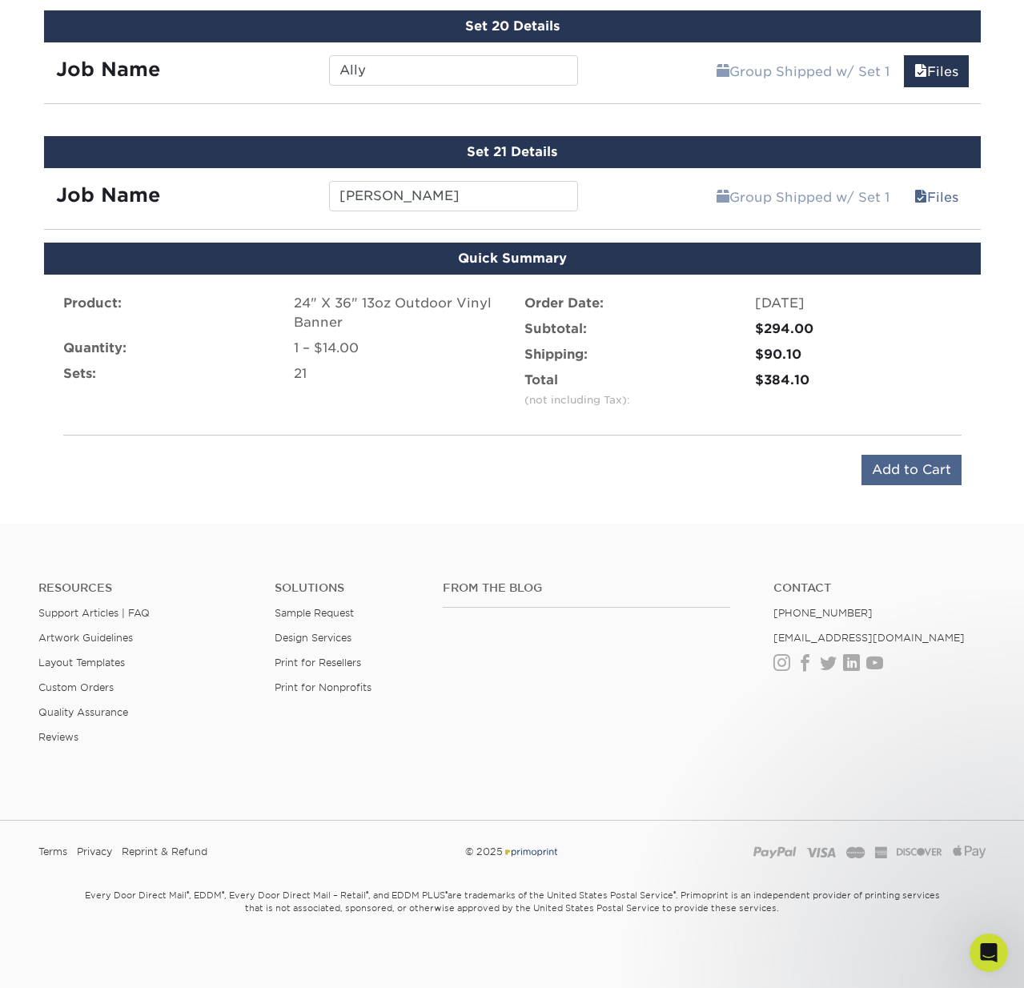
click at [917, 471] on input "Add to Cart" at bounding box center [911, 470] width 100 height 30
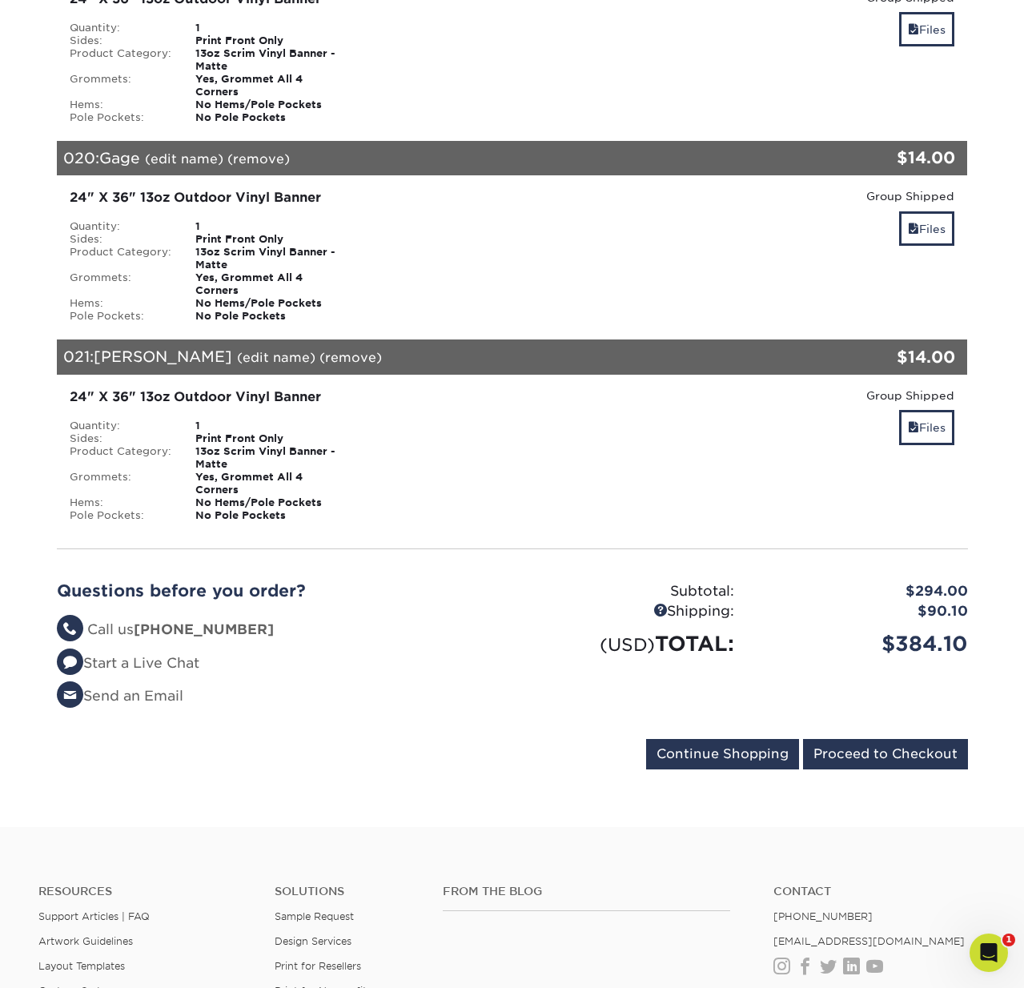
scroll to position [3952, 0]
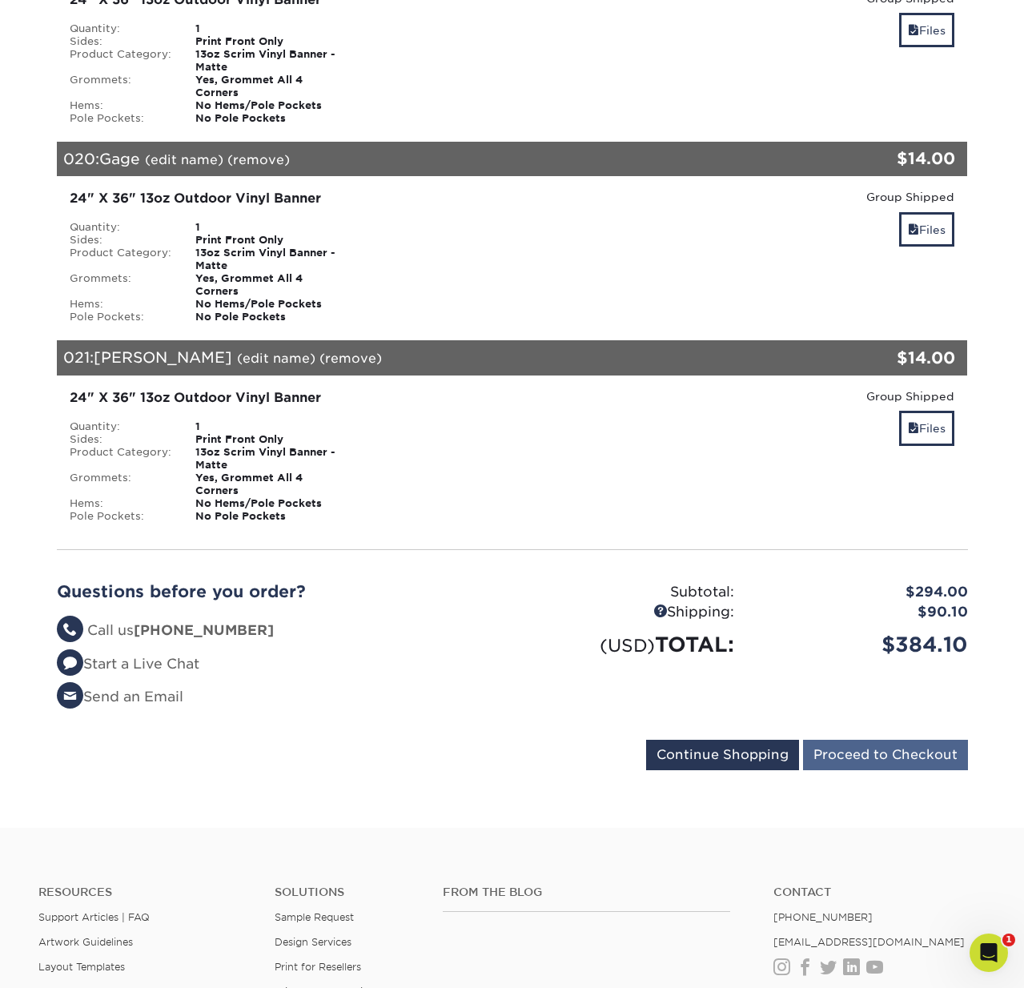
click at [897, 740] on input "Proceed to Checkout" at bounding box center [885, 755] width 165 height 30
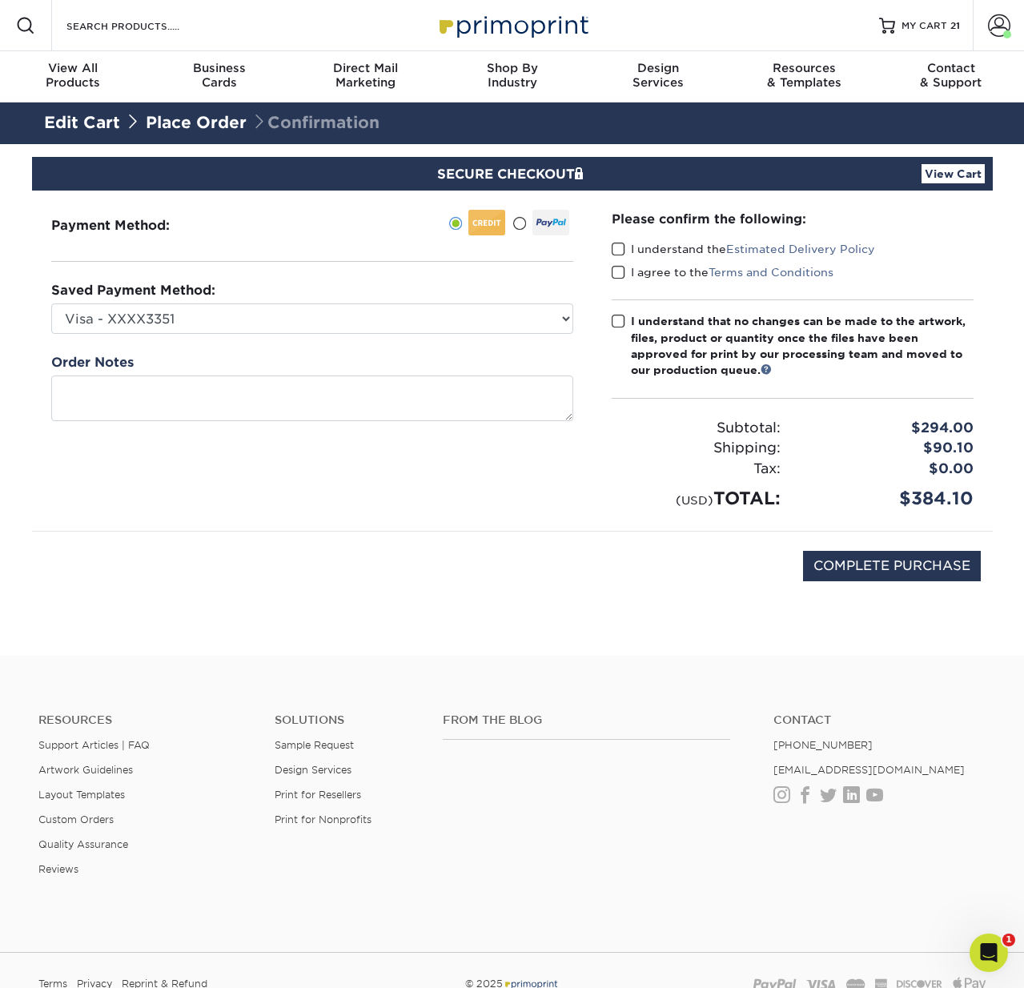
click at [618, 249] on span at bounding box center [618, 249] width 14 height 15
click at [0, 0] on input "I understand the Estimated Delivery Policy" at bounding box center [0, 0] width 0 height 0
click at [618, 274] on span at bounding box center [618, 272] width 14 height 15
click at [0, 0] on input "I agree to the Terms and Conditions" at bounding box center [0, 0] width 0 height 0
click at [615, 320] on span at bounding box center [618, 321] width 14 height 15
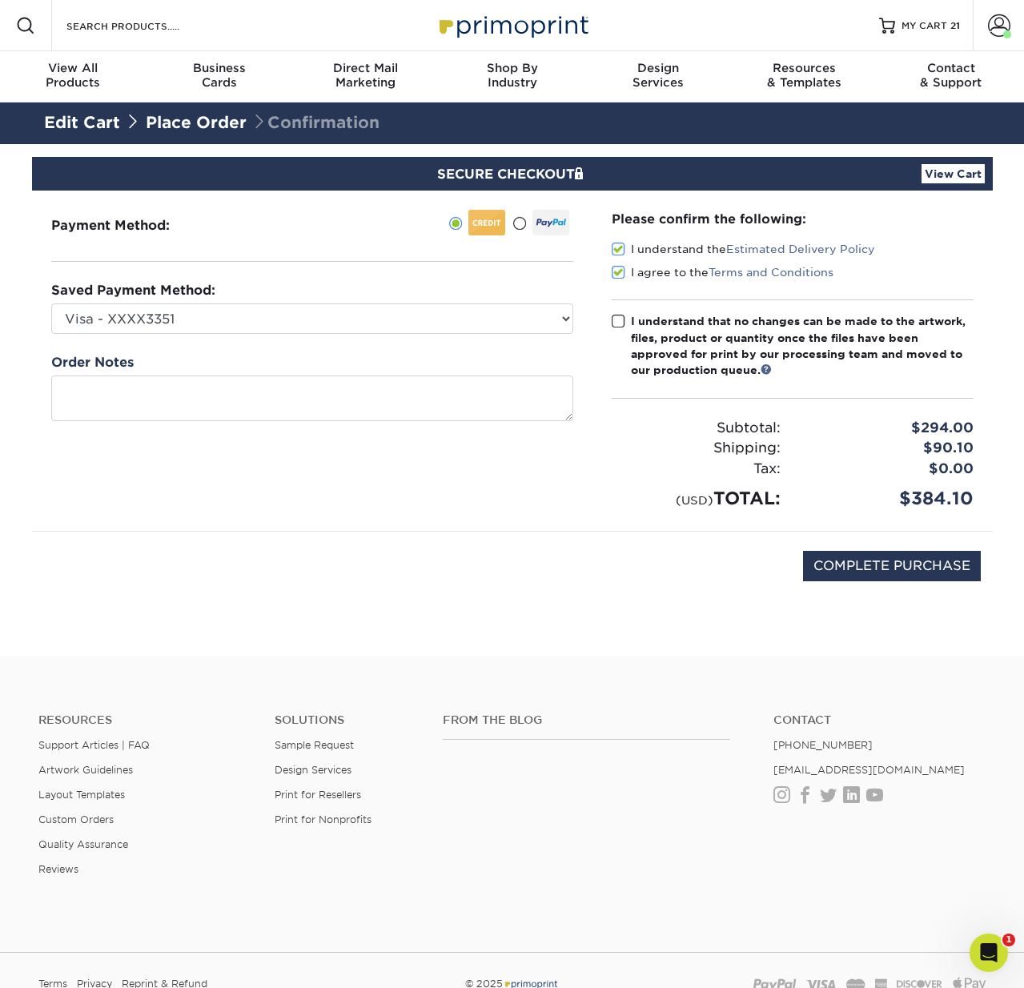
click at [0, 0] on input "I understand that no changes can be made to the artwork, files, product or quan…" at bounding box center [0, 0] width 0 height 0
click at [880, 561] on input "COMPLETE PURCHASE" at bounding box center [892, 566] width 178 height 30
type input "COMPLETE PURCHASE"
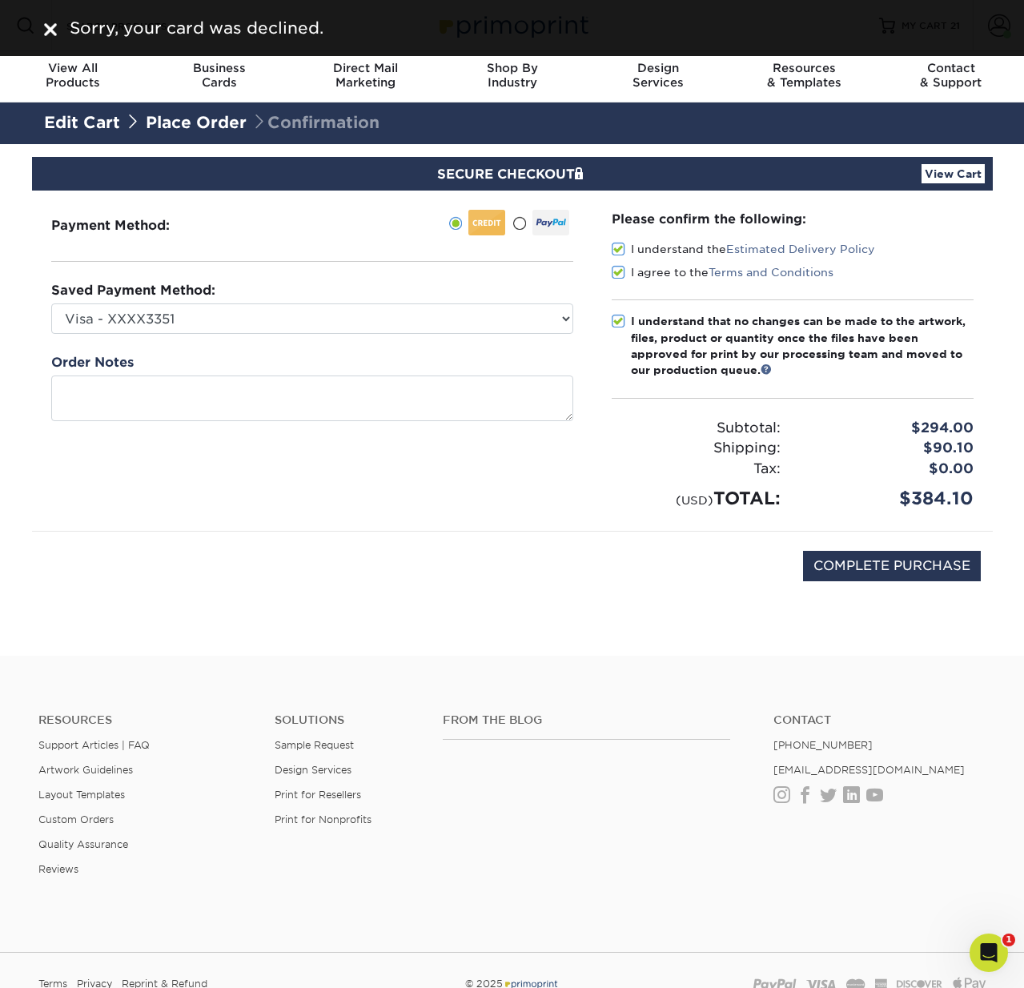
click at [52, 19] on div at bounding box center [50, 28] width 13 height 24
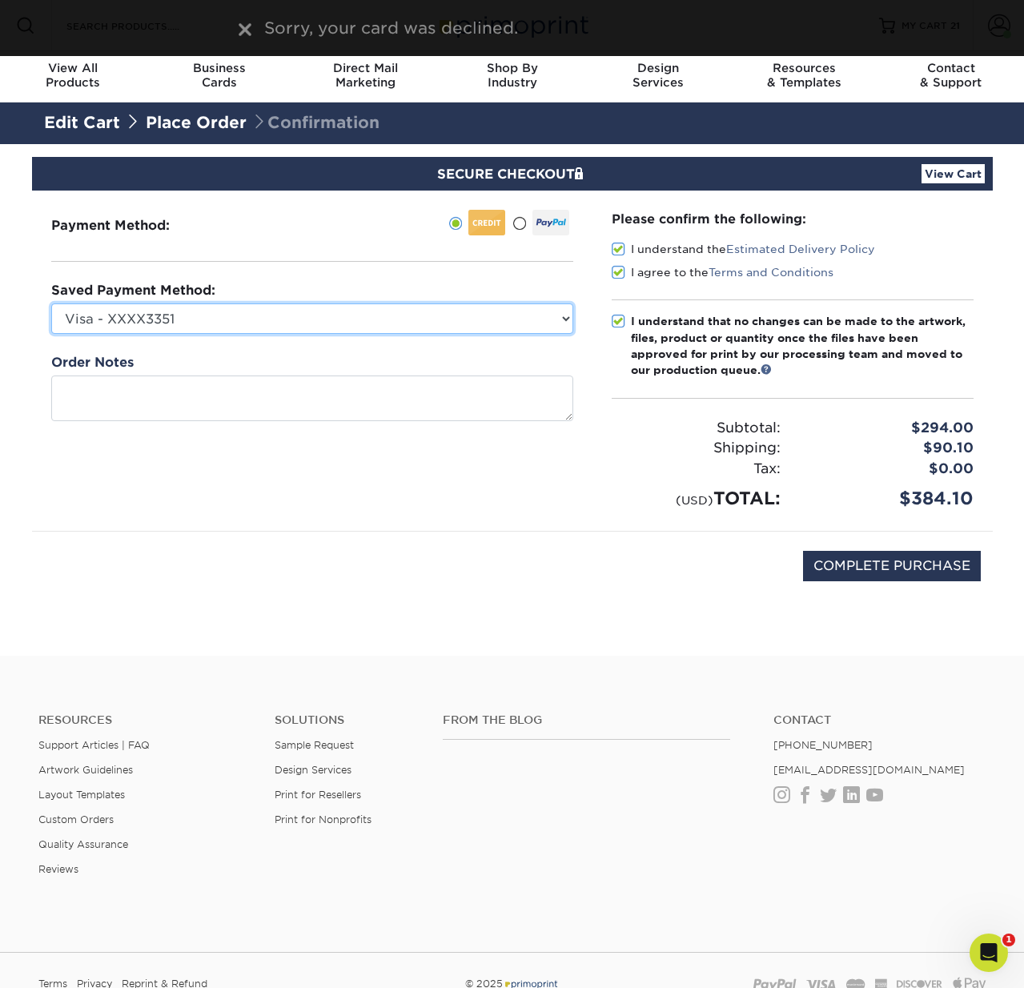
click at [200, 316] on select "Visa - XXXX3351 Visa - XXXX7338 New Credit Card" at bounding box center [312, 318] width 522 height 30
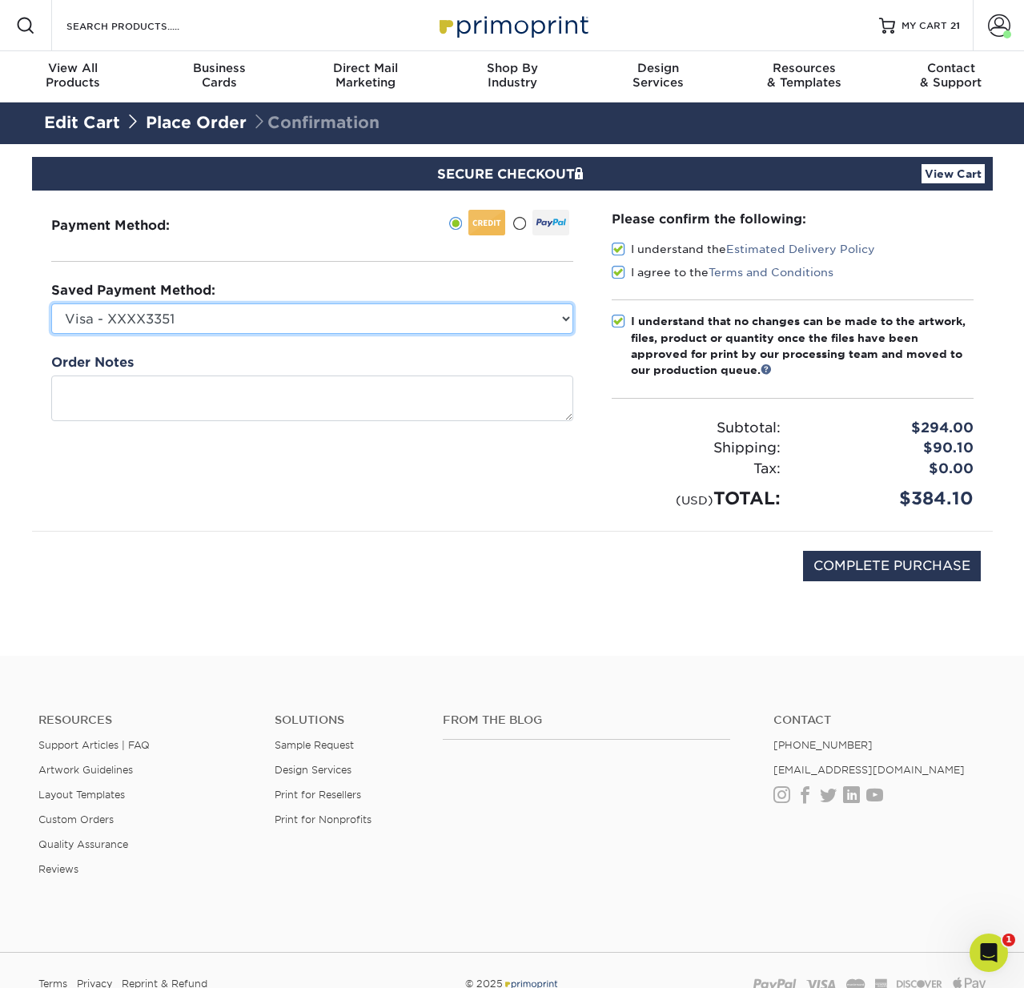
select select "38903"
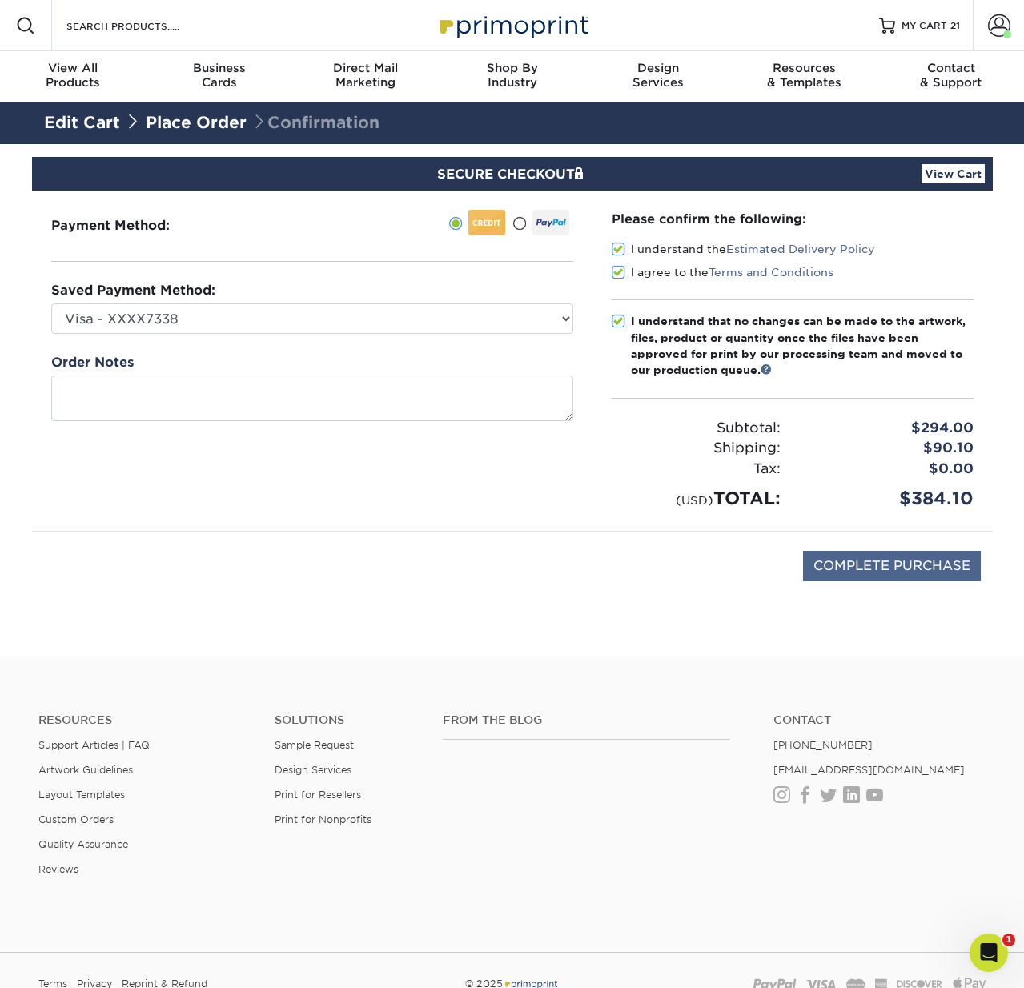
click at [879, 559] on input "COMPLETE PURCHASE" at bounding box center [892, 566] width 178 height 30
type input "PROCESSING, PLEASE WAIT..."
